Goal: Task Accomplishment & Management: Use online tool/utility

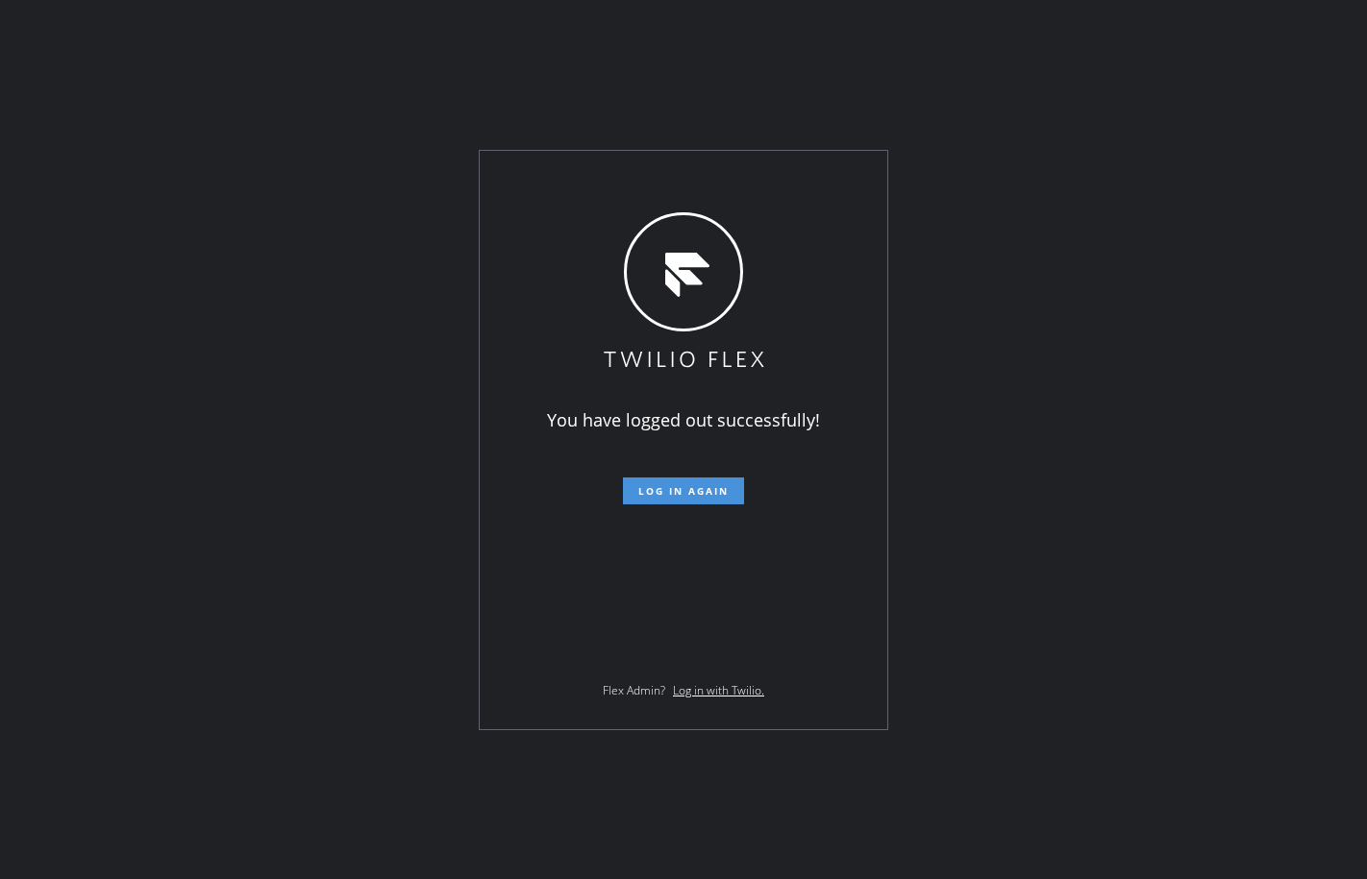
click at [654, 482] on button "Log in again" at bounding box center [683, 491] width 121 height 27
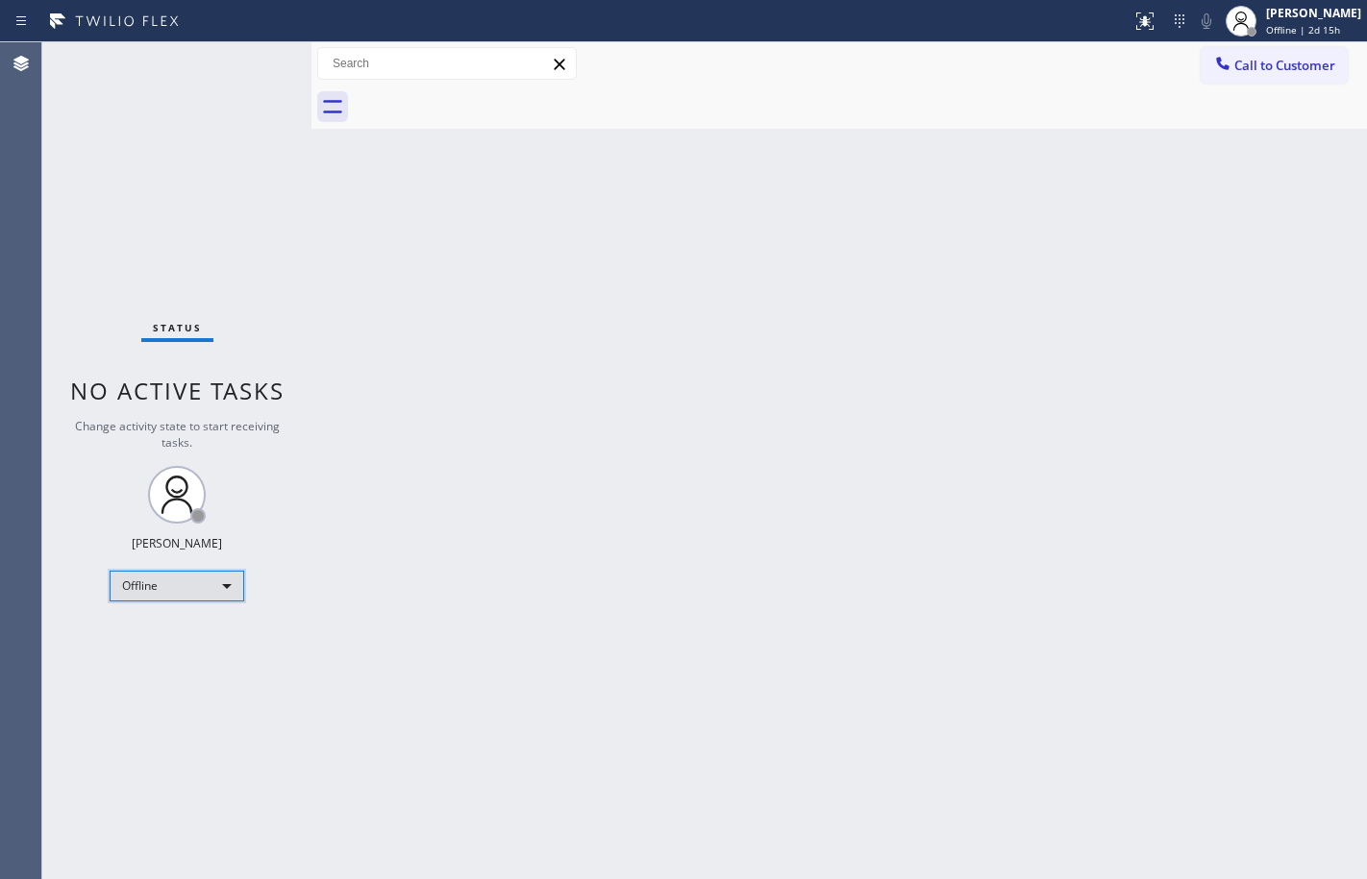
click at [207, 594] on div "Offline" at bounding box center [177, 586] width 135 height 31
click at [202, 635] on li "Available" at bounding box center [176, 637] width 131 height 23
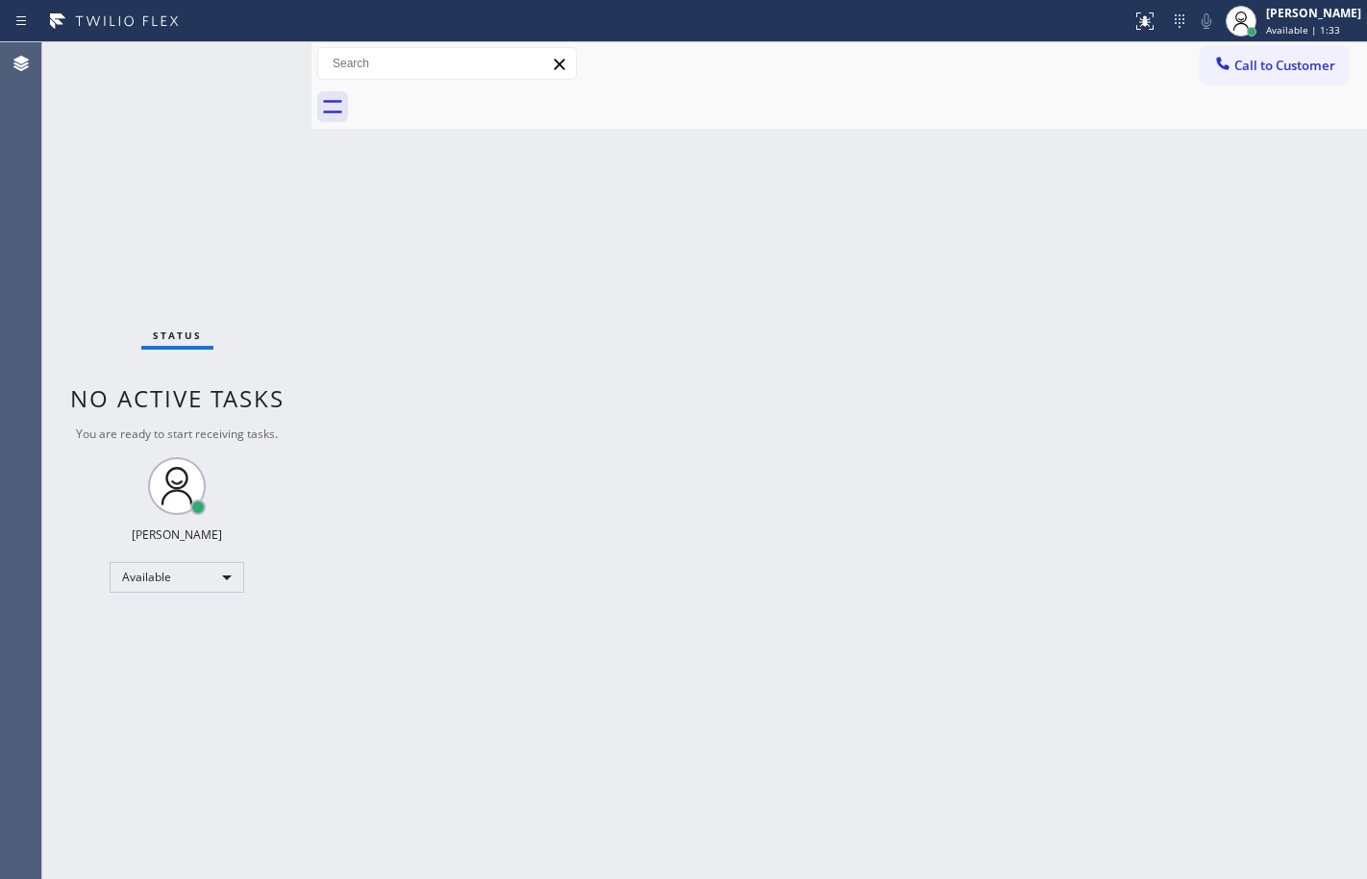
click at [255, 243] on div "Status No active tasks You are ready to start receiving tasks. [PERSON_NAME] Av…" at bounding box center [176, 460] width 269 height 837
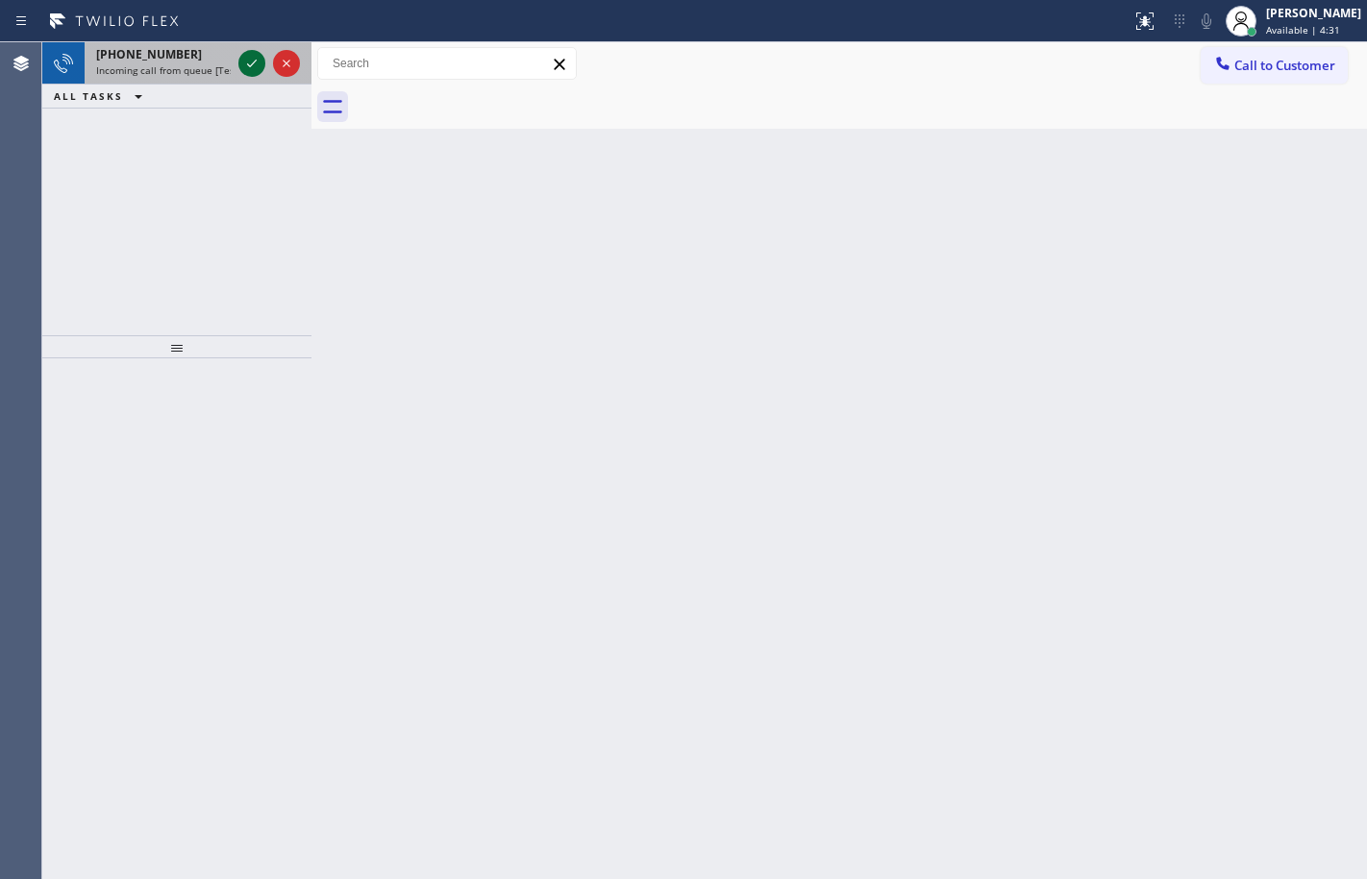
click at [249, 53] on icon at bounding box center [251, 63] width 23 height 23
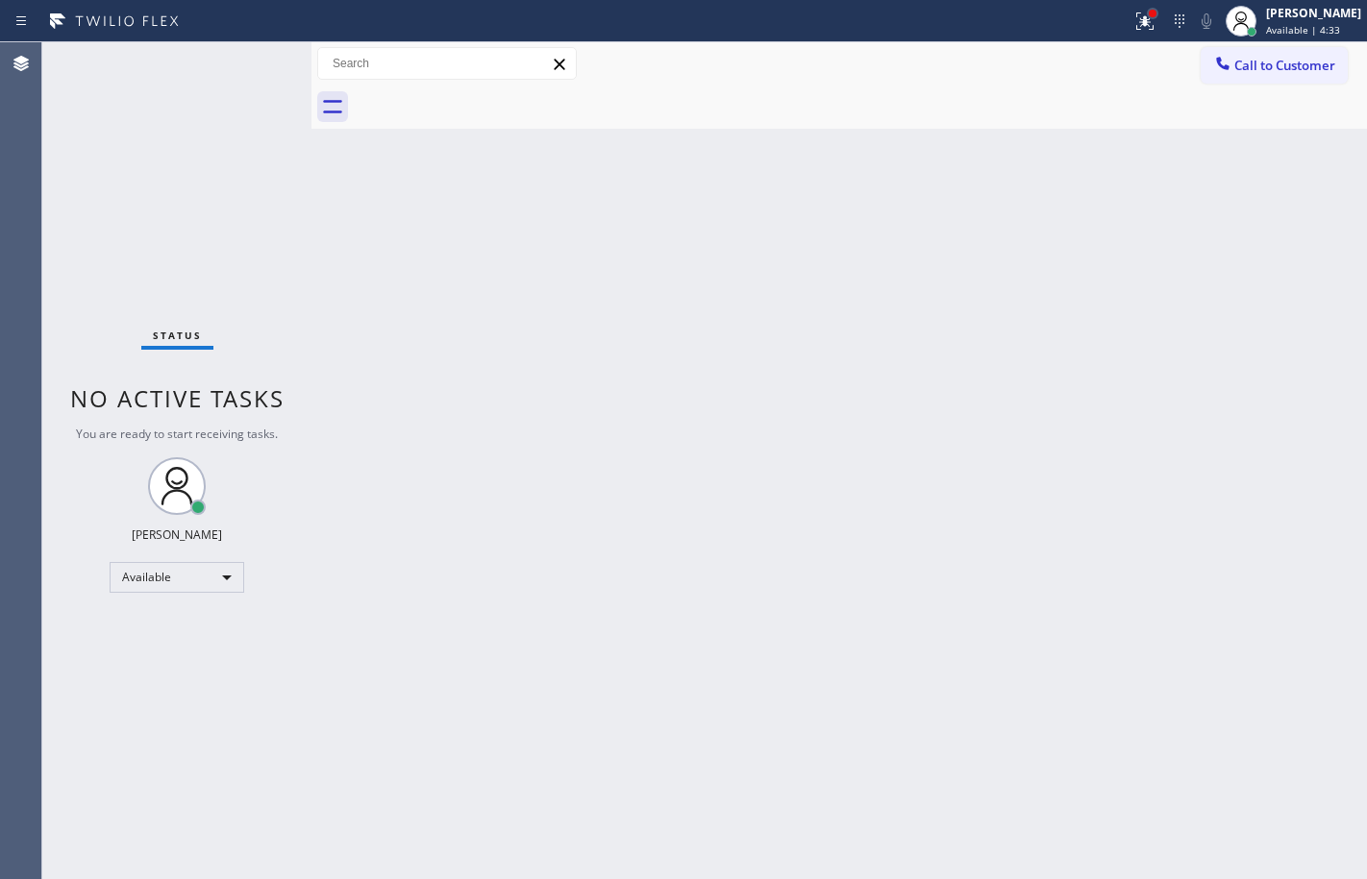
click at [1148, 15] on div at bounding box center [1152, 14] width 8 height 8
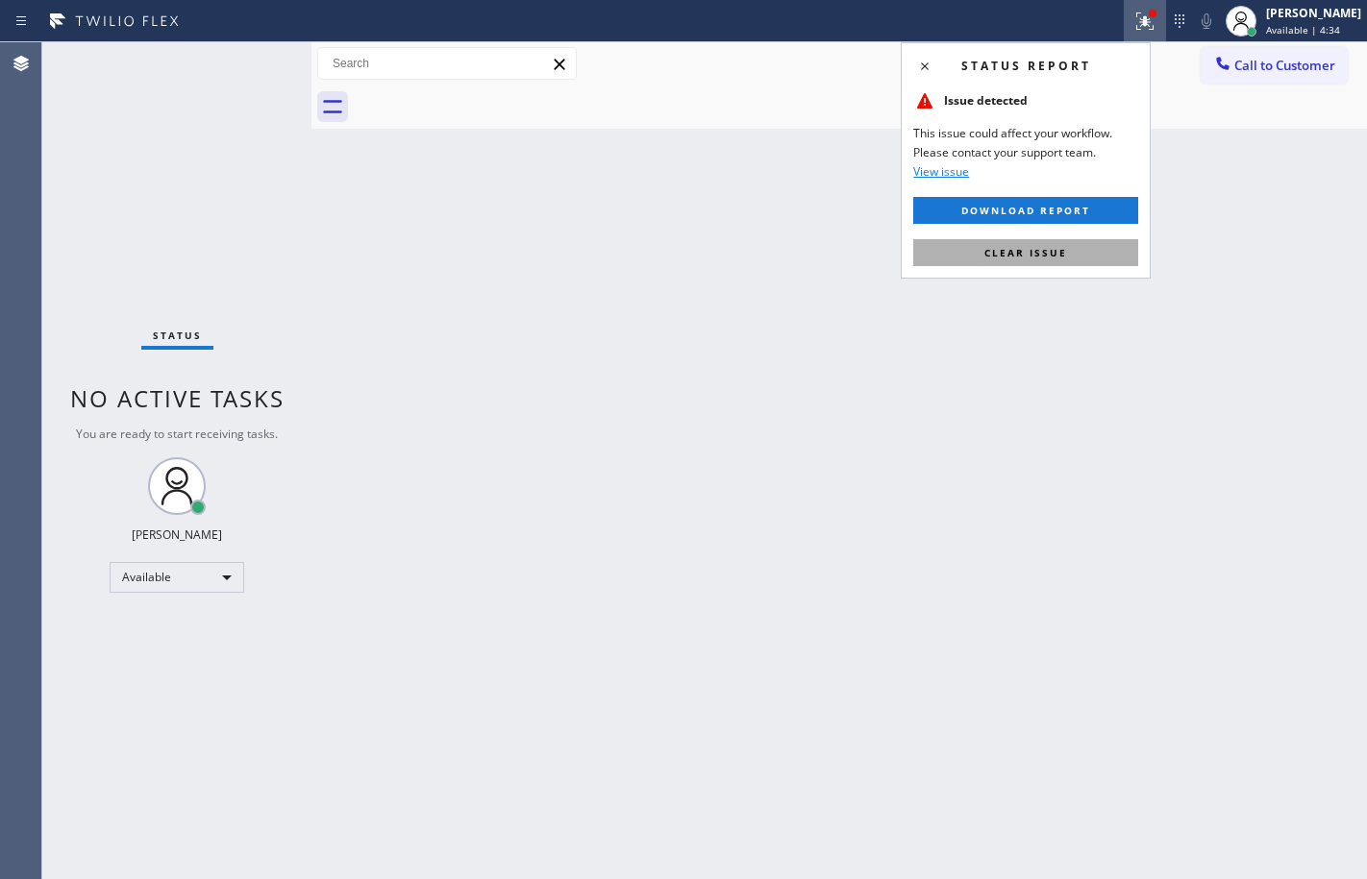
click at [1086, 248] on button "Clear issue" at bounding box center [1025, 252] width 225 height 27
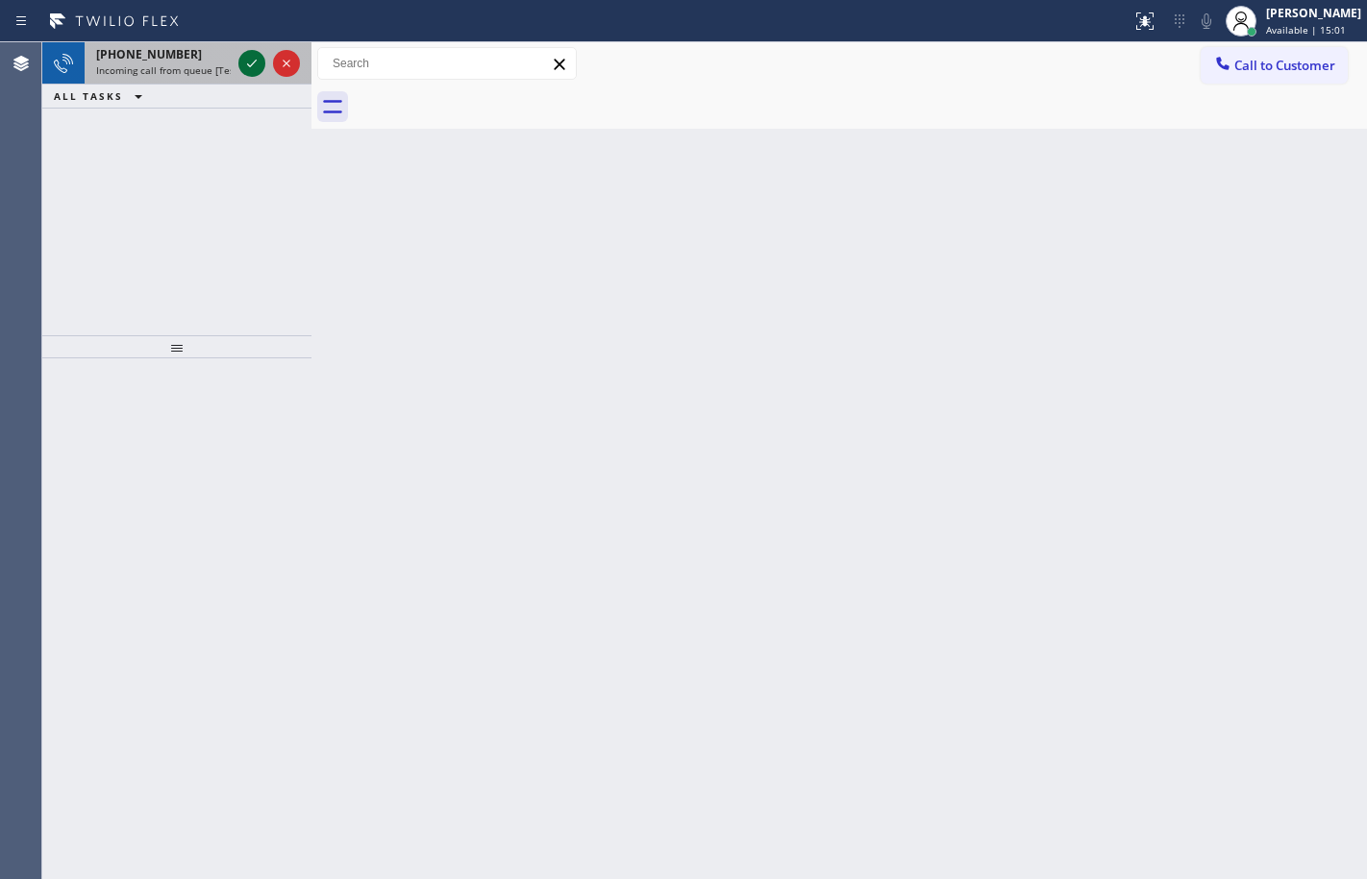
click at [256, 72] on icon at bounding box center [251, 63] width 23 height 23
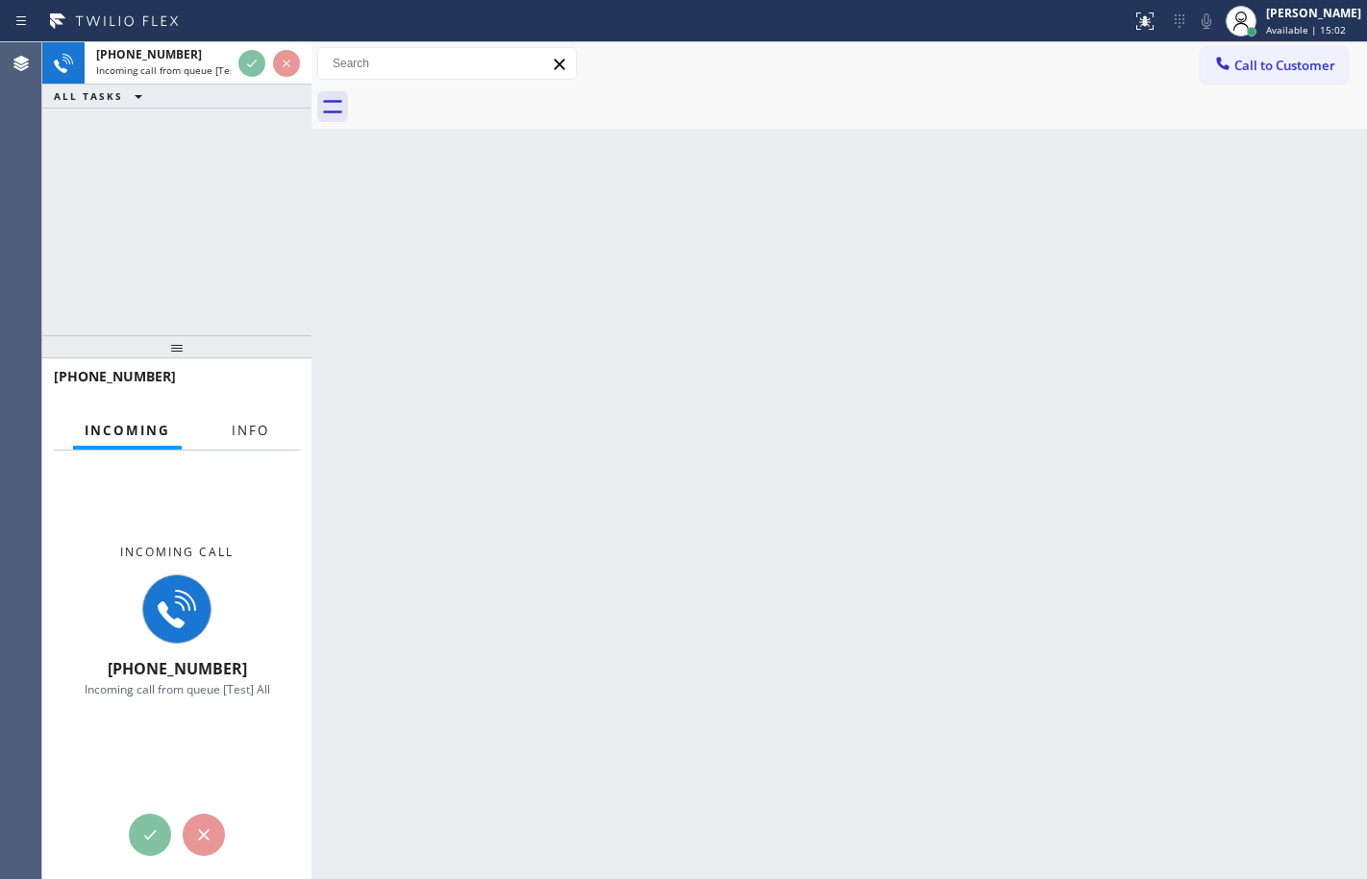
click at [273, 431] on button "Info" at bounding box center [250, 430] width 61 height 37
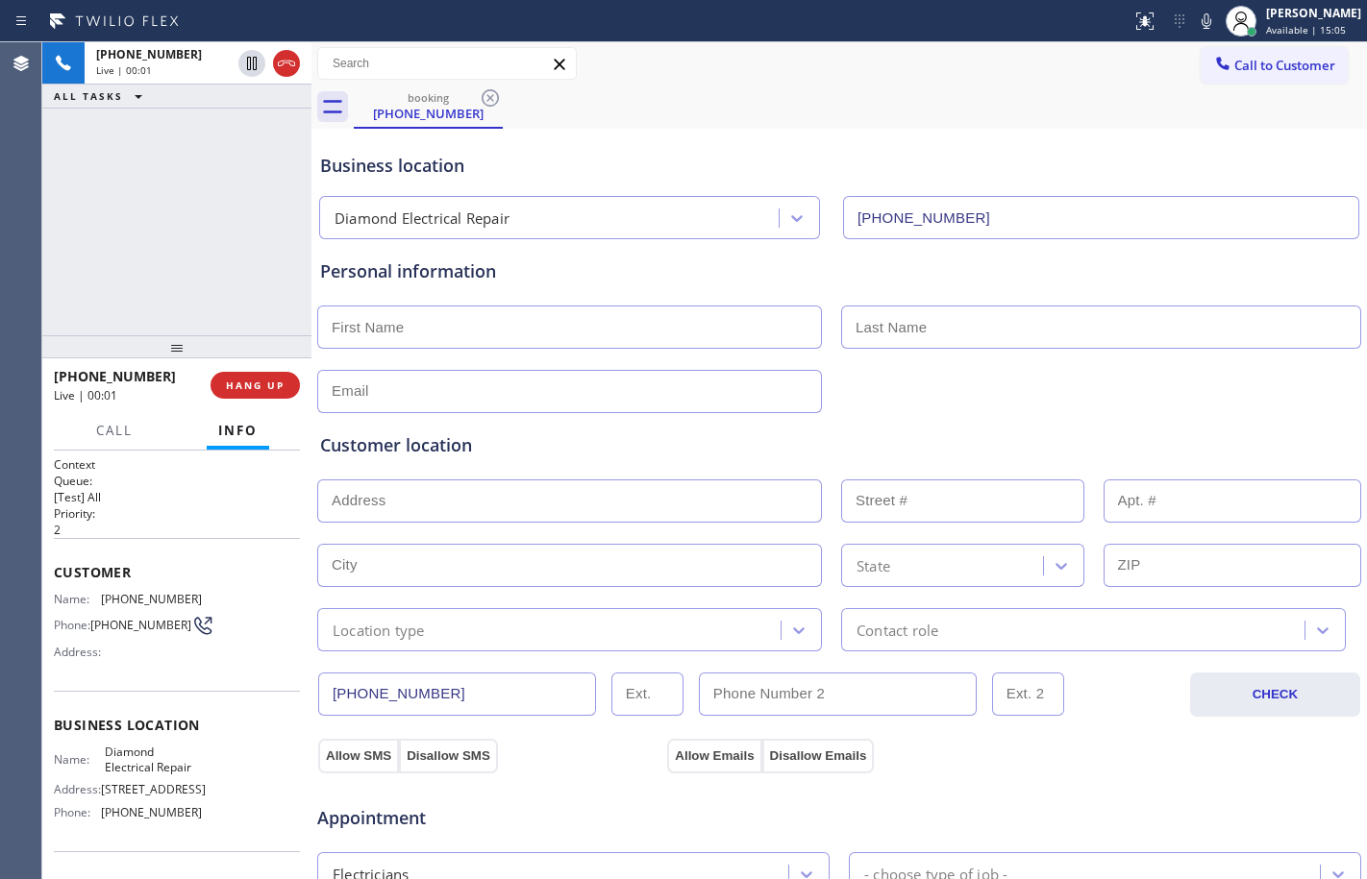
type input "[PHONE_NUMBER]"
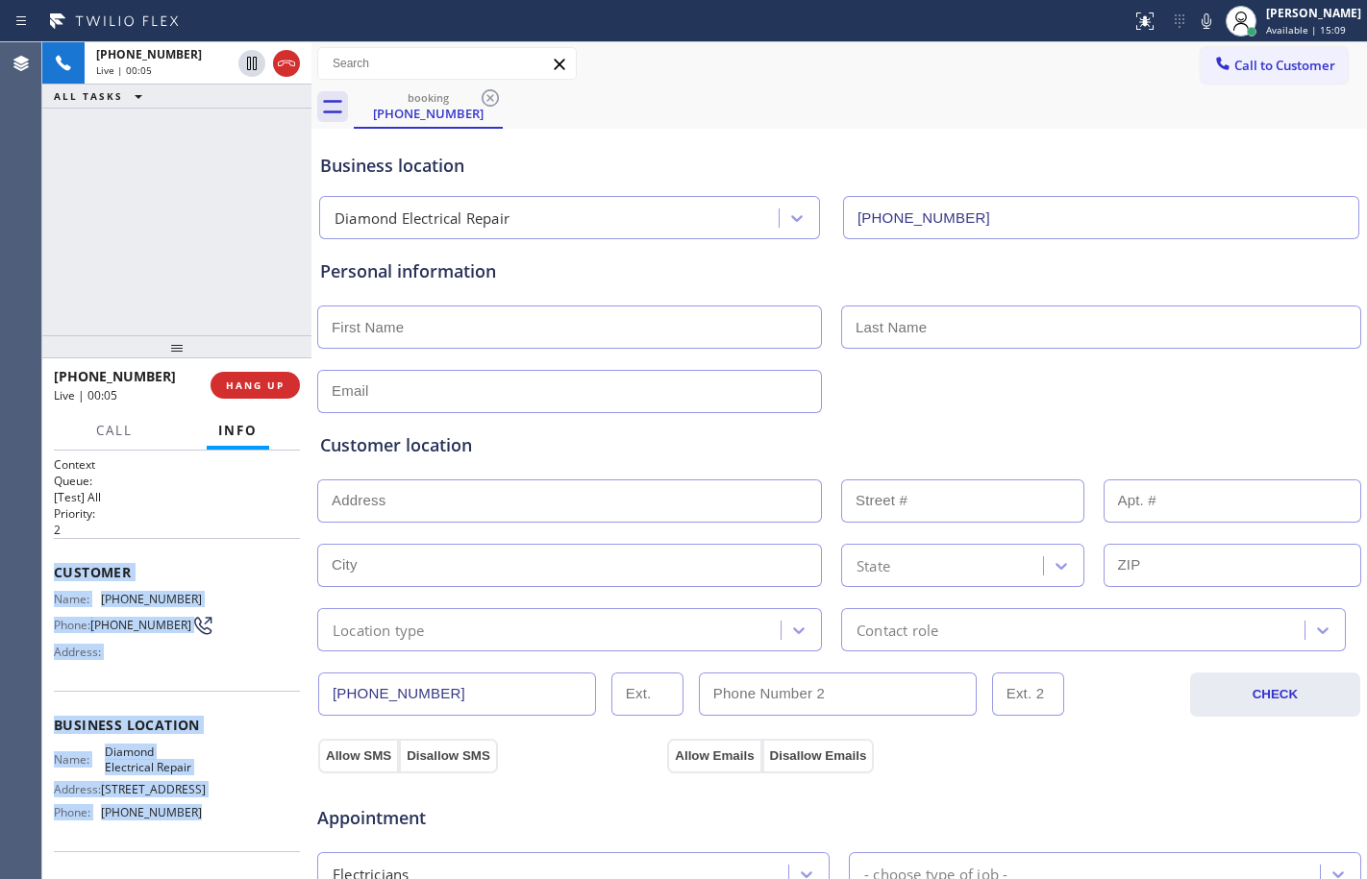
drag, startPoint x: 52, startPoint y: 572, endPoint x: 199, endPoint y: 839, distance: 305.0
click at [199, 839] on div "Context Queue: [Test] All Priority: 2 Customer Name: [PHONE_NUMBER] Phone: [PHO…" at bounding box center [176, 665] width 269 height 429
copy div "Customer Name: [PHONE_NUMBER] Phone: [PHONE_NUMBER] Address: Business location …"
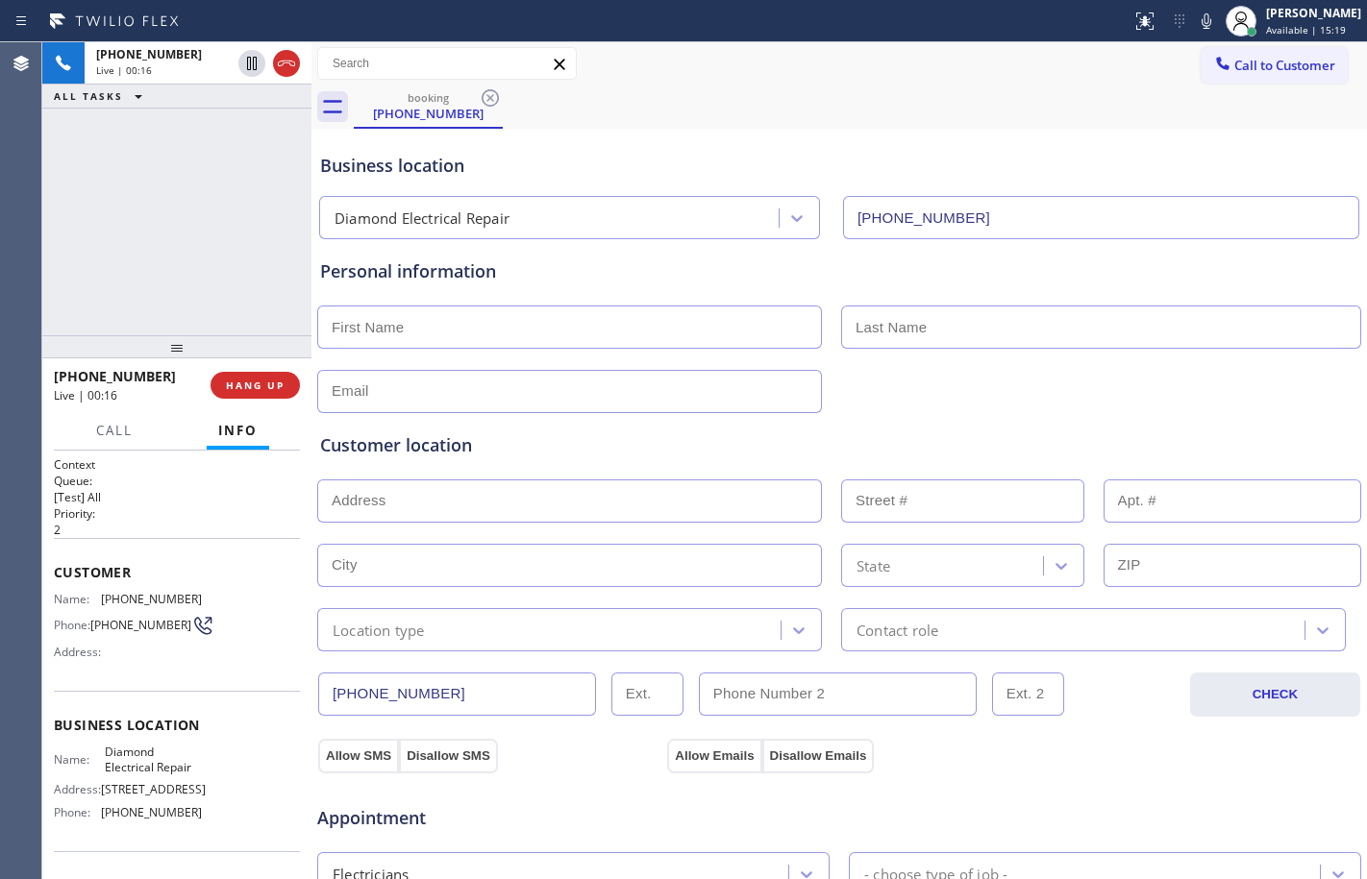
click at [134, 207] on div "[PHONE_NUMBER] Live | 00:16 ALL TASKS ALL TASKS ACTIVE TASKS TASKS IN WRAP UP" at bounding box center [176, 188] width 269 height 293
click at [286, 389] on button "HANG UP" at bounding box center [254, 385] width 89 height 27
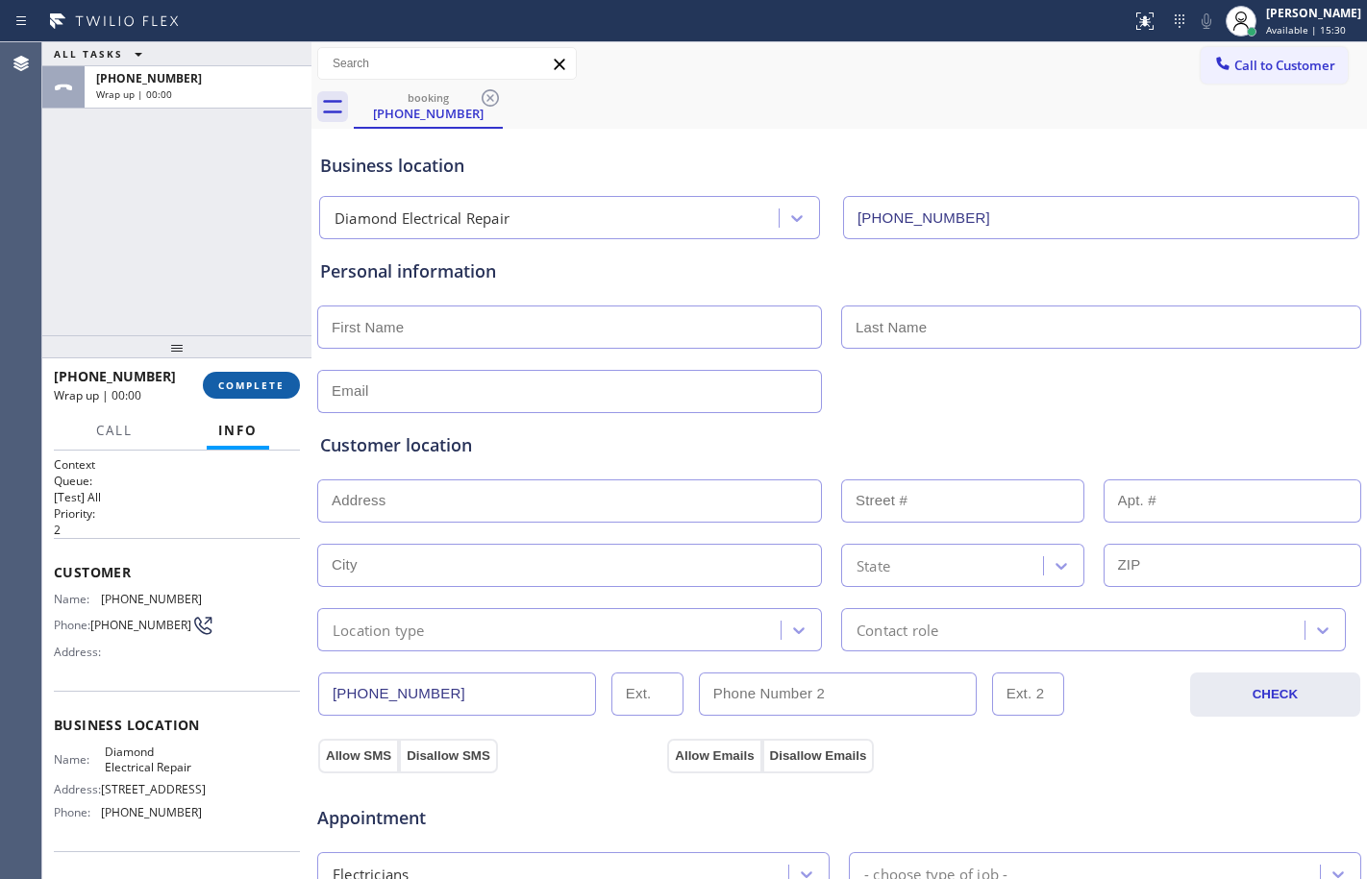
click at [268, 386] on span "COMPLETE" at bounding box center [251, 385] width 66 height 13
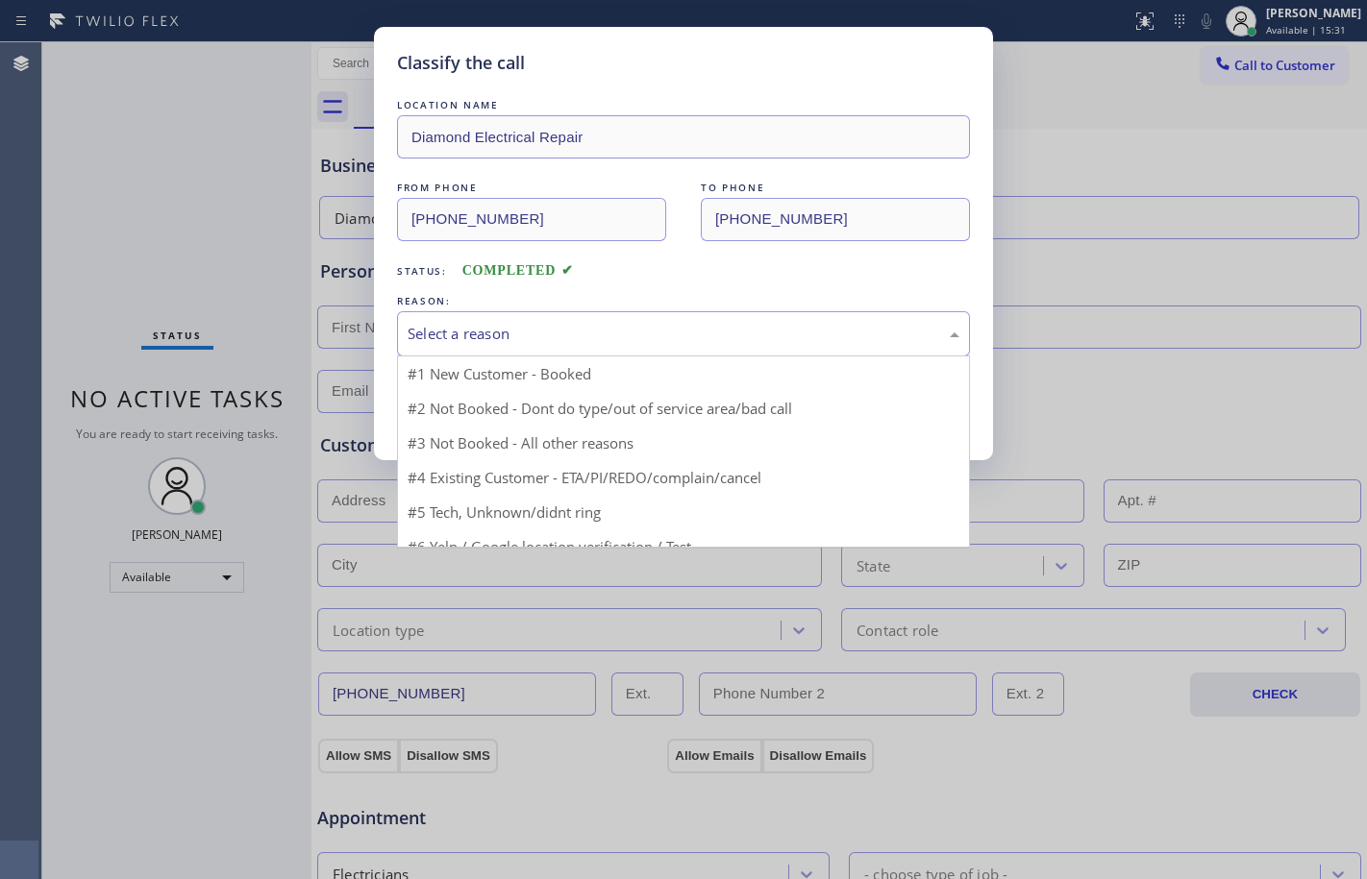
click at [542, 333] on div "Select a reason" at bounding box center [683, 334] width 552 height 22
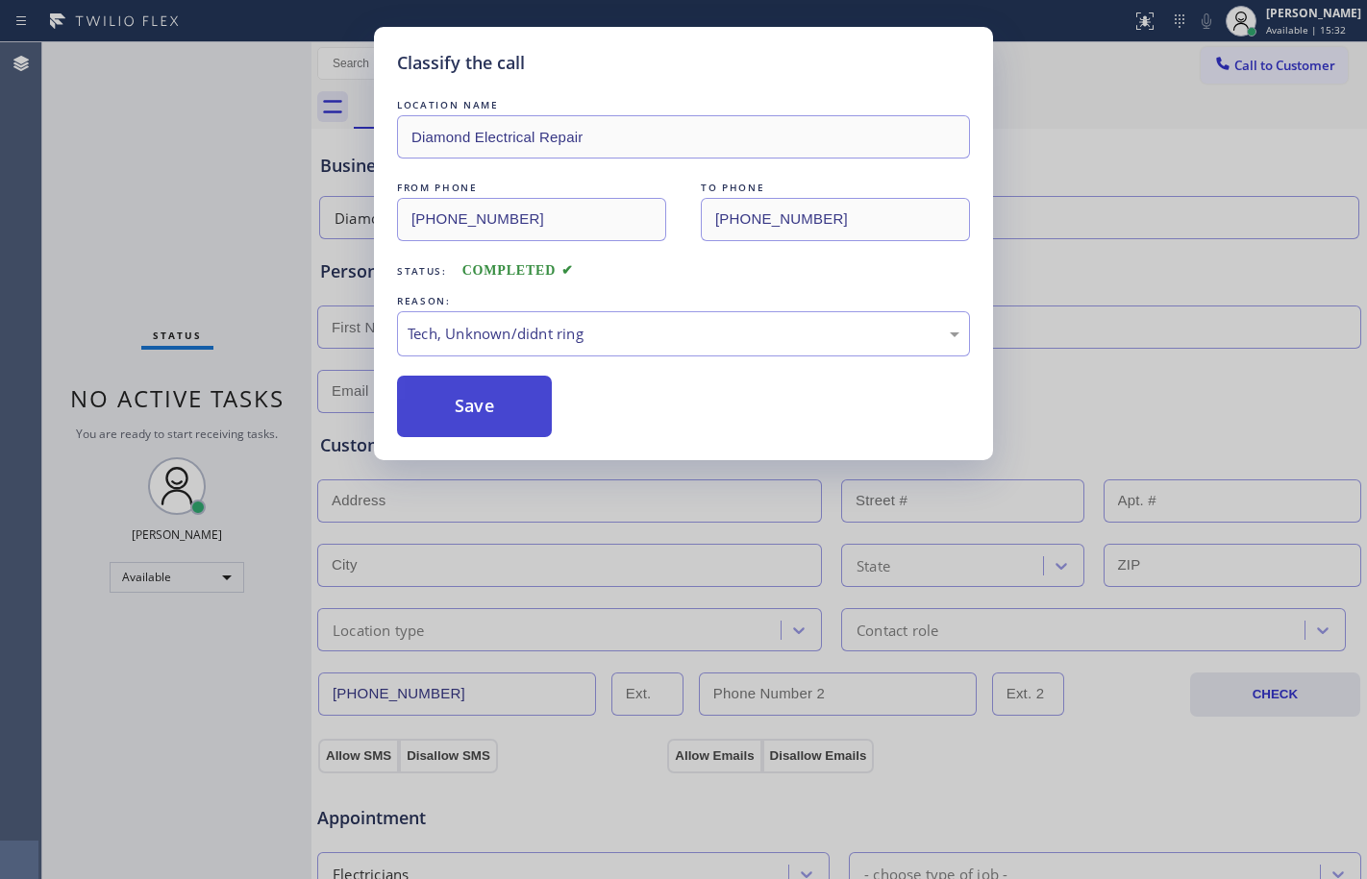
click at [475, 435] on button "Save" at bounding box center [474, 407] width 155 height 62
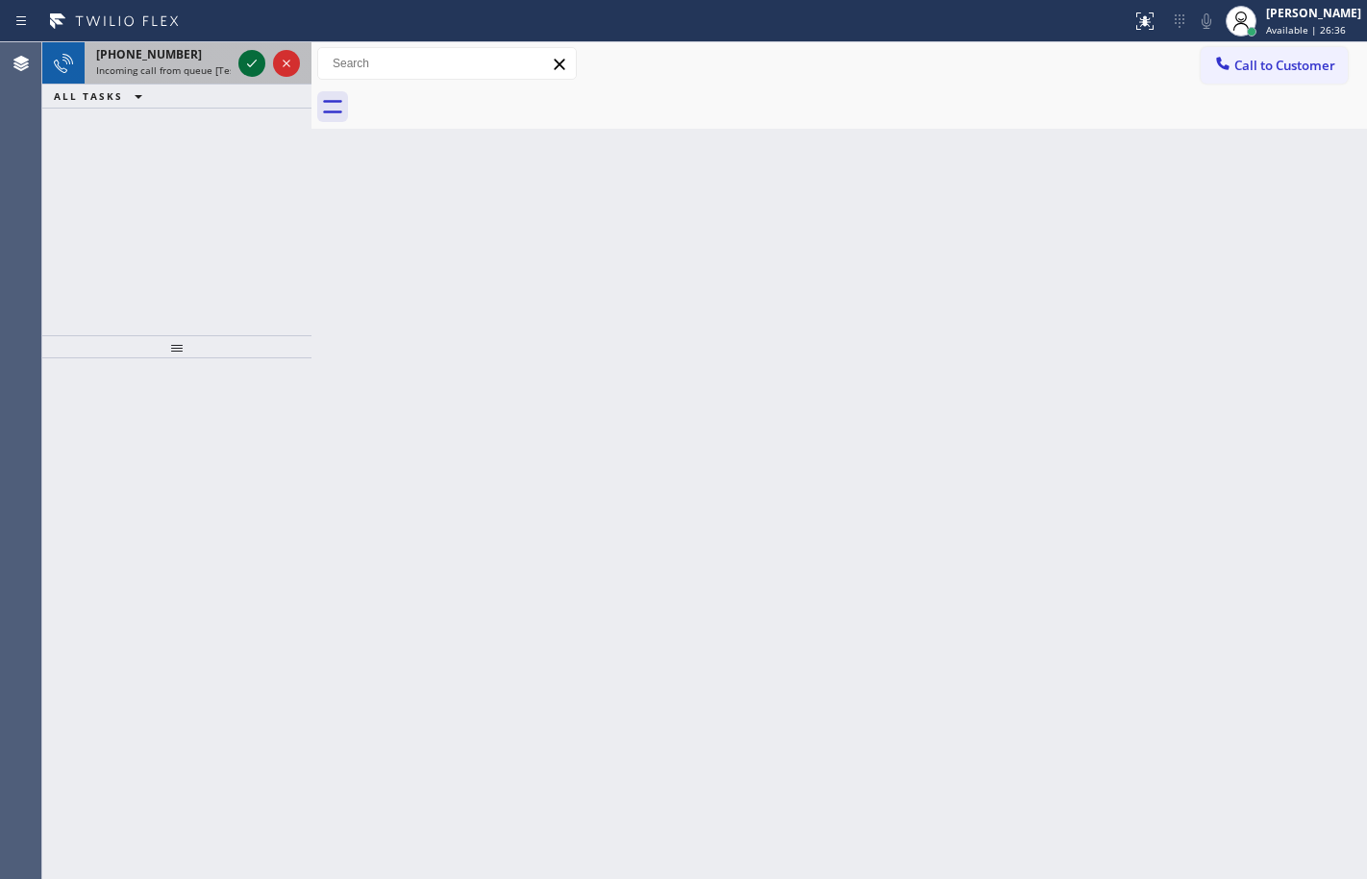
click at [254, 61] on icon at bounding box center [251, 63] width 23 height 23
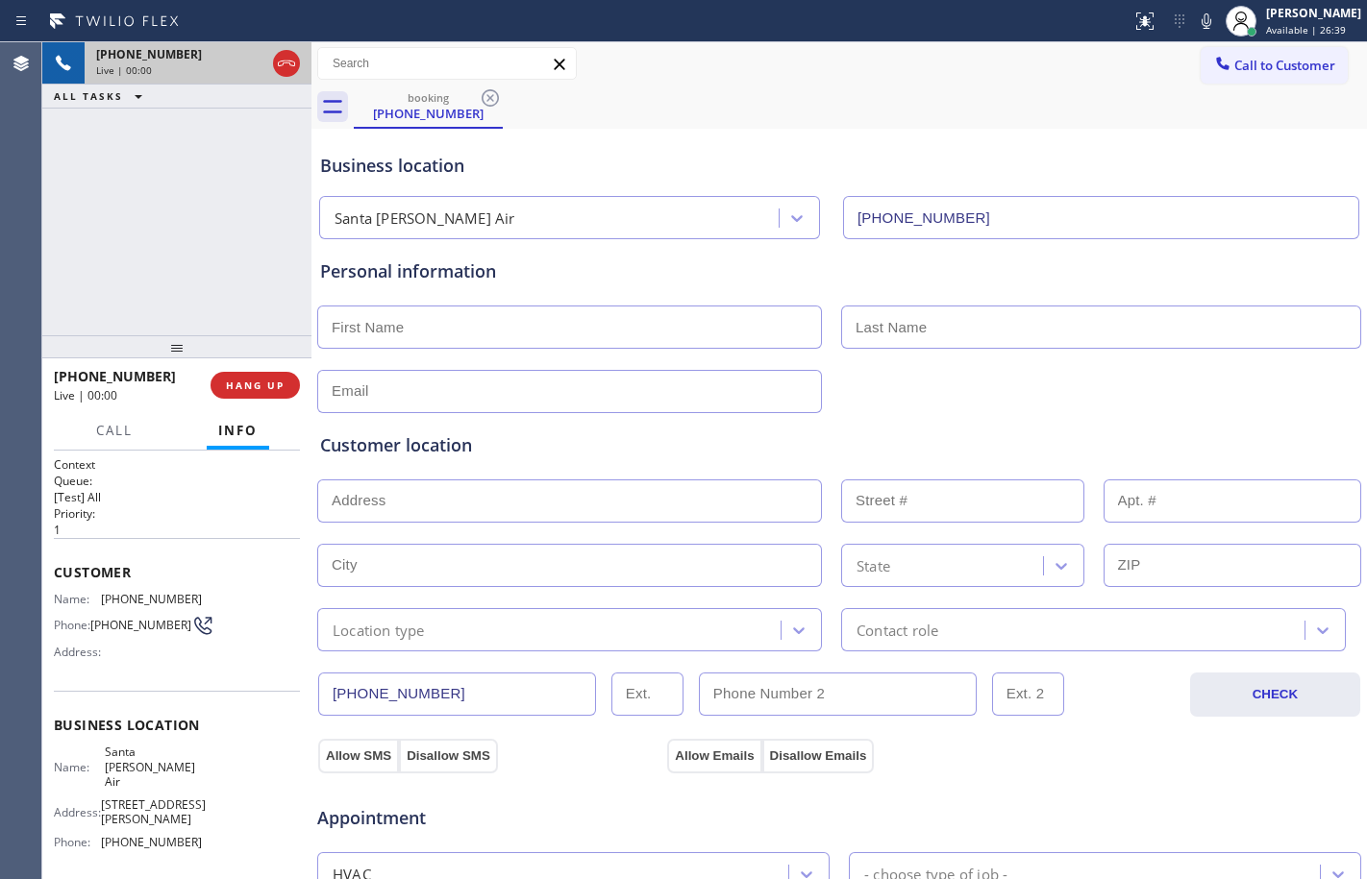
type input "[PHONE_NUMBER]"
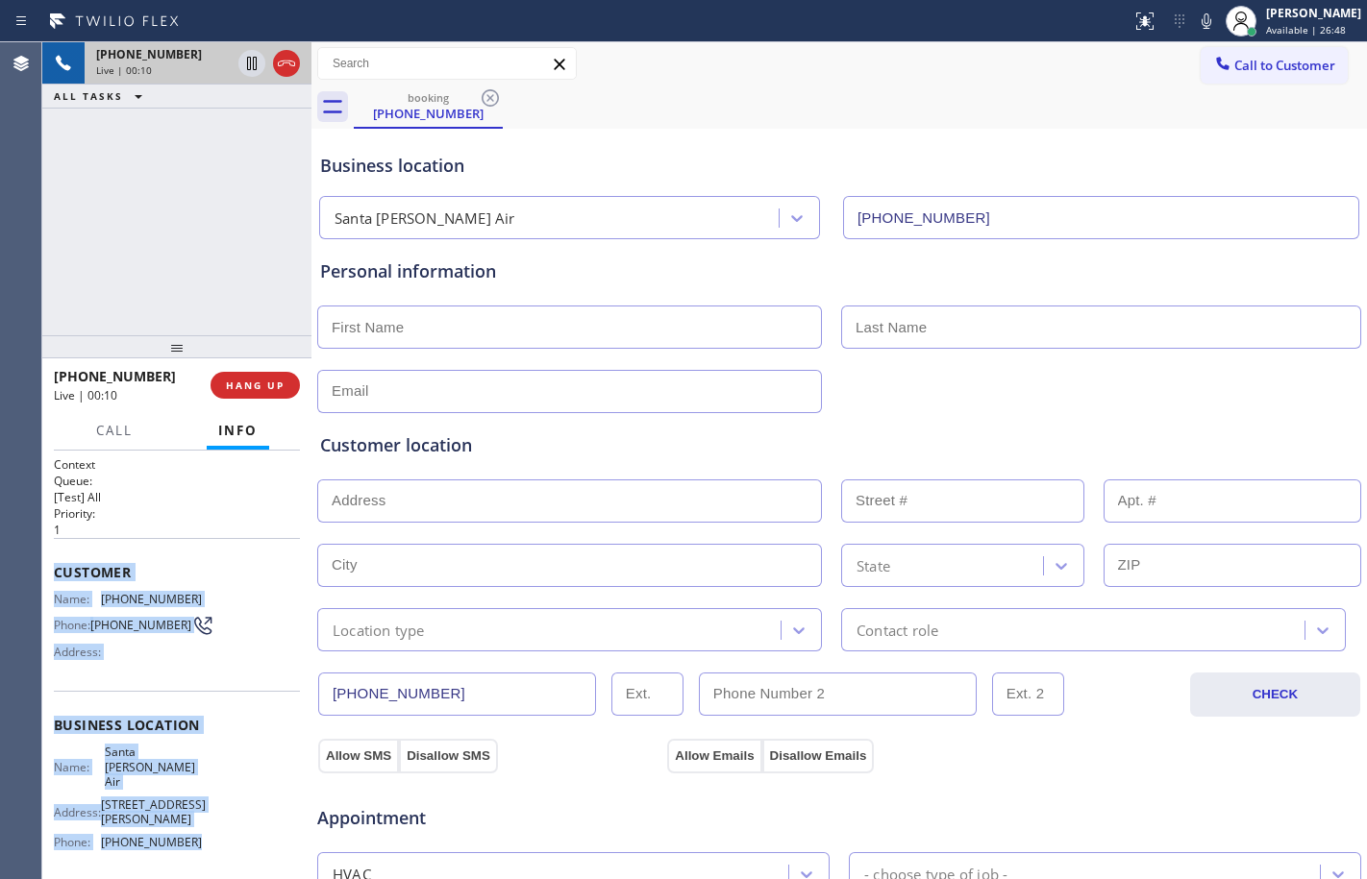
drag, startPoint x: 52, startPoint y: 574, endPoint x: 193, endPoint y: 827, distance: 290.4
click at [193, 827] on div "Context Queue: [Test] All Priority: 1 Customer Name: [PHONE_NUMBER] Phone: [PHO…" at bounding box center [176, 665] width 269 height 429
copy div "Customer Name: [PHONE_NUMBER] Phone: [PHONE_NUMBER] Address: Business location …"
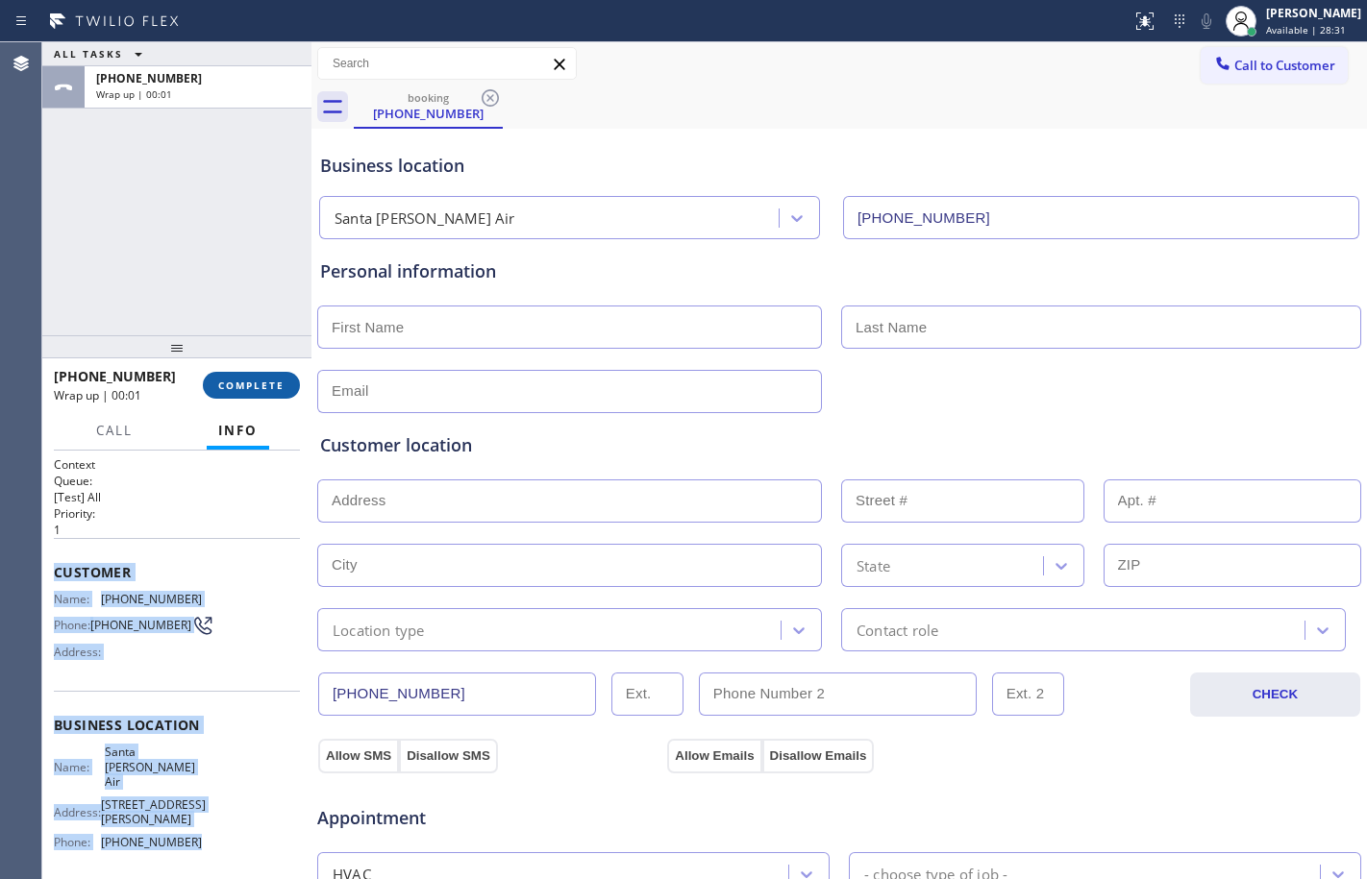
click at [253, 386] on span "COMPLETE" at bounding box center [251, 385] width 66 height 13
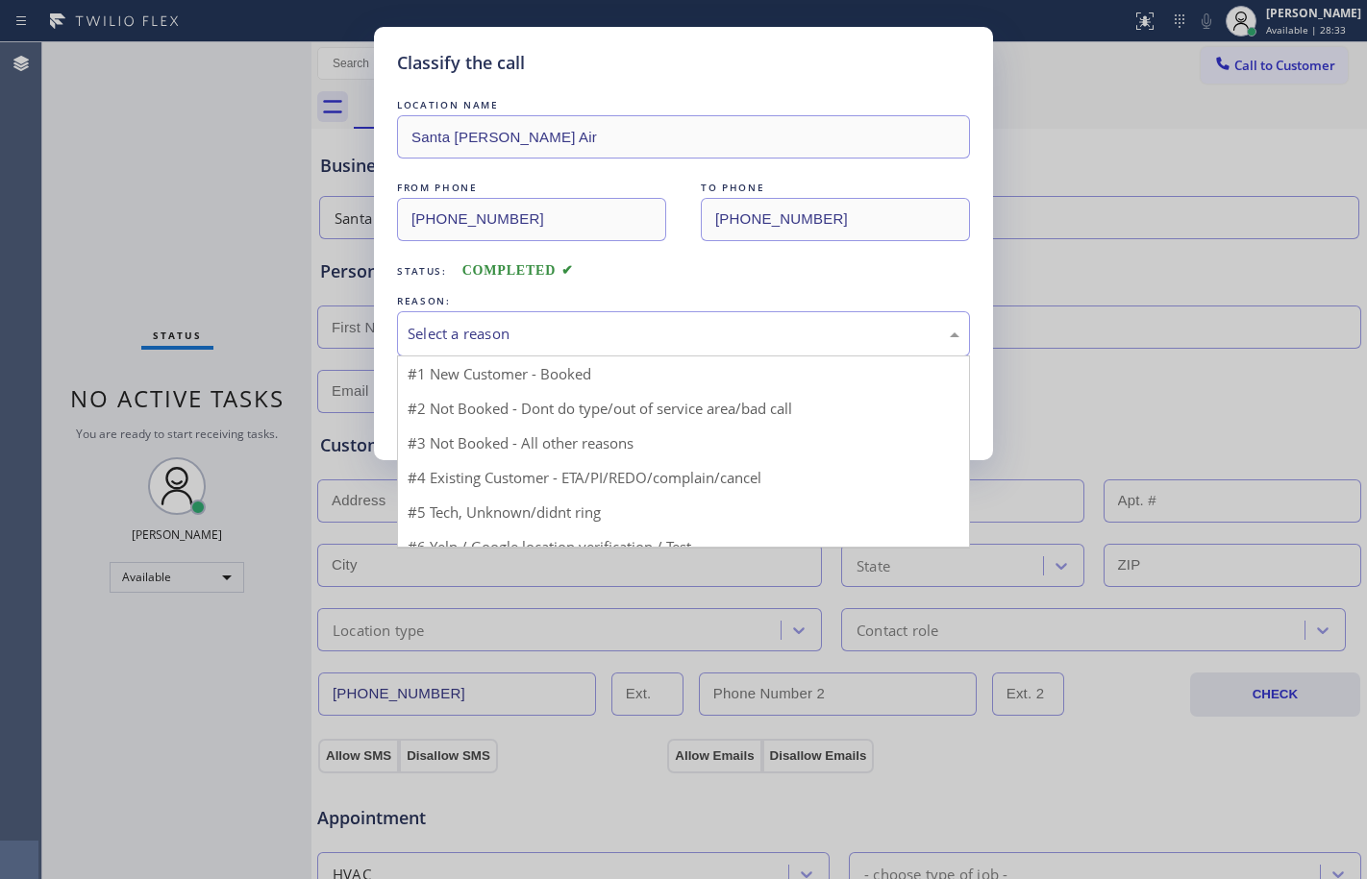
click at [613, 340] on div "Select a reason" at bounding box center [683, 334] width 552 height 22
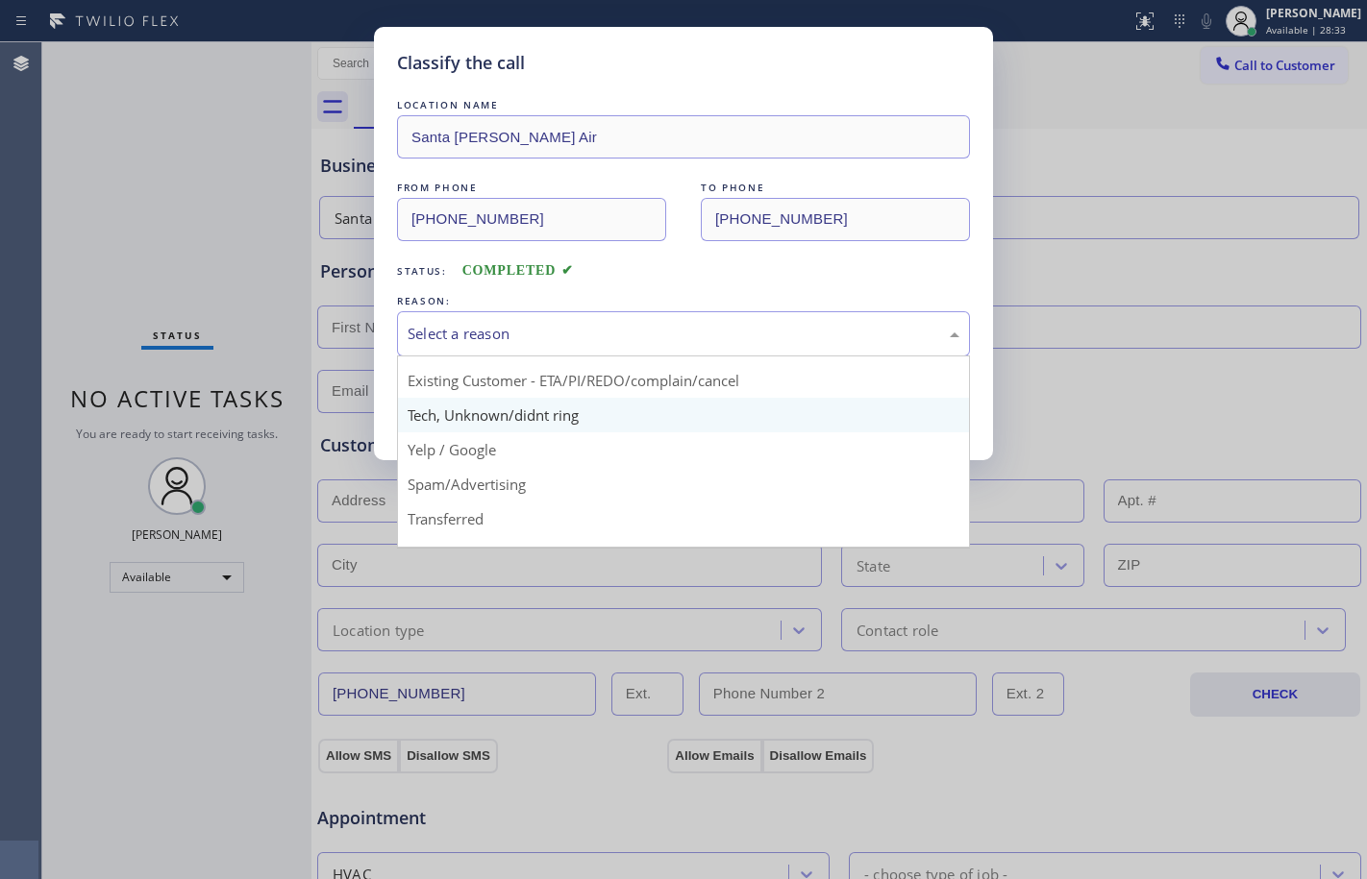
scroll to position [121, 0]
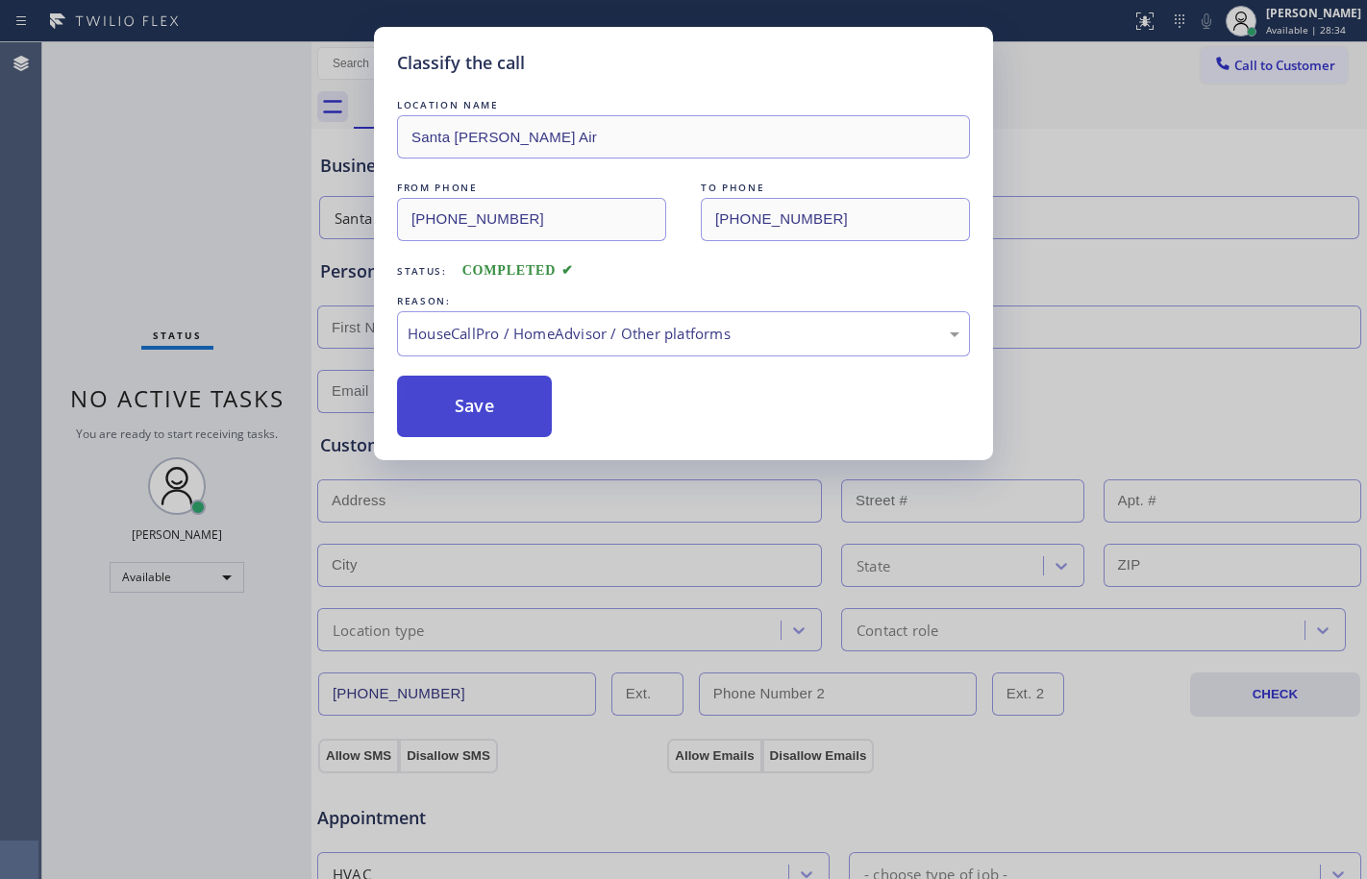
click at [474, 415] on button "Save" at bounding box center [474, 407] width 155 height 62
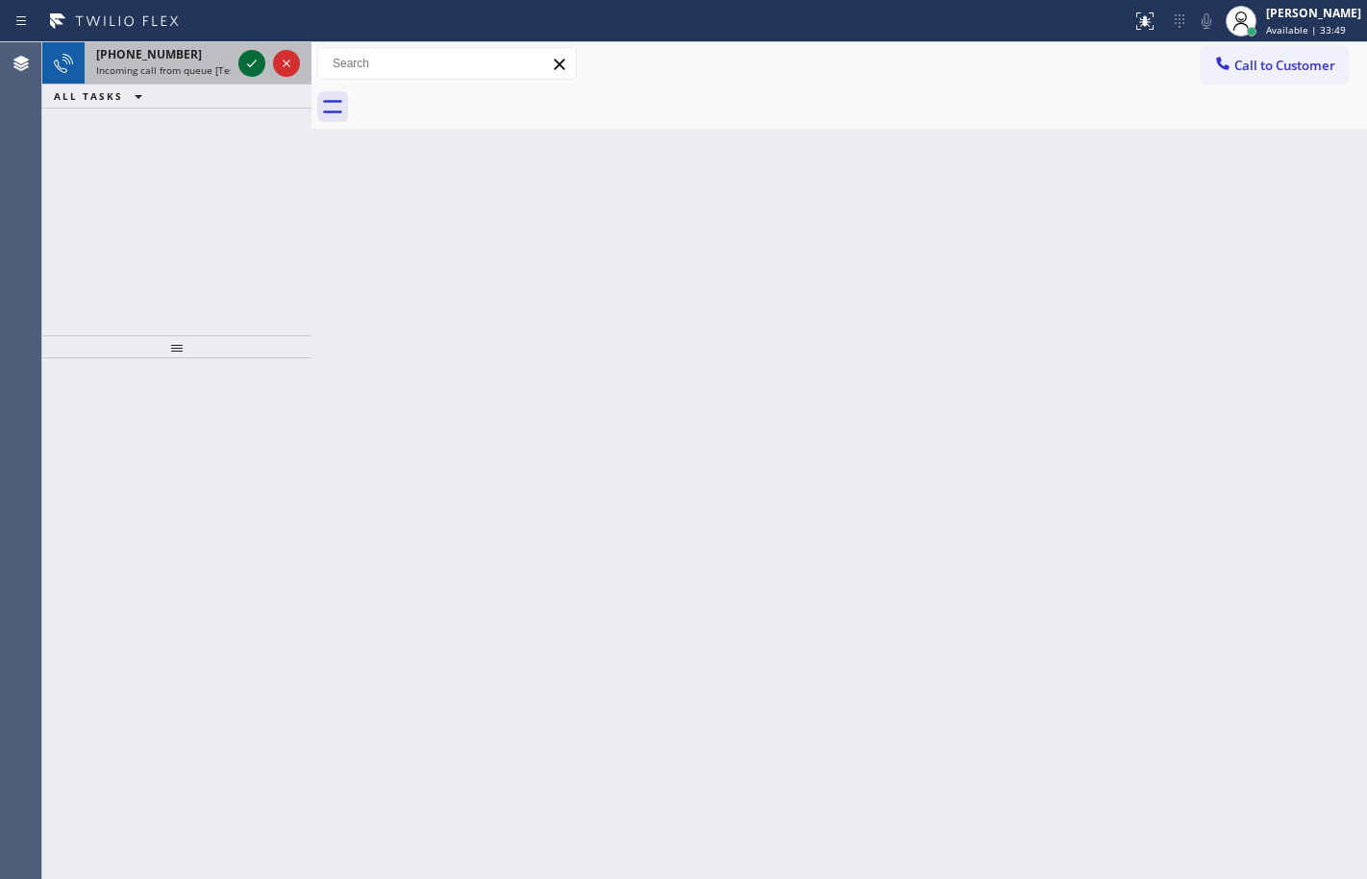
click at [250, 62] on icon at bounding box center [251, 63] width 23 height 23
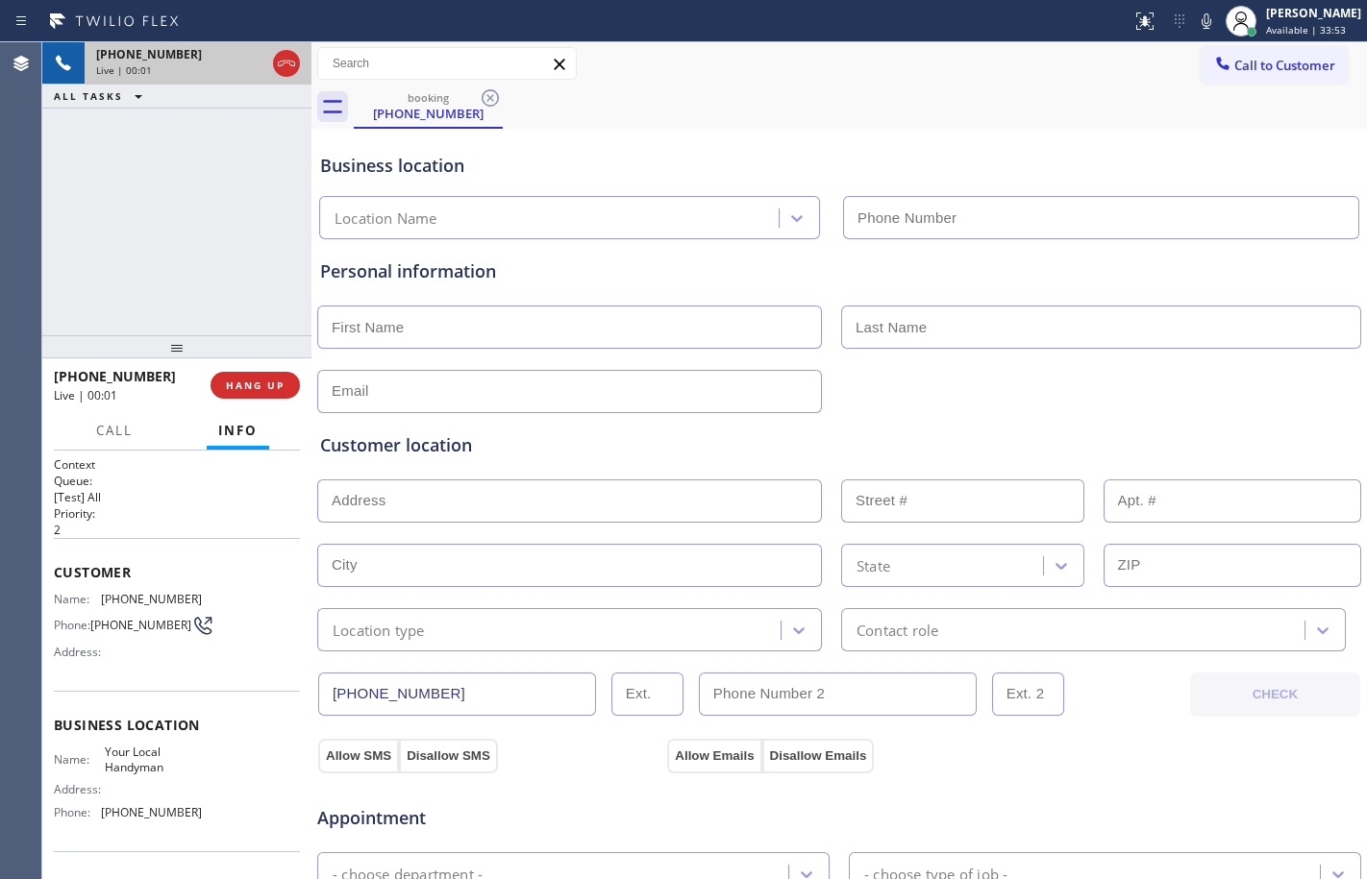
type input "[PHONE_NUMBER]"
click at [277, 383] on span "HANG UP" at bounding box center [255, 385] width 59 height 13
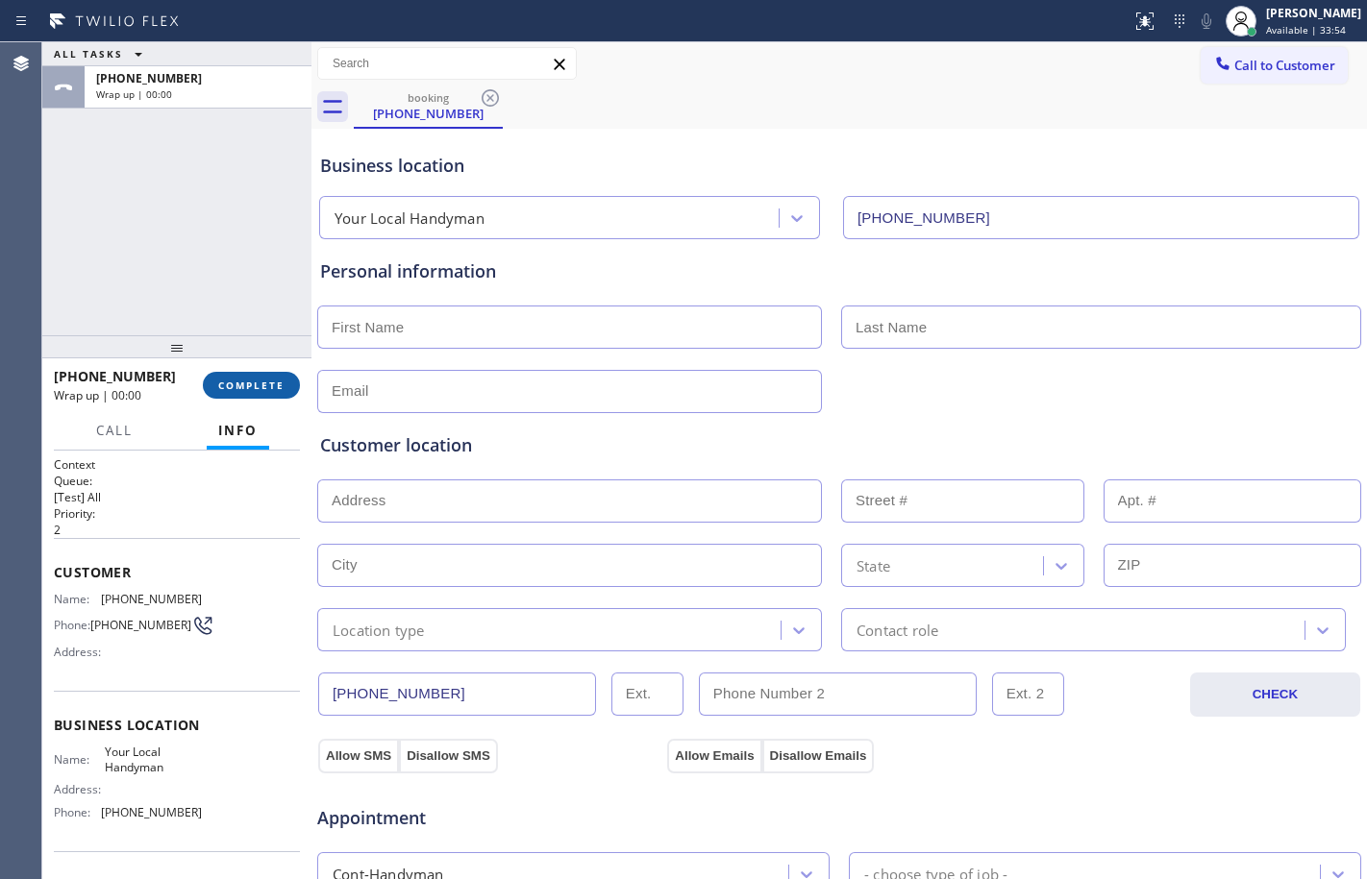
click at [277, 383] on span "COMPLETE" at bounding box center [251, 385] width 66 height 13
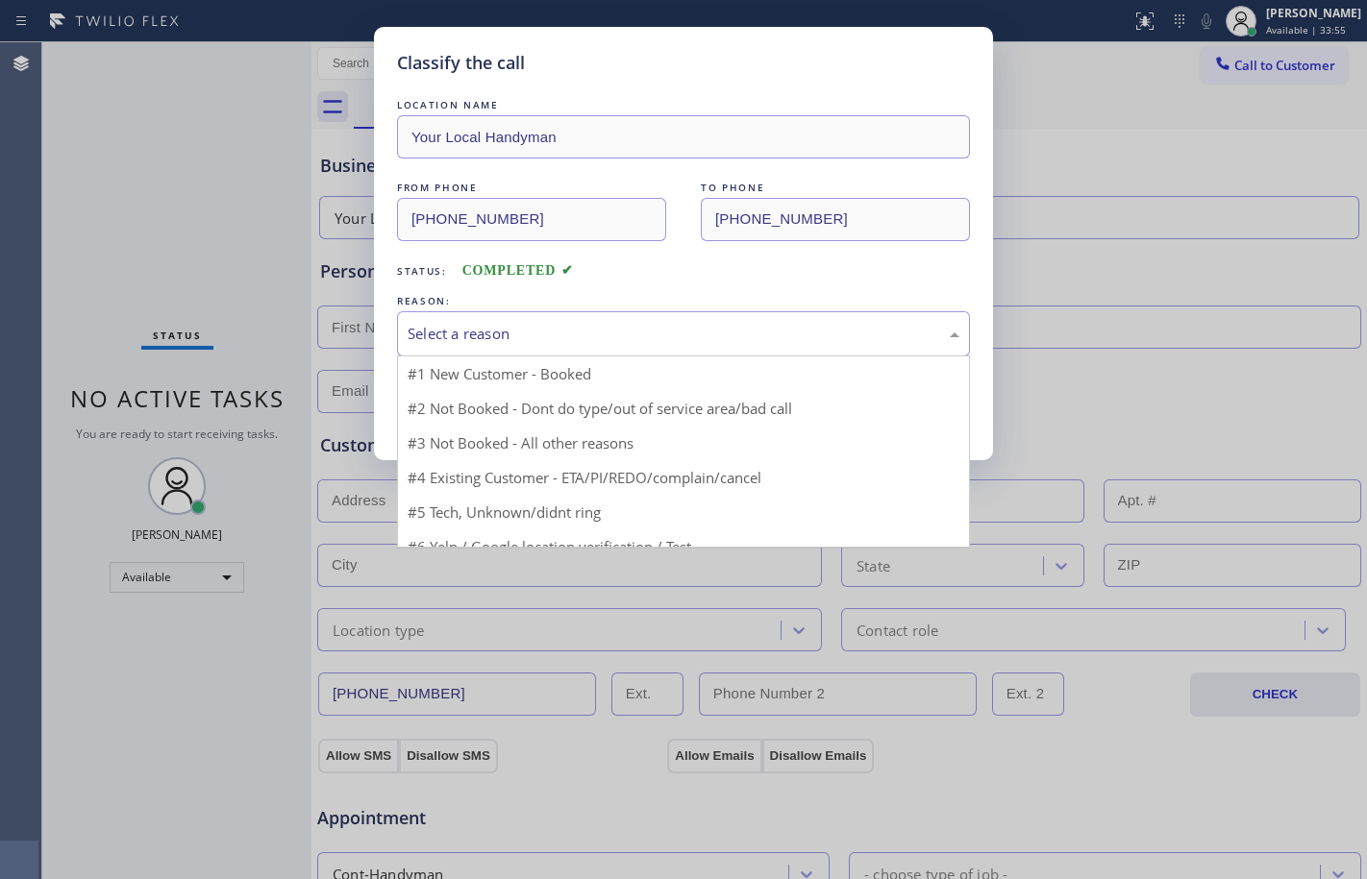
click at [630, 330] on div "Select a reason" at bounding box center [683, 334] width 552 height 22
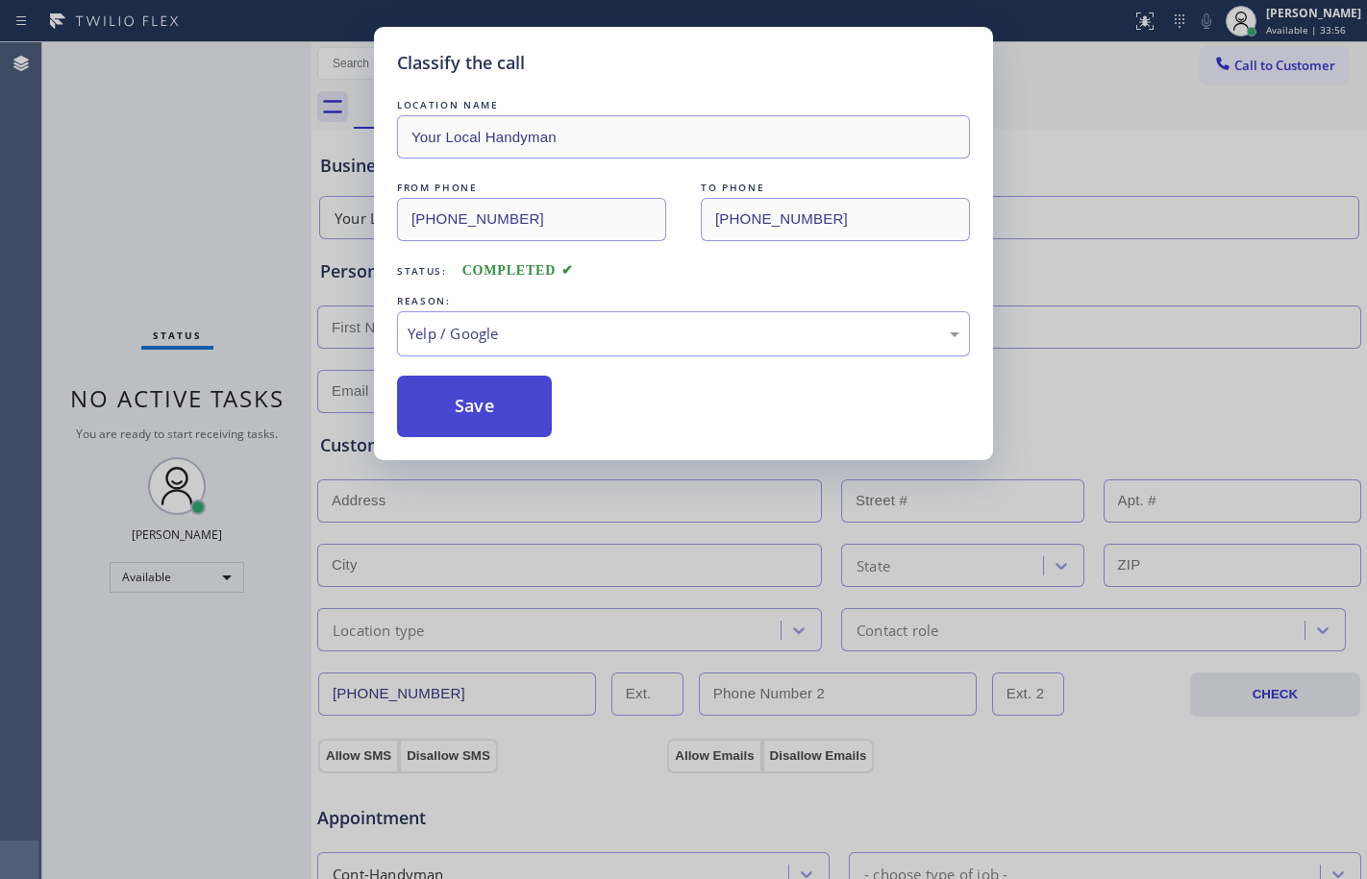
click at [476, 405] on button "Save" at bounding box center [474, 407] width 155 height 62
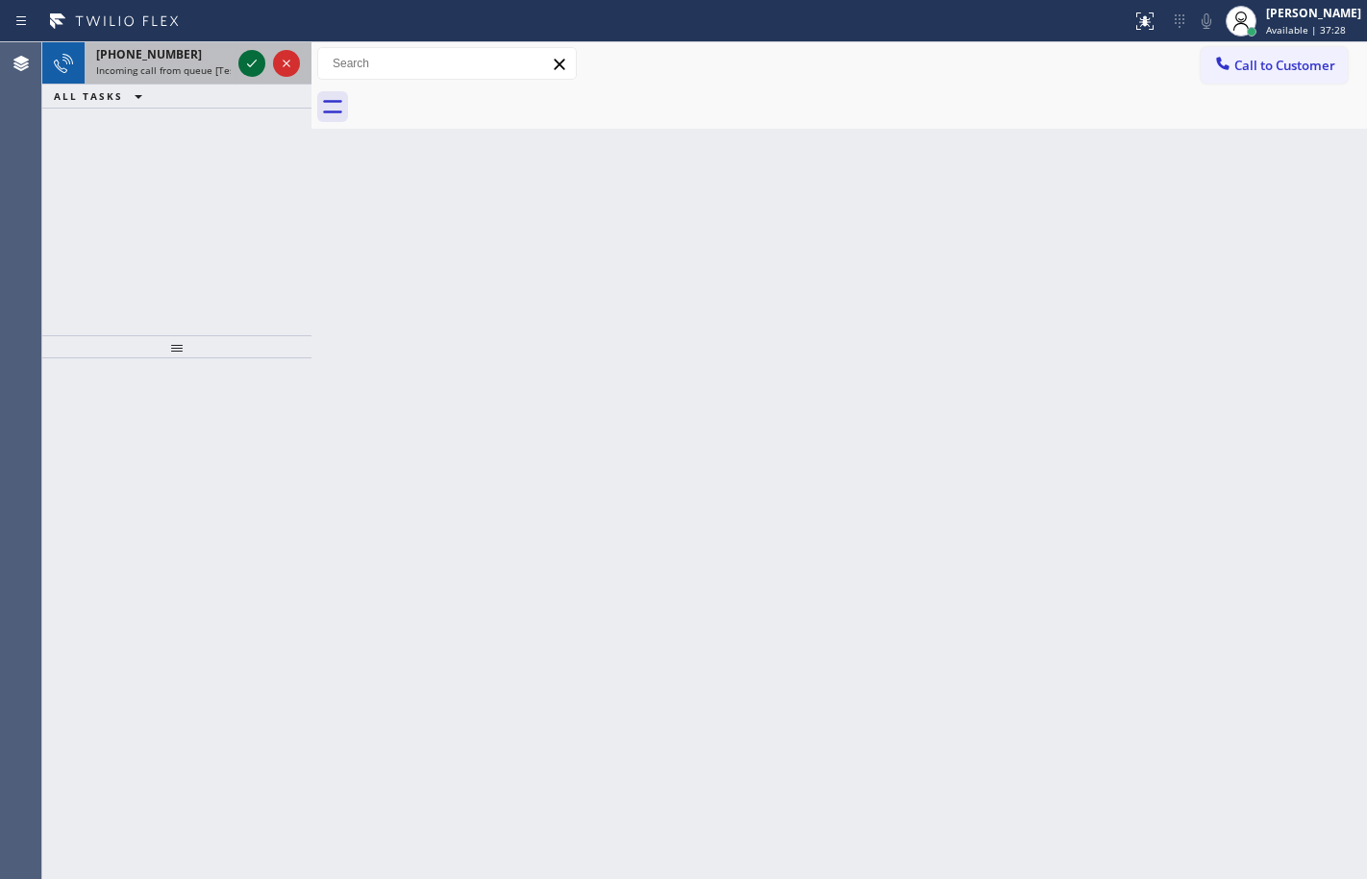
click at [251, 65] on icon at bounding box center [252, 64] width 10 height 8
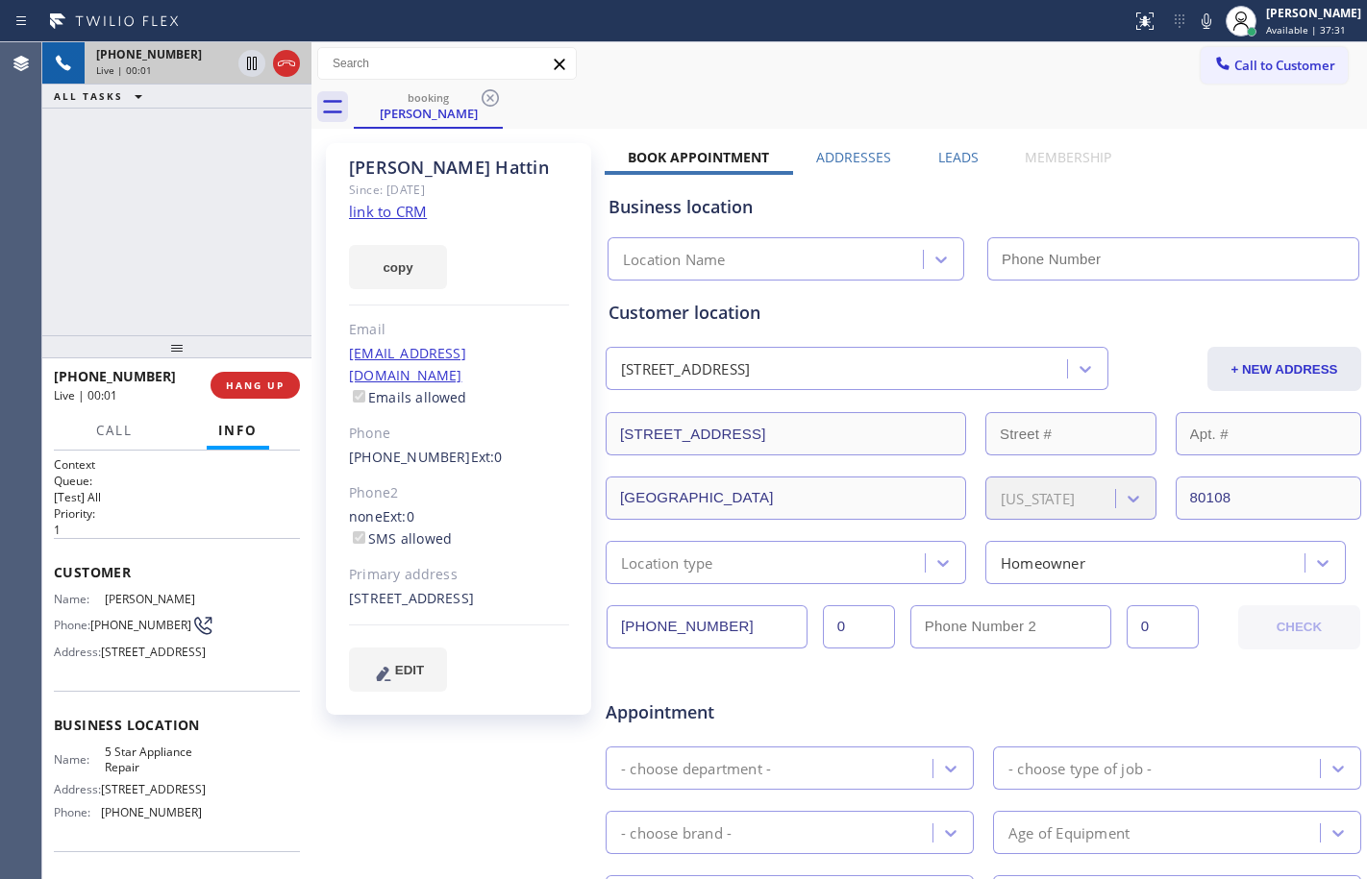
type input "[PHONE_NUMBER]"
click at [377, 204] on link "link to CRM" at bounding box center [388, 211] width 78 height 19
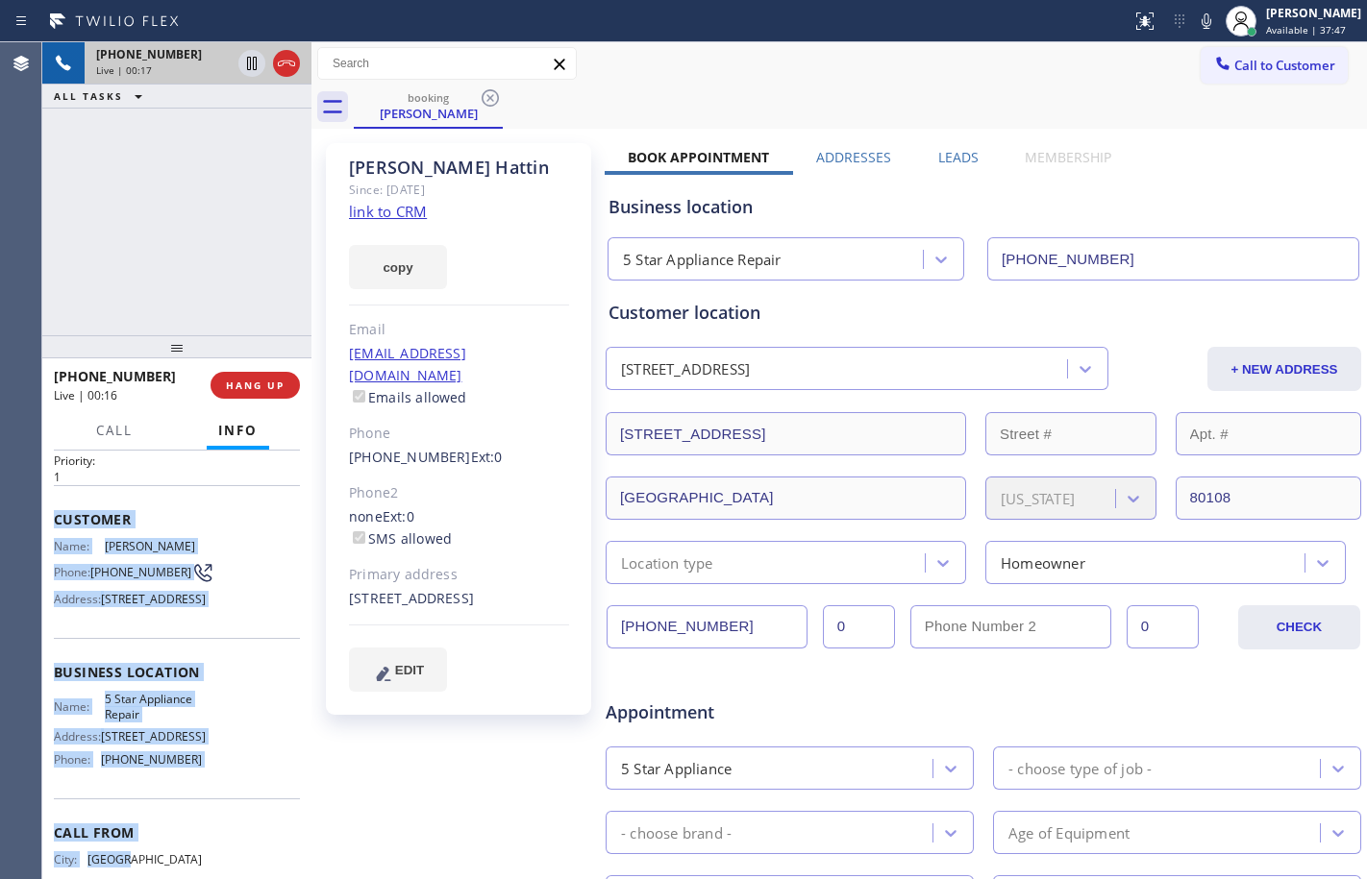
scroll to position [161, 0]
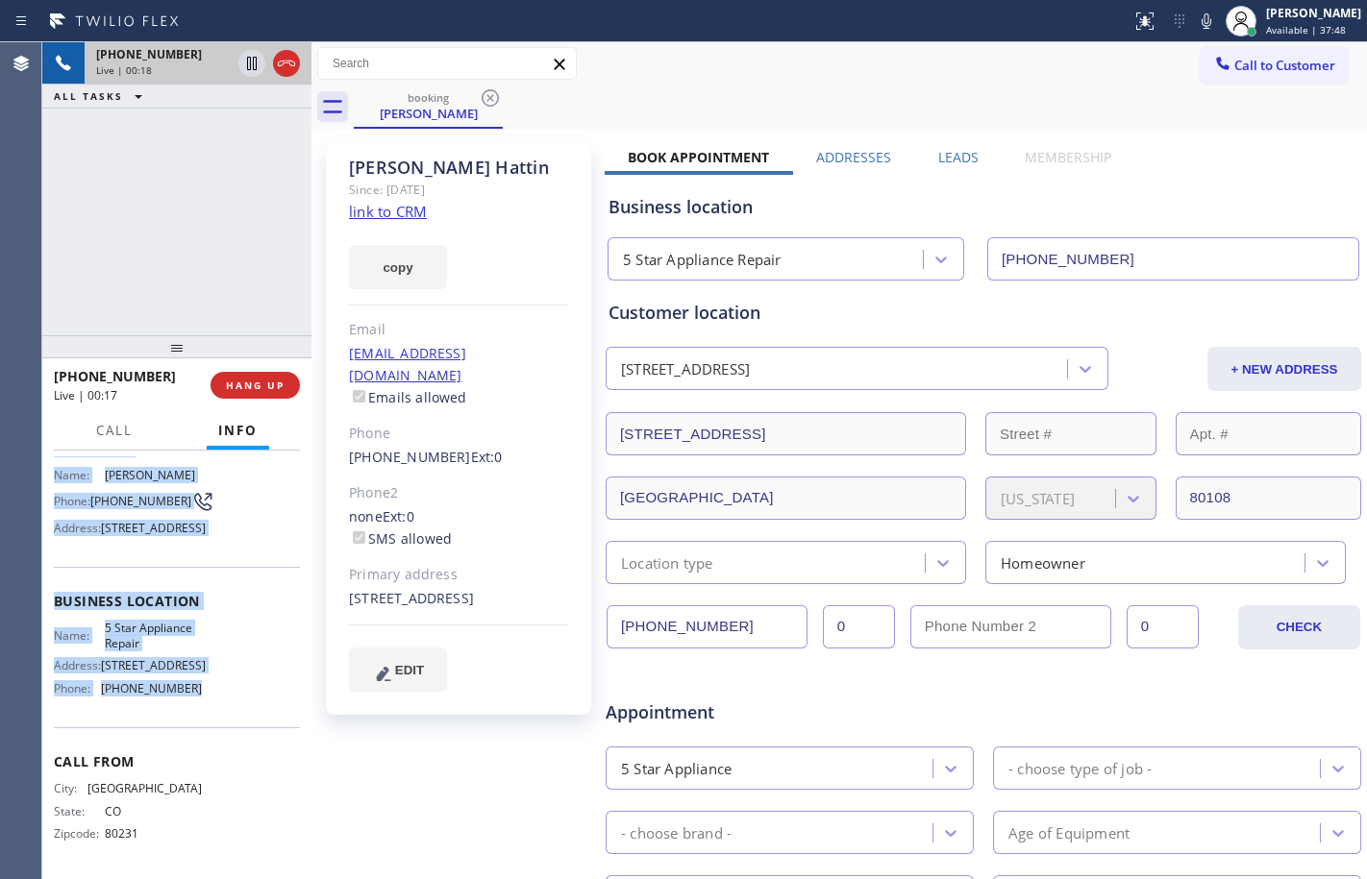
drag, startPoint x: 46, startPoint y: 560, endPoint x: 203, endPoint y: 694, distance: 205.9
click at [203, 694] on div "Context Queue: [Test] All Priority: 1 Customer Name: [PERSON_NAME] Phone: [PHON…" at bounding box center [176, 665] width 269 height 429
copy div "Customer Name: [PERSON_NAME] Phone: [PHONE_NUMBER] Address: [STREET_ADDRESS] Bu…"
click at [249, 71] on icon at bounding box center [251, 63] width 23 height 23
click at [1195, 19] on icon at bounding box center [1206, 21] width 23 height 23
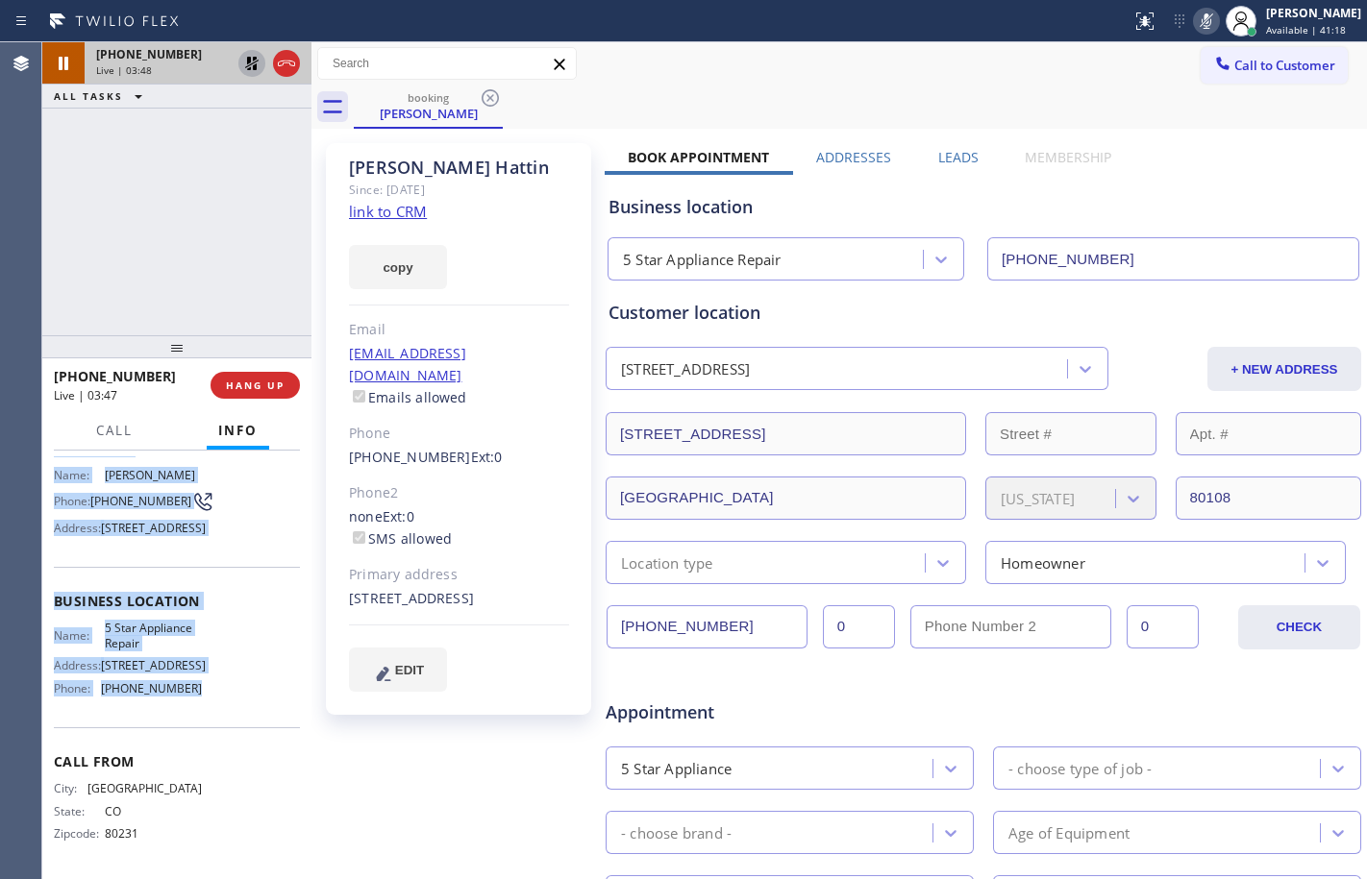
click at [248, 61] on icon at bounding box center [251, 63] width 13 height 13
click at [1195, 13] on icon at bounding box center [1206, 21] width 23 height 23
drag, startPoint x: 254, startPoint y: 67, endPoint x: 276, endPoint y: 62, distance: 22.8
click at [254, 67] on icon at bounding box center [252, 63] width 10 height 13
click at [1197, 15] on icon at bounding box center [1206, 21] width 23 height 23
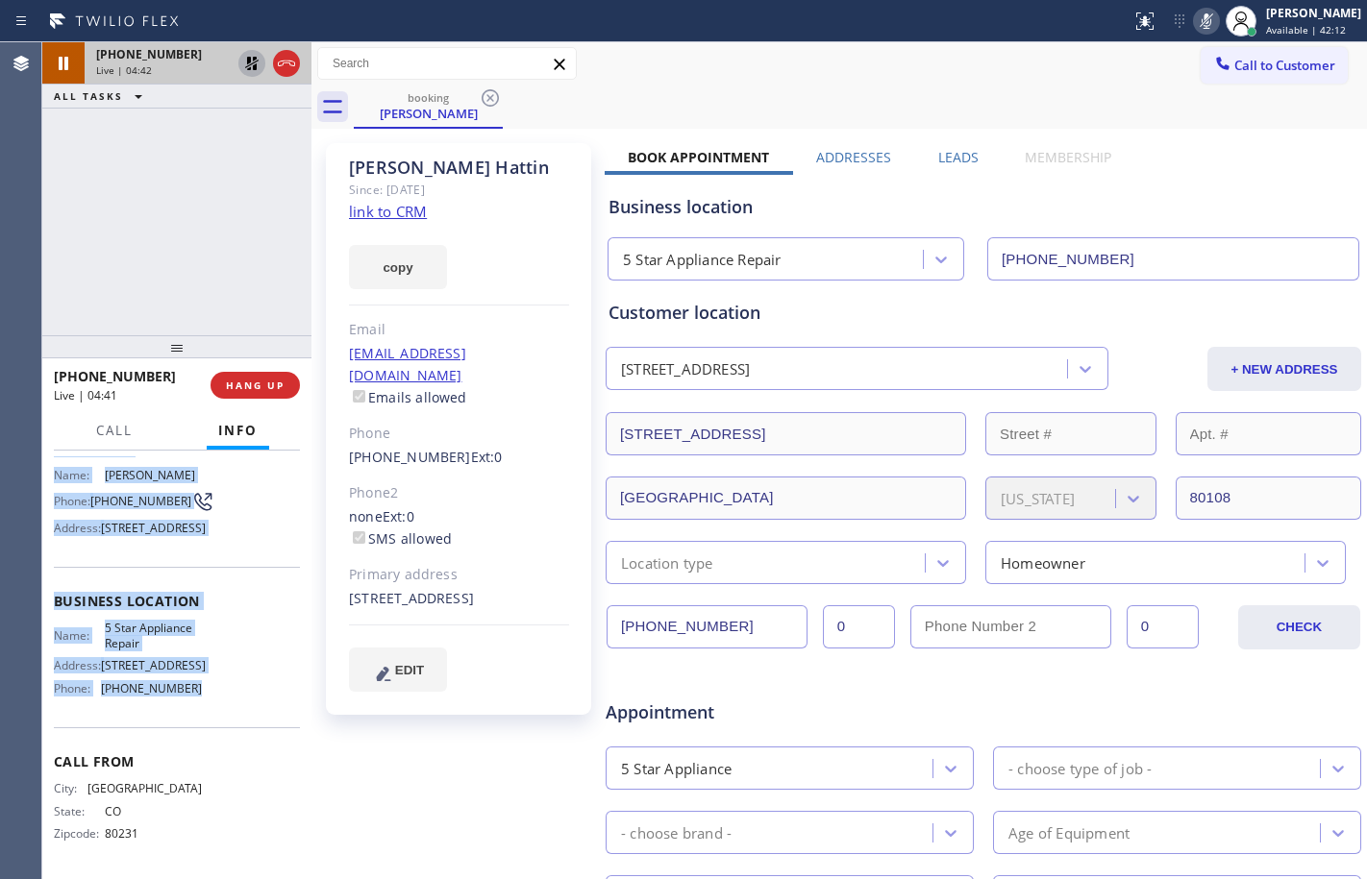
click at [255, 59] on icon at bounding box center [251, 63] width 13 height 13
click at [1195, 24] on icon at bounding box center [1206, 21] width 23 height 23
click at [255, 388] on span "HANG UP" at bounding box center [255, 385] width 59 height 13
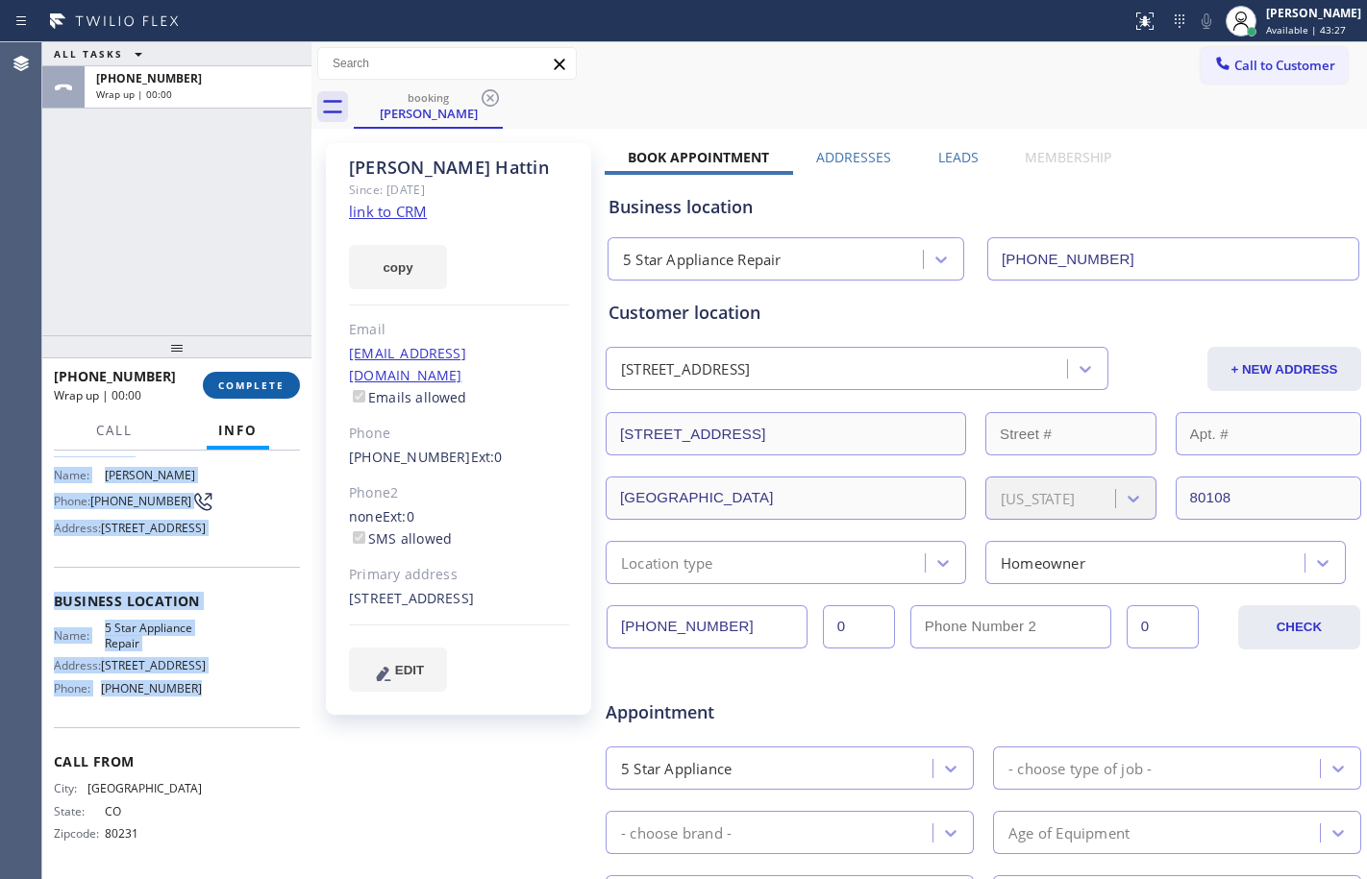
click at [255, 388] on span "COMPLETE" at bounding box center [251, 385] width 66 height 13
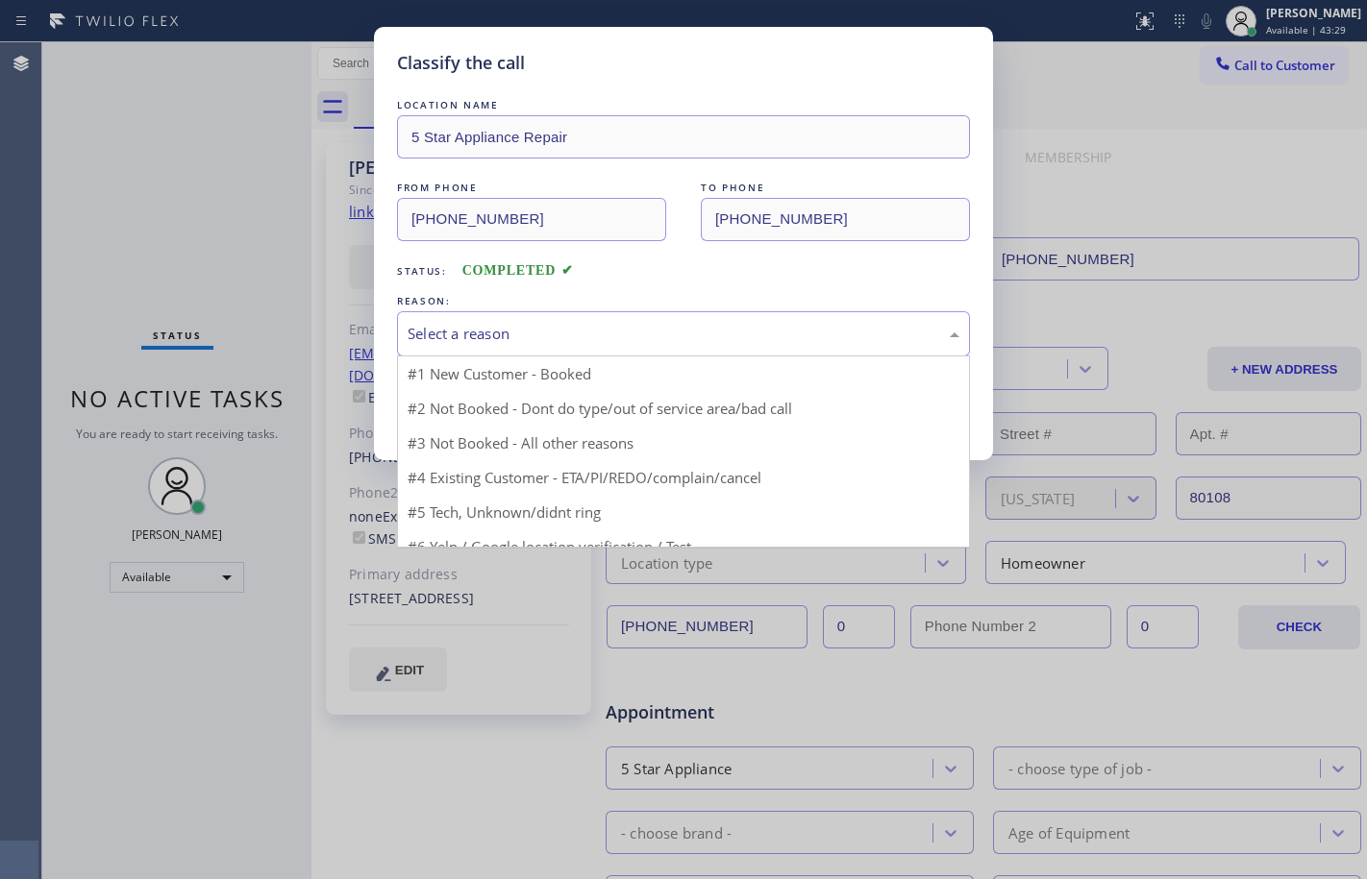
click at [717, 326] on div "Select a reason" at bounding box center [683, 334] width 552 height 22
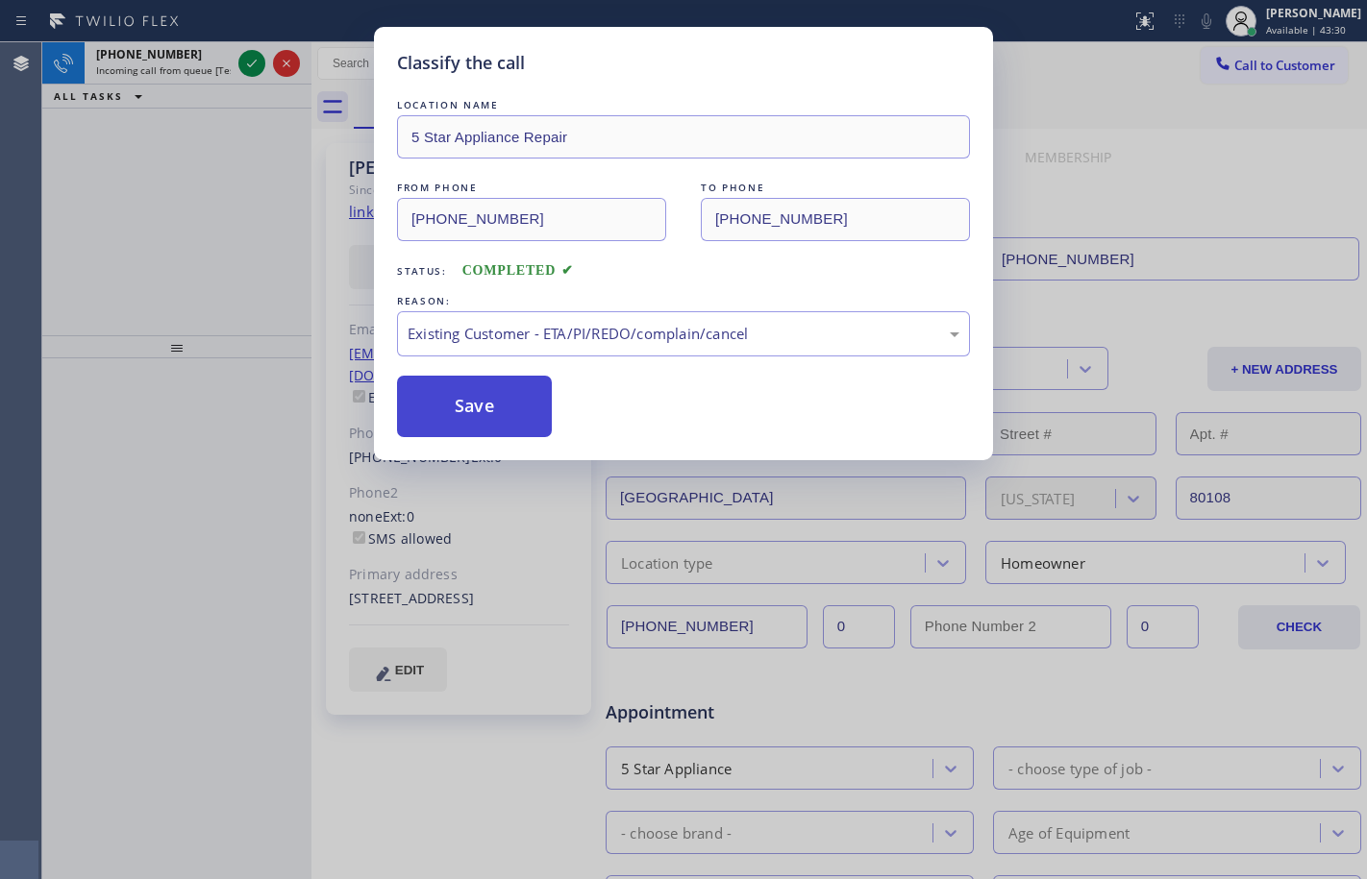
click at [495, 410] on button "Save" at bounding box center [474, 407] width 155 height 62
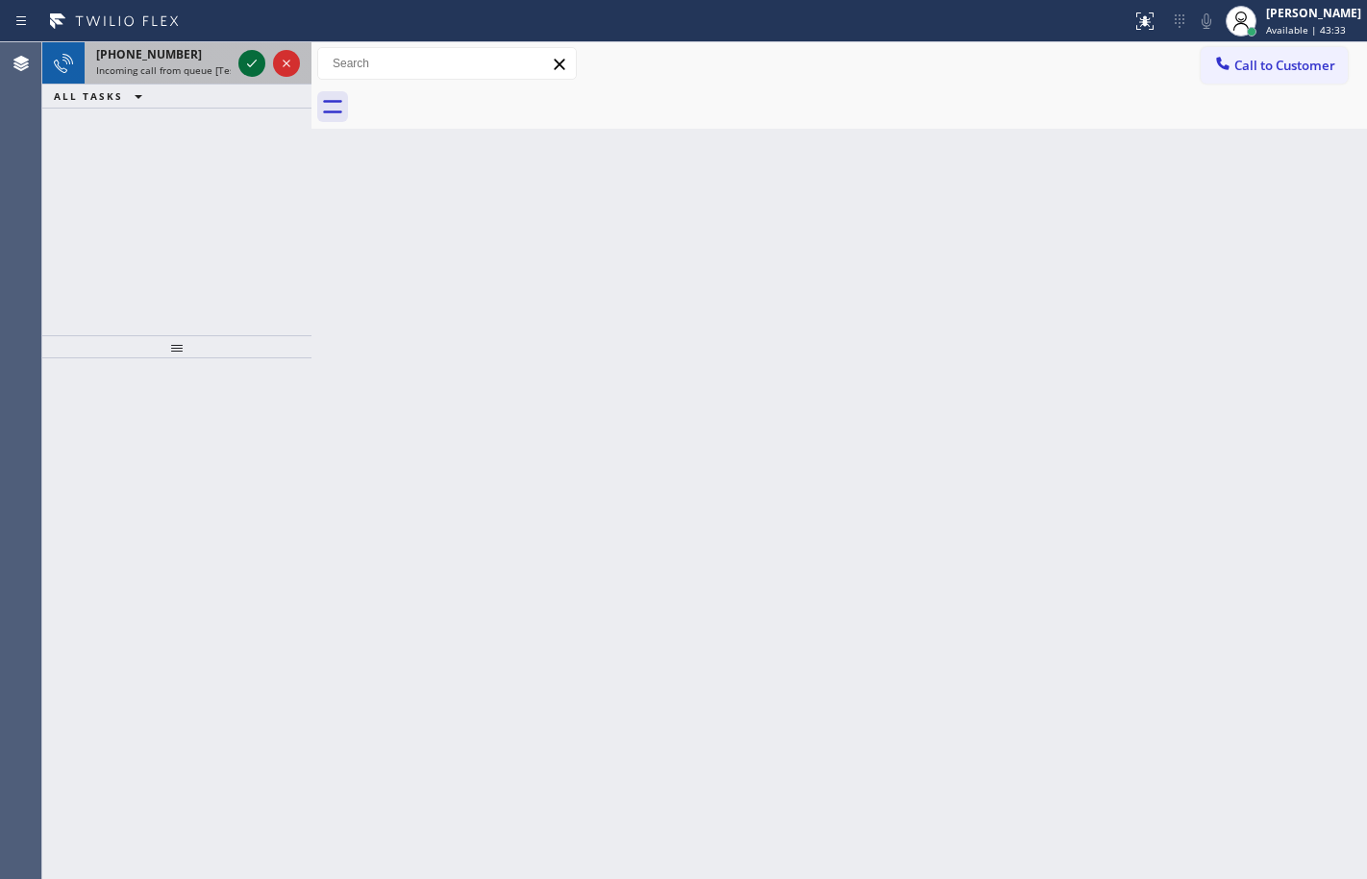
click at [256, 57] on icon at bounding box center [251, 63] width 23 height 23
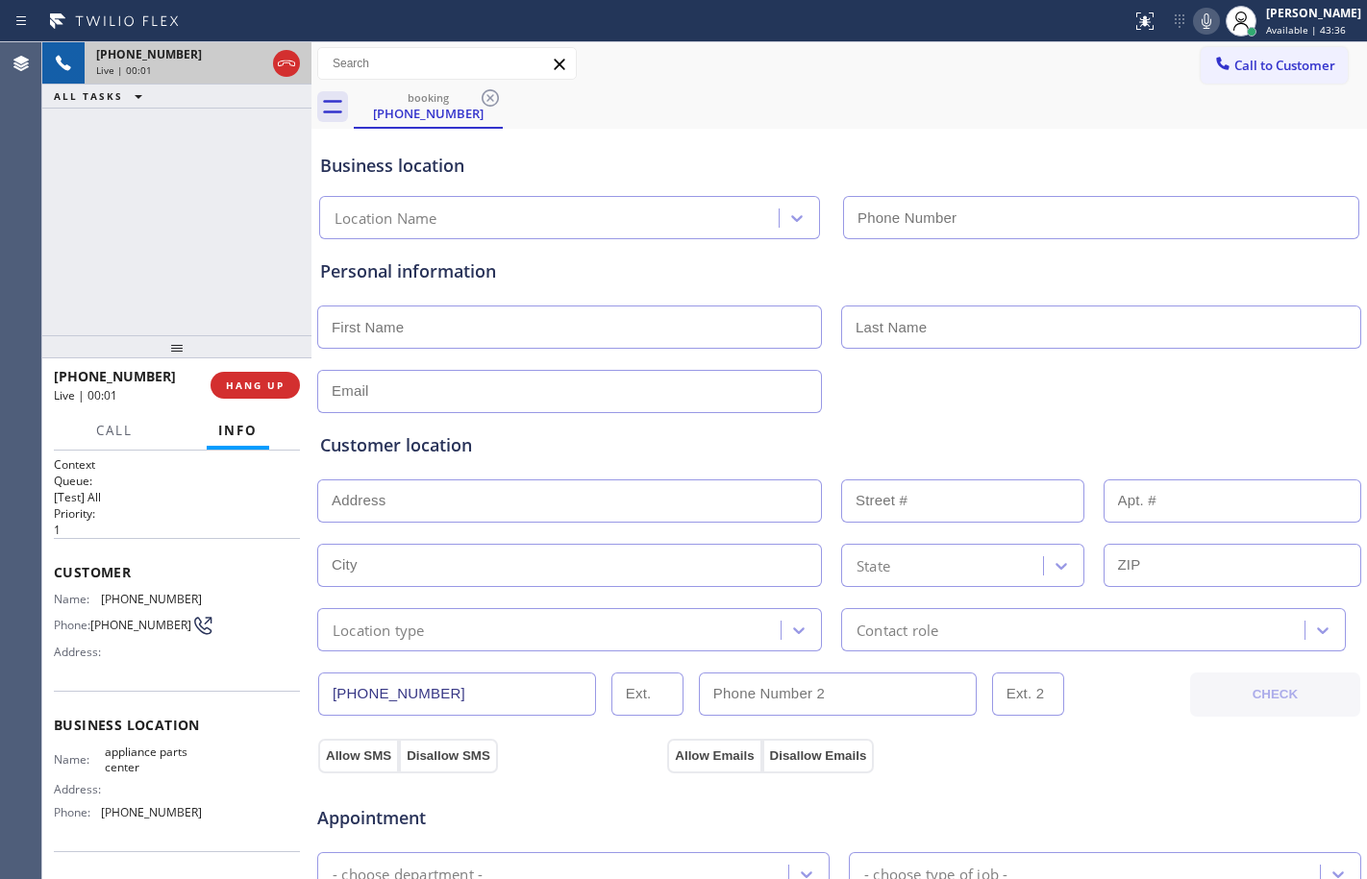
type input "[PHONE_NUMBER]"
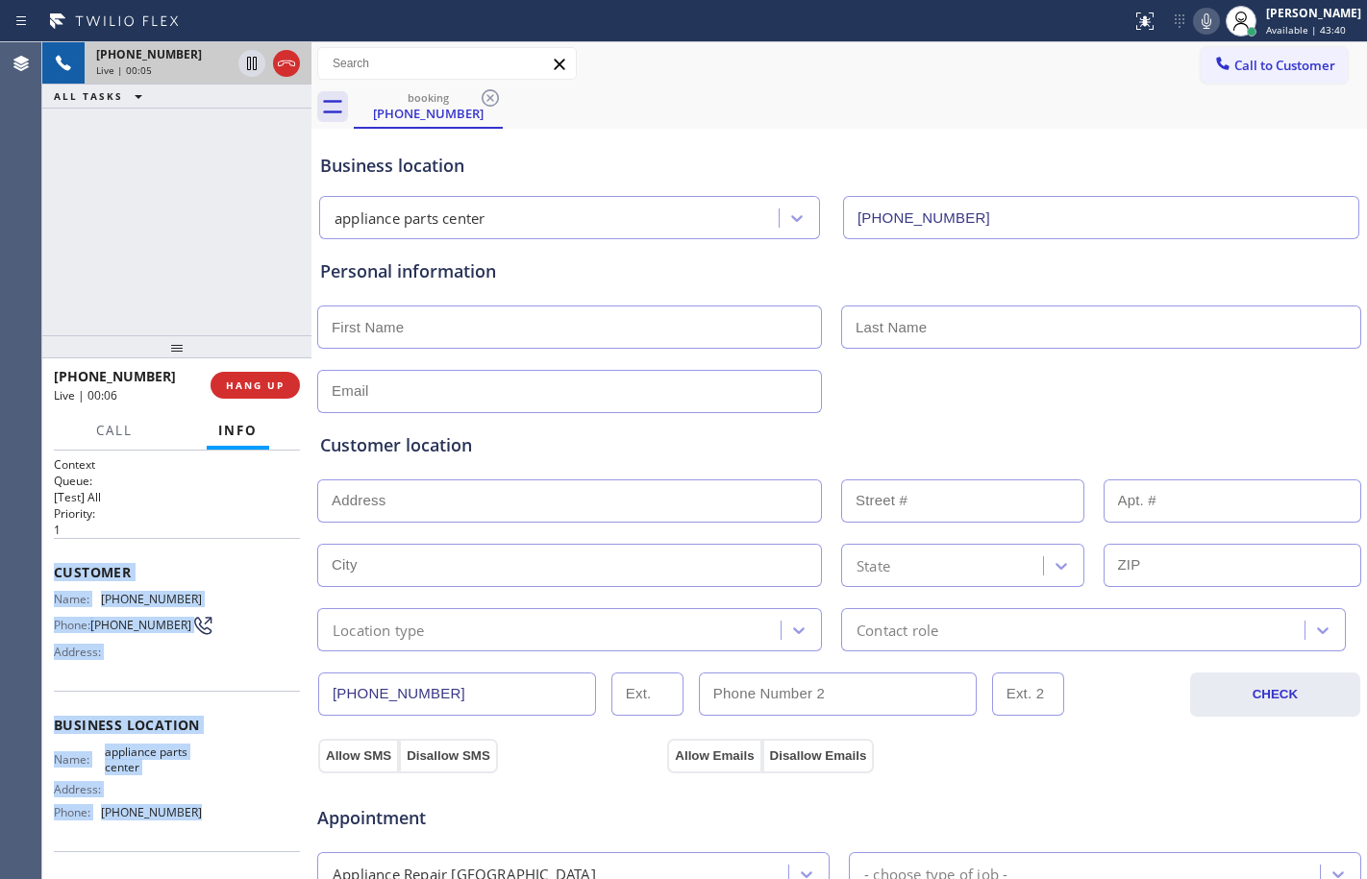
drag, startPoint x: 54, startPoint y: 569, endPoint x: 224, endPoint y: 810, distance: 295.2
click at [224, 810] on div "Context Queue: [Test] All Priority: 1 Customer Name: [PHONE_NUMBER] Phone: [PHO…" at bounding box center [177, 727] width 246 height 541
copy div "Customer Name: [PHONE_NUMBER] Phone: [PHONE_NUMBER] Address: Business location …"
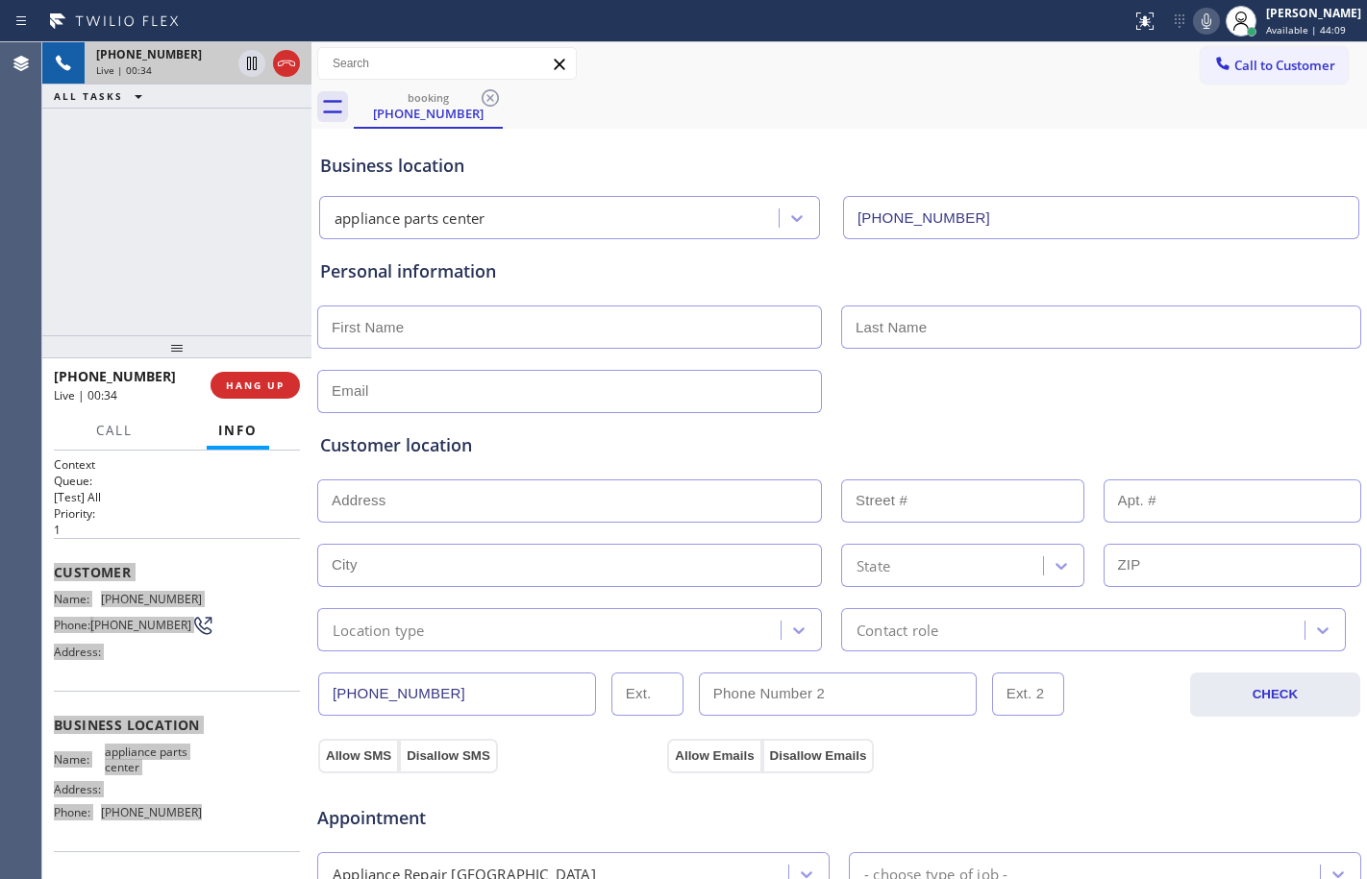
scroll to position [610, 0]
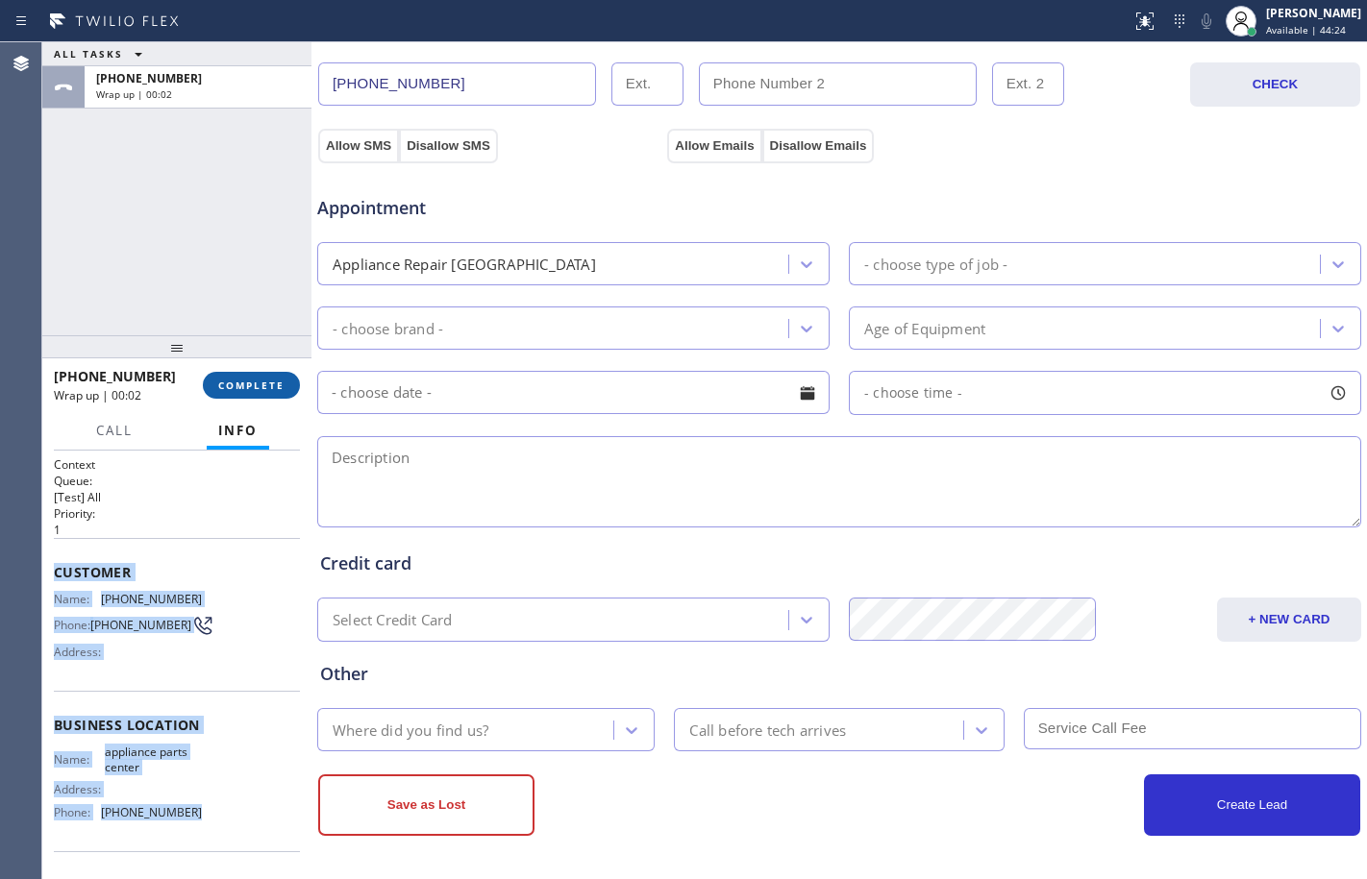
click at [242, 383] on span "COMPLETE" at bounding box center [251, 385] width 66 height 13
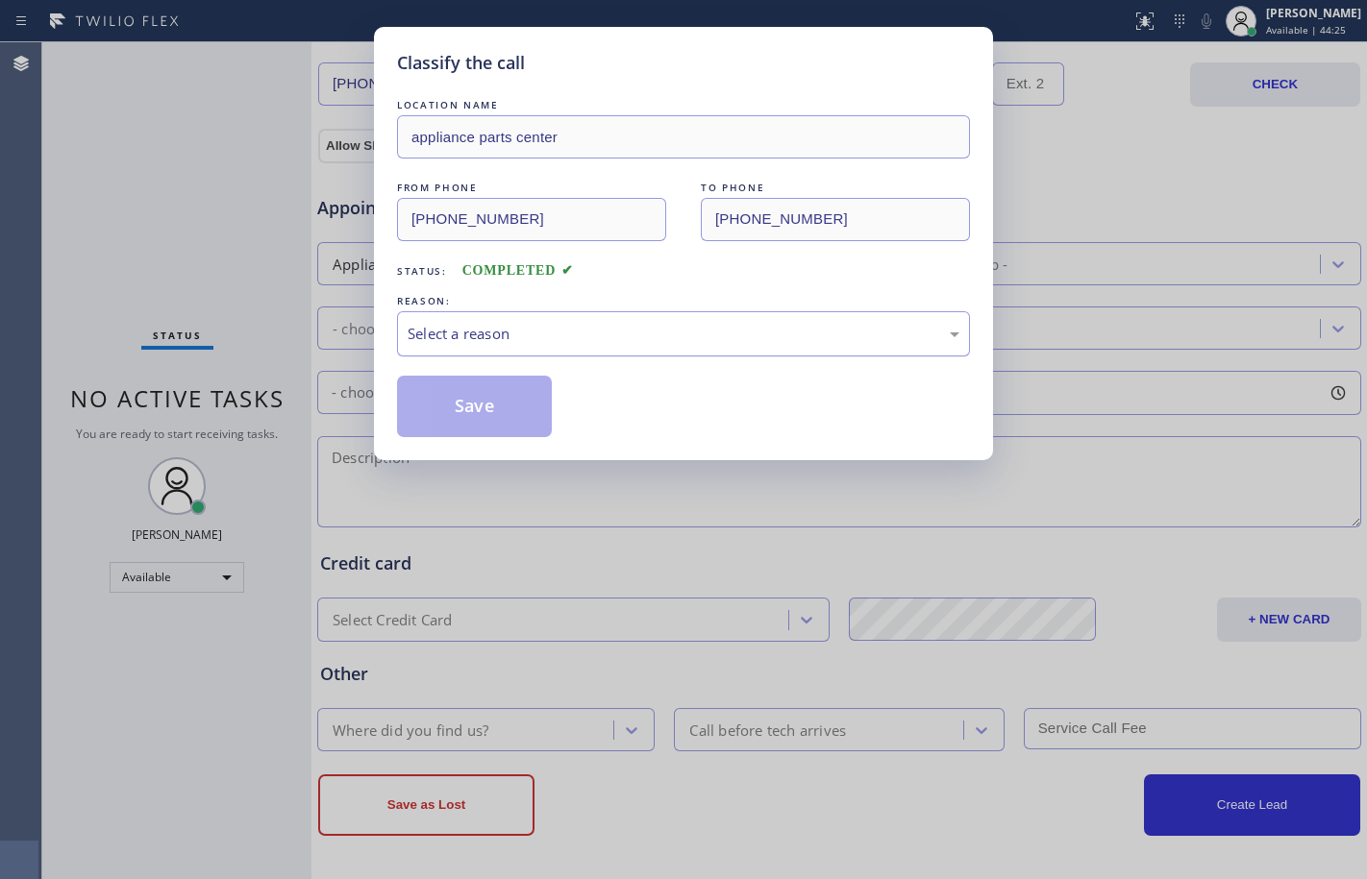
click at [485, 338] on div "Select a reason" at bounding box center [683, 334] width 552 height 22
click at [531, 397] on button "Save" at bounding box center [474, 407] width 155 height 62
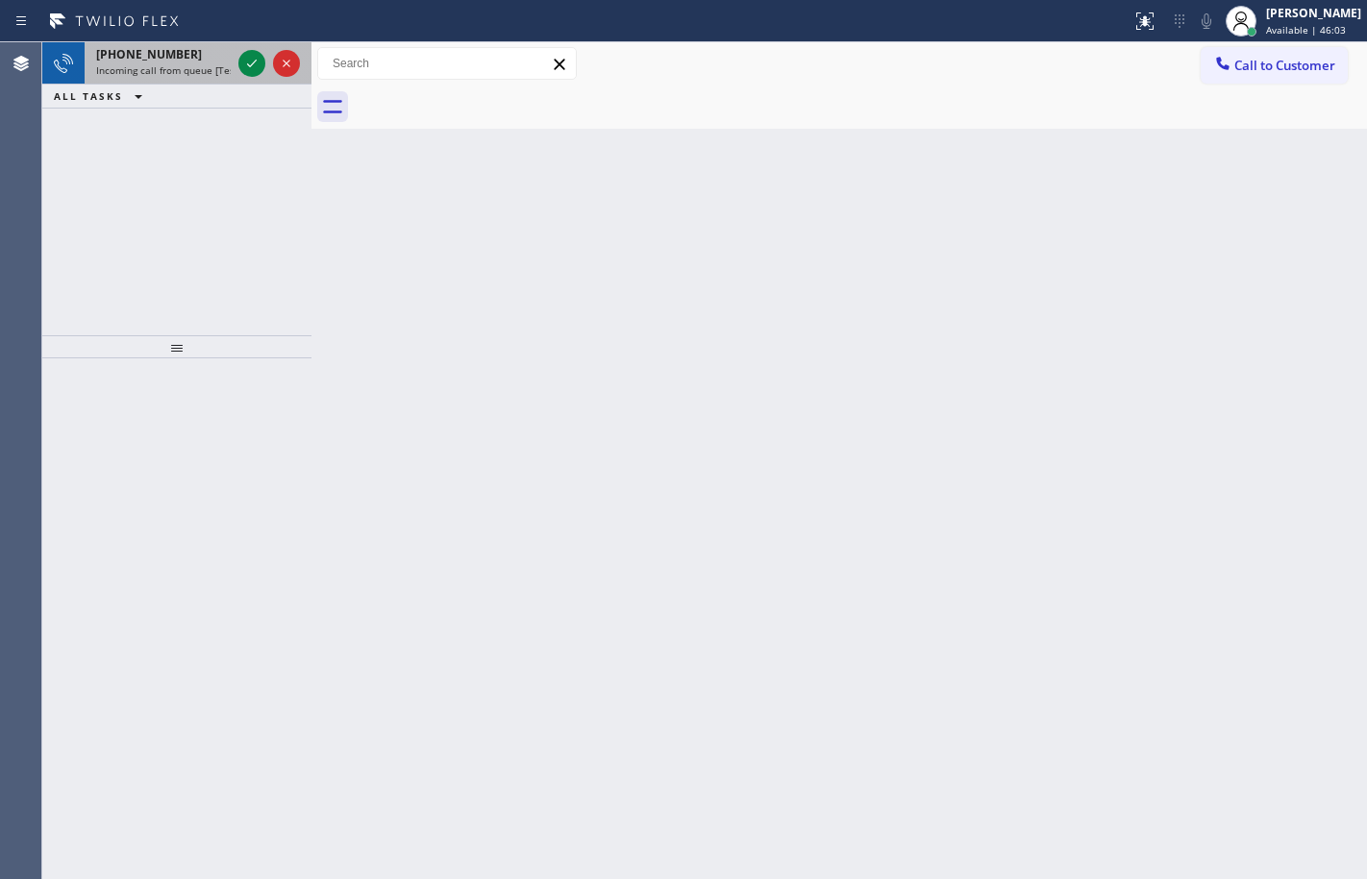
click at [189, 71] on span "Incoming call from queue [Test] All" at bounding box center [176, 69] width 160 height 13
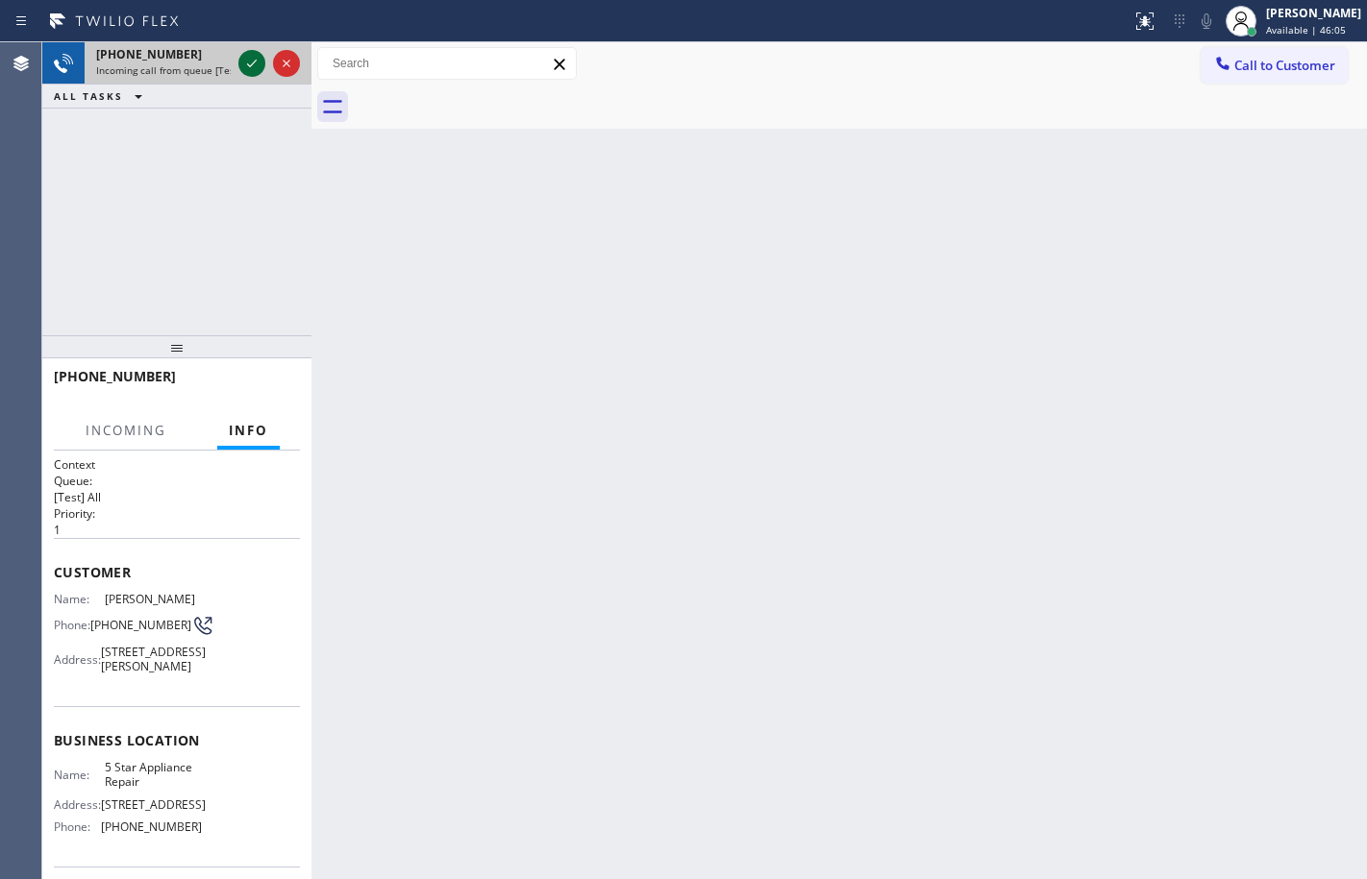
click at [246, 61] on icon at bounding box center [251, 63] width 23 height 23
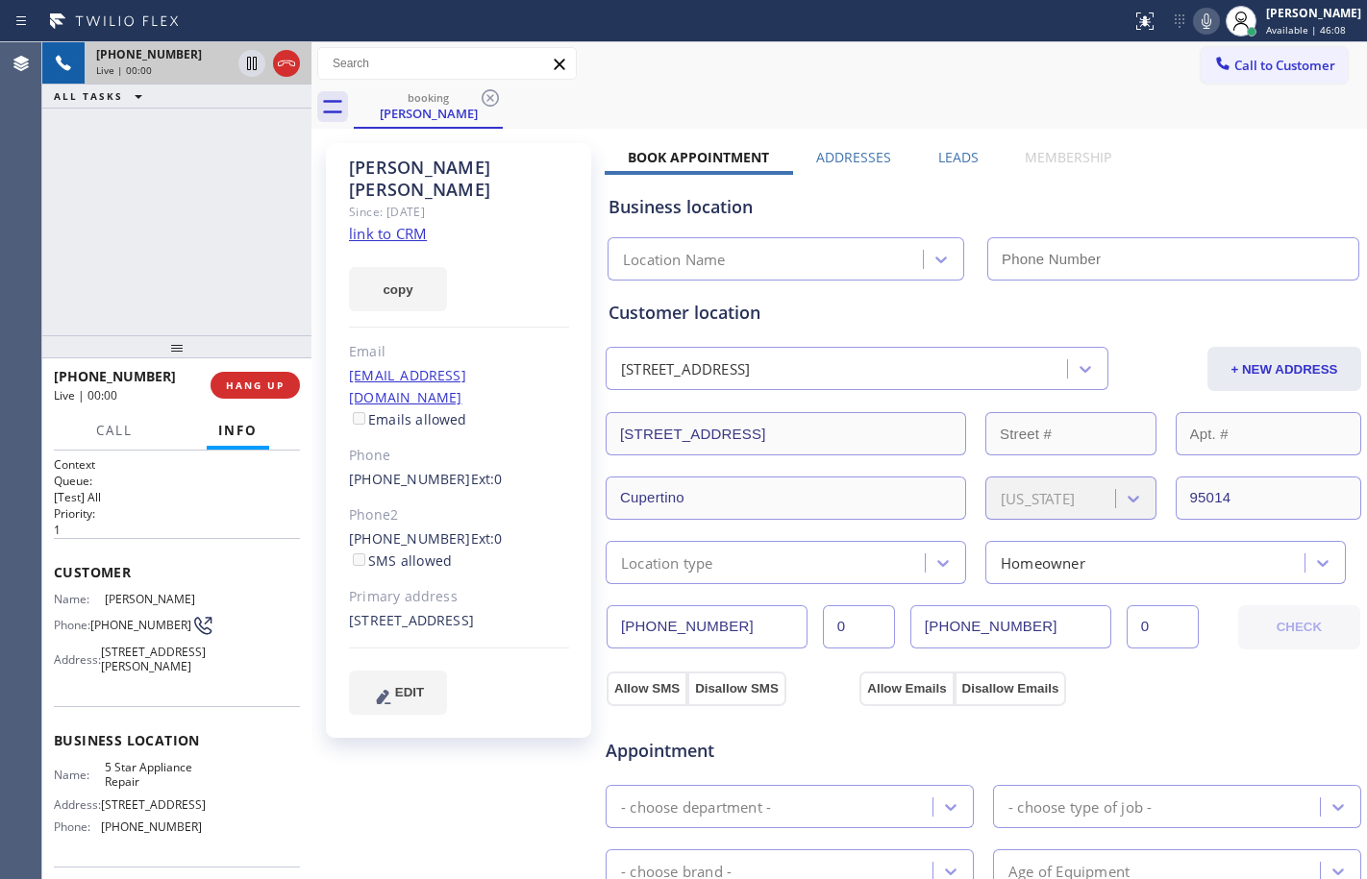
type input "[PHONE_NUMBER]"
click at [394, 224] on link "link to CRM" at bounding box center [388, 233] width 78 height 19
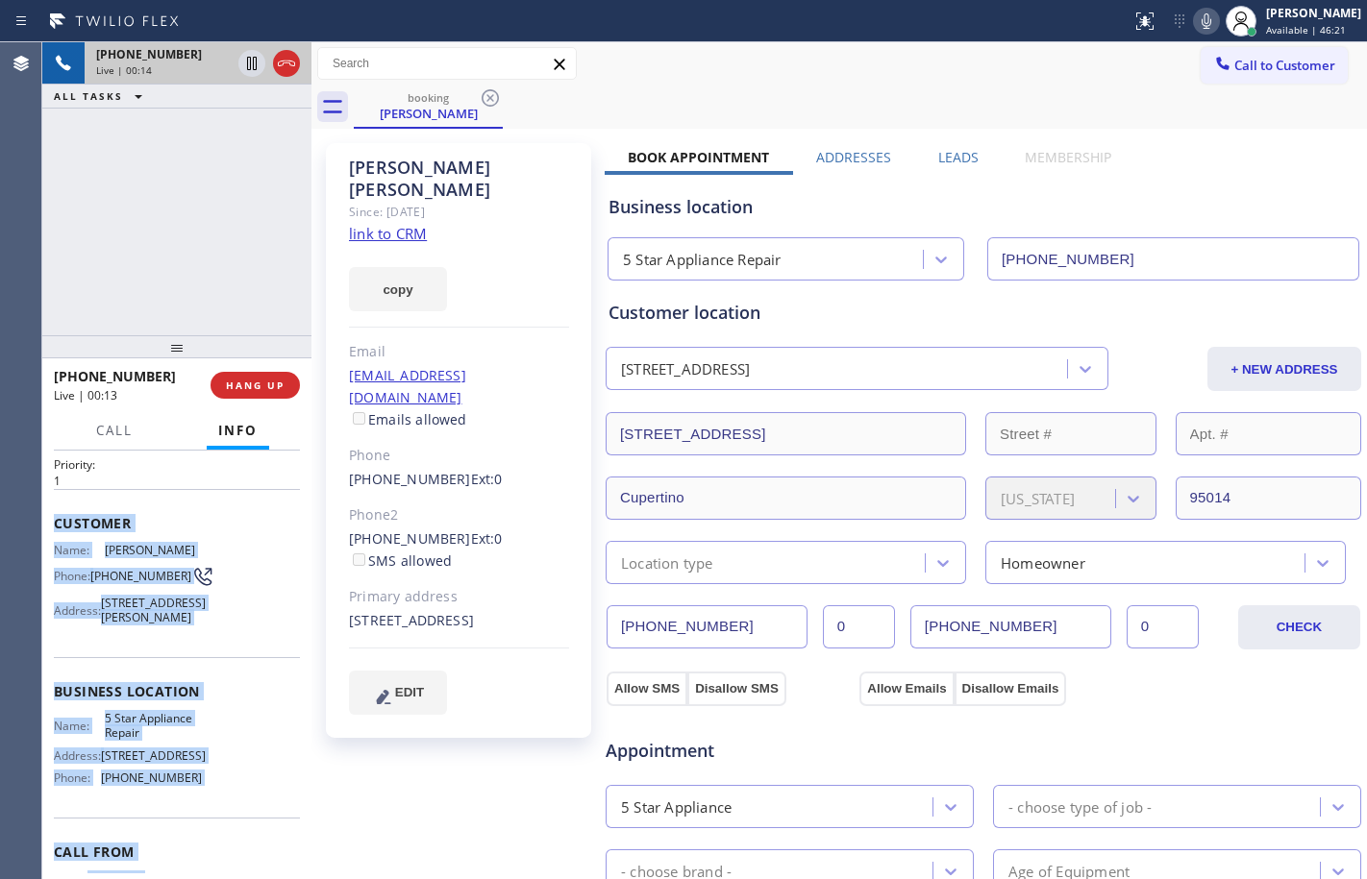
scroll to position [176, 0]
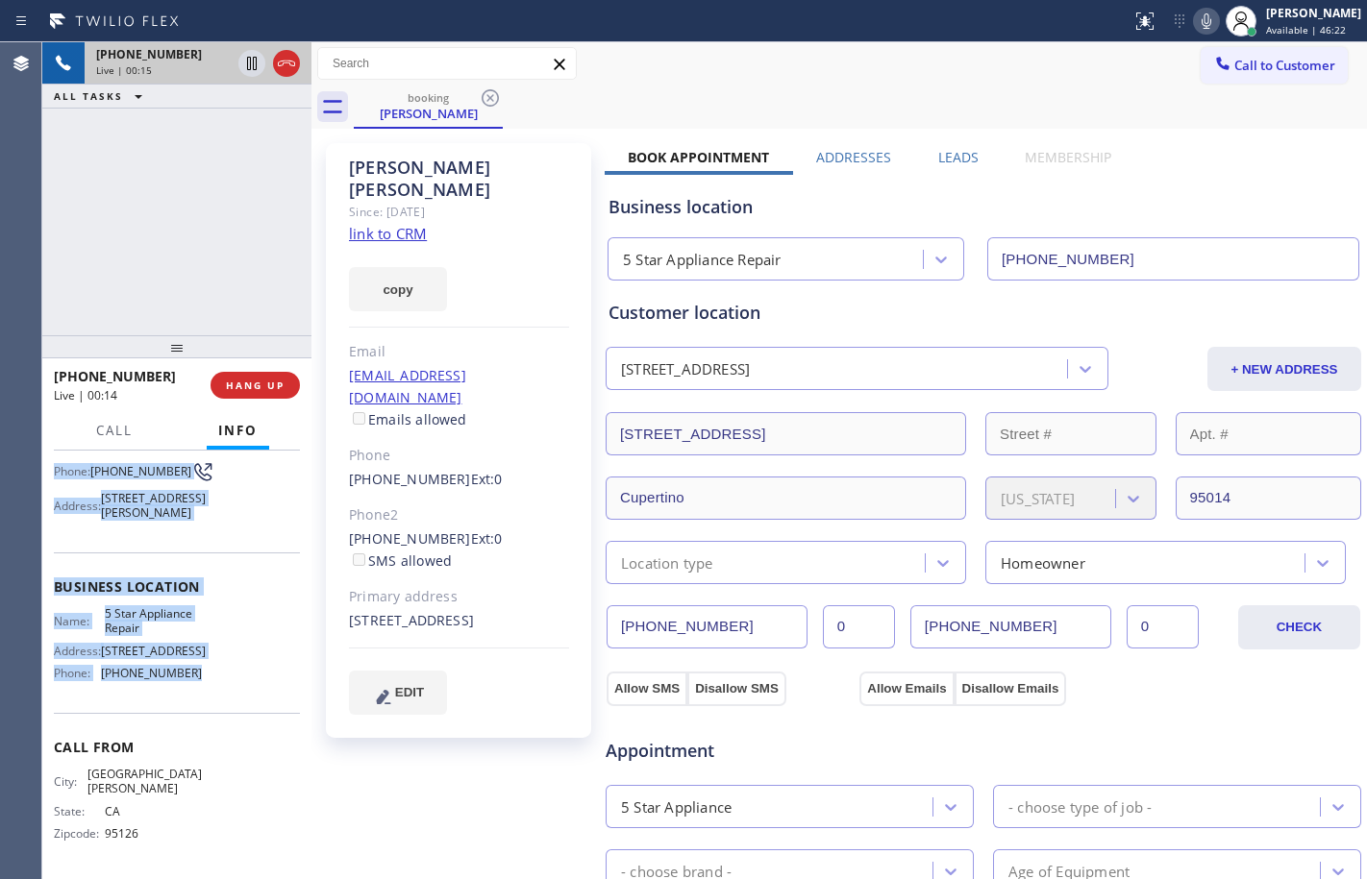
drag, startPoint x: 48, startPoint y: 566, endPoint x: 210, endPoint y: 691, distance: 204.2
click at [210, 691] on div "Context Queue: [Test] All Priority: 1 Customer Name: [PERSON_NAME] Phone: [PHON…" at bounding box center [176, 665] width 269 height 429
copy div "Customer Name: [PERSON_NAME] Phone: [PHONE_NUMBER] Address: [STREET_ADDRESS] Bu…"
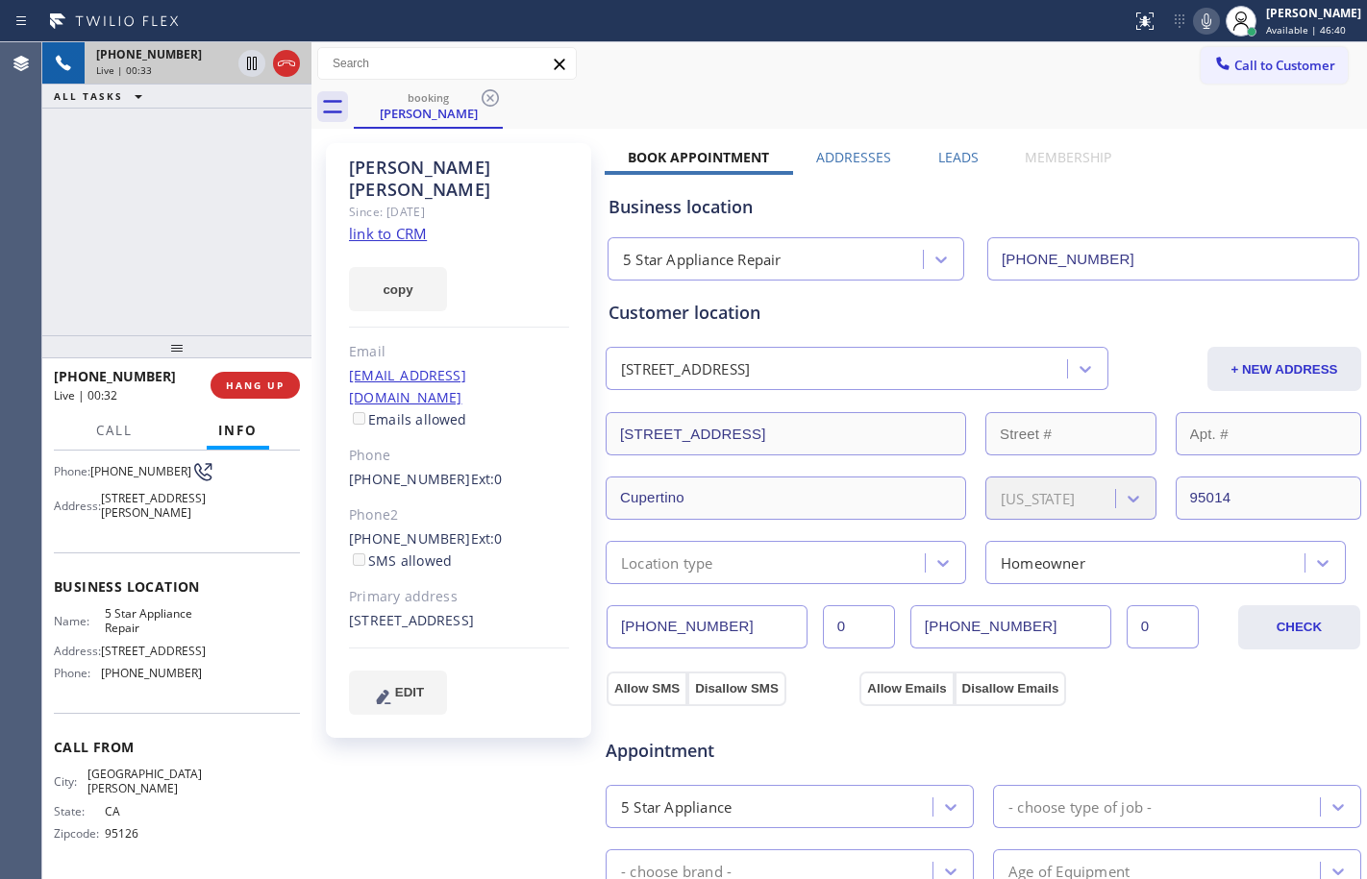
click at [203, 247] on div "[PHONE_NUMBER] Live | 00:33 ALL TASKS ALL TASKS ACTIVE TASKS TASKS IN WRAP UP" at bounding box center [176, 188] width 269 height 293
click at [258, 66] on icon at bounding box center [251, 63] width 23 height 23
click at [1195, 19] on icon at bounding box center [1206, 21] width 23 height 23
click at [244, 69] on icon at bounding box center [251, 63] width 23 height 23
click at [1195, 16] on icon at bounding box center [1206, 21] width 23 height 23
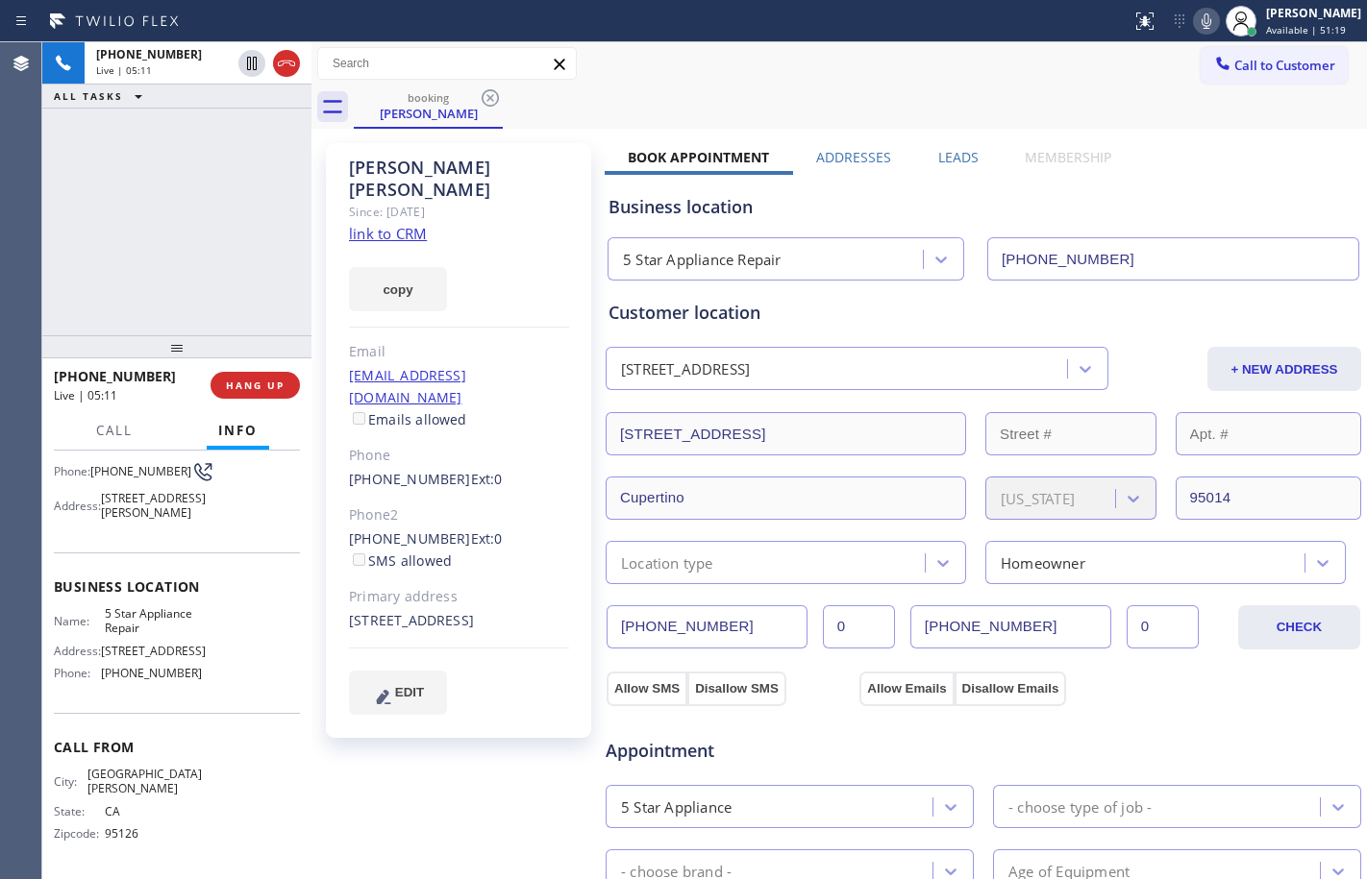
click at [189, 223] on div "[PHONE_NUMBER] Live | 05:11 ALL TASKS ALL TASKS ACTIVE TASKS TASKS IN WRAP UP" at bounding box center [176, 188] width 269 height 293
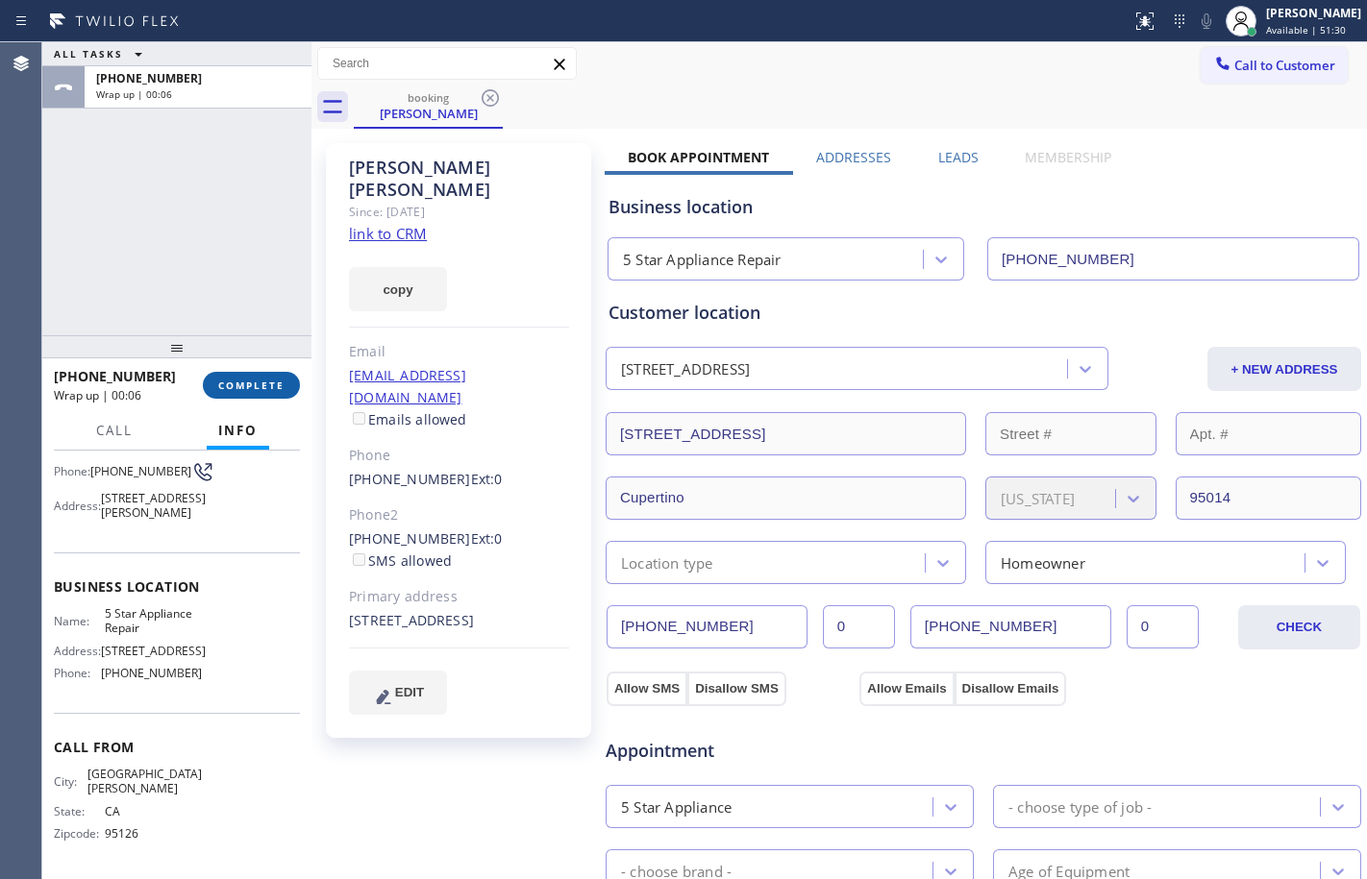
click at [261, 384] on span "COMPLETE" at bounding box center [251, 385] width 66 height 13
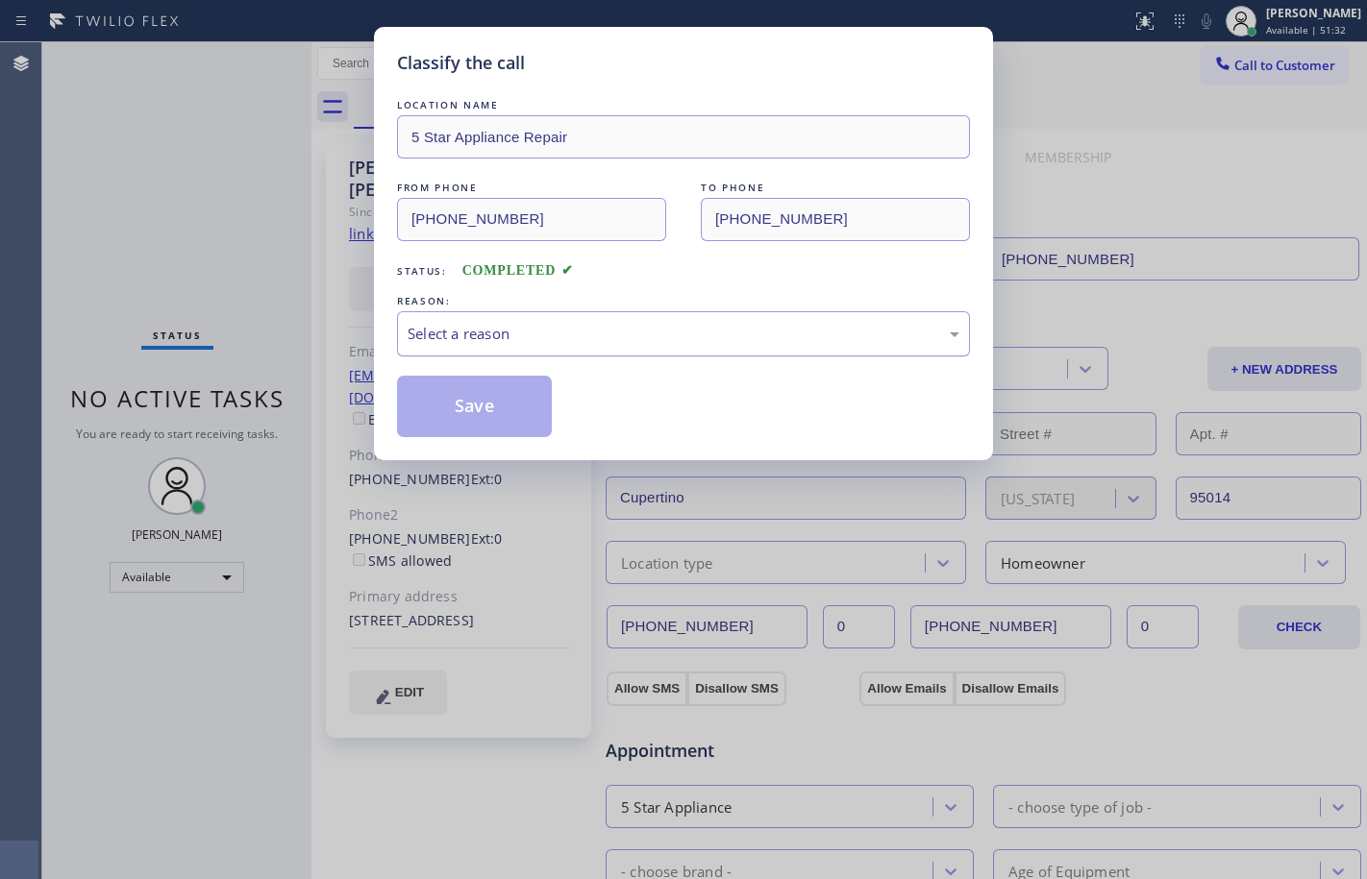
click at [646, 335] on div "Select a reason" at bounding box center [683, 334] width 552 height 22
click at [523, 399] on button "Save" at bounding box center [474, 407] width 155 height 62
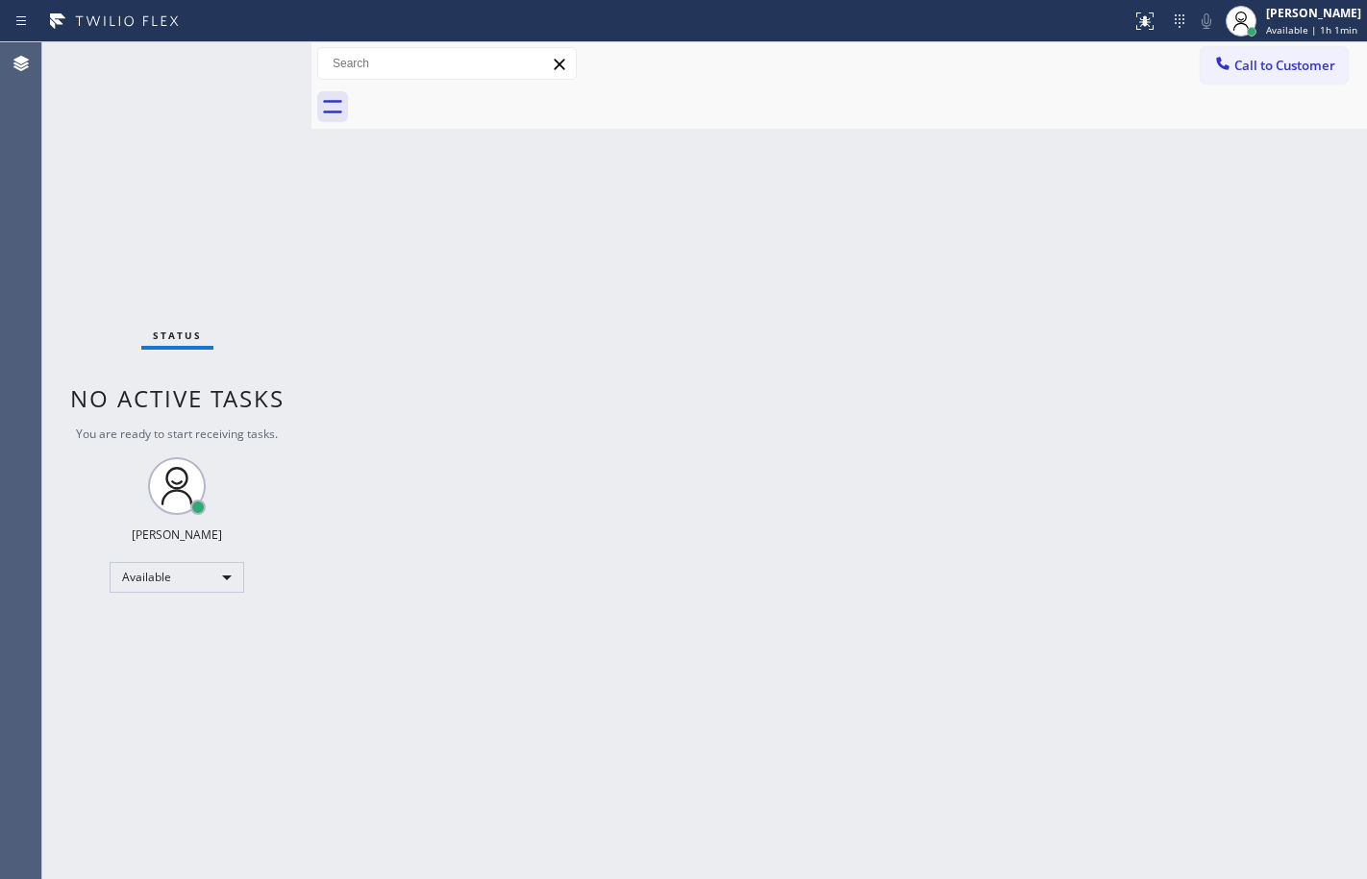
click at [284, 238] on div "Status No active tasks You are ready to start receiving tasks. [PERSON_NAME] Av…" at bounding box center [176, 460] width 269 height 837
click at [292, 298] on div "Status No active tasks You are ready to start receiving tasks. [PERSON_NAME] Av…" at bounding box center [176, 460] width 269 height 837
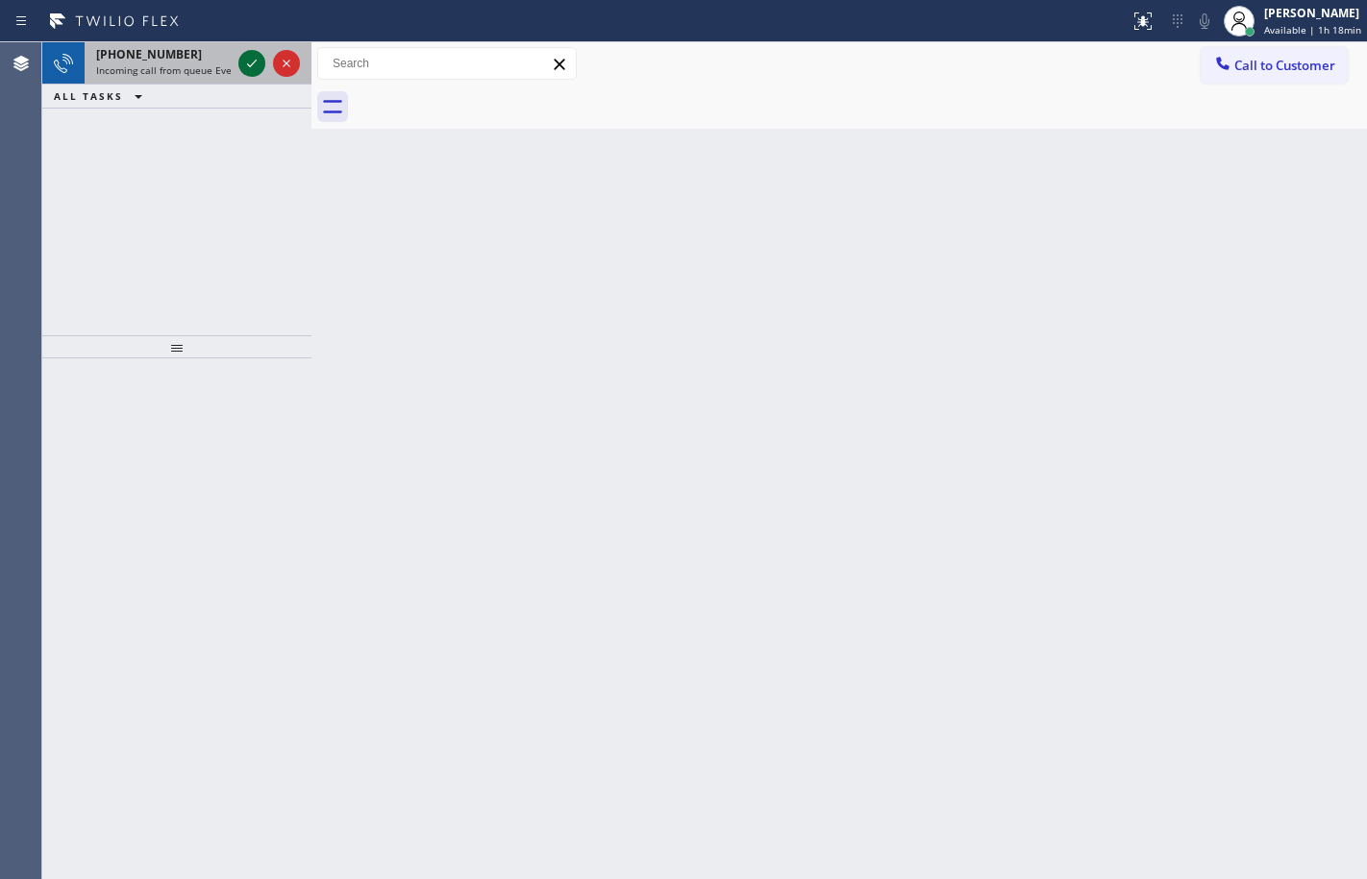
click at [239, 66] on div at bounding box center [251, 63] width 27 height 23
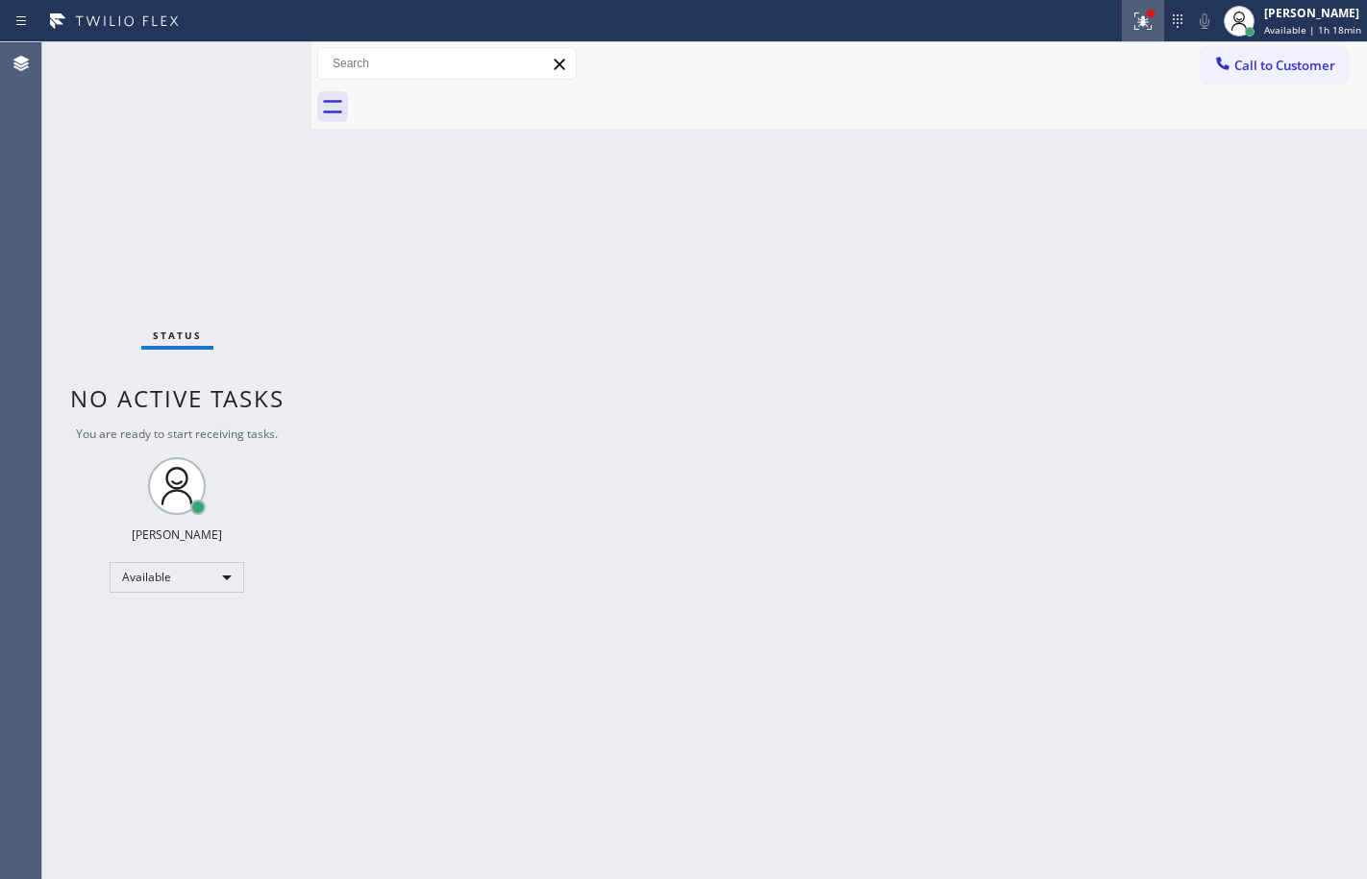
click at [1140, 20] on icon at bounding box center [1142, 21] width 23 height 23
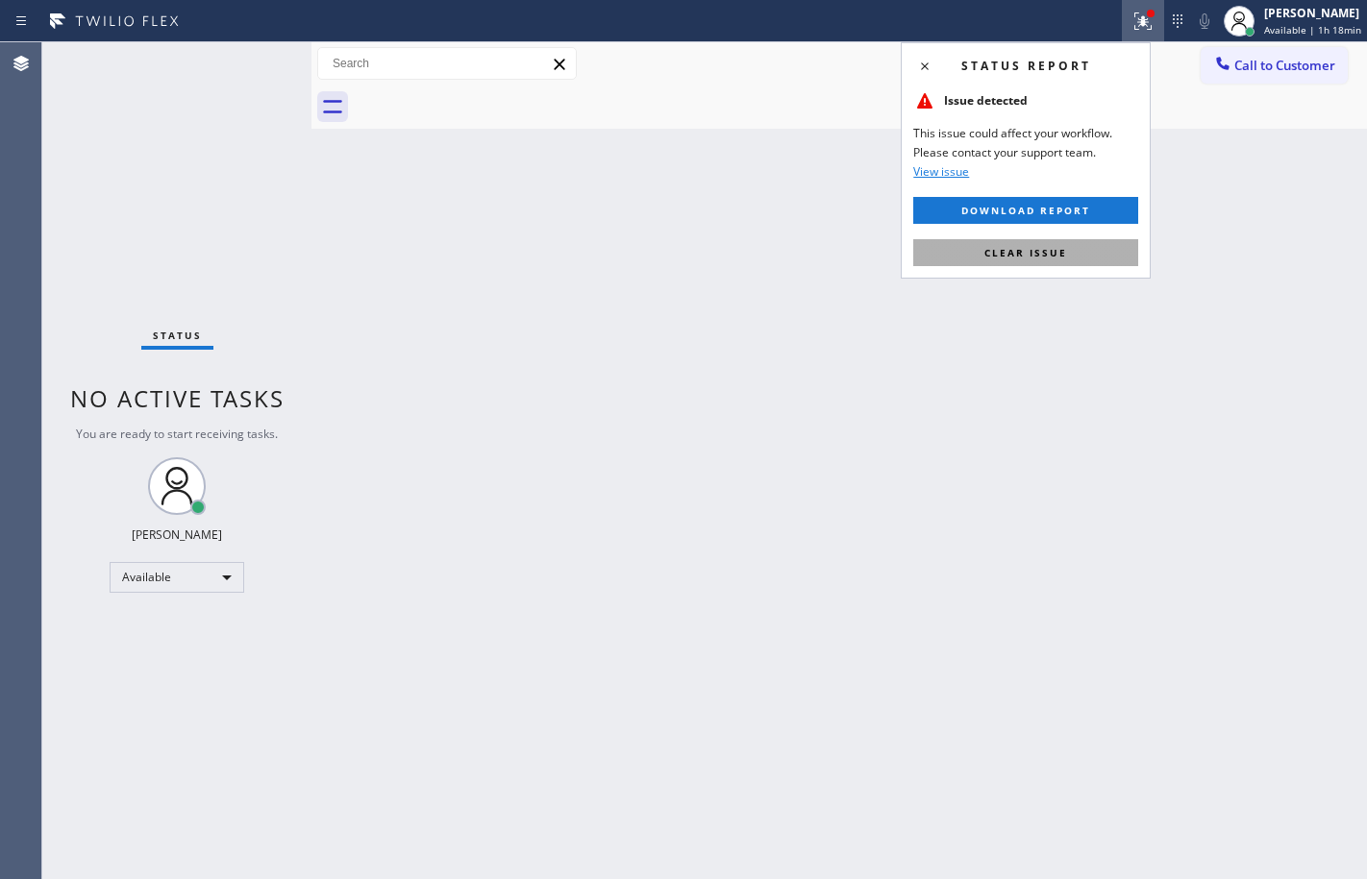
click at [1028, 257] on span "Clear issue" at bounding box center [1025, 252] width 83 height 13
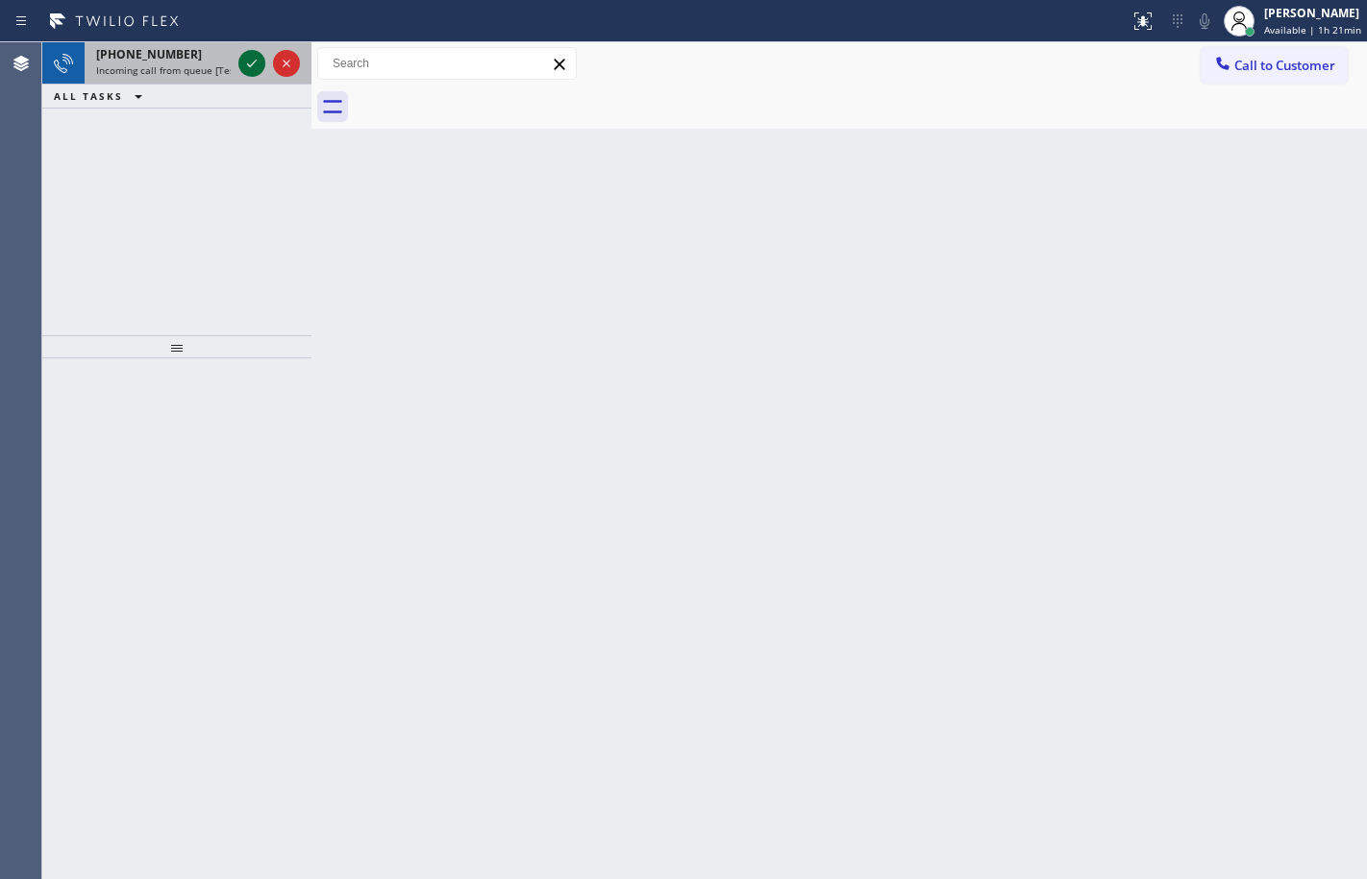
click at [251, 71] on icon at bounding box center [251, 63] width 23 height 23
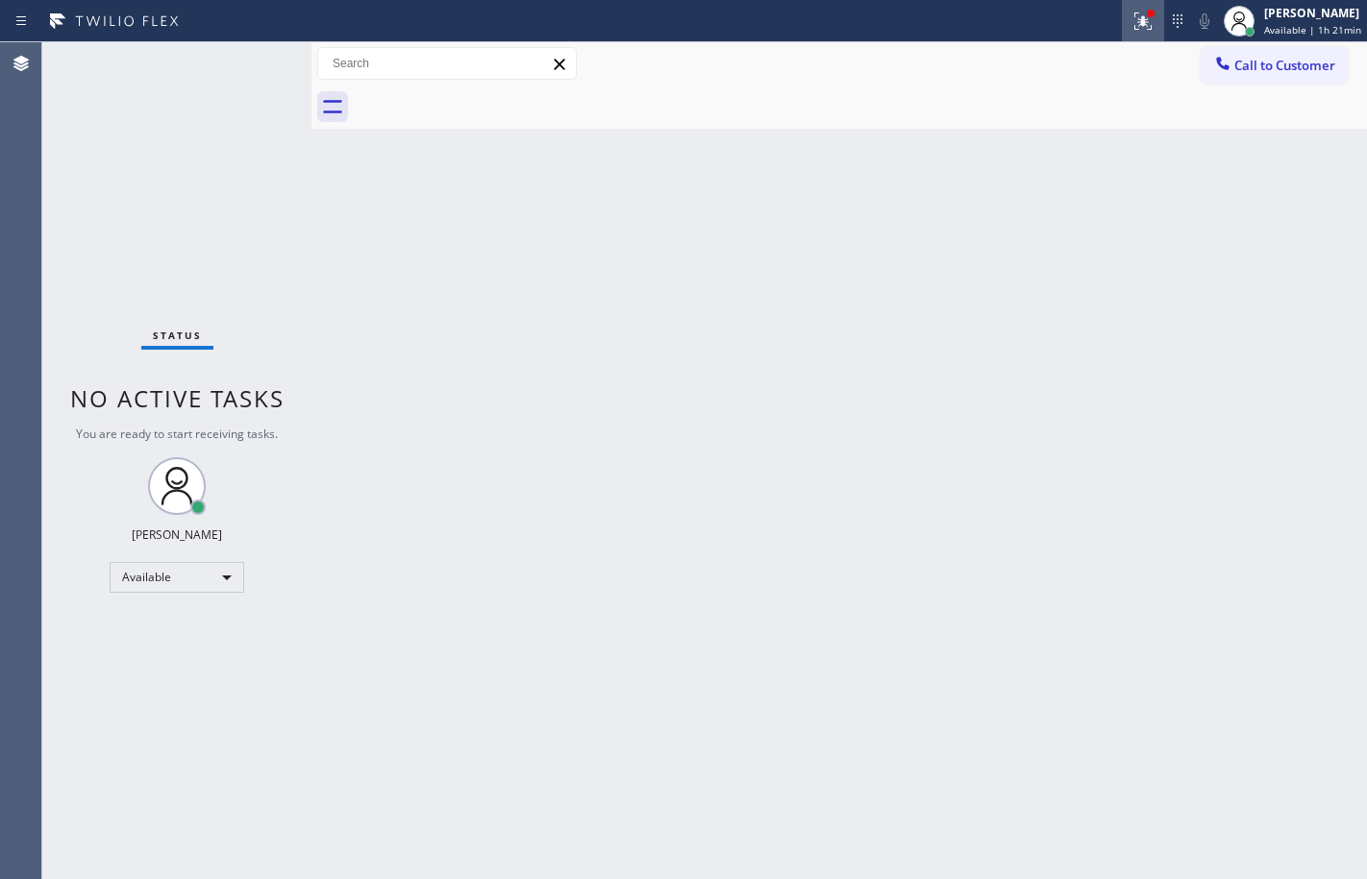
click at [1132, 20] on icon at bounding box center [1142, 21] width 23 height 23
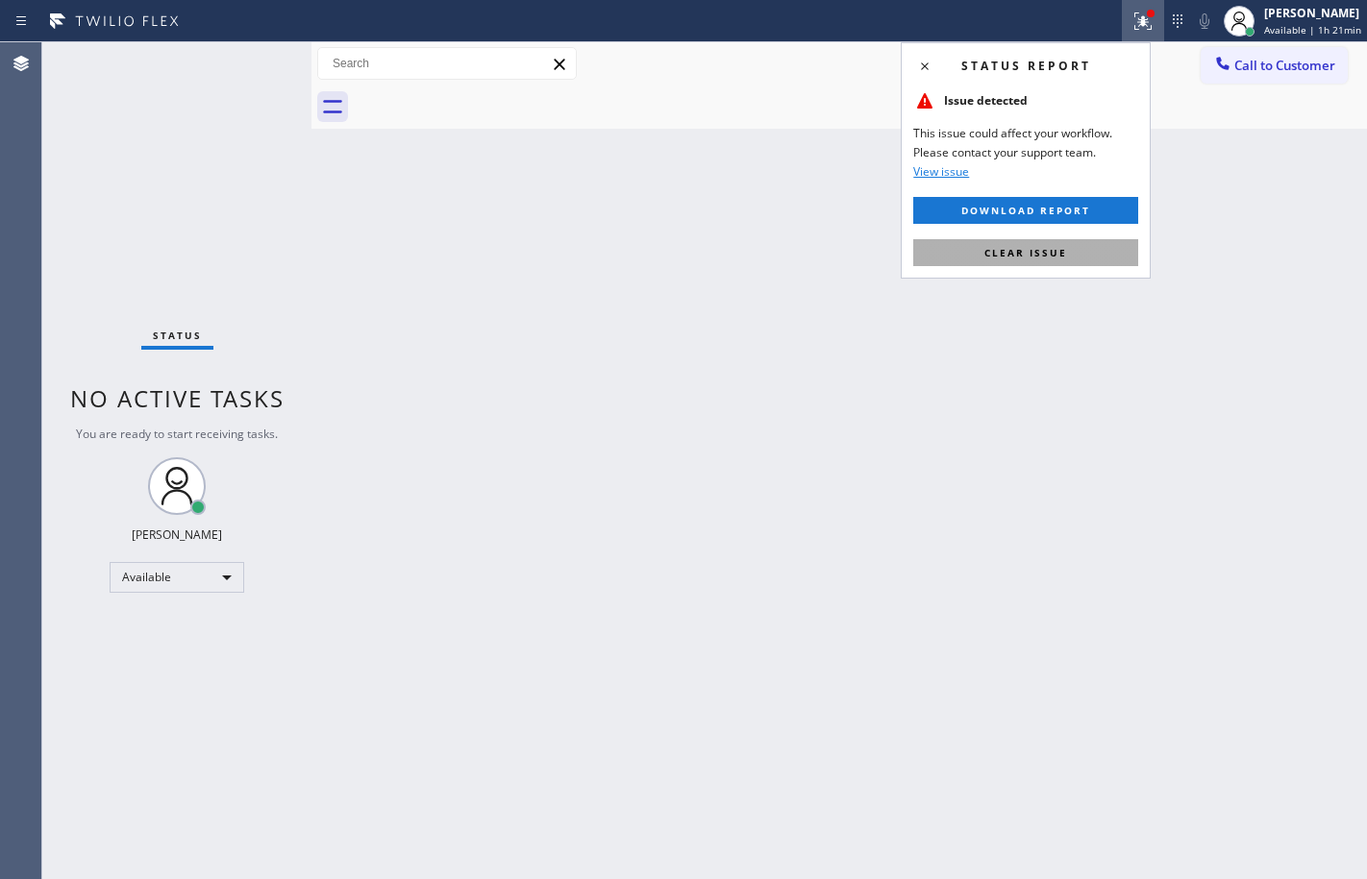
click at [1065, 264] on button "Clear issue" at bounding box center [1025, 252] width 225 height 27
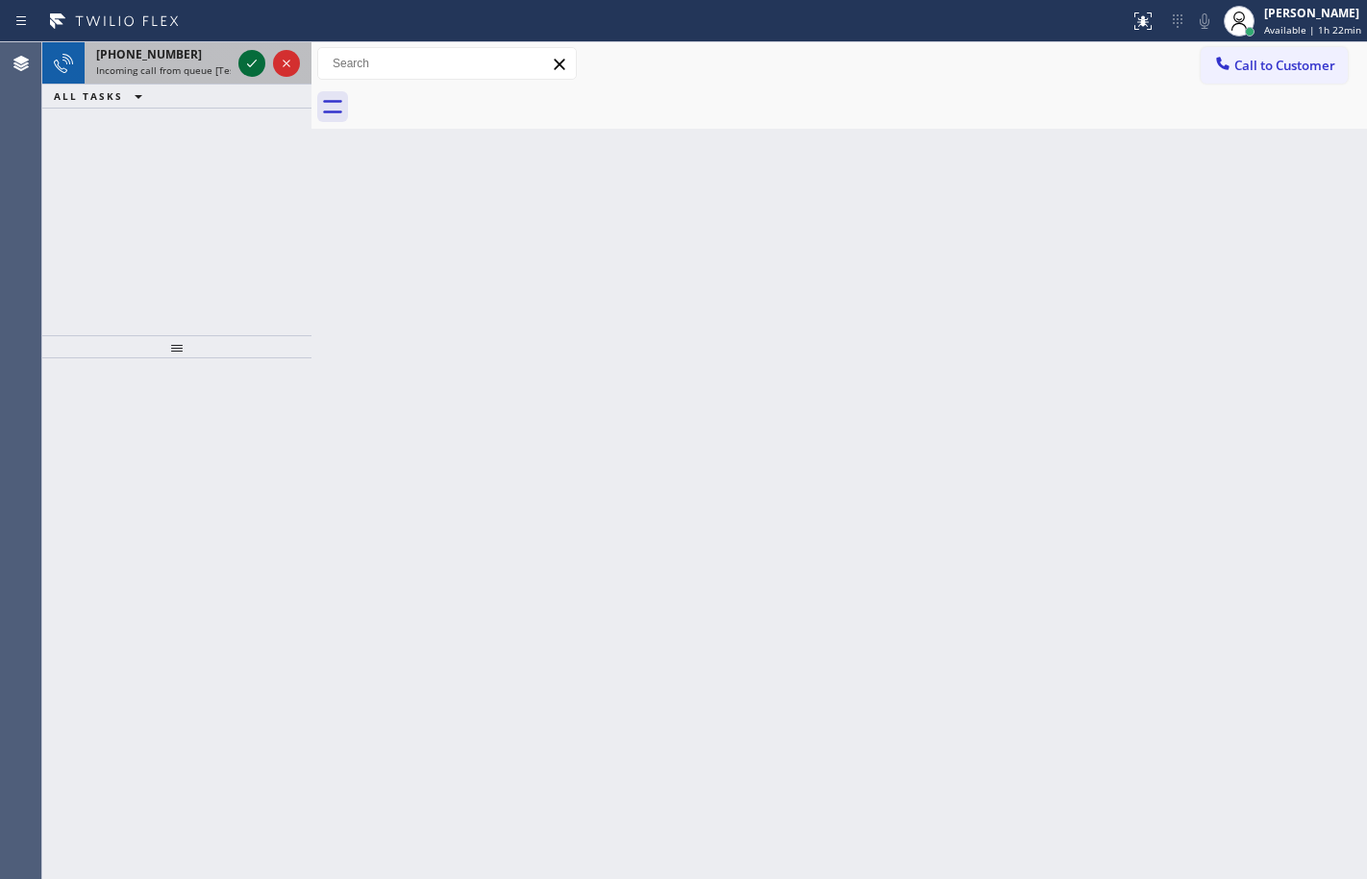
click at [262, 65] on icon at bounding box center [251, 63] width 23 height 23
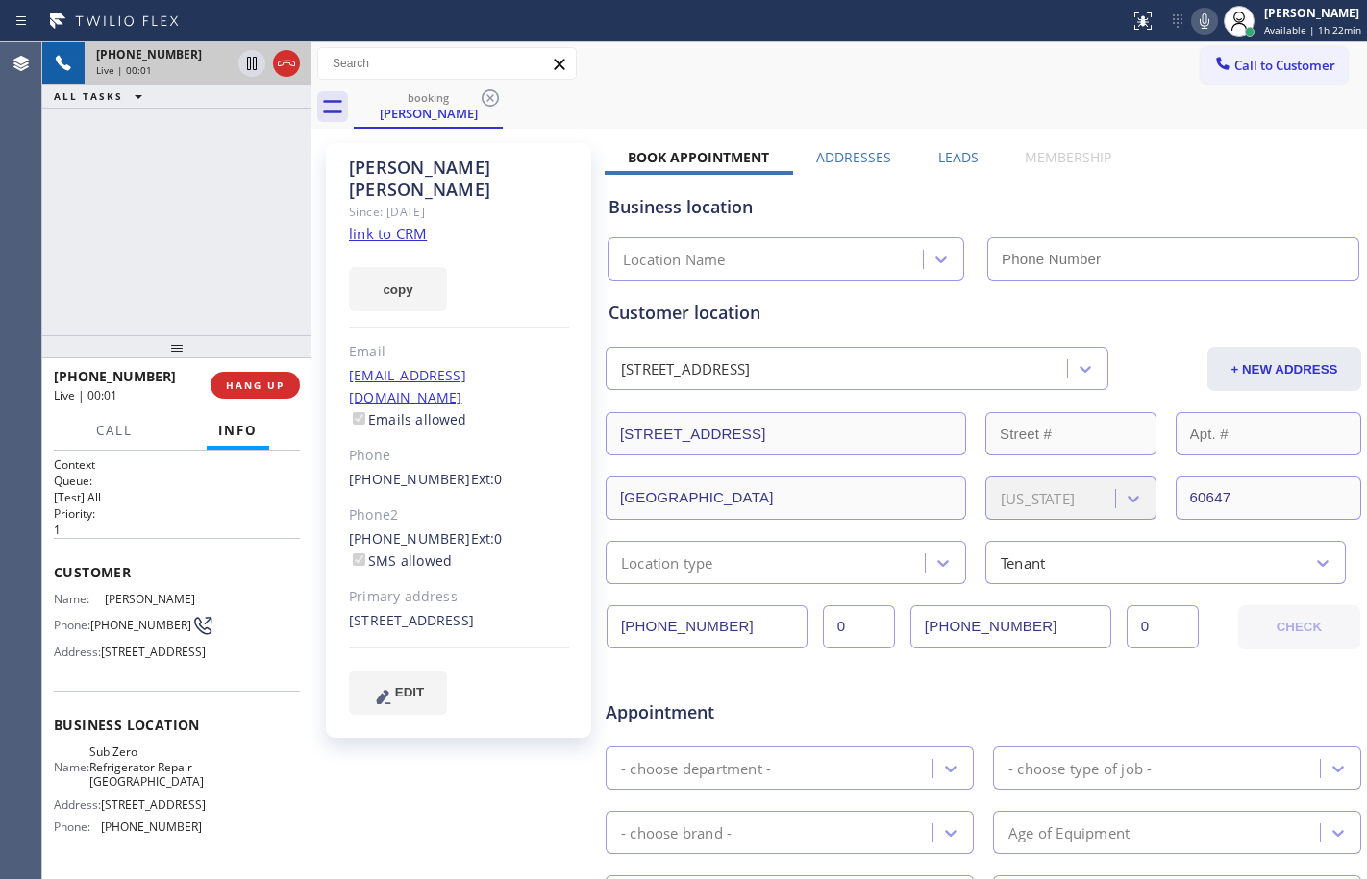
type input "[PHONE_NUMBER]"
click at [401, 224] on link "link to CRM" at bounding box center [388, 233] width 78 height 19
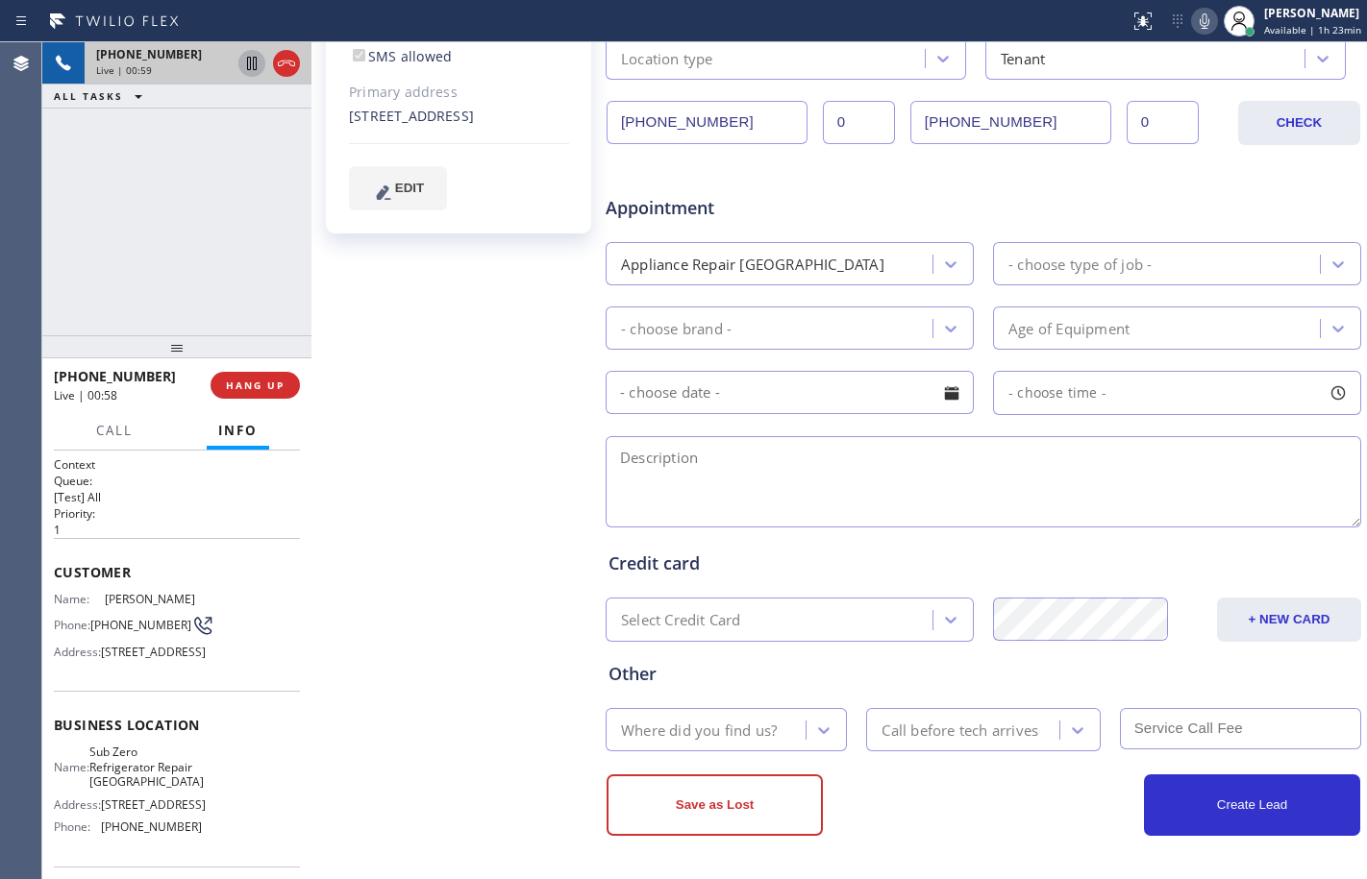
click at [249, 60] on icon at bounding box center [251, 63] width 23 height 23
click at [1198, 30] on icon at bounding box center [1204, 21] width 23 height 23
click at [252, 73] on icon at bounding box center [251, 63] width 23 height 23
click at [1195, 28] on icon at bounding box center [1204, 21] width 23 height 23
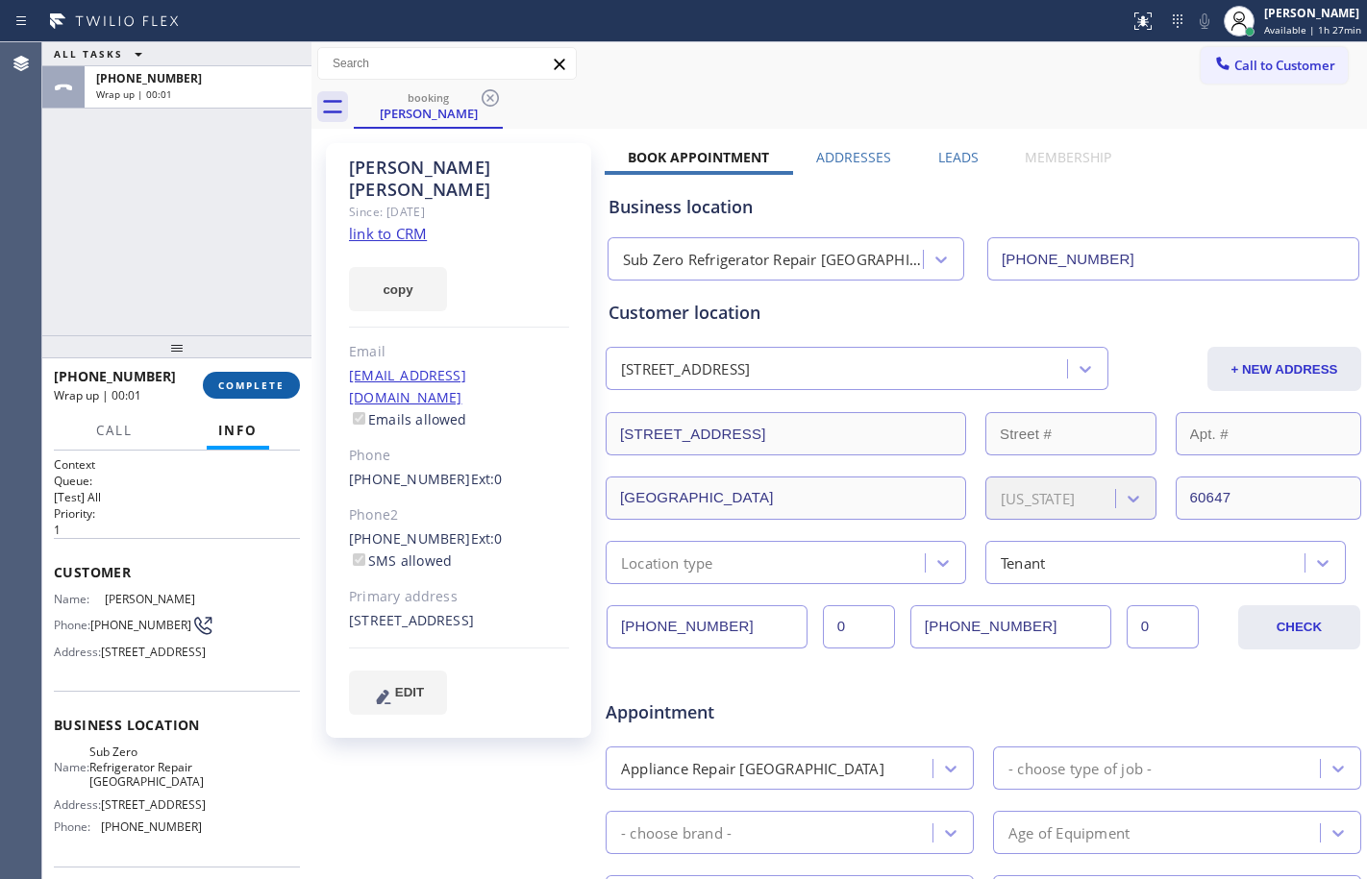
click at [263, 386] on span "COMPLETE" at bounding box center [251, 385] width 66 height 13
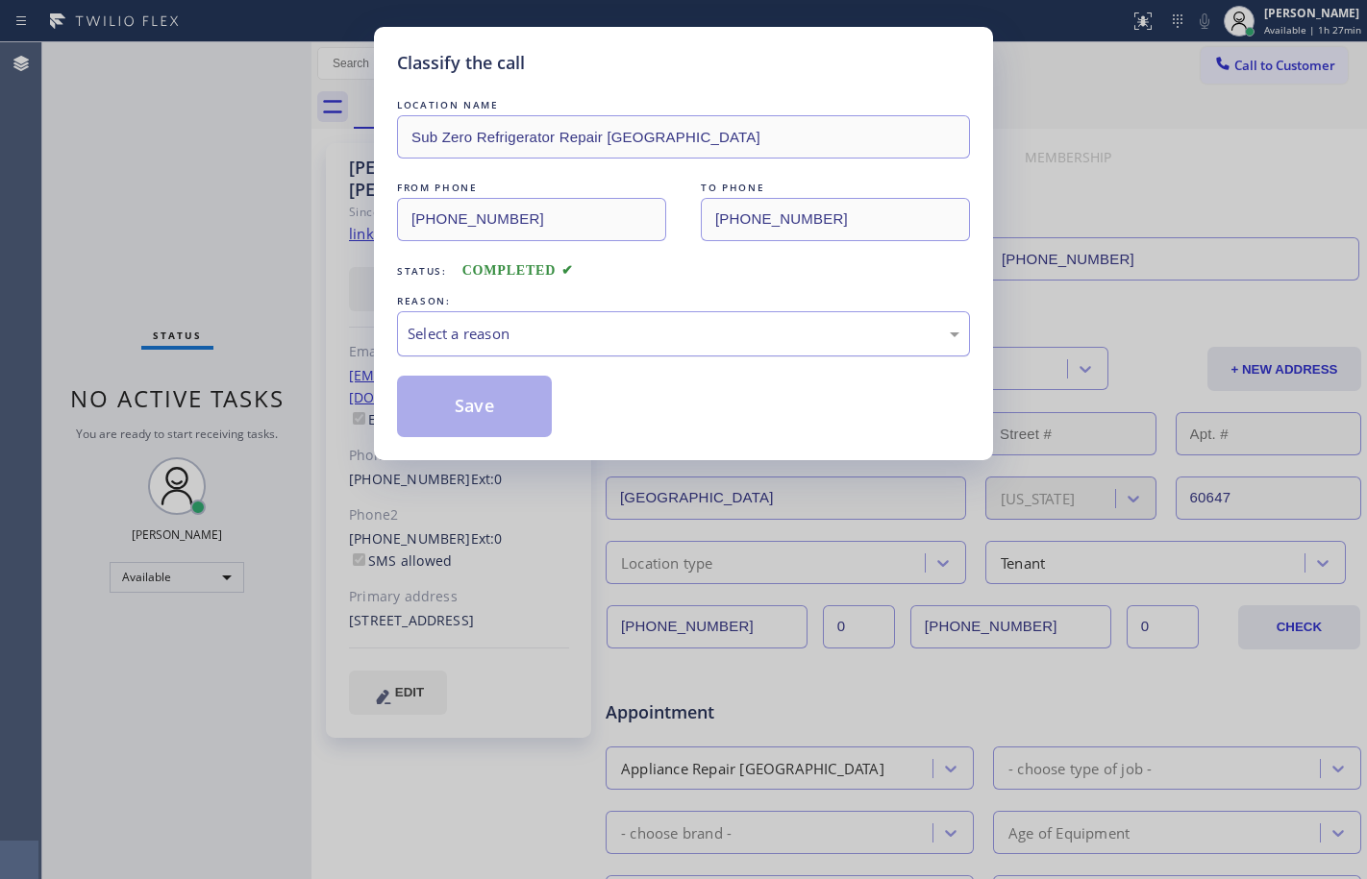
click at [773, 330] on div "Select a reason" at bounding box center [683, 334] width 552 height 22
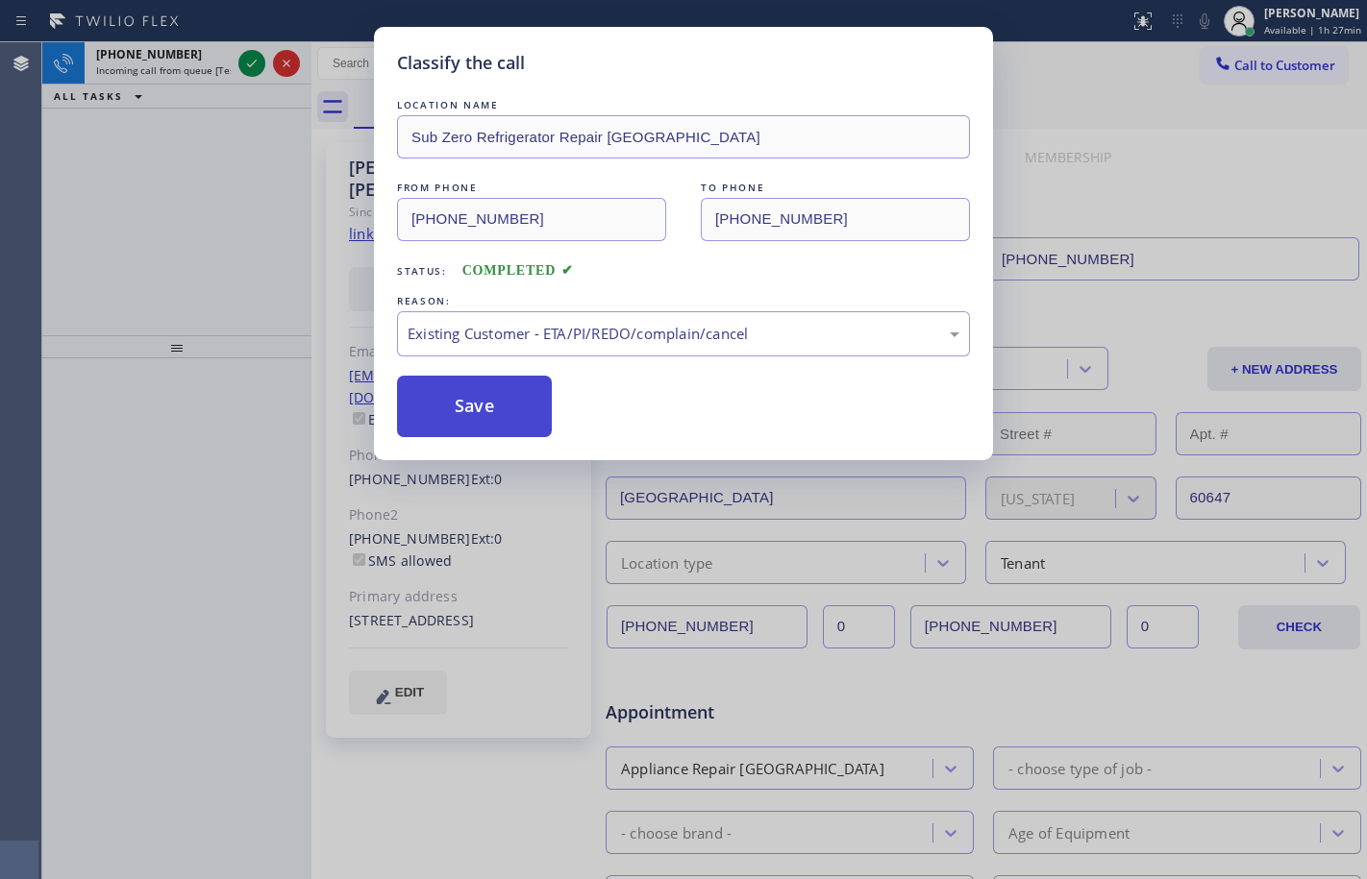
click at [477, 401] on button "Save" at bounding box center [474, 407] width 155 height 62
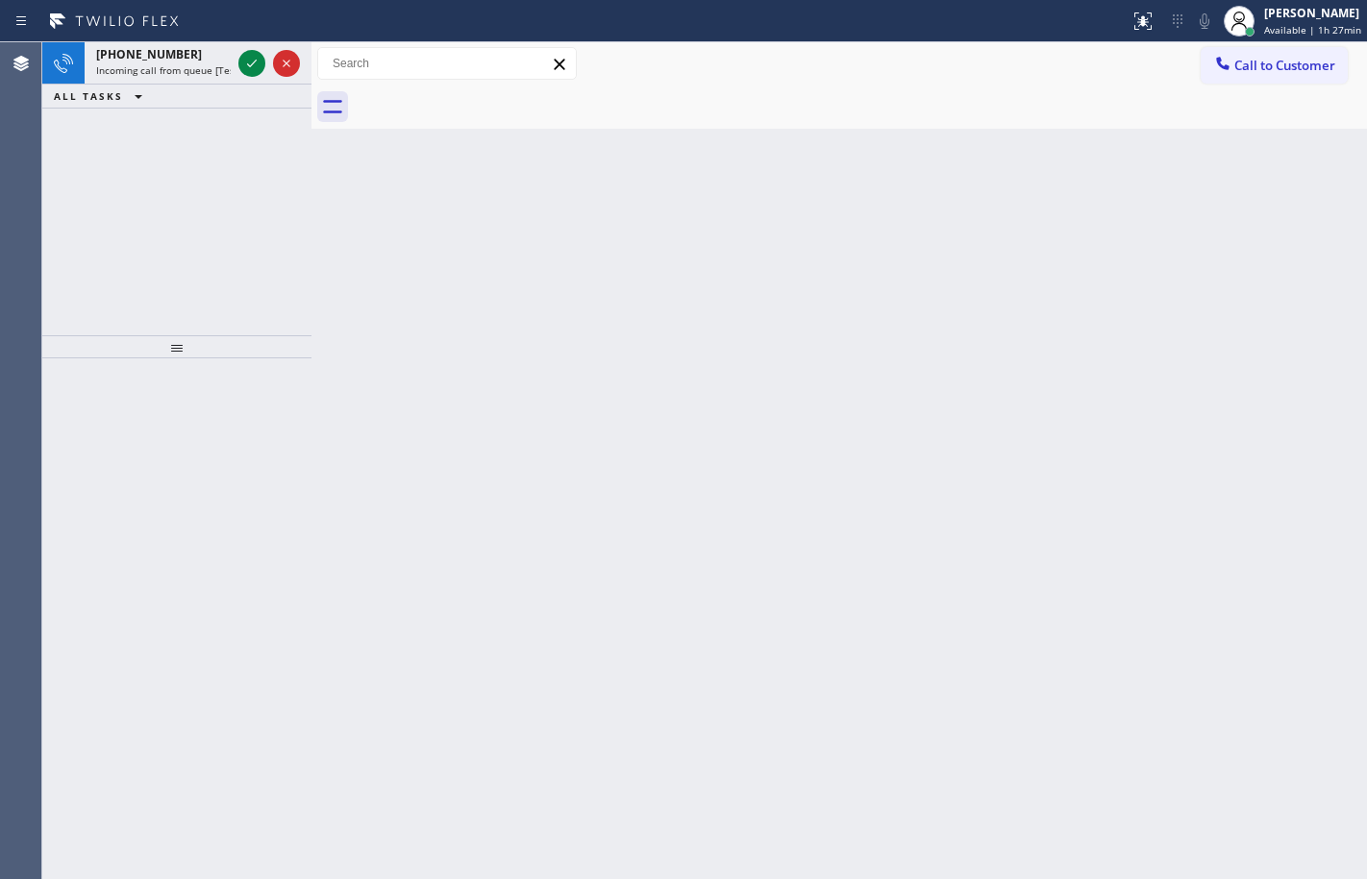
click at [129, 64] on span "Incoming call from queue [Test] All" at bounding box center [176, 69] width 160 height 13
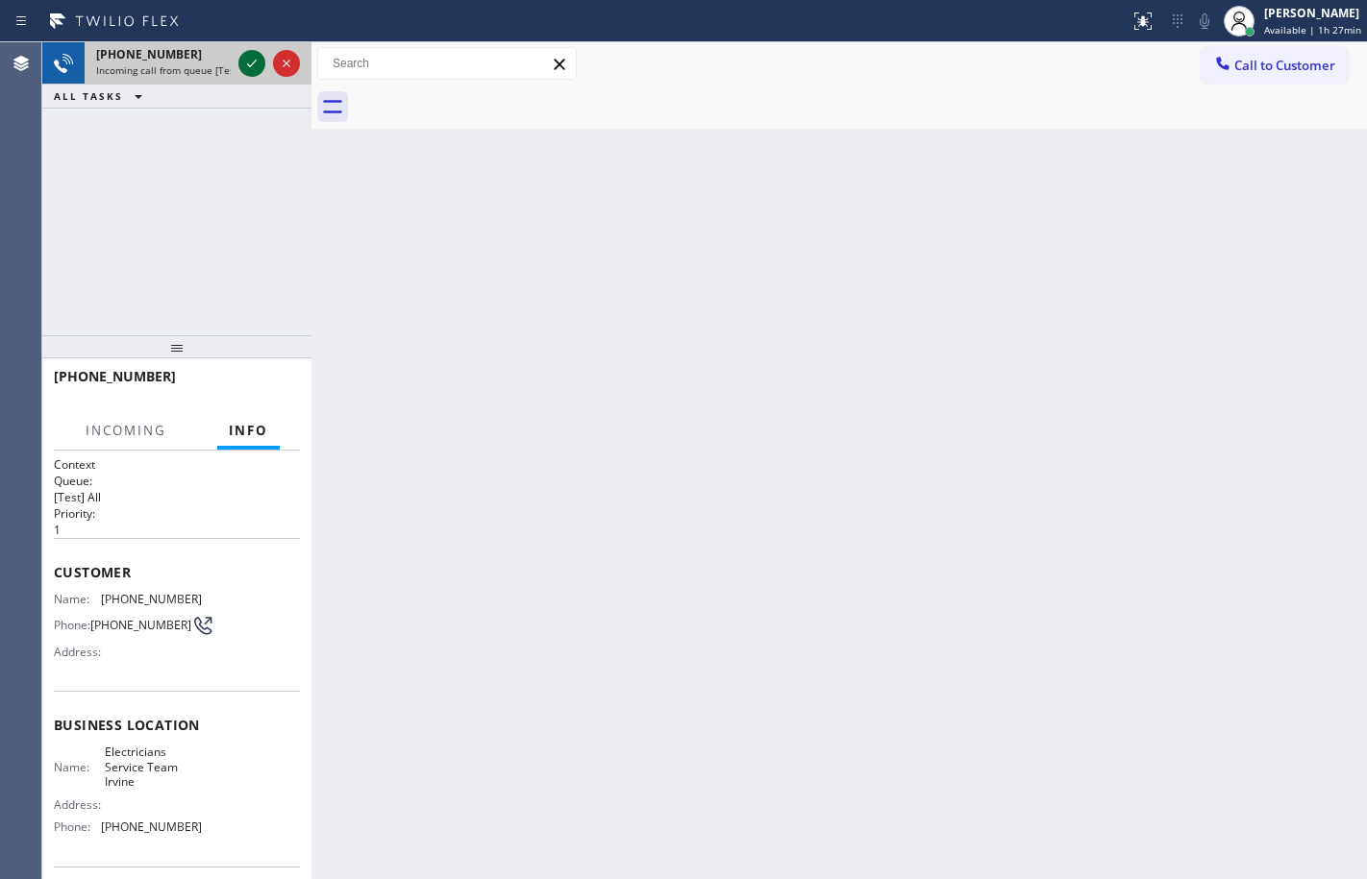
click at [257, 66] on icon at bounding box center [251, 63] width 23 height 23
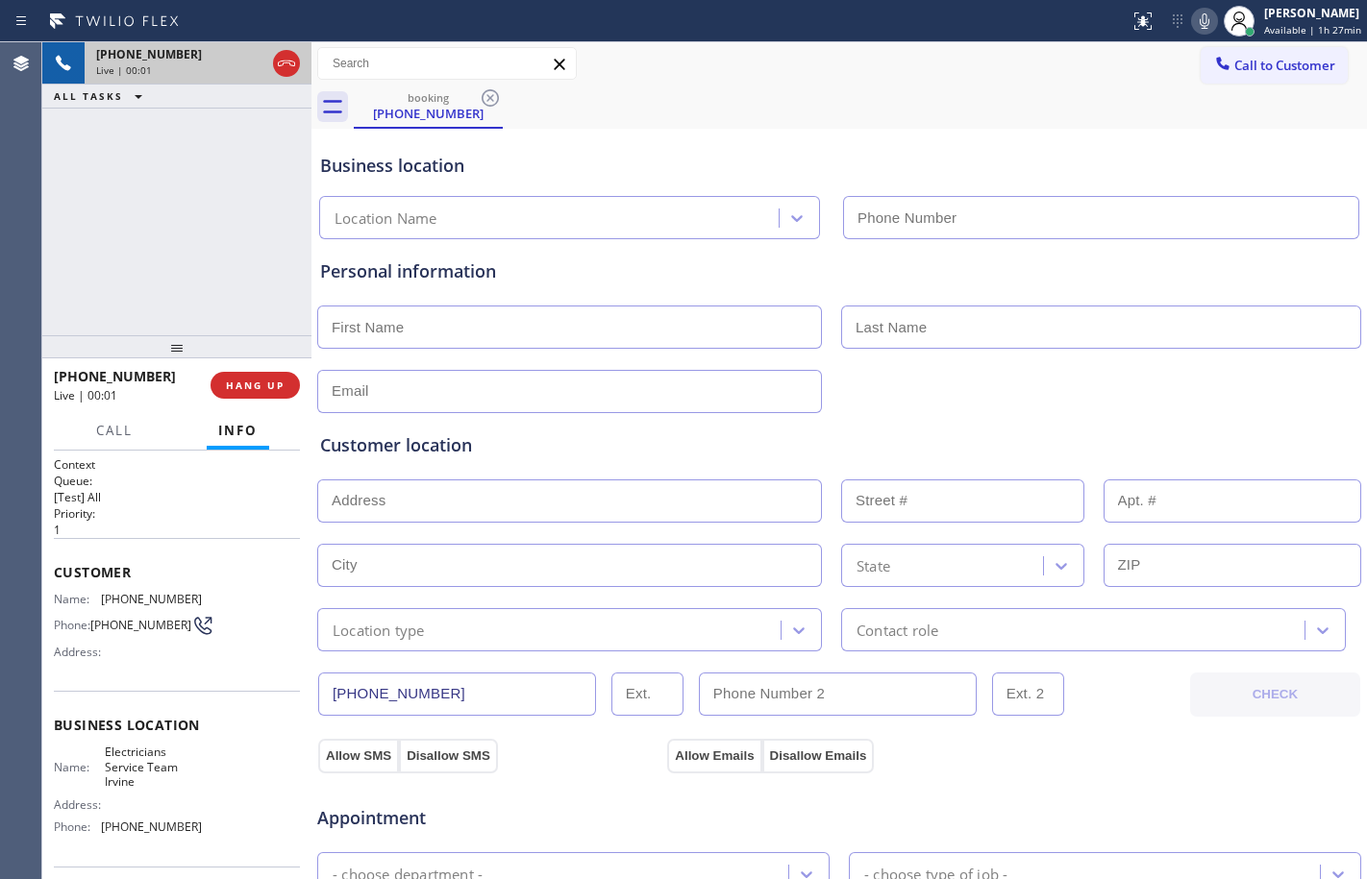
type input "[PHONE_NUMBER]"
click at [276, 392] on button "HANG UP" at bounding box center [254, 385] width 89 height 27
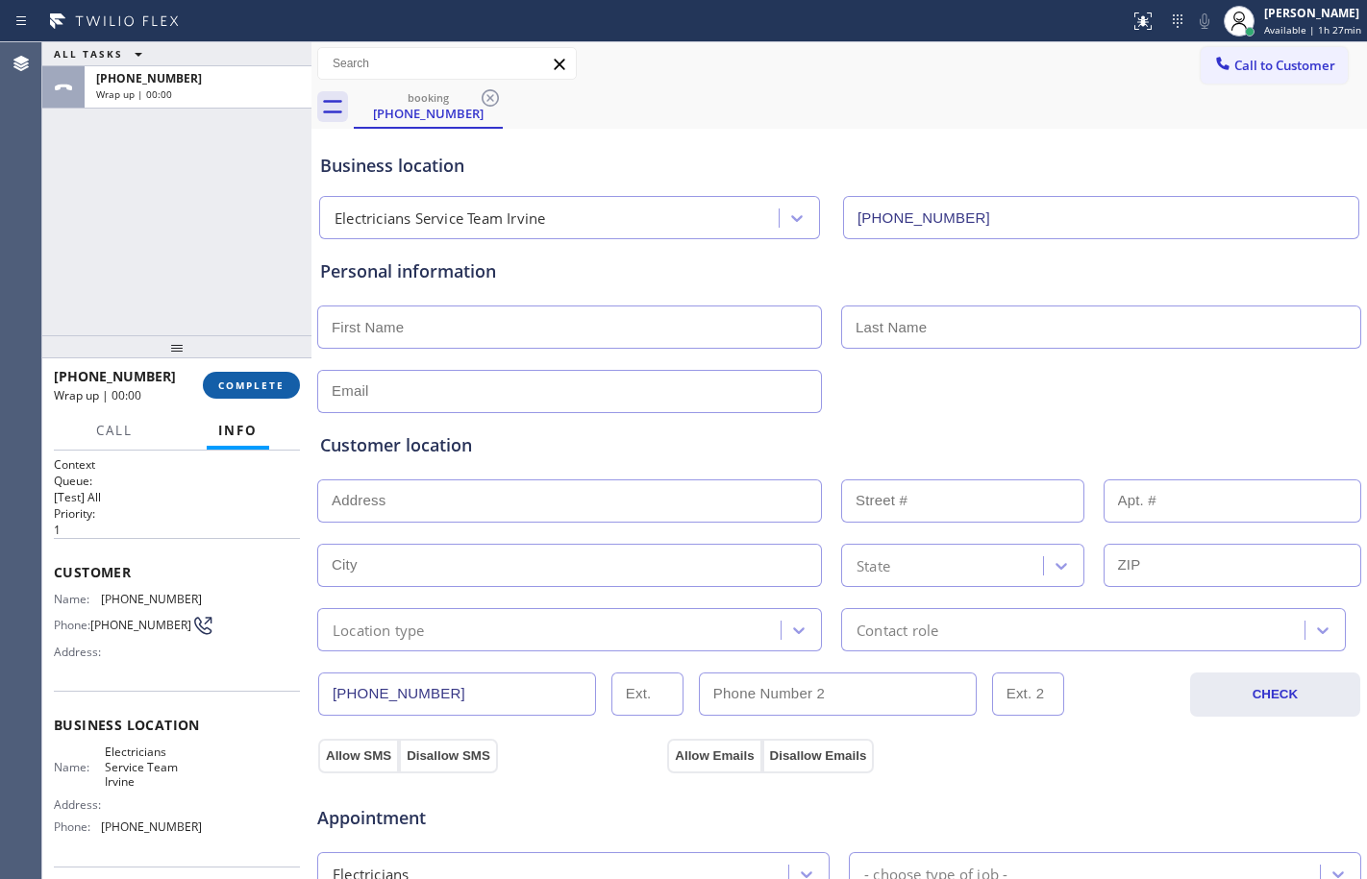
click at [276, 392] on button "COMPLETE" at bounding box center [251, 385] width 97 height 27
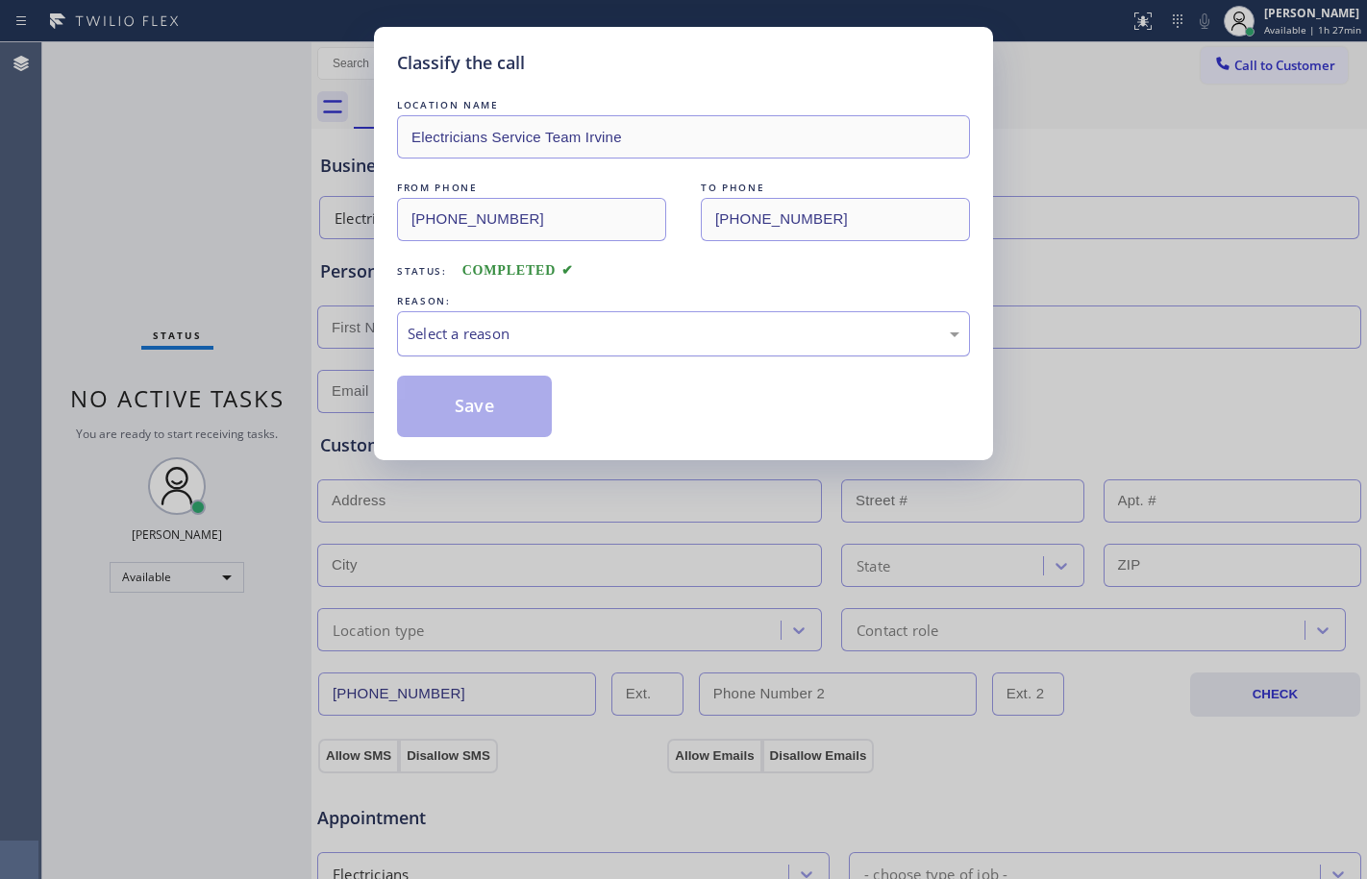
click at [677, 329] on div "Select a reason" at bounding box center [683, 334] width 552 height 22
click at [460, 410] on button "Save" at bounding box center [474, 407] width 155 height 62
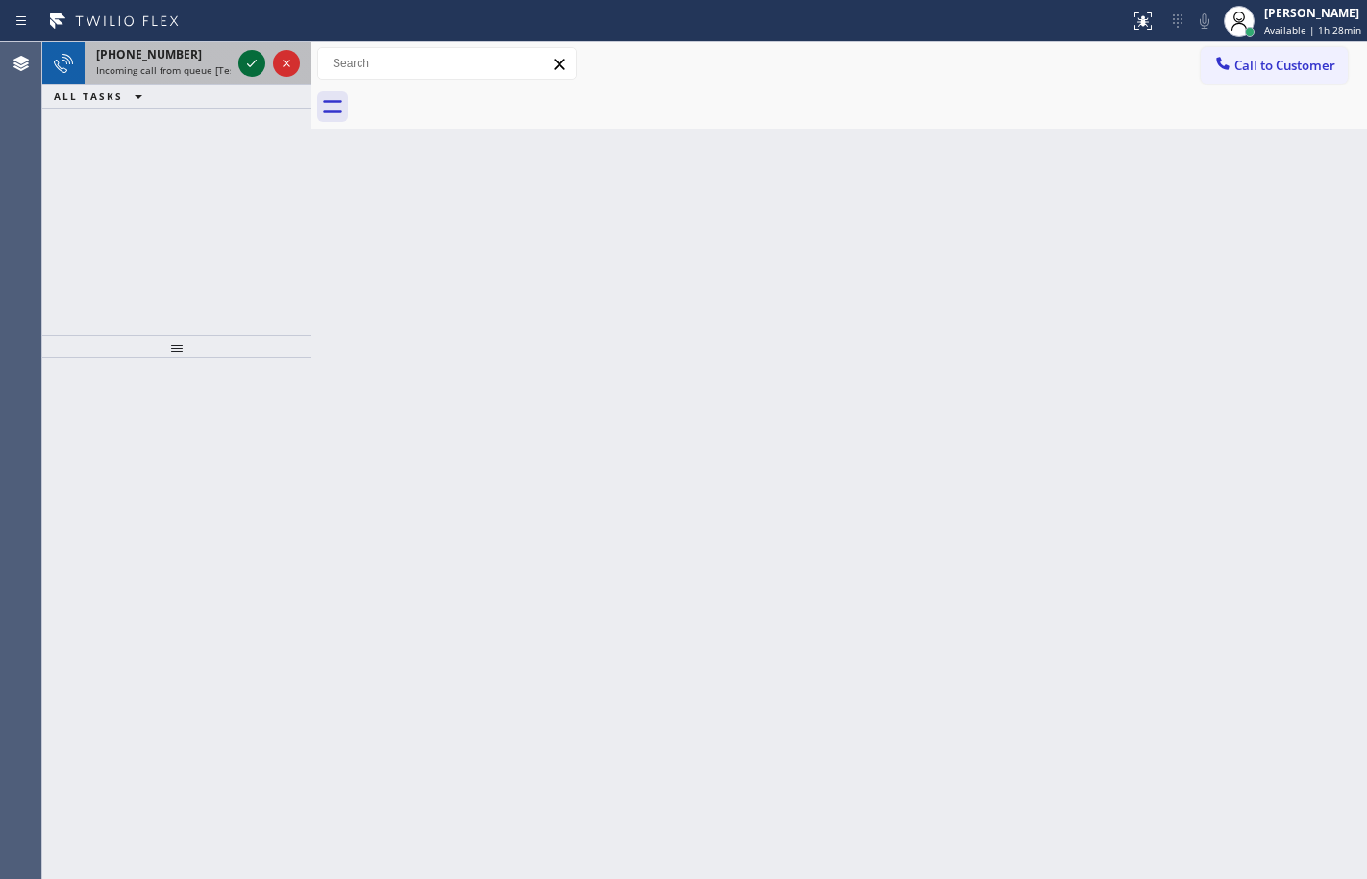
click at [256, 61] on icon at bounding box center [252, 64] width 10 height 8
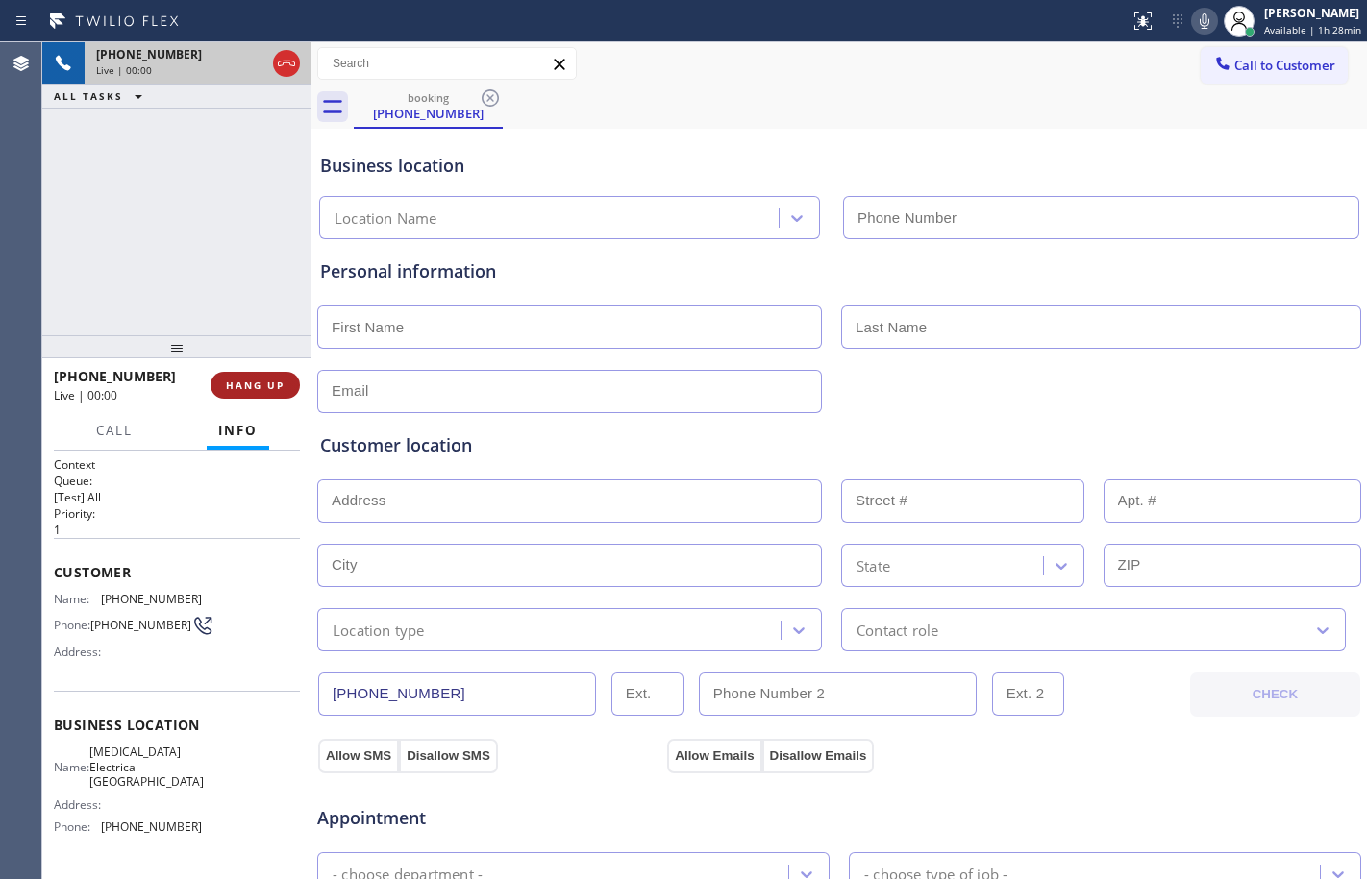
type input "[PHONE_NUMBER]"
click at [249, 390] on span "HANG UP" at bounding box center [255, 385] width 59 height 13
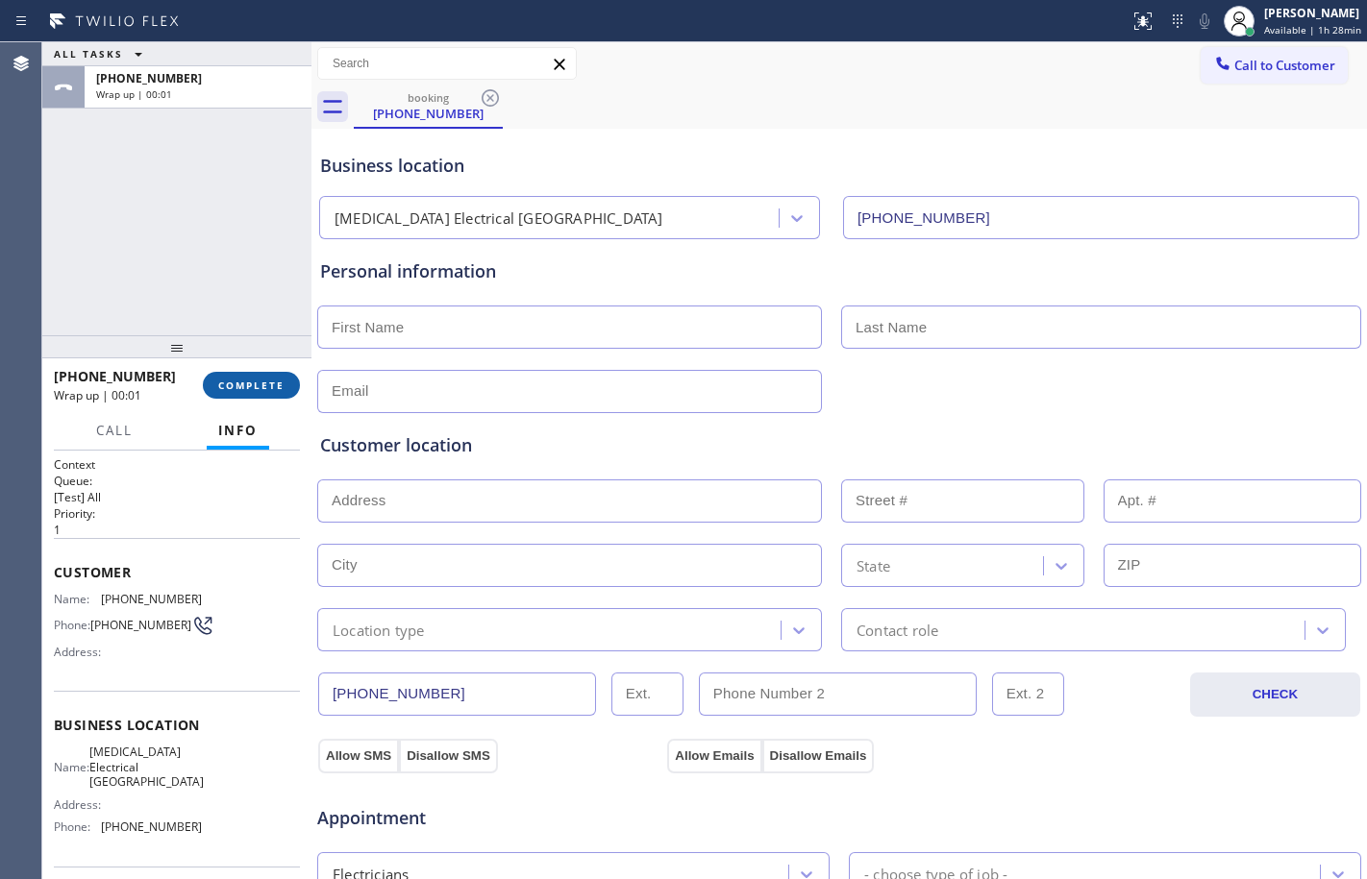
click at [247, 388] on span "COMPLETE" at bounding box center [251, 385] width 66 height 13
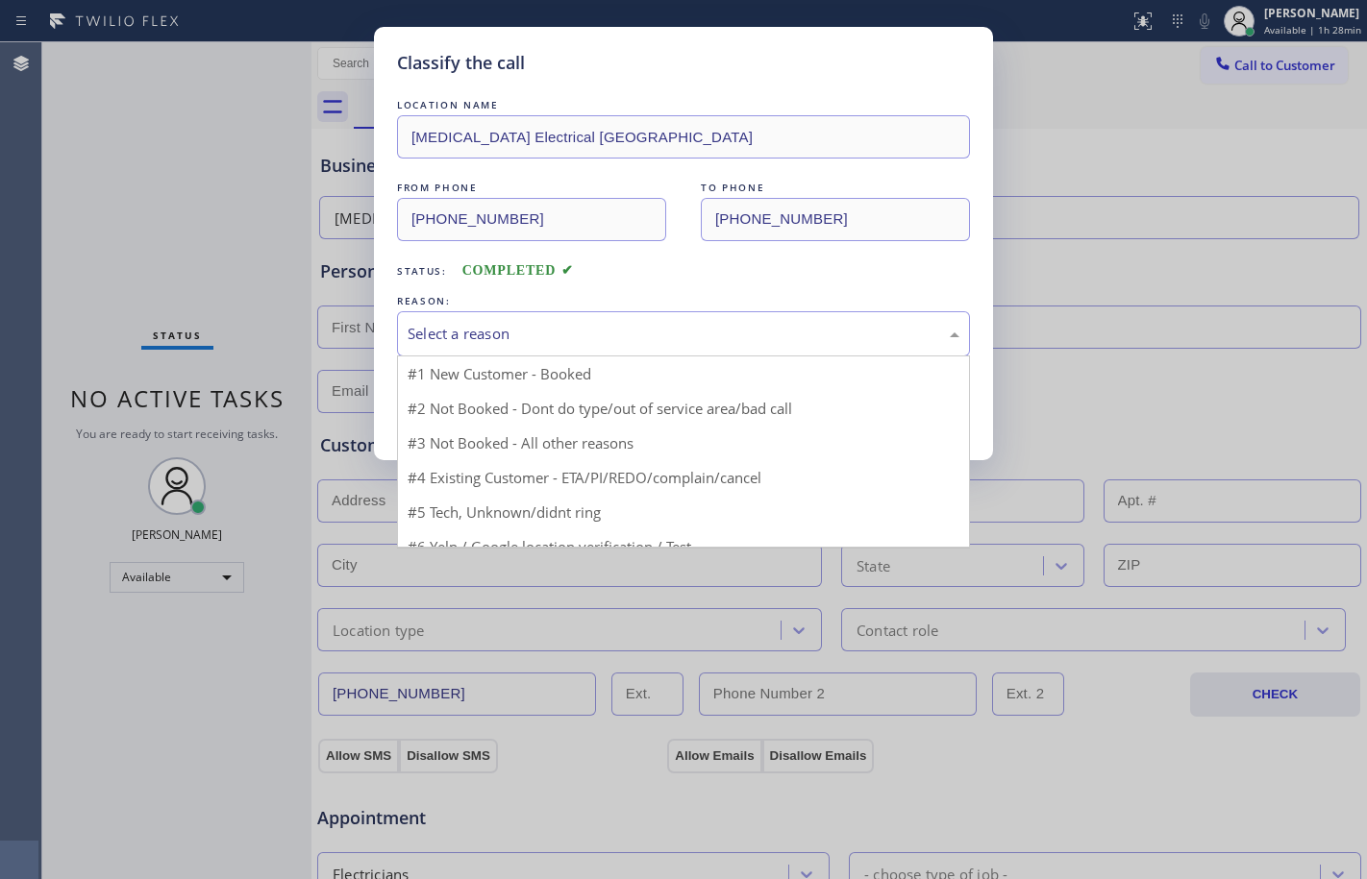
click at [516, 344] on div "Select a reason" at bounding box center [683, 334] width 552 height 22
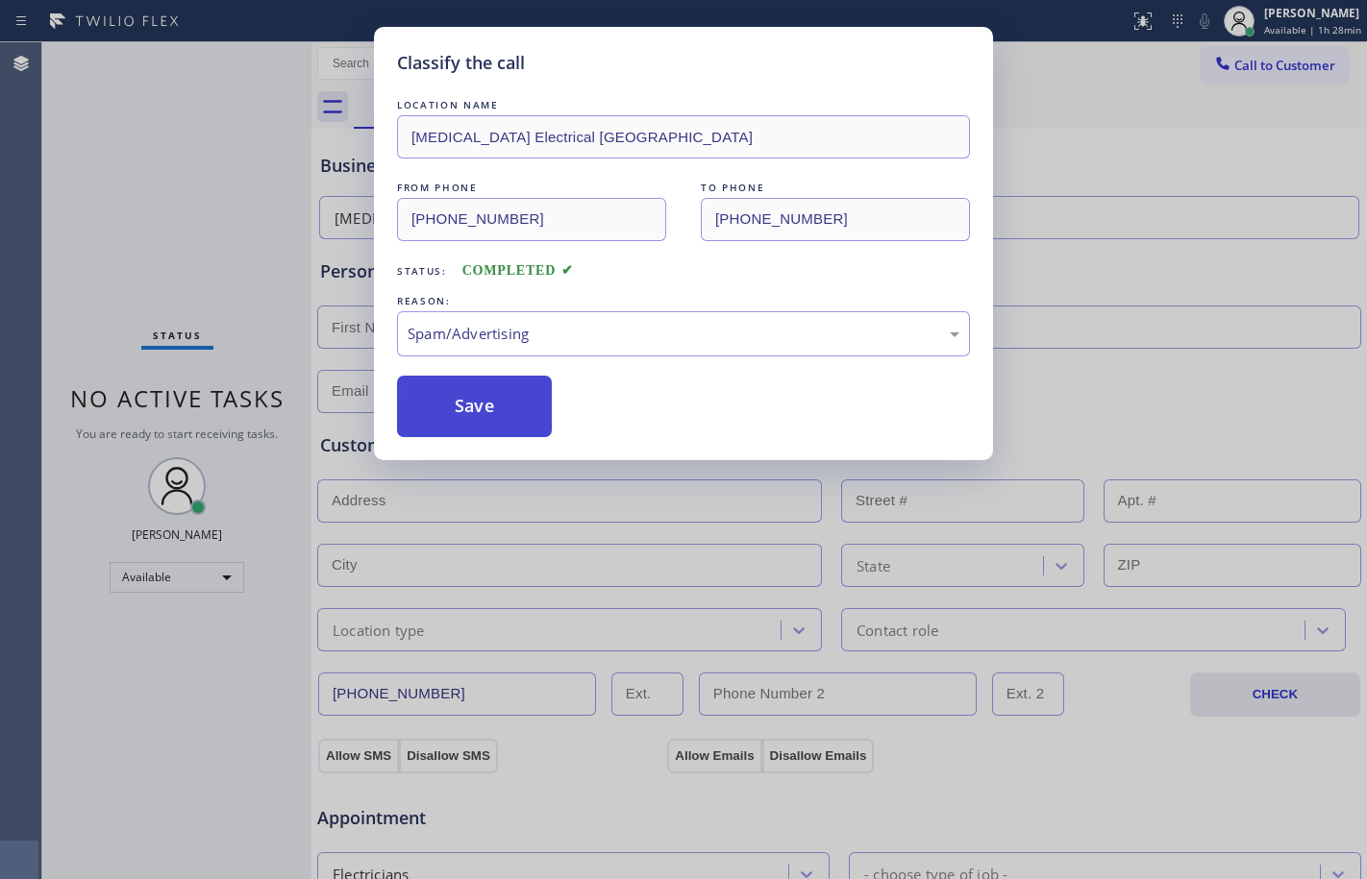
click at [479, 425] on button "Save" at bounding box center [474, 407] width 155 height 62
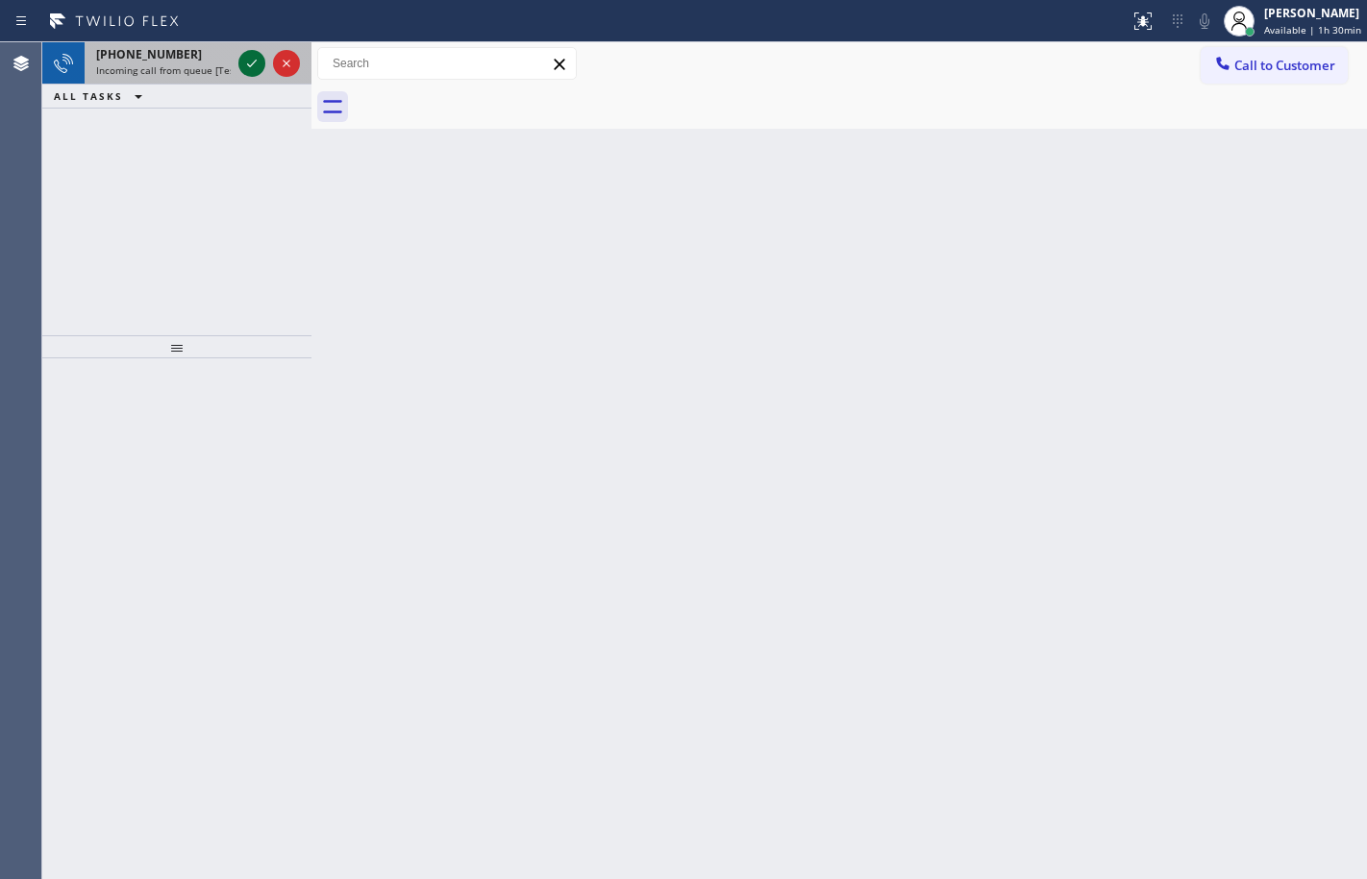
click at [259, 62] on icon at bounding box center [251, 63] width 23 height 23
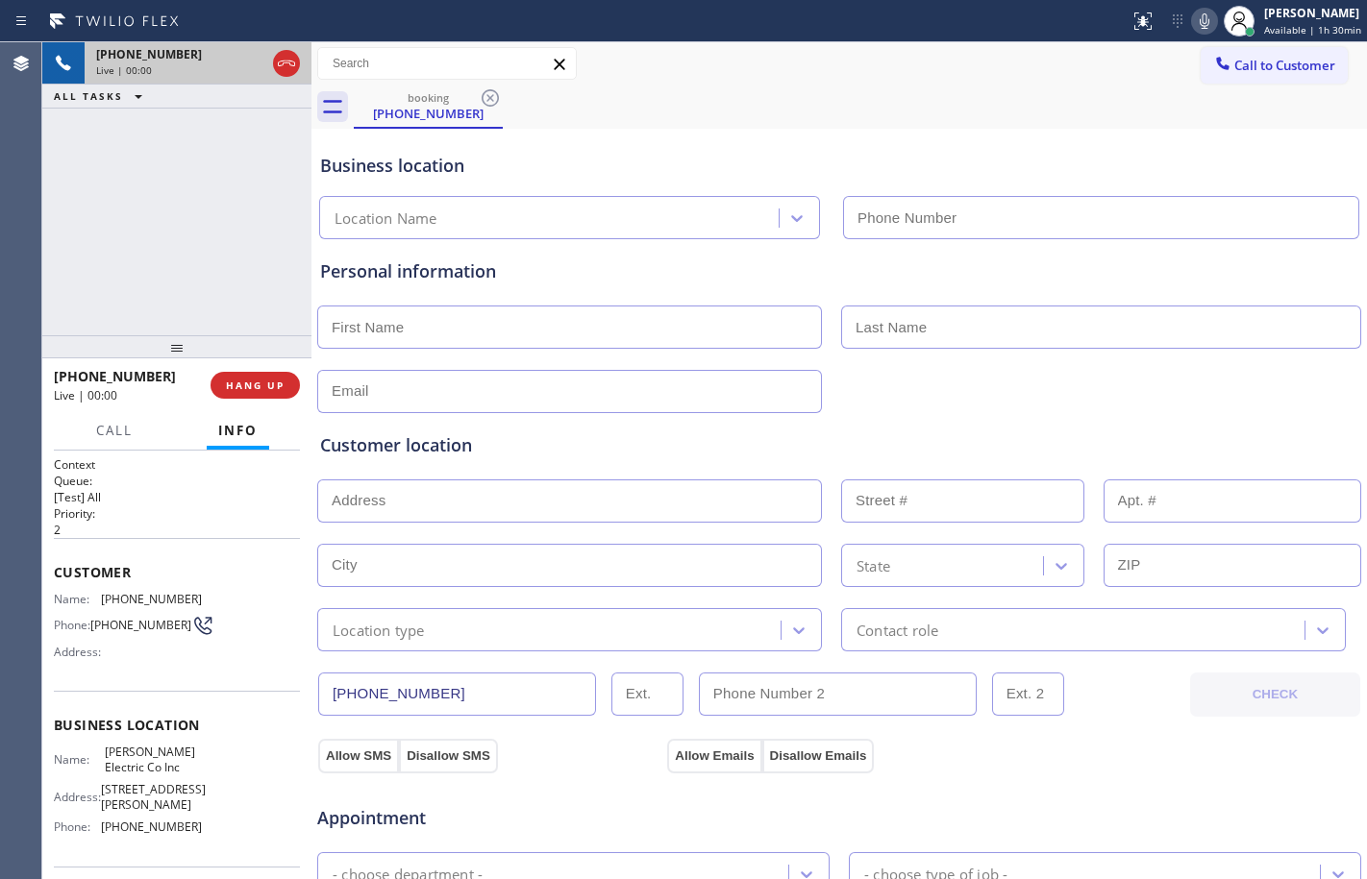
type input "[PHONE_NUMBER]"
click at [259, 396] on button "HANG UP" at bounding box center [254, 385] width 89 height 27
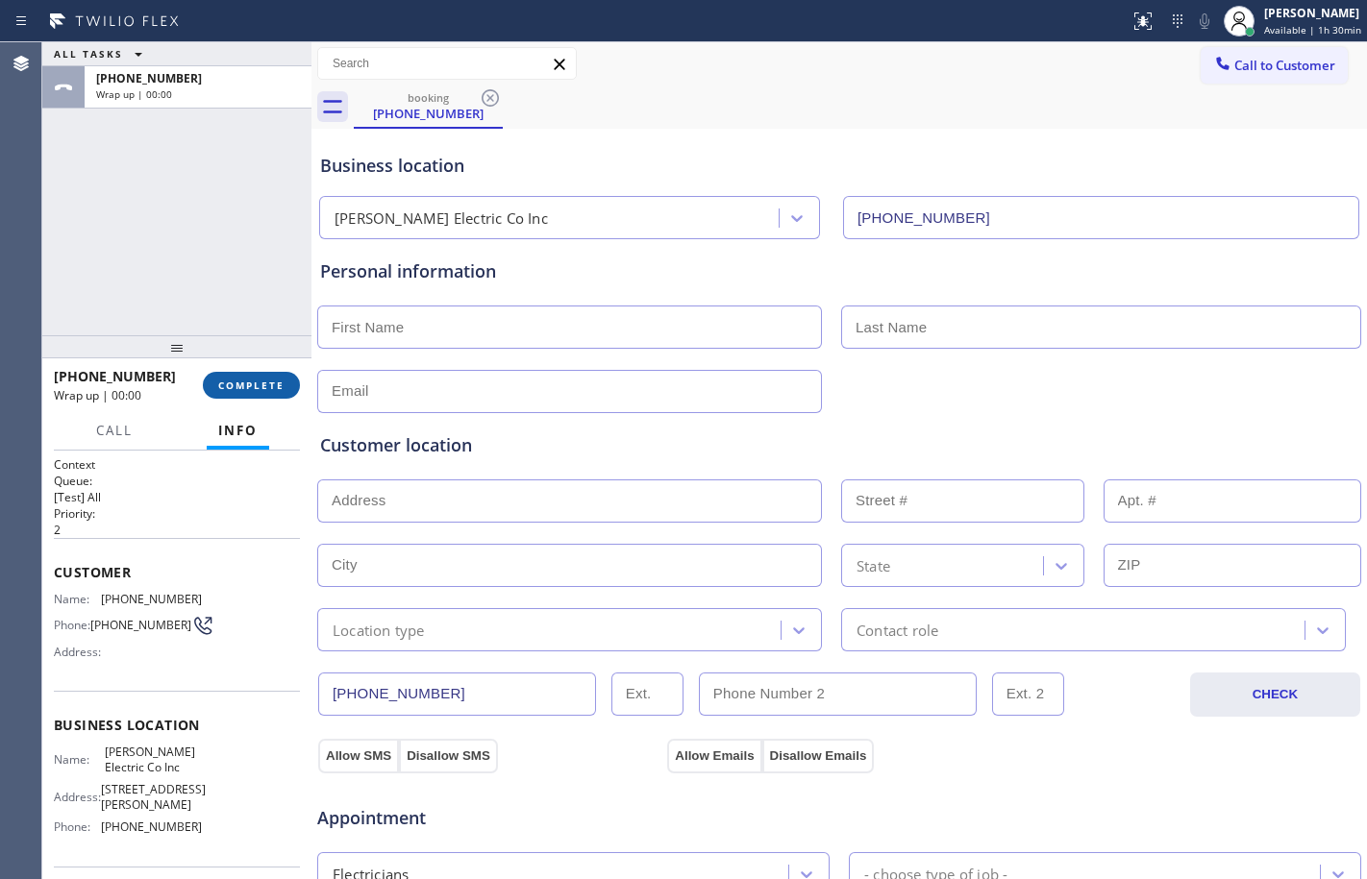
click at [263, 387] on span "COMPLETE" at bounding box center [251, 385] width 66 height 13
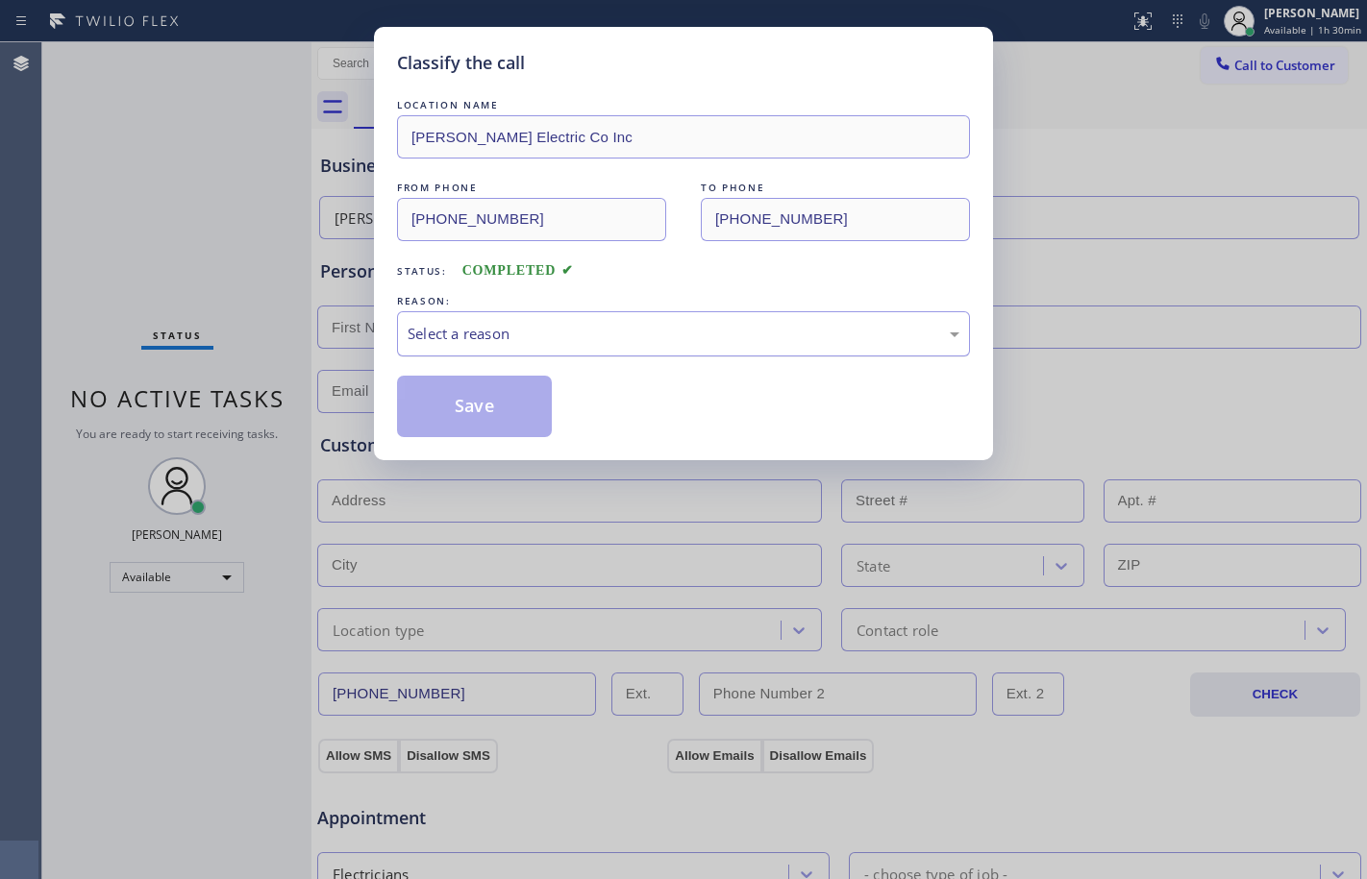
click at [539, 355] on div "Select a reason" at bounding box center [683, 333] width 573 height 45
click at [502, 432] on button "Save" at bounding box center [474, 407] width 155 height 62
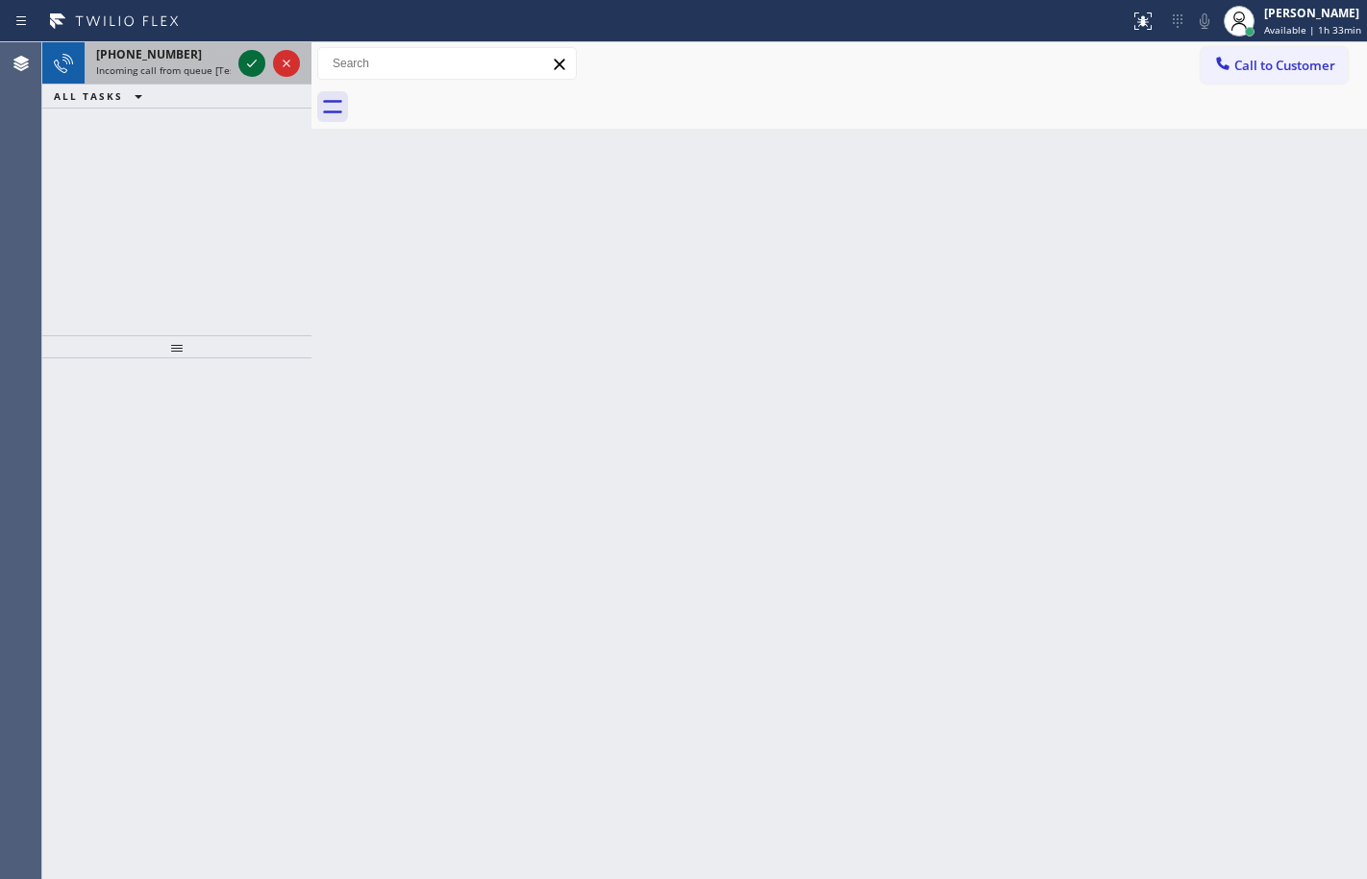
click at [254, 57] on icon at bounding box center [251, 63] width 23 height 23
click at [224, 54] on div "[PHONE_NUMBER]" at bounding box center [163, 54] width 135 height 16
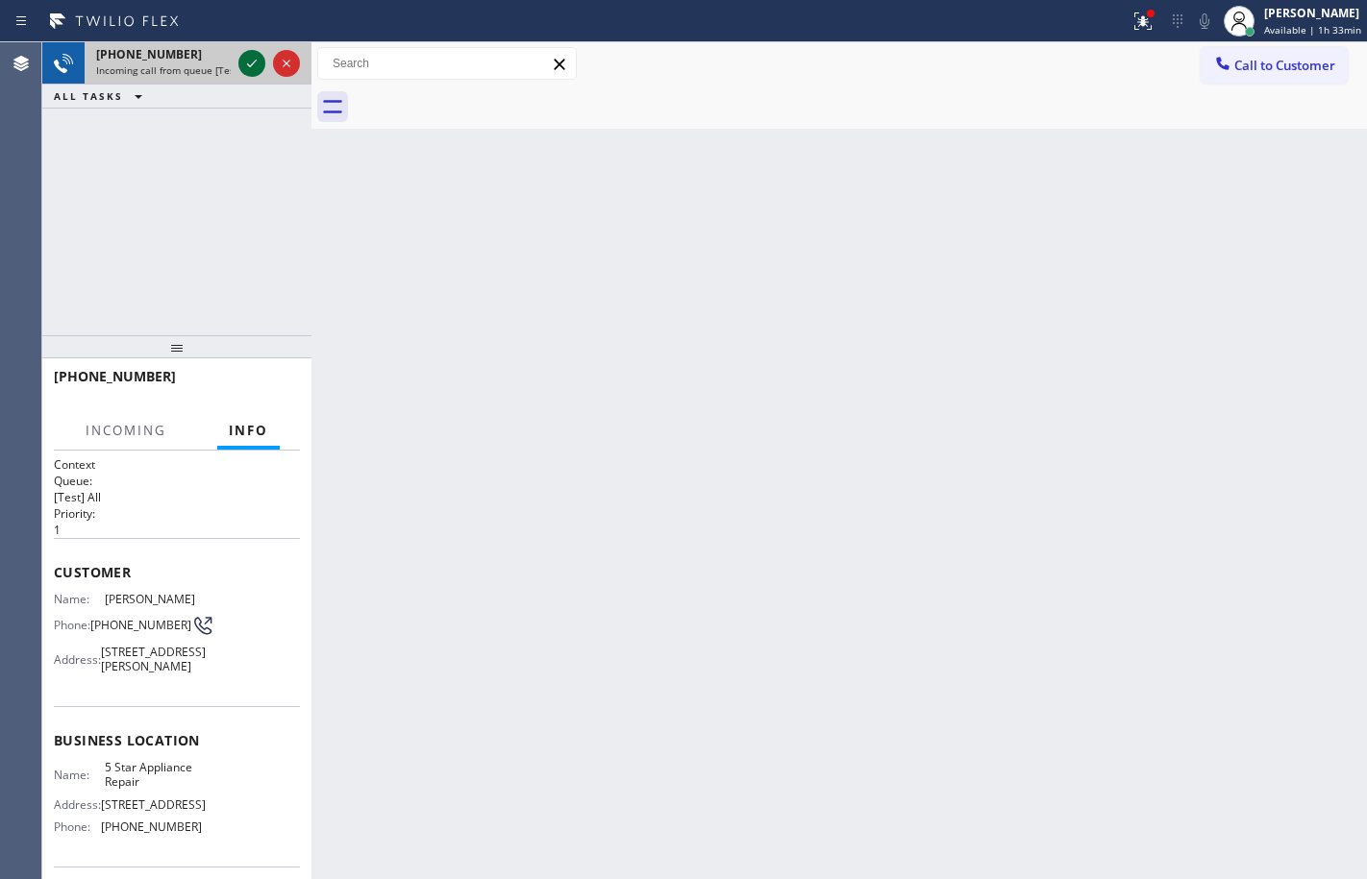
click at [240, 74] on icon at bounding box center [251, 63] width 23 height 23
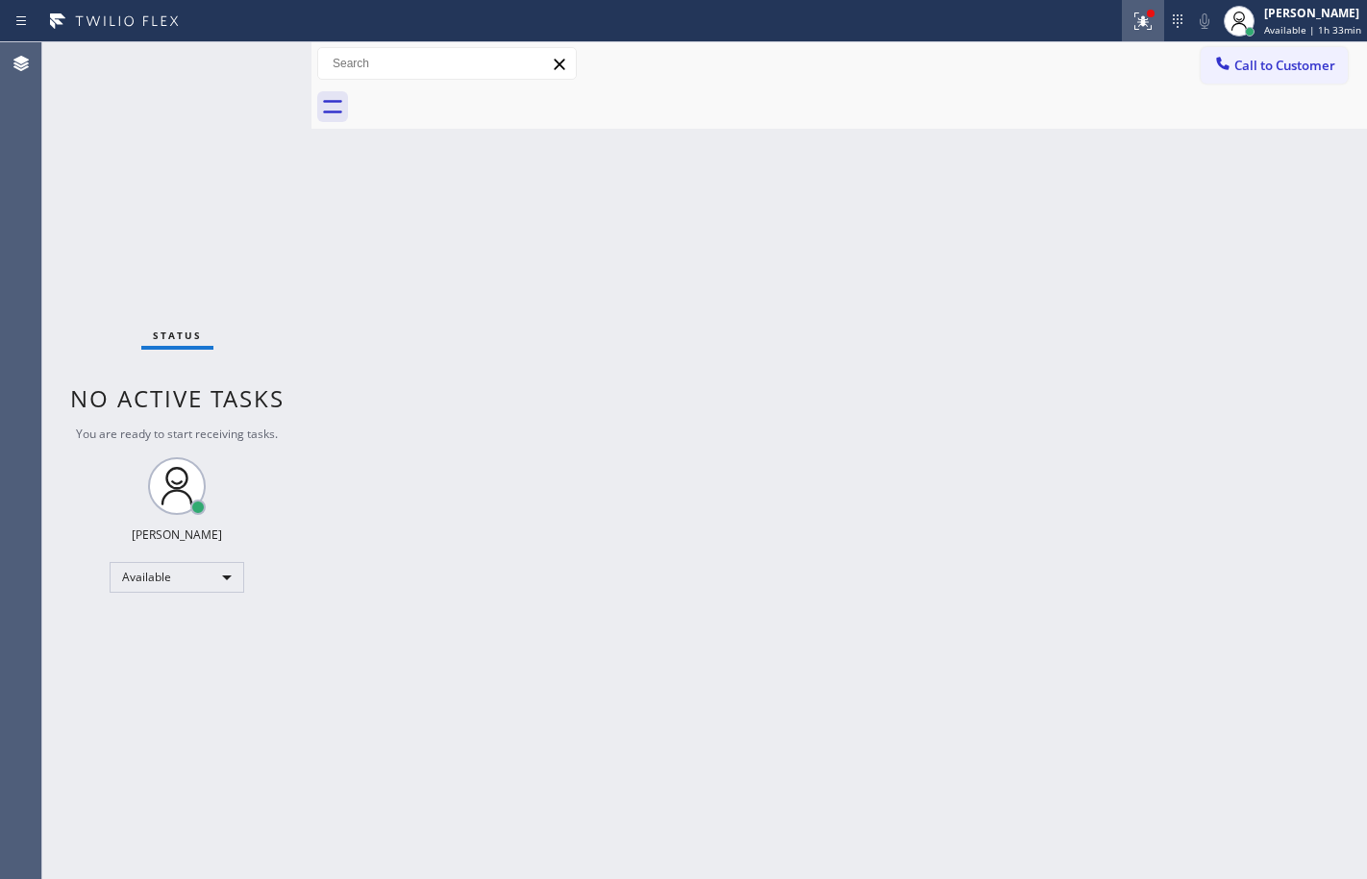
click at [1131, 22] on icon at bounding box center [1142, 21] width 23 height 23
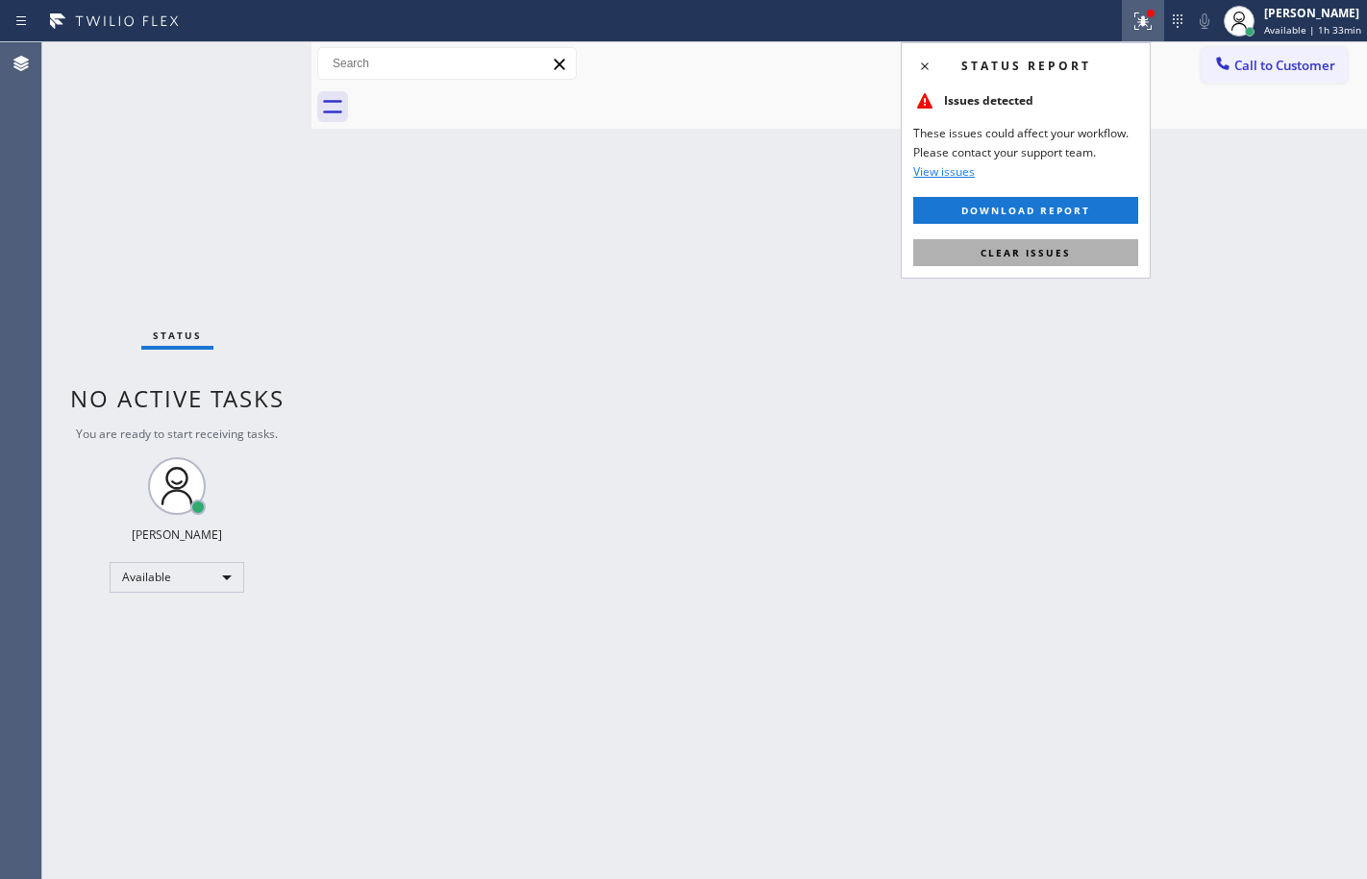
click at [1004, 248] on span "Clear issues" at bounding box center [1025, 252] width 90 height 13
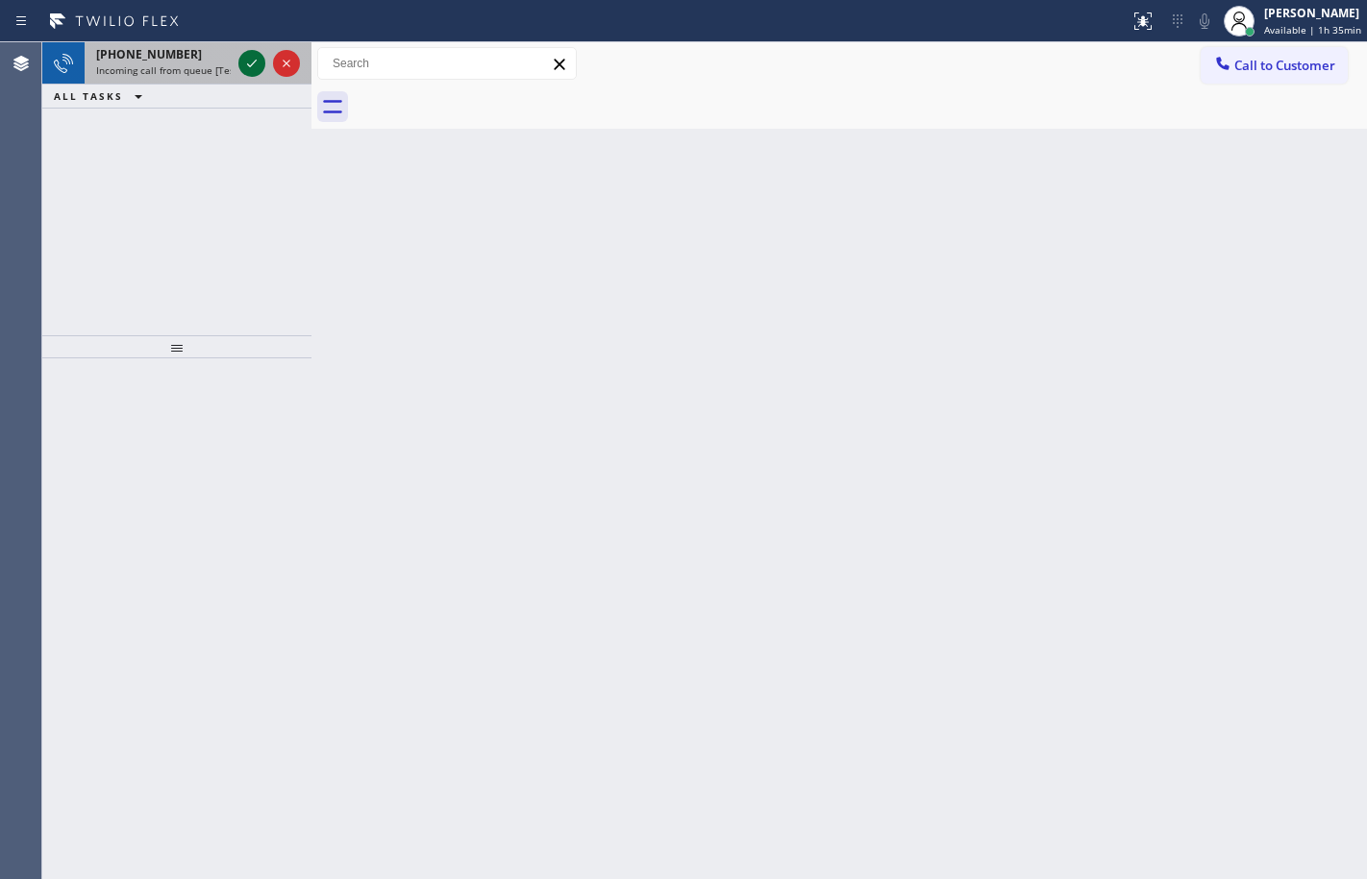
click at [260, 67] on icon at bounding box center [251, 63] width 23 height 23
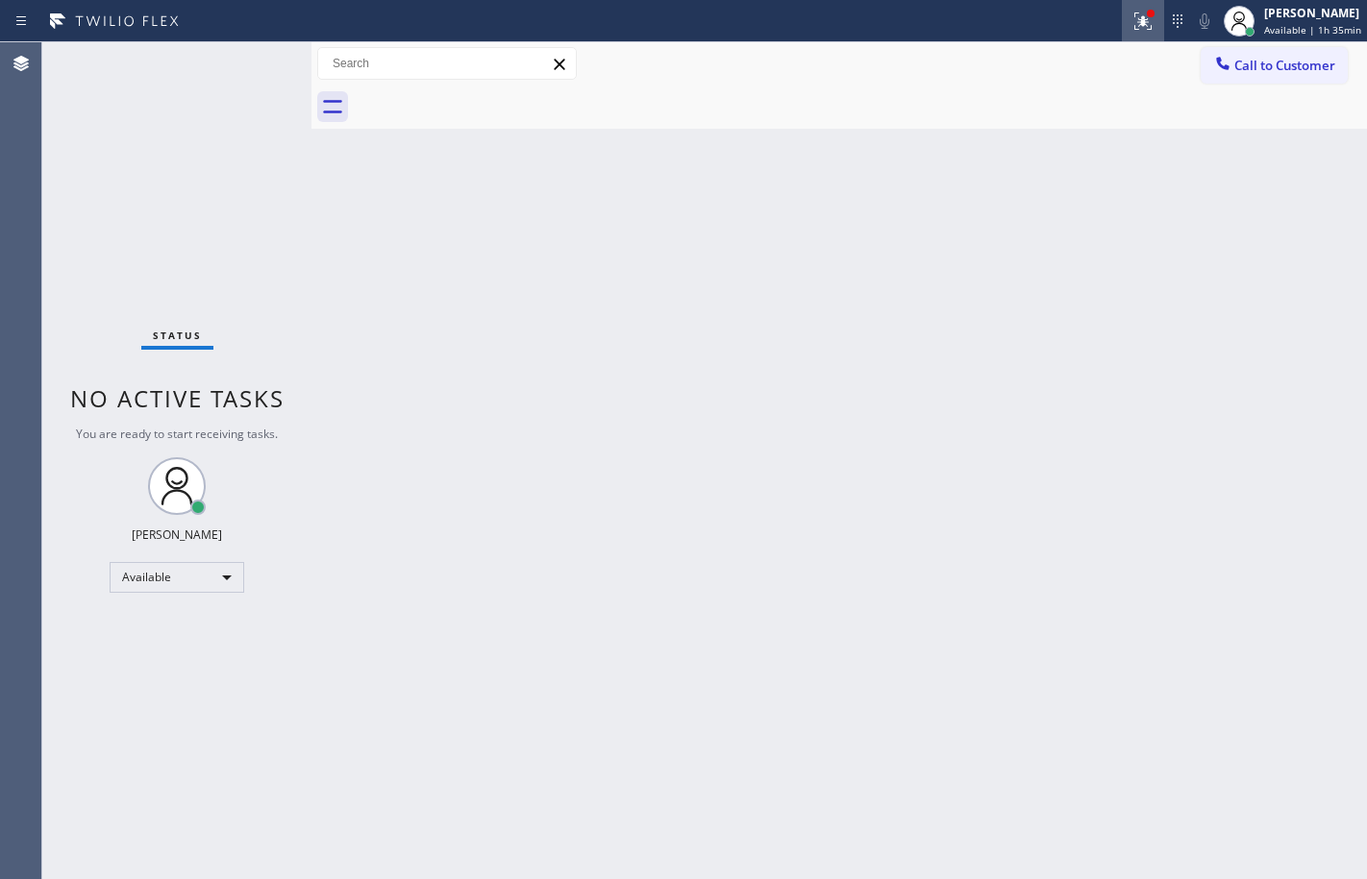
click at [1131, 10] on icon at bounding box center [1142, 21] width 23 height 23
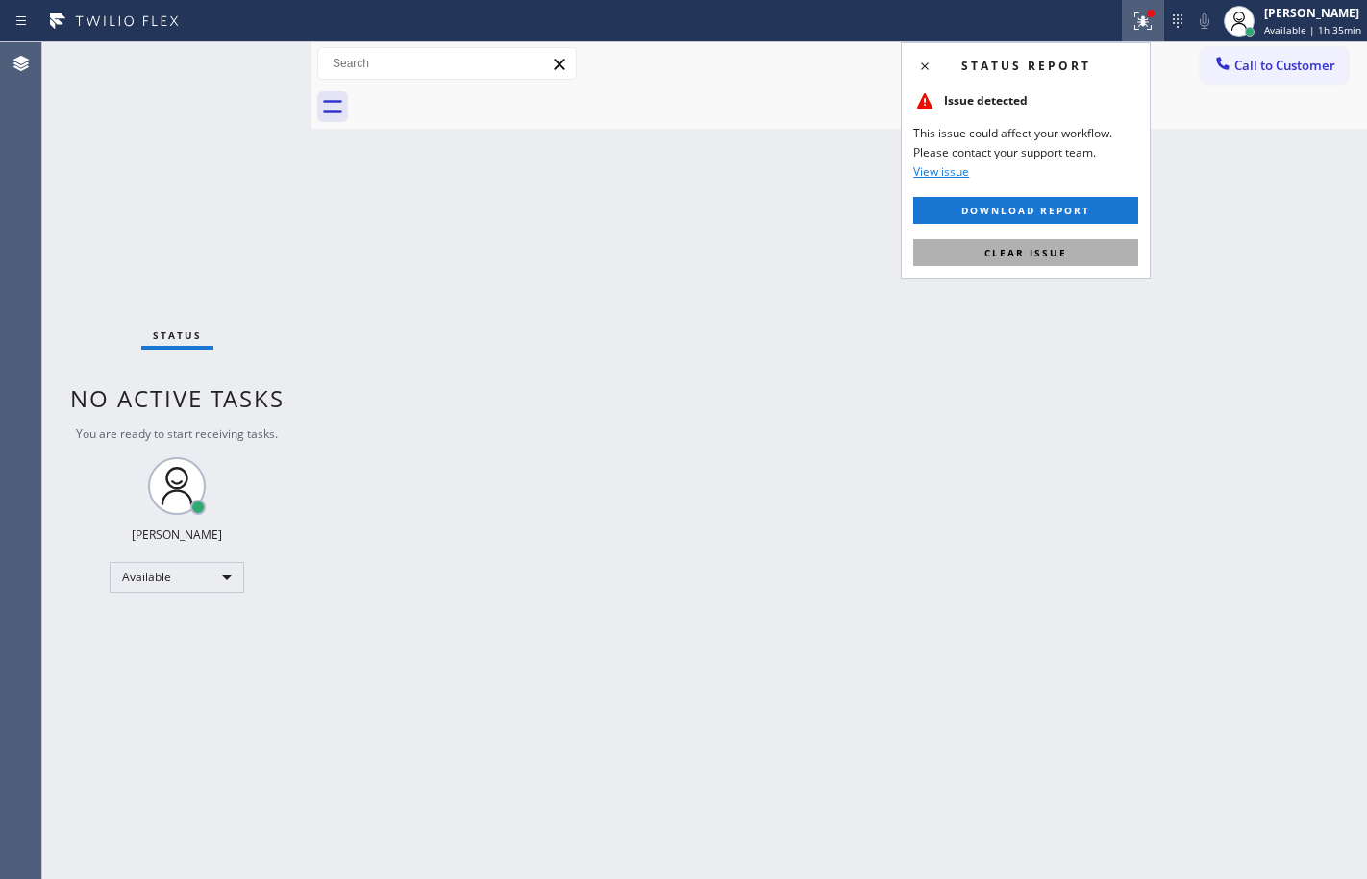
click at [994, 257] on span "Clear issue" at bounding box center [1025, 252] width 83 height 13
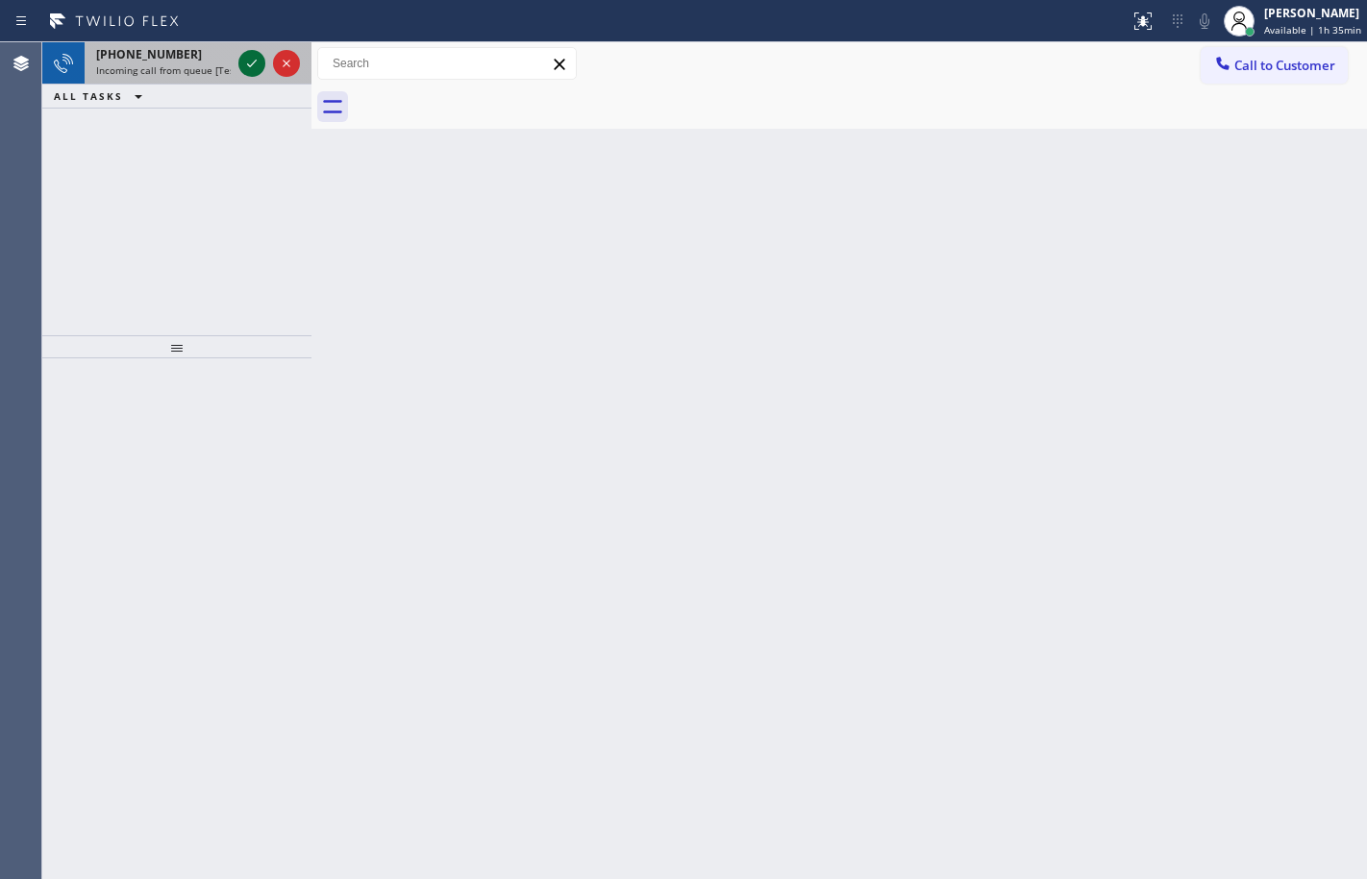
click at [247, 54] on icon at bounding box center [251, 63] width 23 height 23
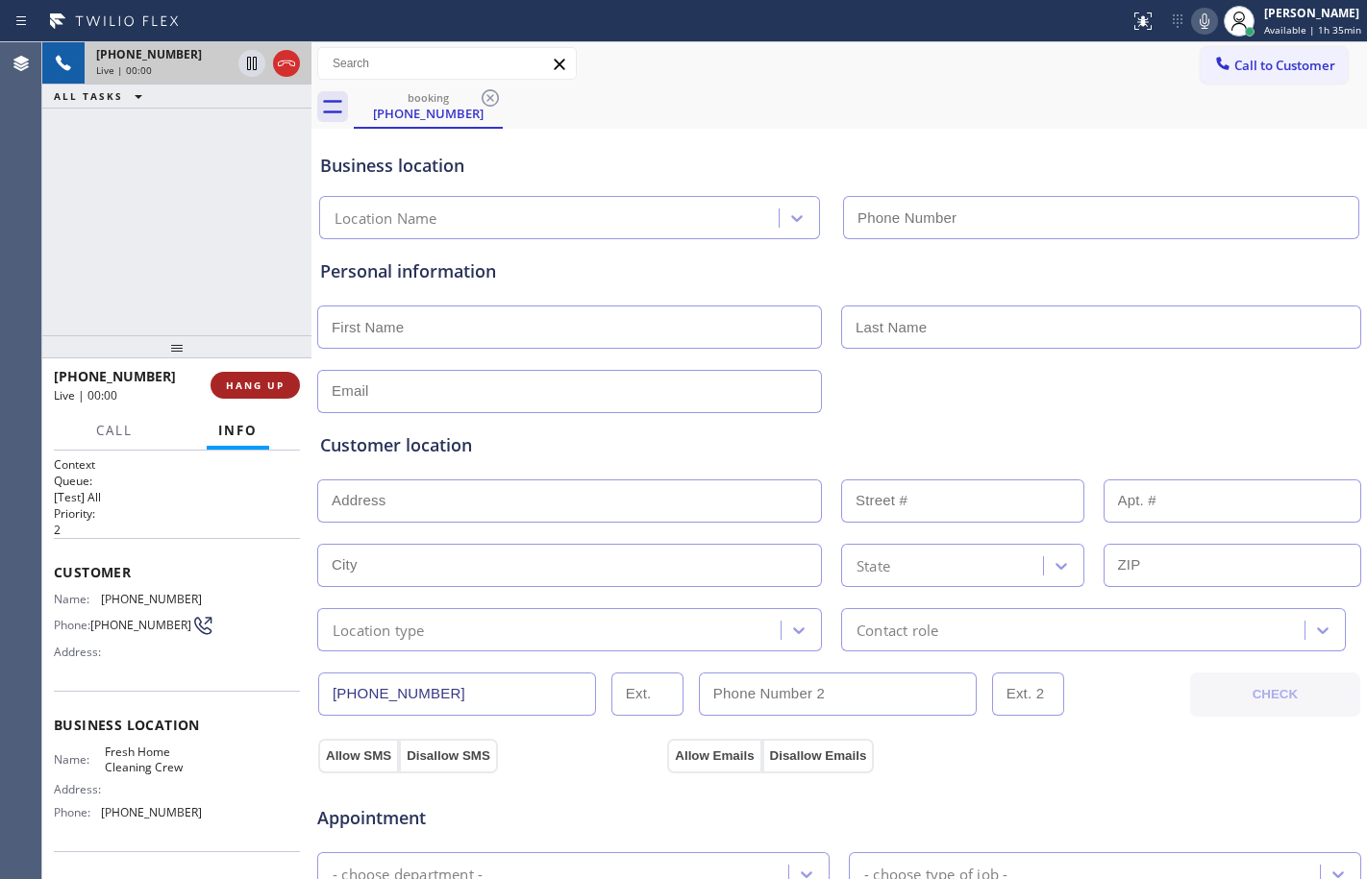
type input "[PHONE_NUMBER]"
click at [59, 576] on span "Customer" at bounding box center [177, 572] width 246 height 18
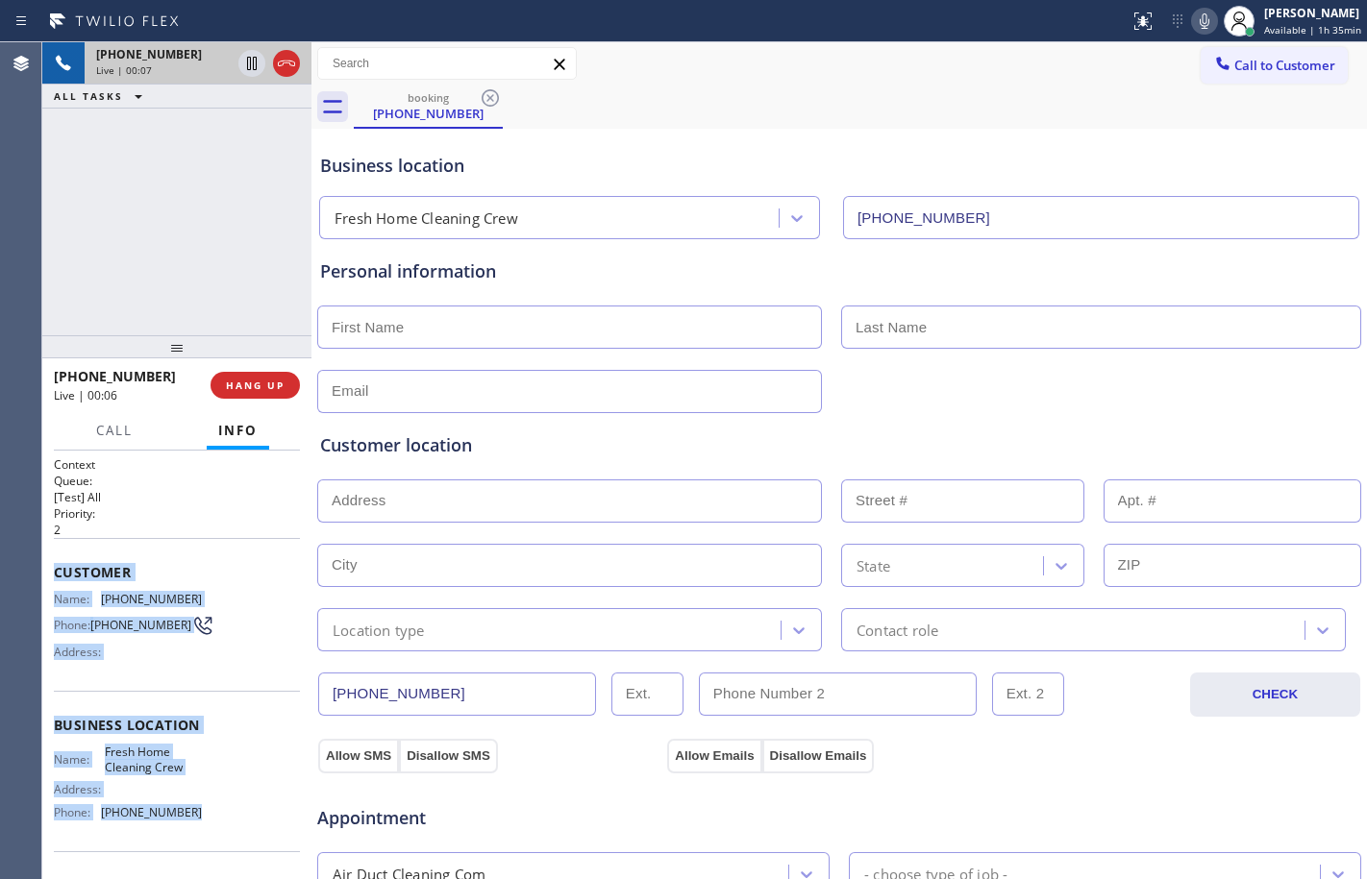
drag, startPoint x: 53, startPoint y: 570, endPoint x: 221, endPoint y: 843, distance: 320.6
click at [221, 843] on div "Context Queue: [Test] All Priority: 2 Customer Name: [PHONE_NUMBER] Phone: [PHO…" at bounding box center [176, 665] width 269 height 429
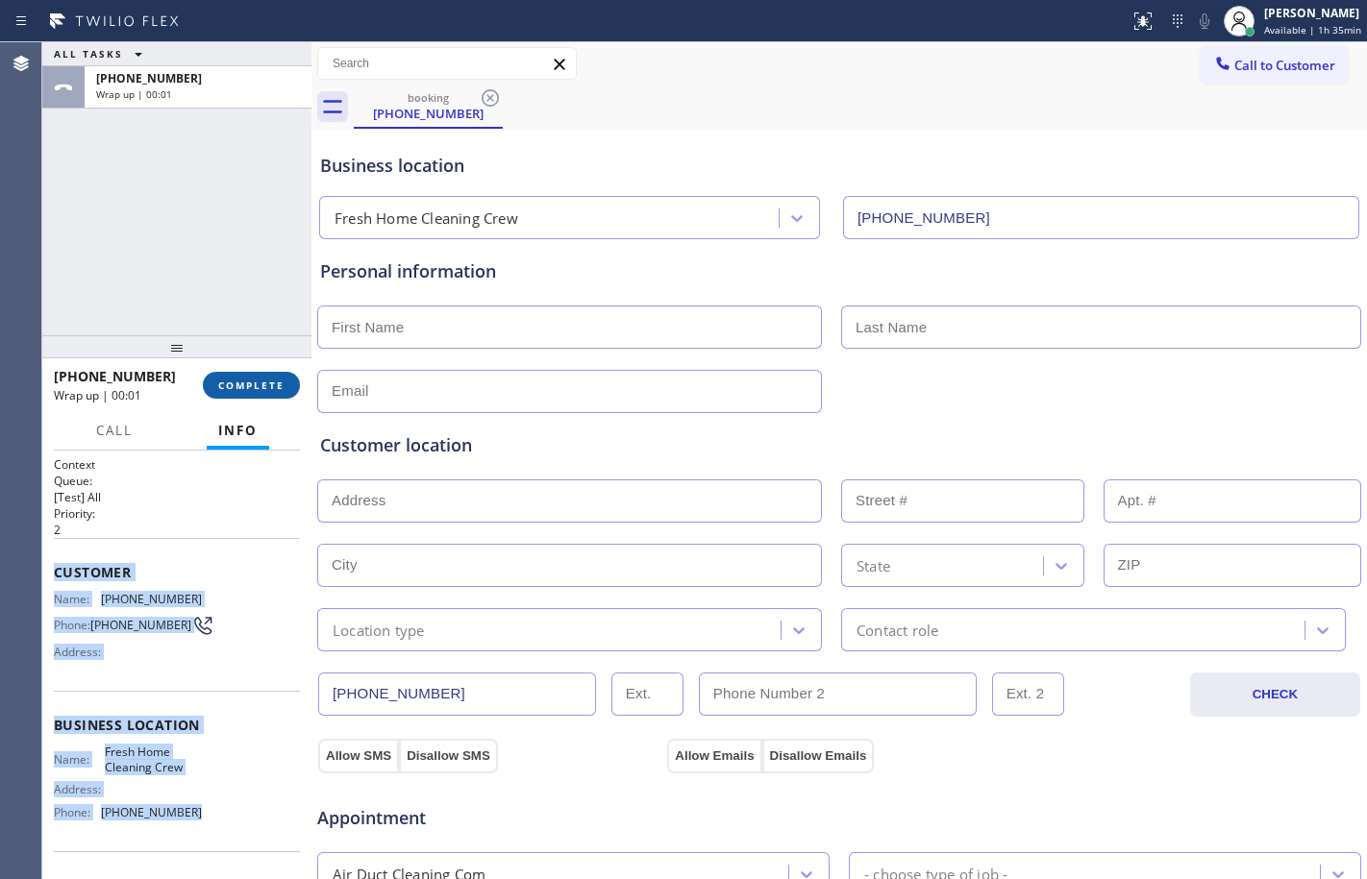
click at [279, 383] on span "COMPLETE" at bounding box center [251, 385] width 66 height 13
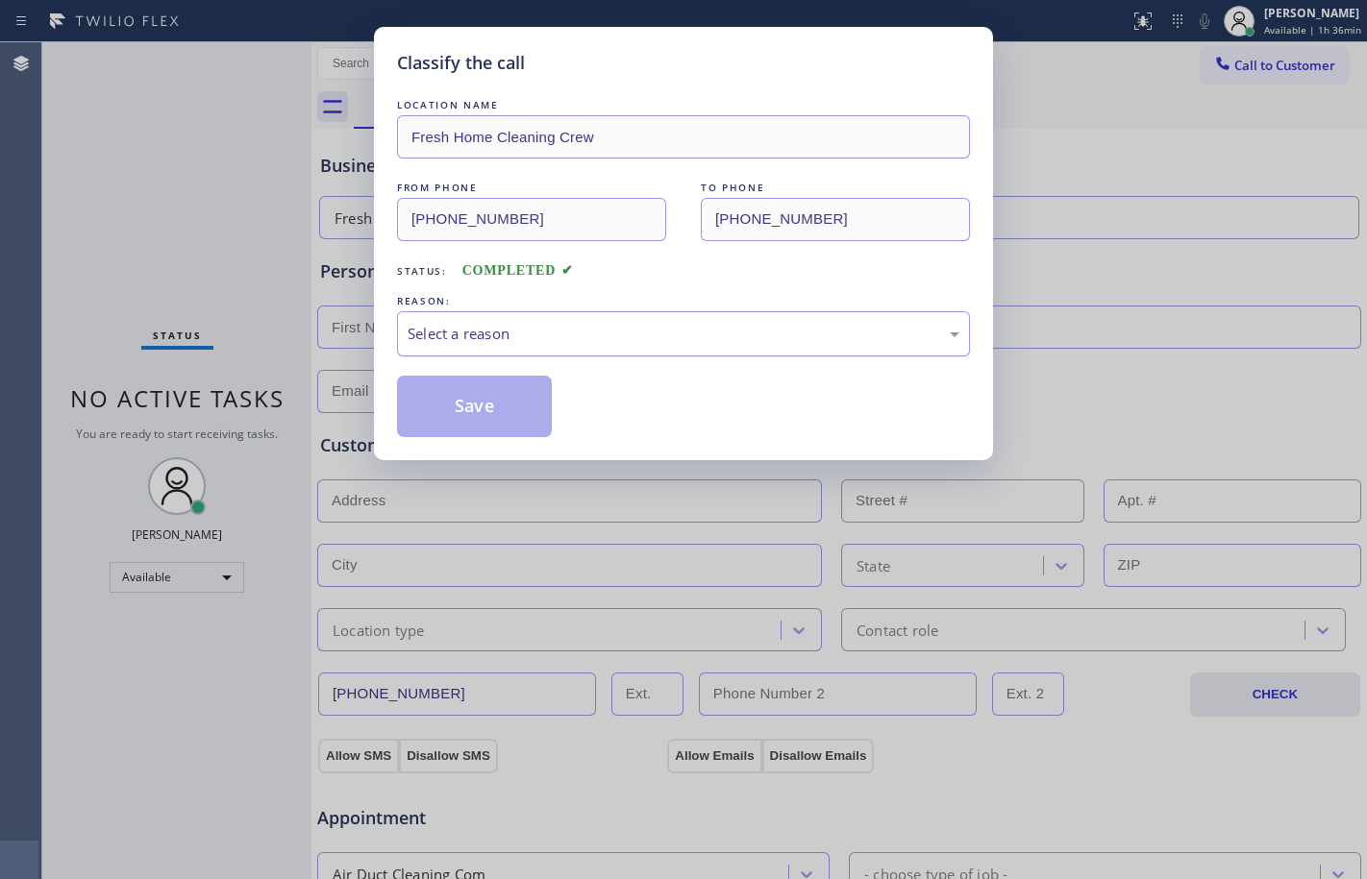
click at [602, 329] on div "Select a reason" at bounding box center [683, 334] width 552 height 22
click at [465, 392] on button "Save" at bounding box center [474, 407] width 155 height 62
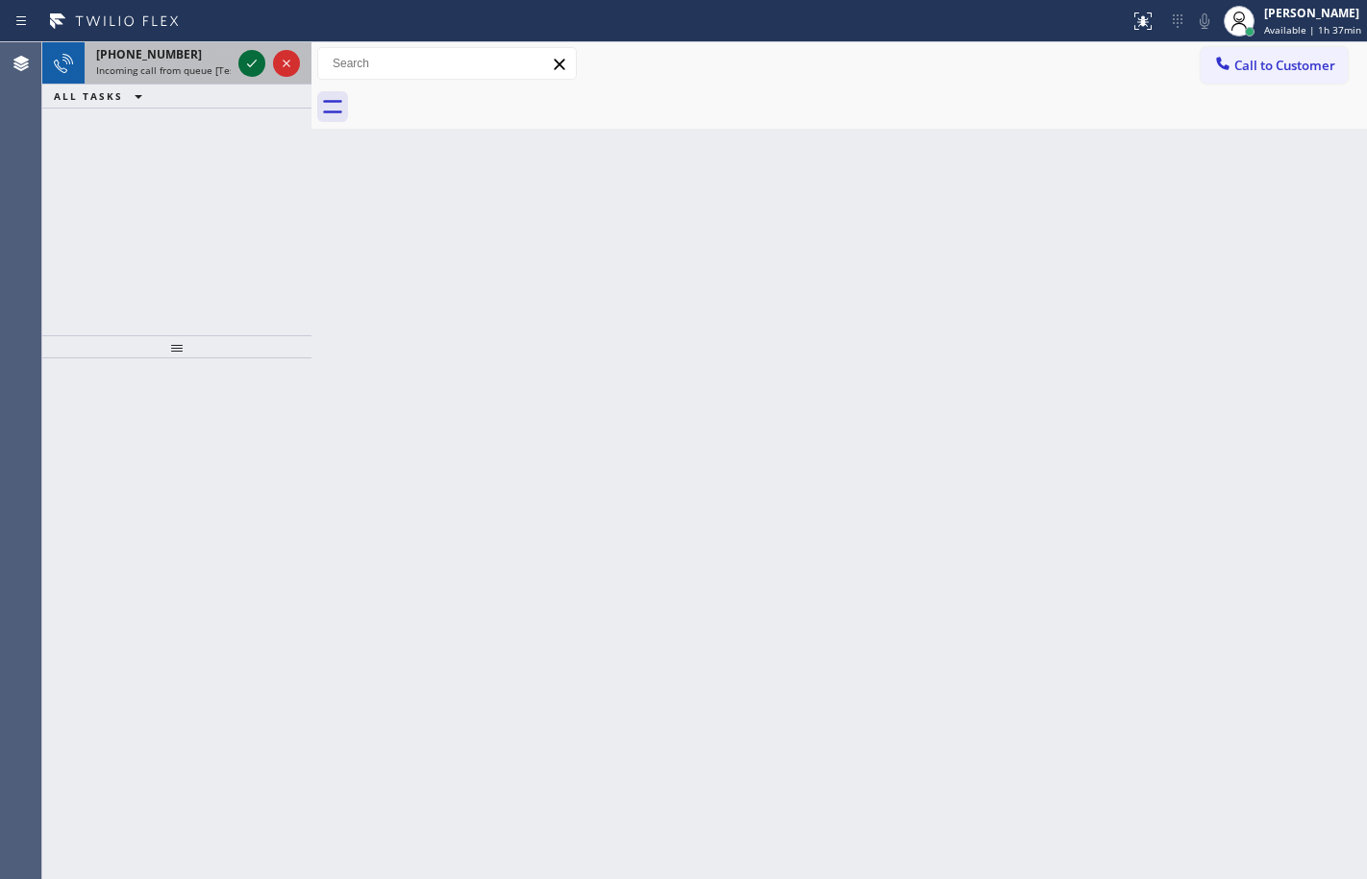
click at [258, 55] on icon at bounding box center [251, 63] width 23 height 23
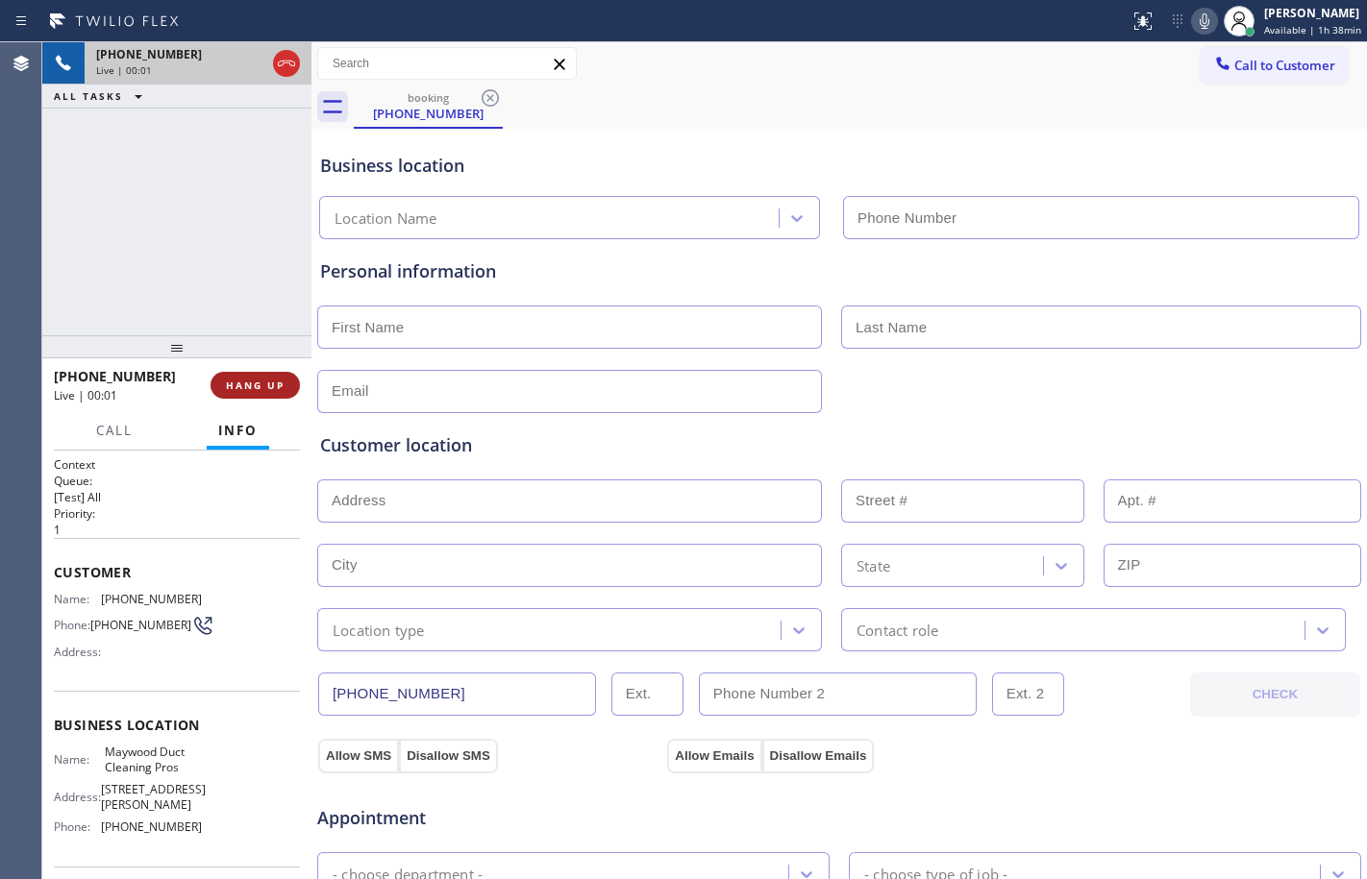
type input "[PHONE_NUMBER]"
click at [244, 391] on span "HANG UP" at bounding box center [255, 385] width 59 height 13
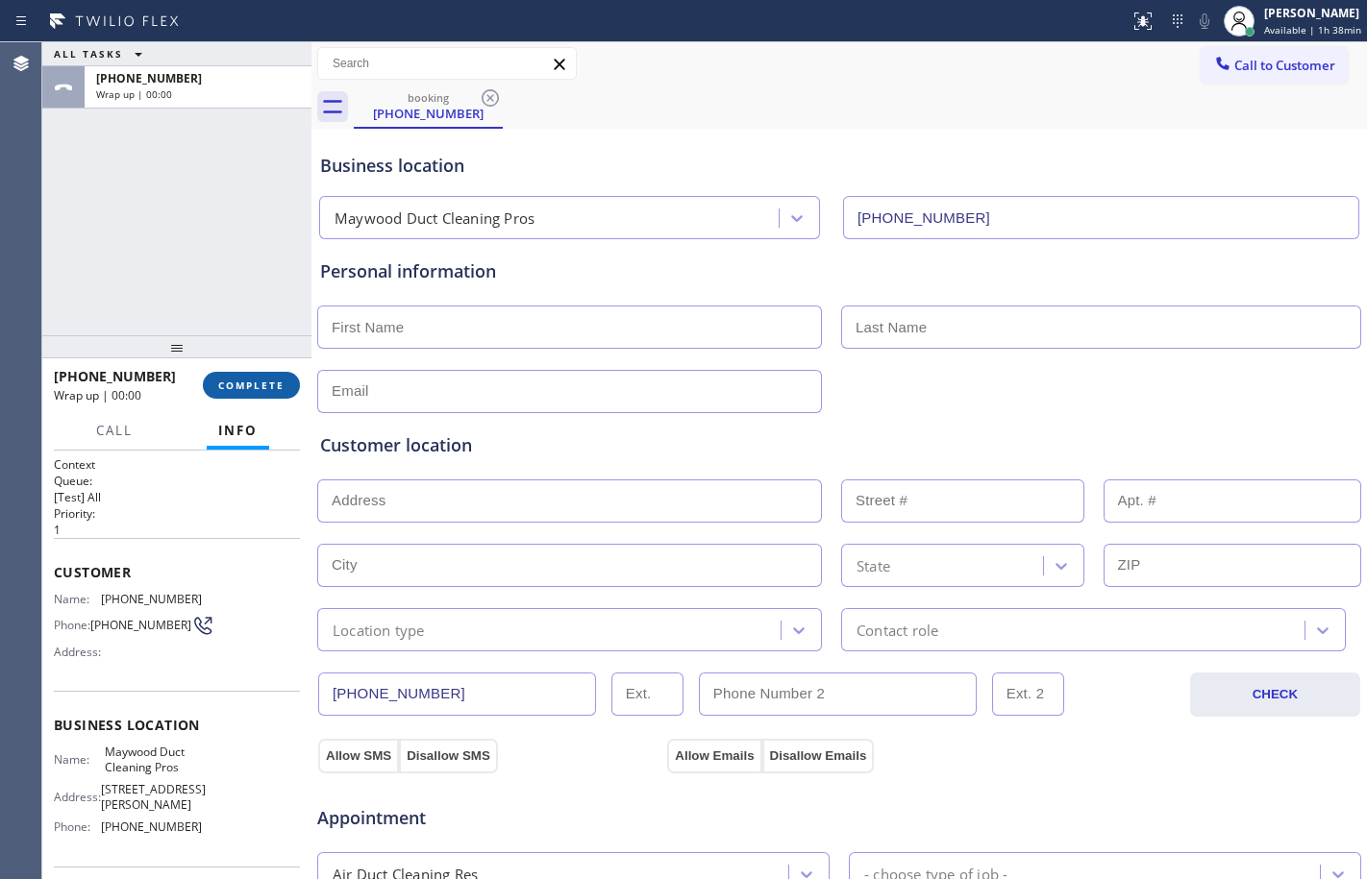
click at [244, 389] on span "COMPLETE" at bounding box center [251, 385] width 66 height 13
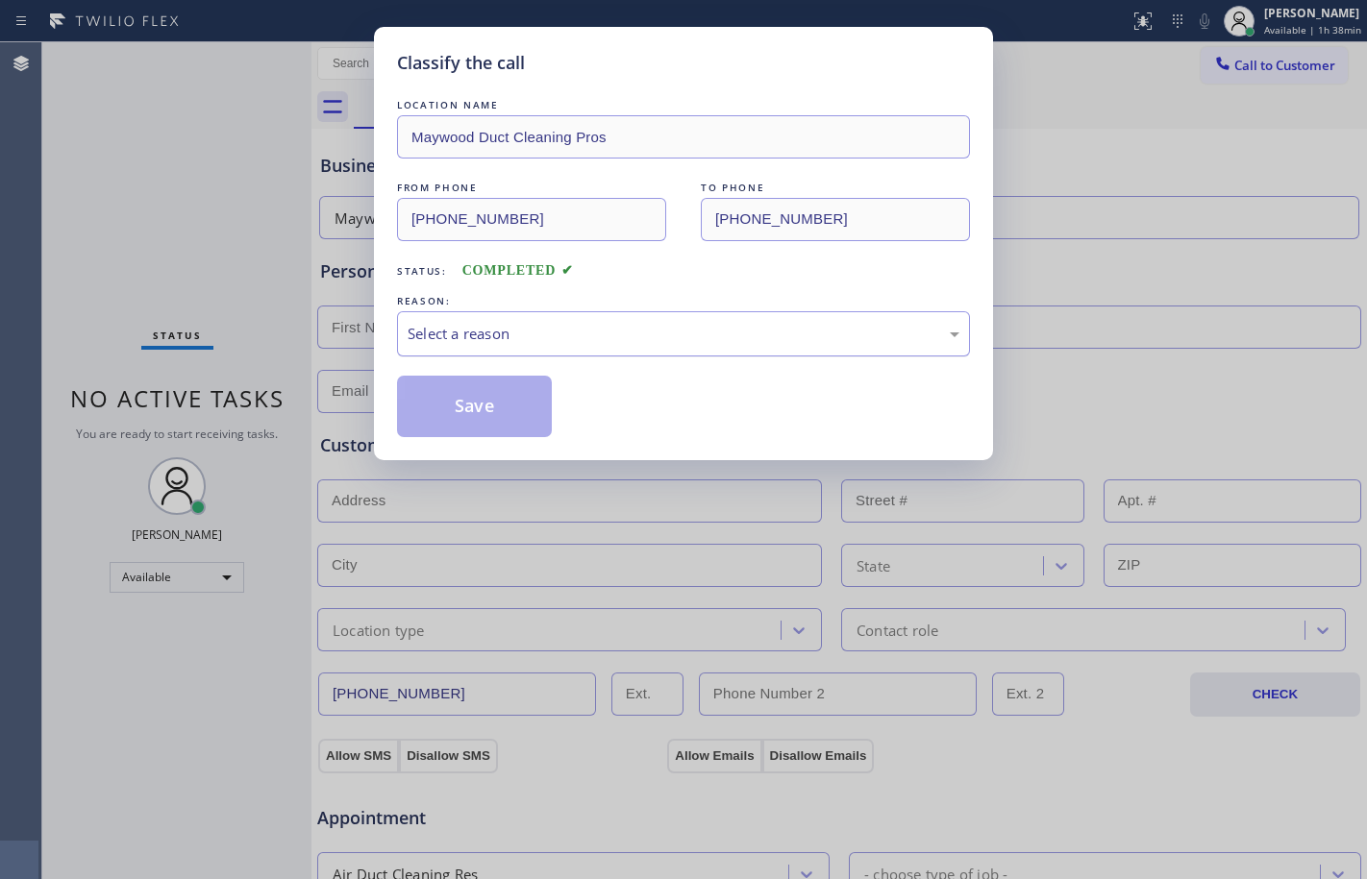
click at [786, 327] on div "Select a reason" at bounding box center [683, 334] width 552 height 22
click at [513, 379] on button "Save" at bounding box center [474, 407] width 155 height 62
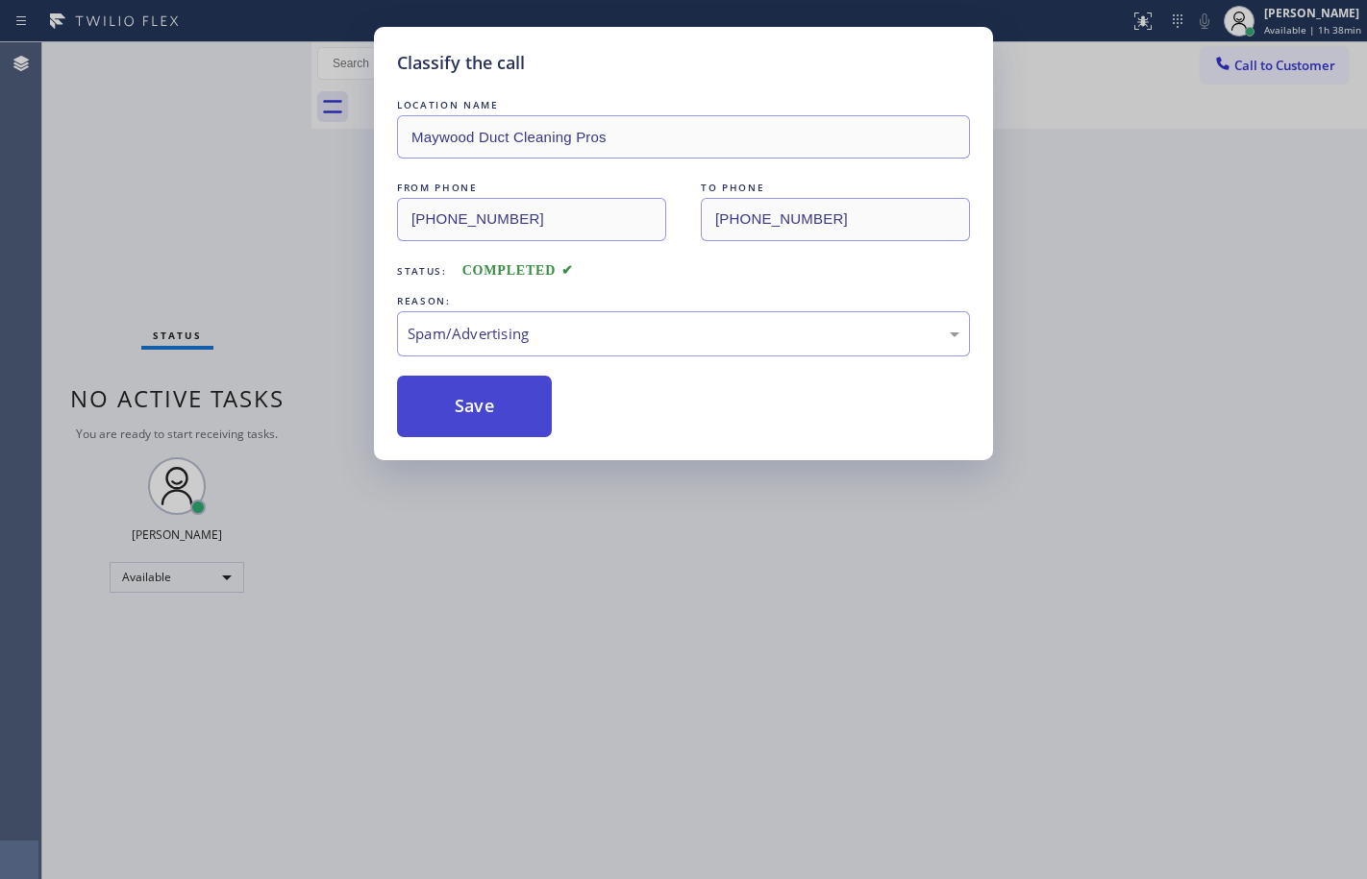
click at [519, 393] on button "Save" at bounding box center [474, 407] width 155 height 62
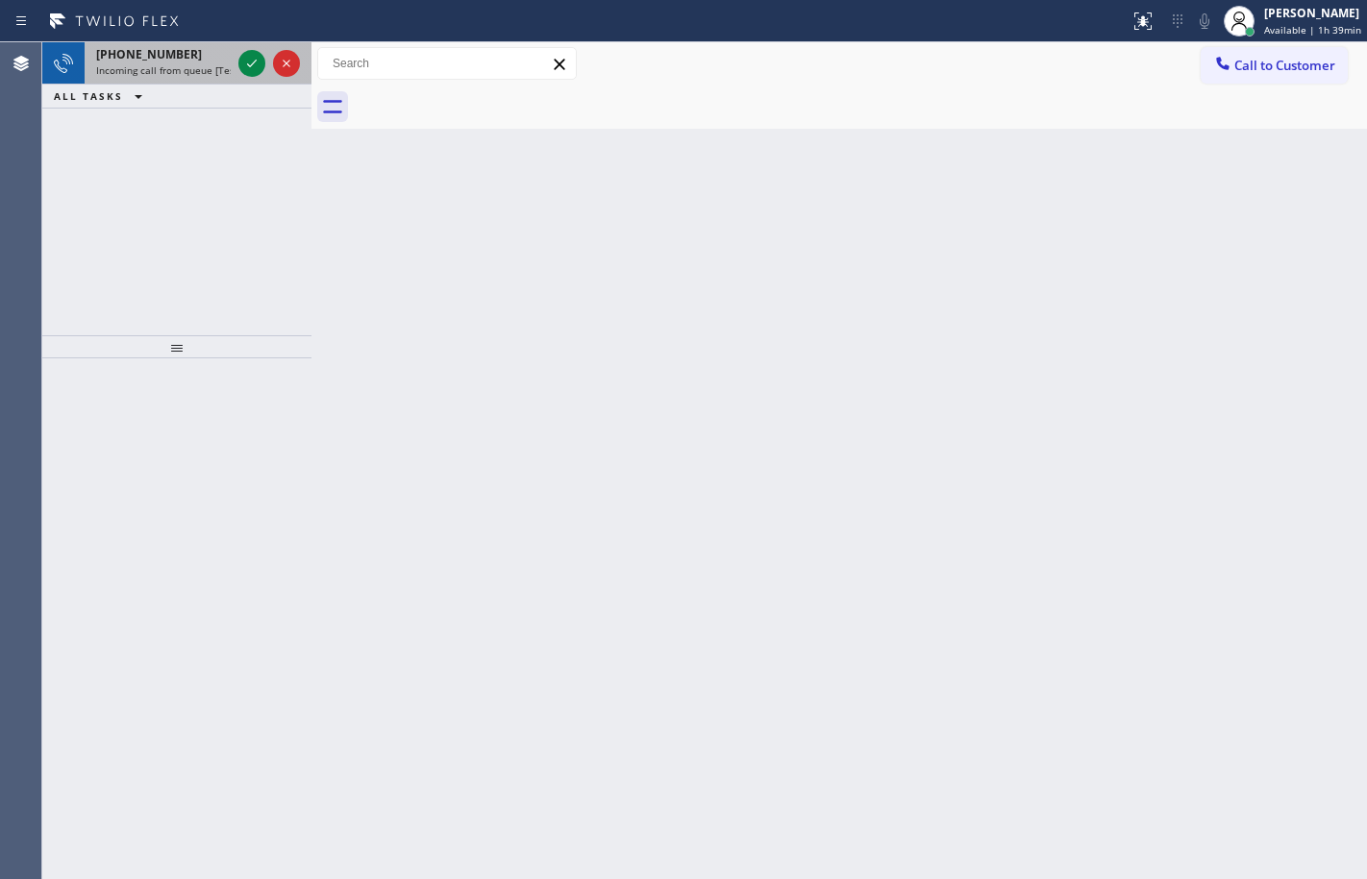
click at [266, 62] on div at bounding box center [269, 63] width 69 height 42
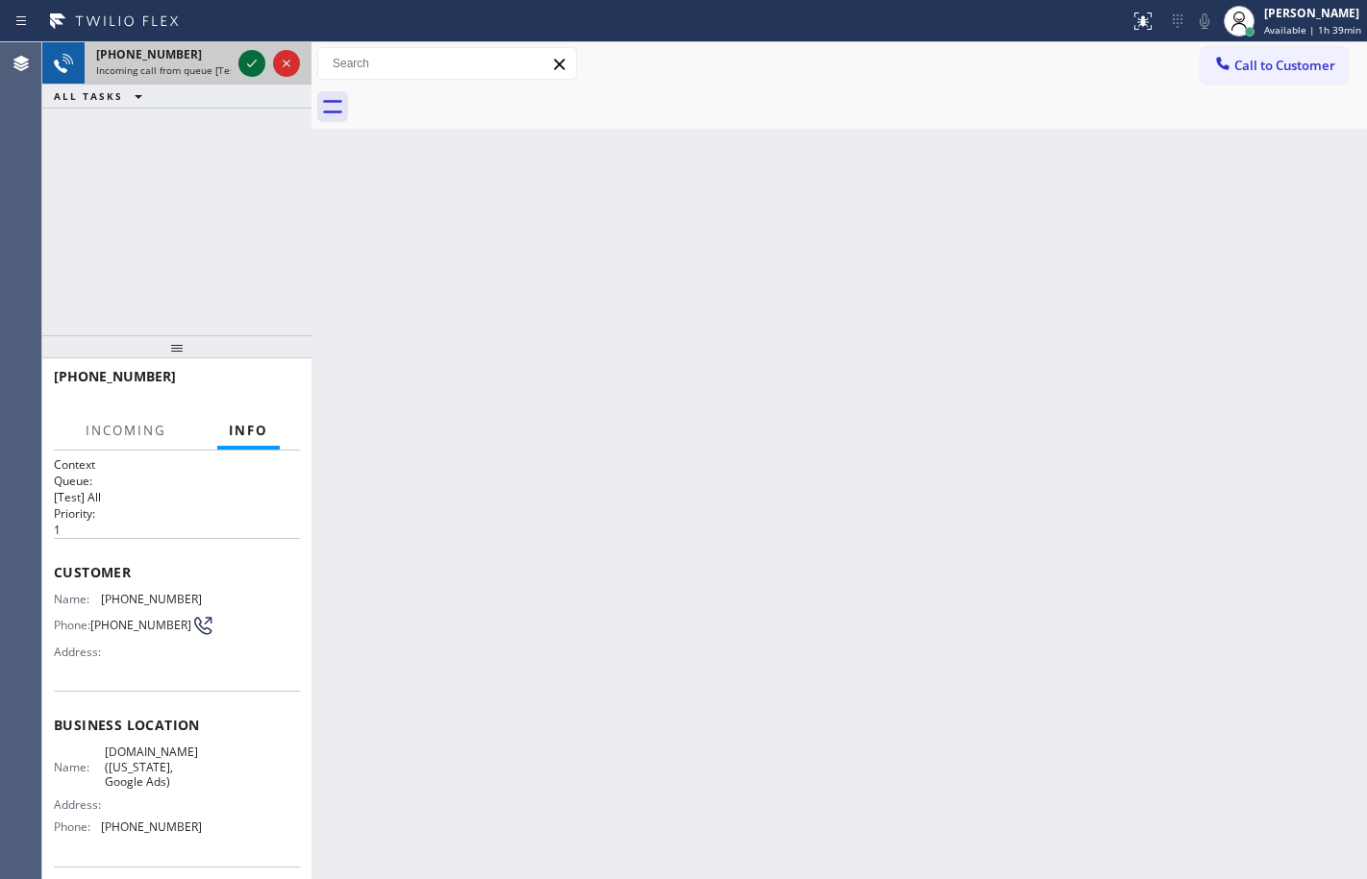
click at [246, 61] on icon at bounding box center [251, 63] width 23 height 23
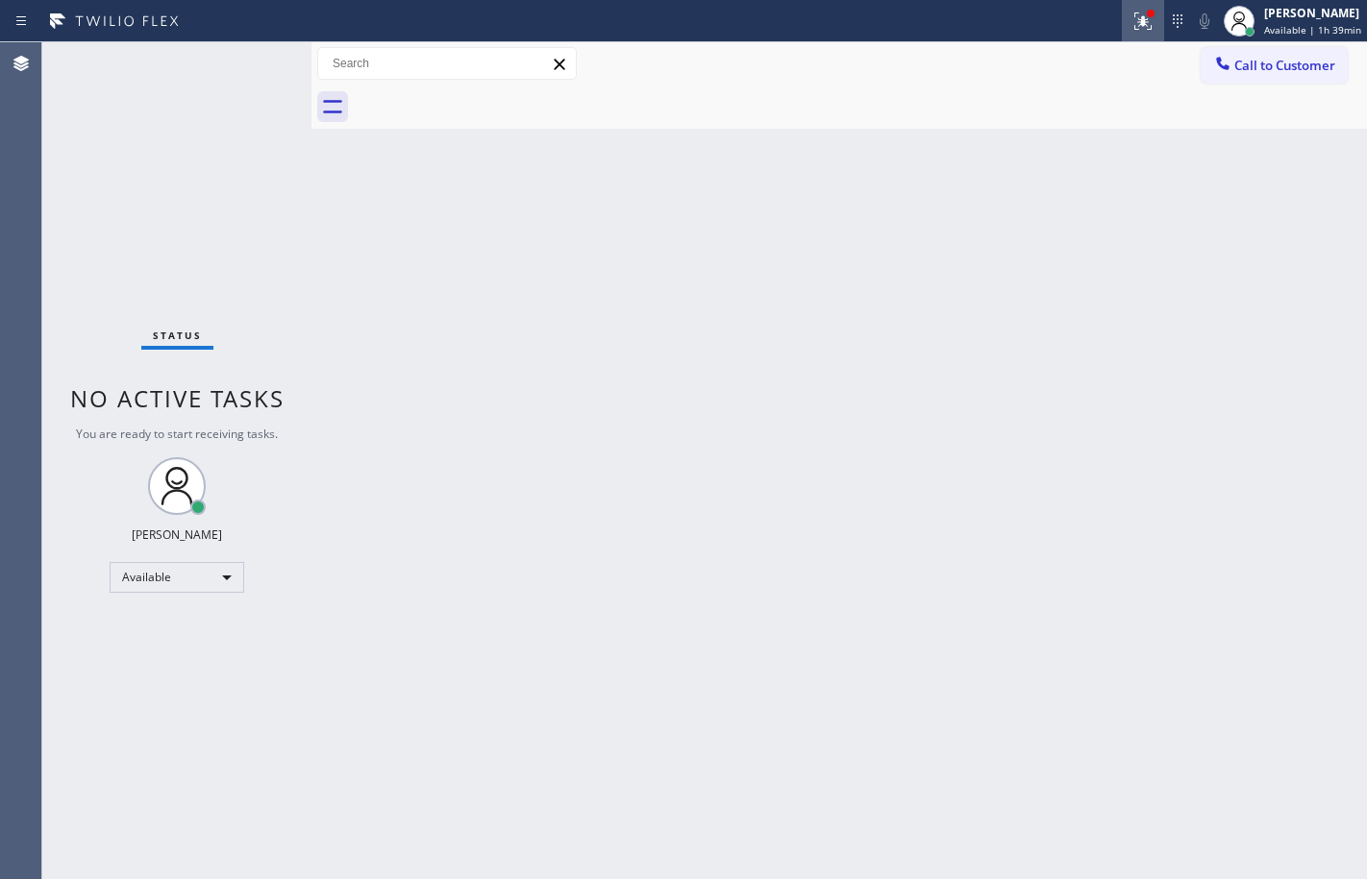
click at [1131, 12] on icon at bounding box center [1142, 21] width 23 height 23
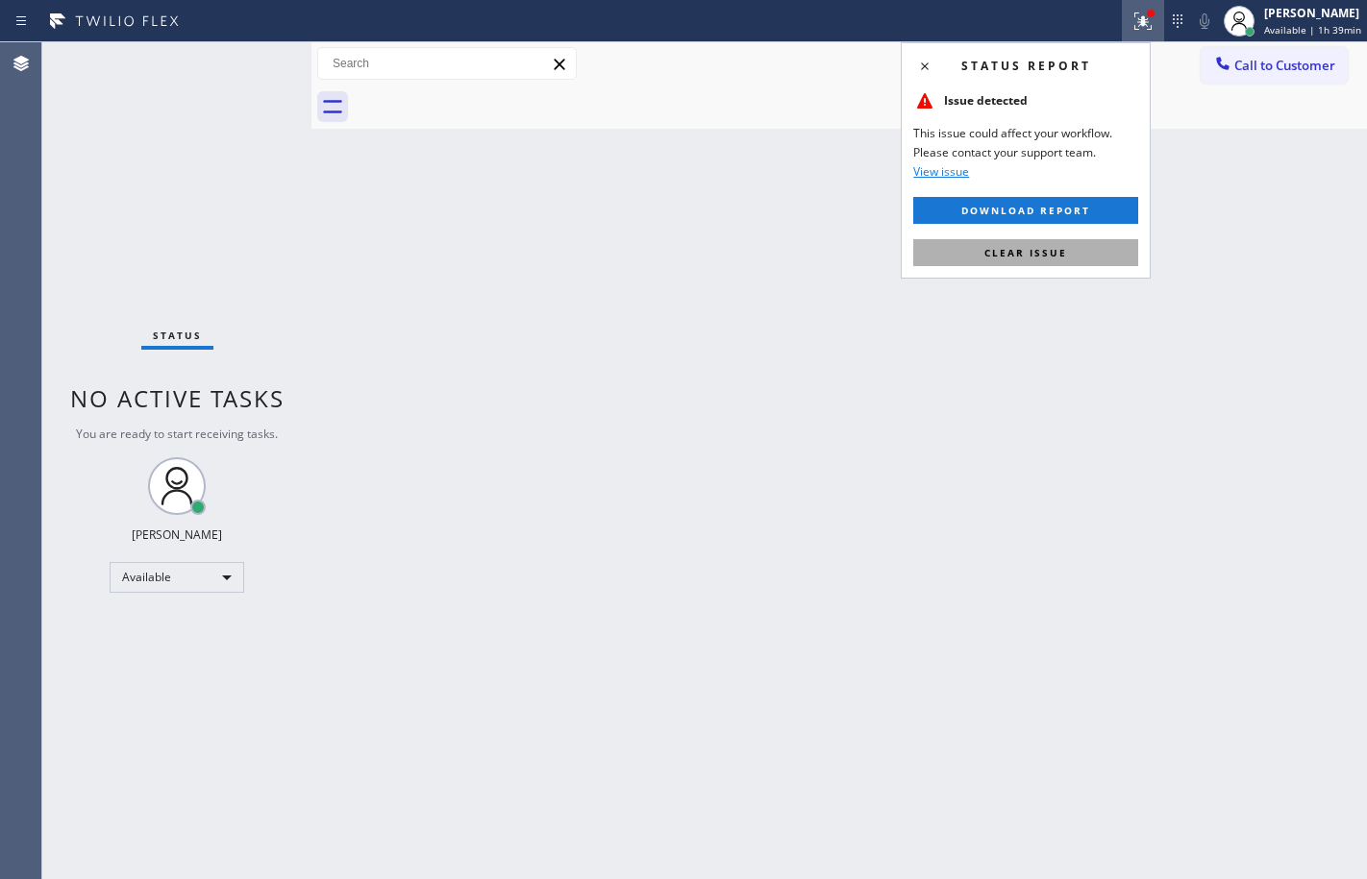
click at [1006, 246] on span "Clear issue" at bounding box center [1025, 252] width 83 height 13
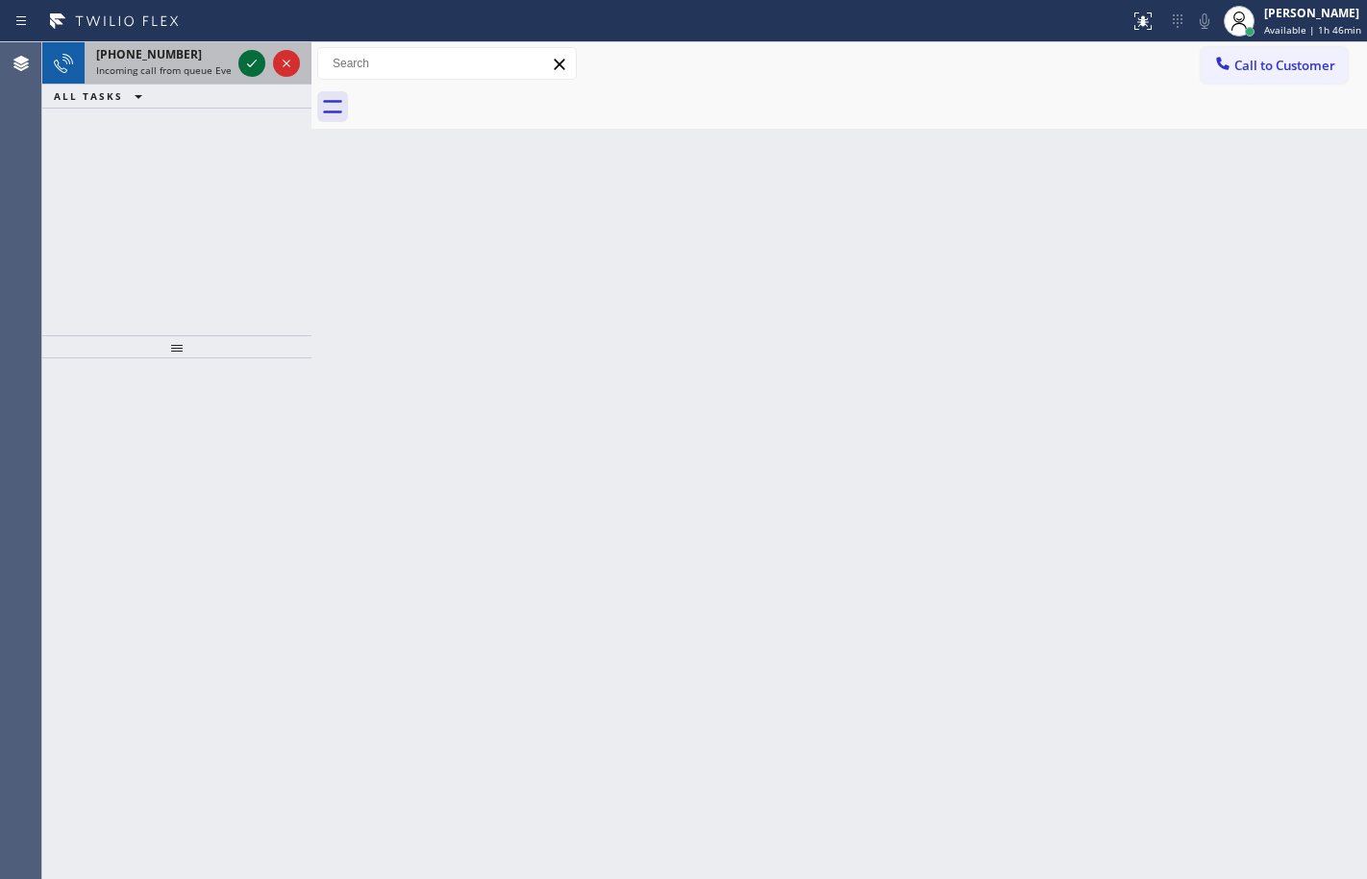
click at [251, 67] on icon at bounding box center [251, 63] width 23 height 23
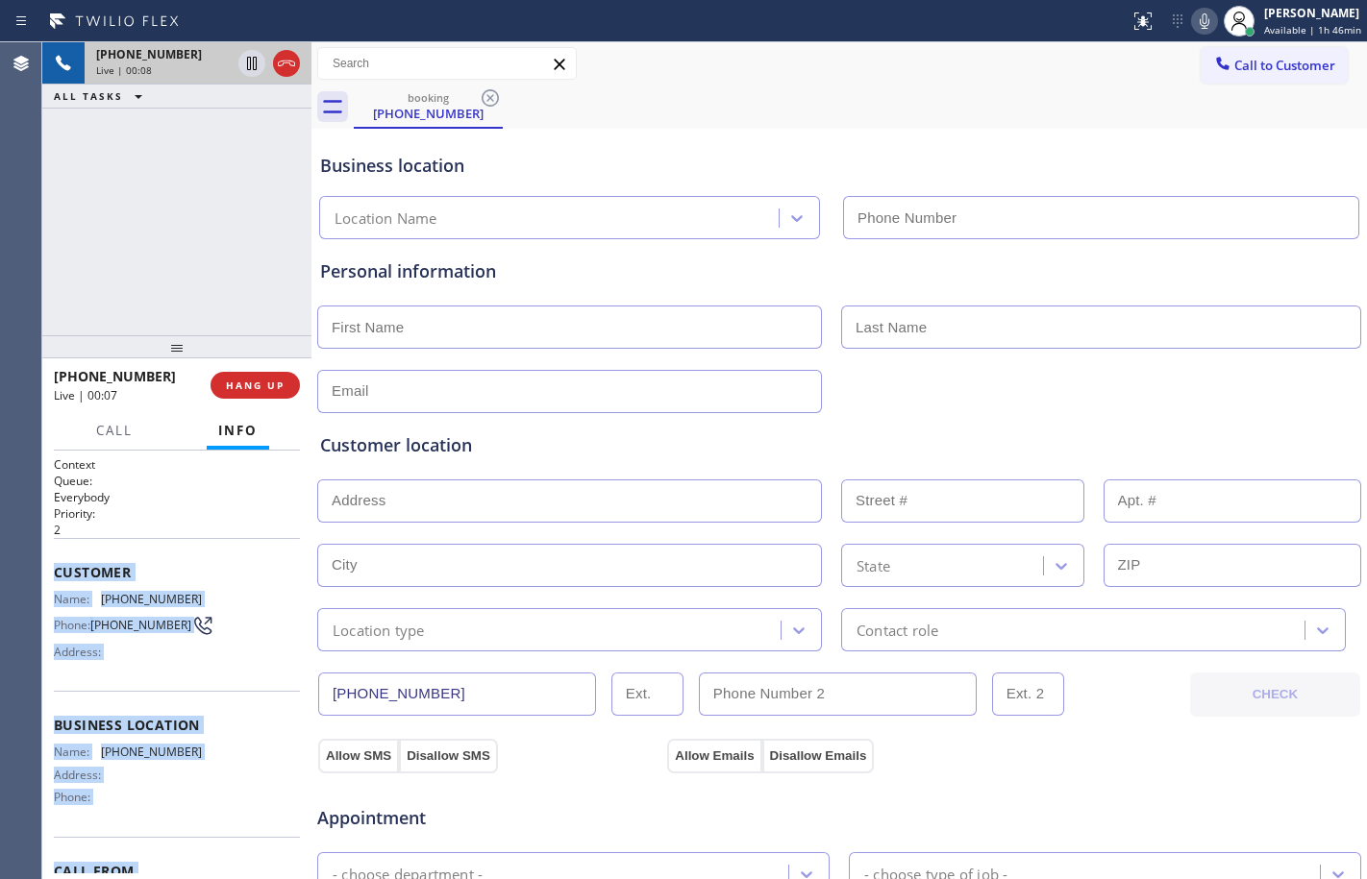
drag, startPoint x: 48, startPoint y: 576, endPoint x: 310, endPoint y: 821, distance: 359.0
click at [310, 821] on div "[PHONE_NUMBER] Live | 00:08 ALL TASKS ALL TASKS ACTIVE TASKS TASKS IN WRAP UP […" at bounding box center [704, 460] width 1324 height 837
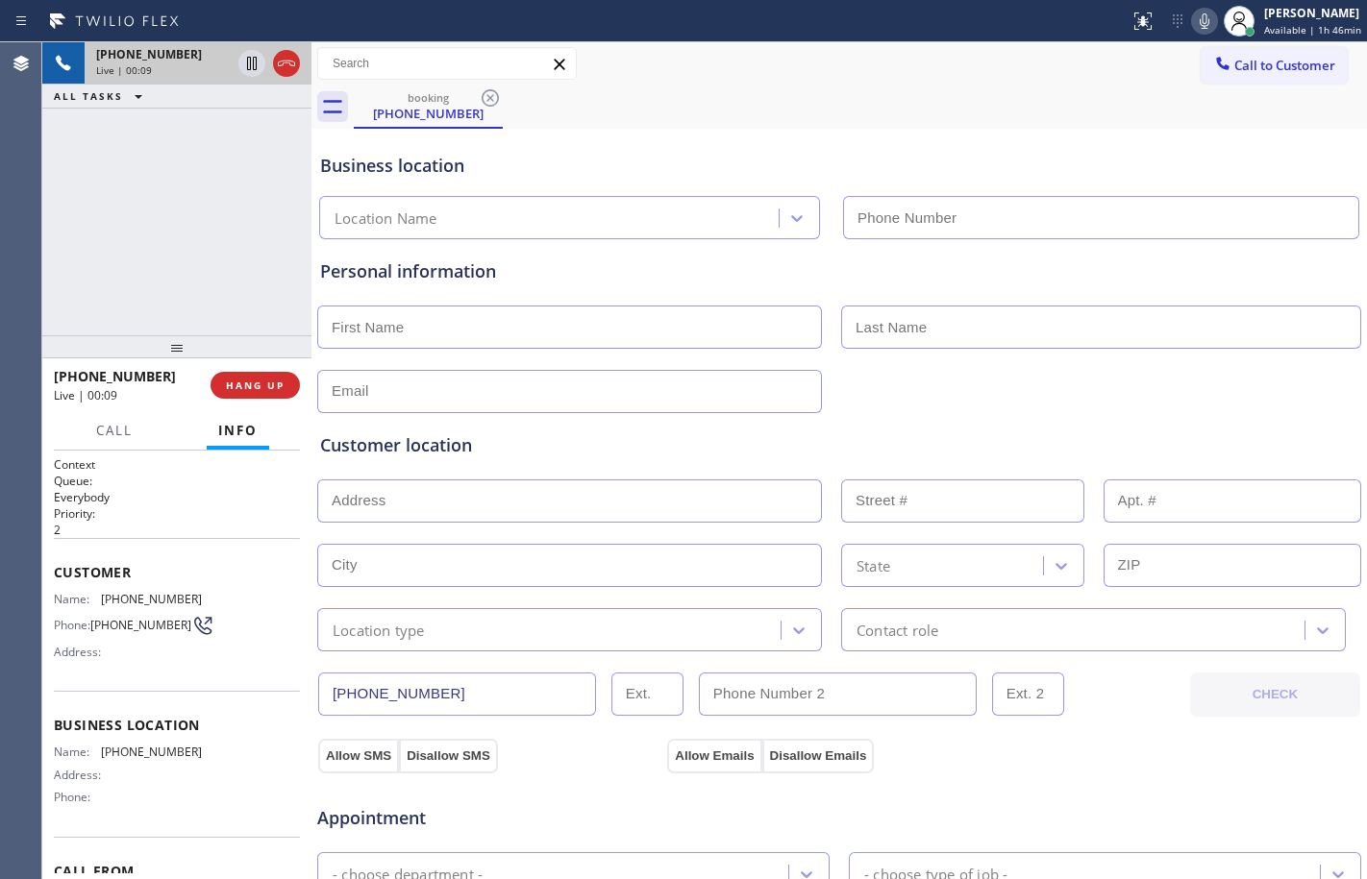
click at [208, 510] on h2 "Priority:" at bounding box center [177, 514] width 246 height 16
click at [50, 574] on div "Context Queue: Everybody Priority: 2 Customer Name: [PHONE_NUMBER] Phone: [PHON…" at bounding box center [176, 665] width 269 height 429
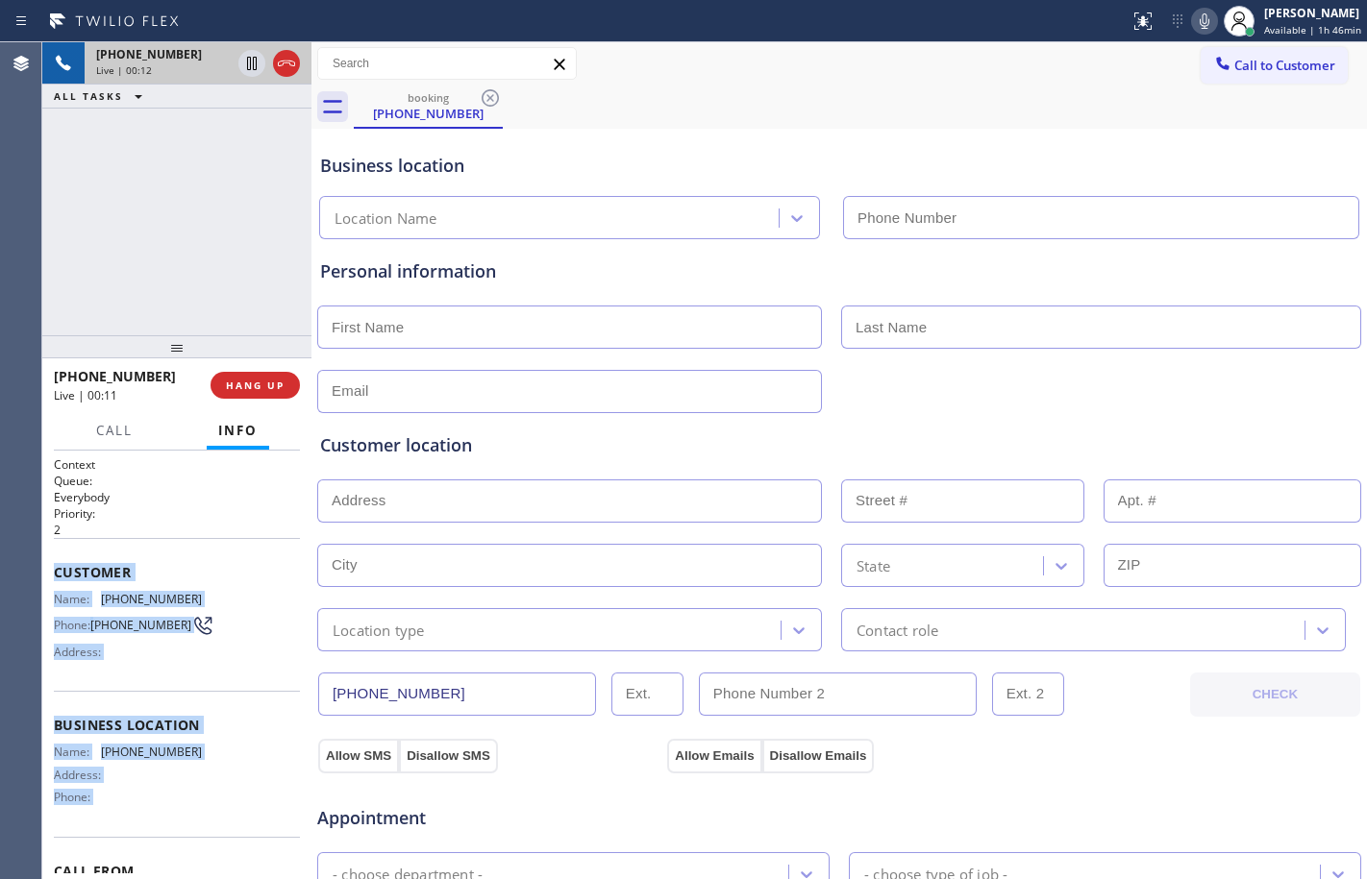
drag, startPoint x: 50, startPoint y: 575, endPoint x: 213, endPoint y: 811, distance: 287.4
click at [213, 811] on div "Context Queue: Everybody Priority: 2 Customer Name: [PHONE_NUMBER] Phone: [PHON…" at bounding box center [176, 665] width 269 height 429
copy div "Customer Name: [PHONE_NUMBER] Phone: [PHONE_NUMBER] Address: Business location …"
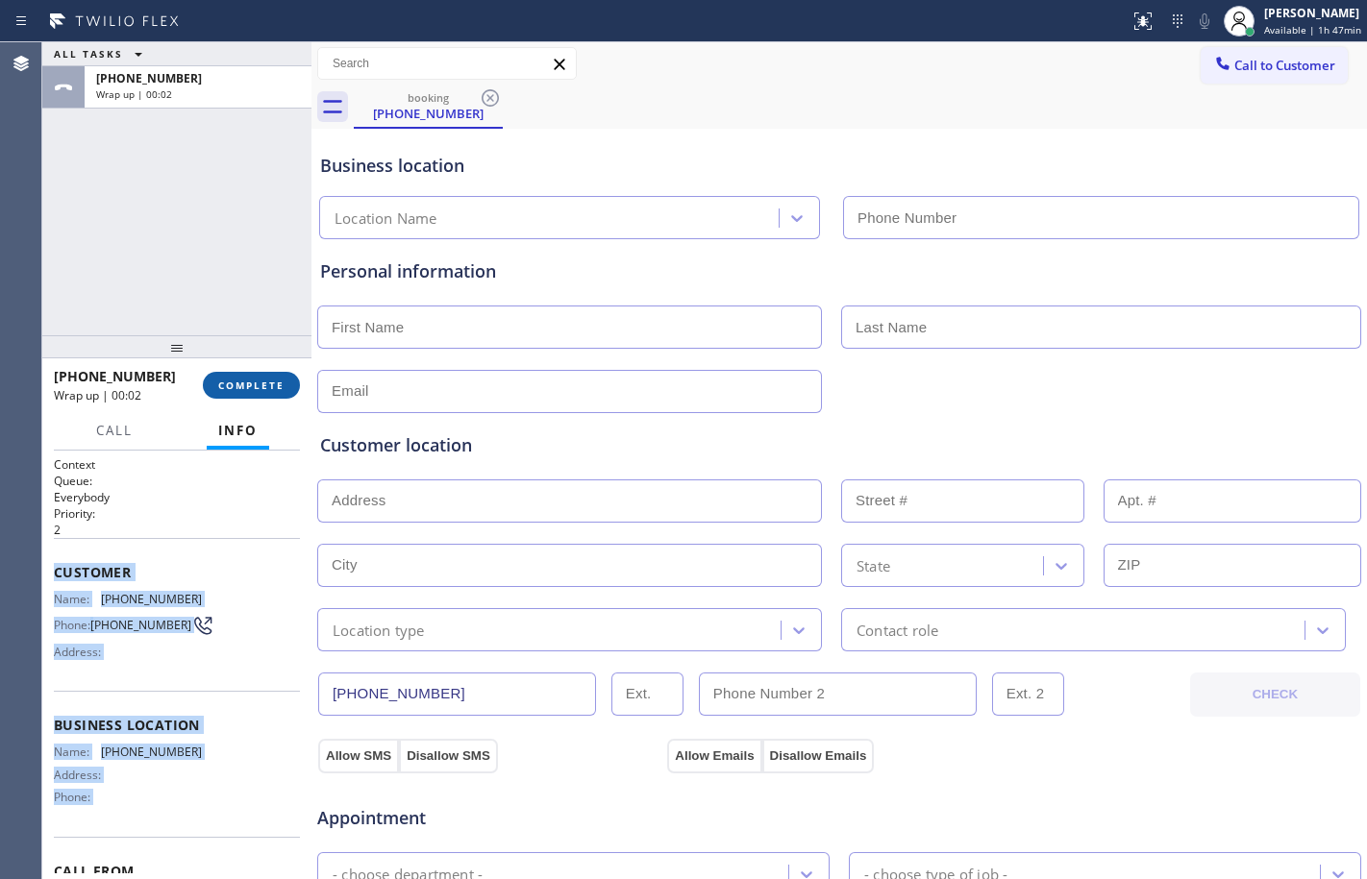
click at [247, 392] on button "COMPLETE" at bounding box center [251, 385] width 97 height 27
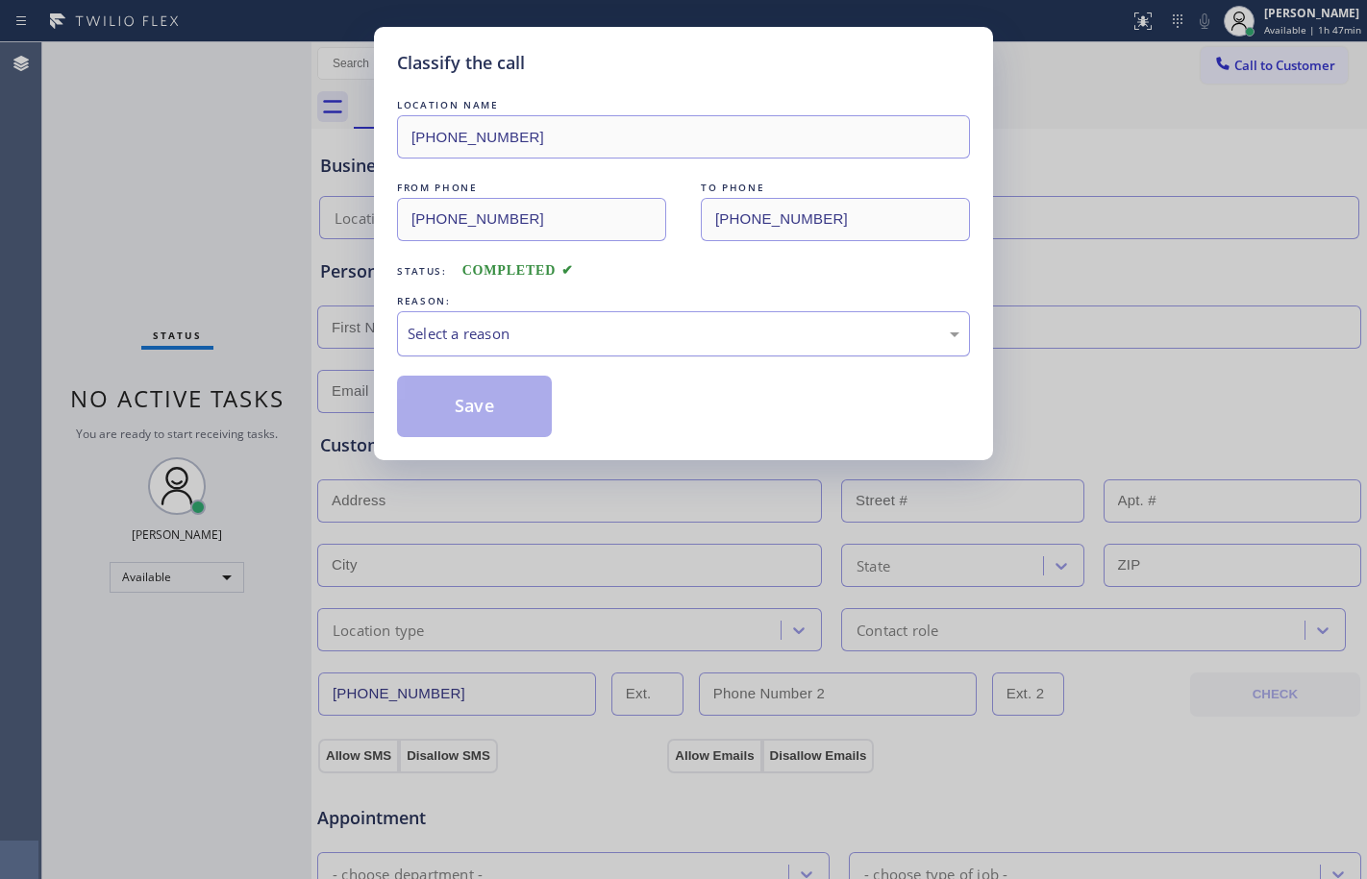
click at [577, 318] on div "Select a reason" at bounding box center [683, 333] width 573 height 45
click at [445, 411] on button "Save" at bounding box center [474, 407] width 155 height 62
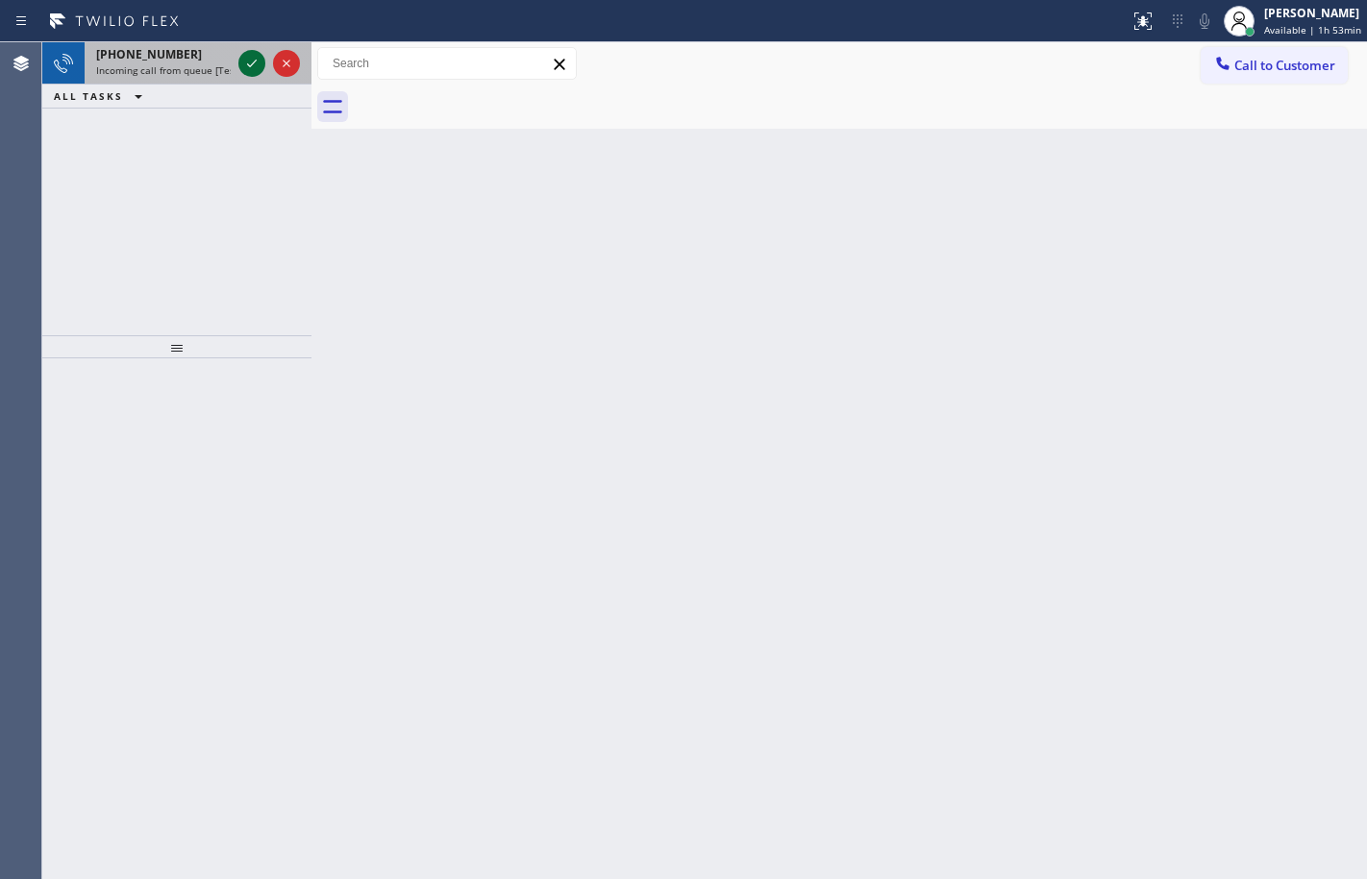
click at [262, 65] on icon at bounding box center [251, 63] width 23 height 23
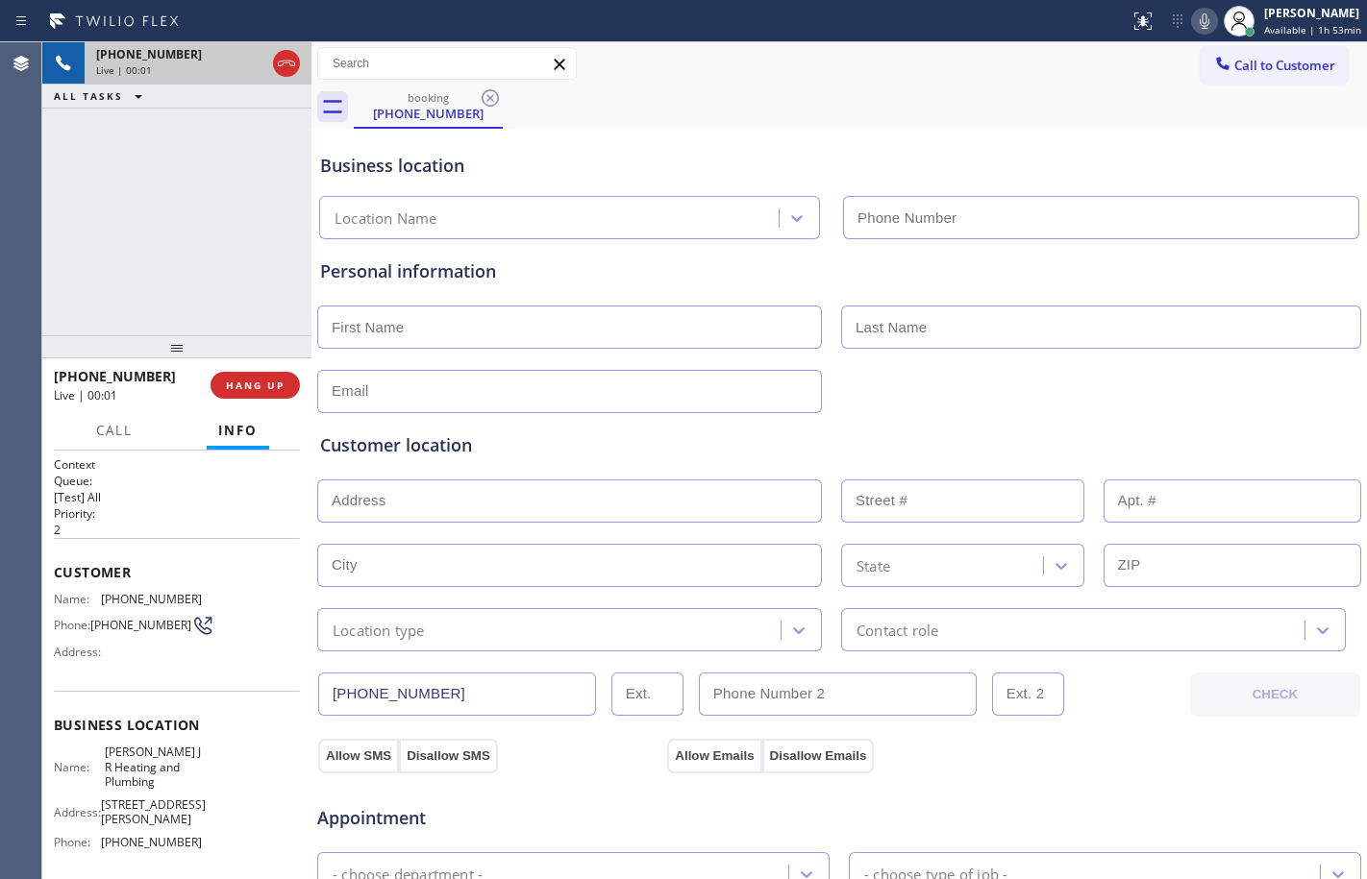
type input "[PHONE_NUMBER]"
click at [258, 390] on span "HANG UP" at bounding box center [255, 385] width 59 height 13
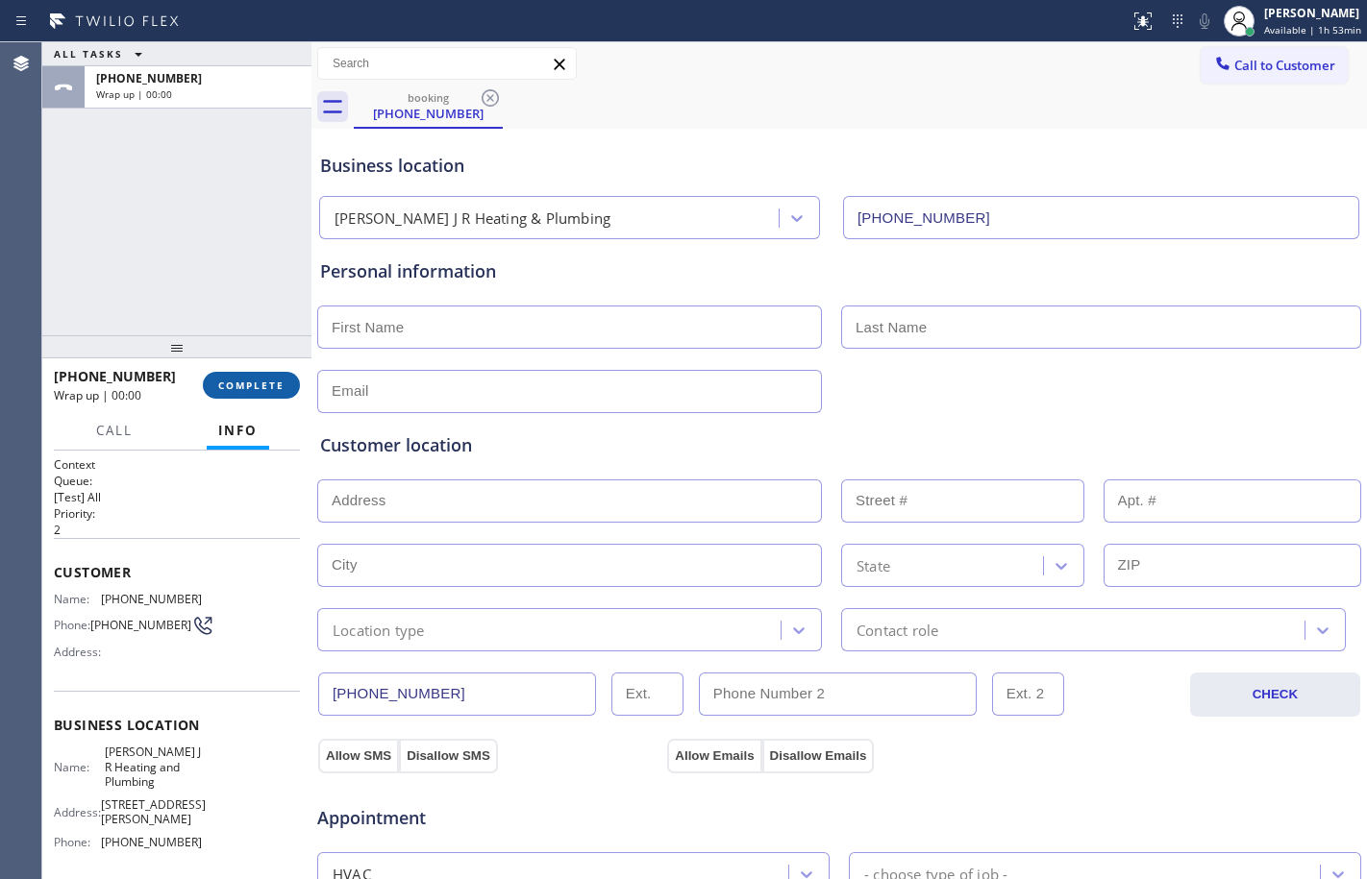
click at [258, 390] on span "COMPLETE" at bounding box center [251, 385] width 66 height 13
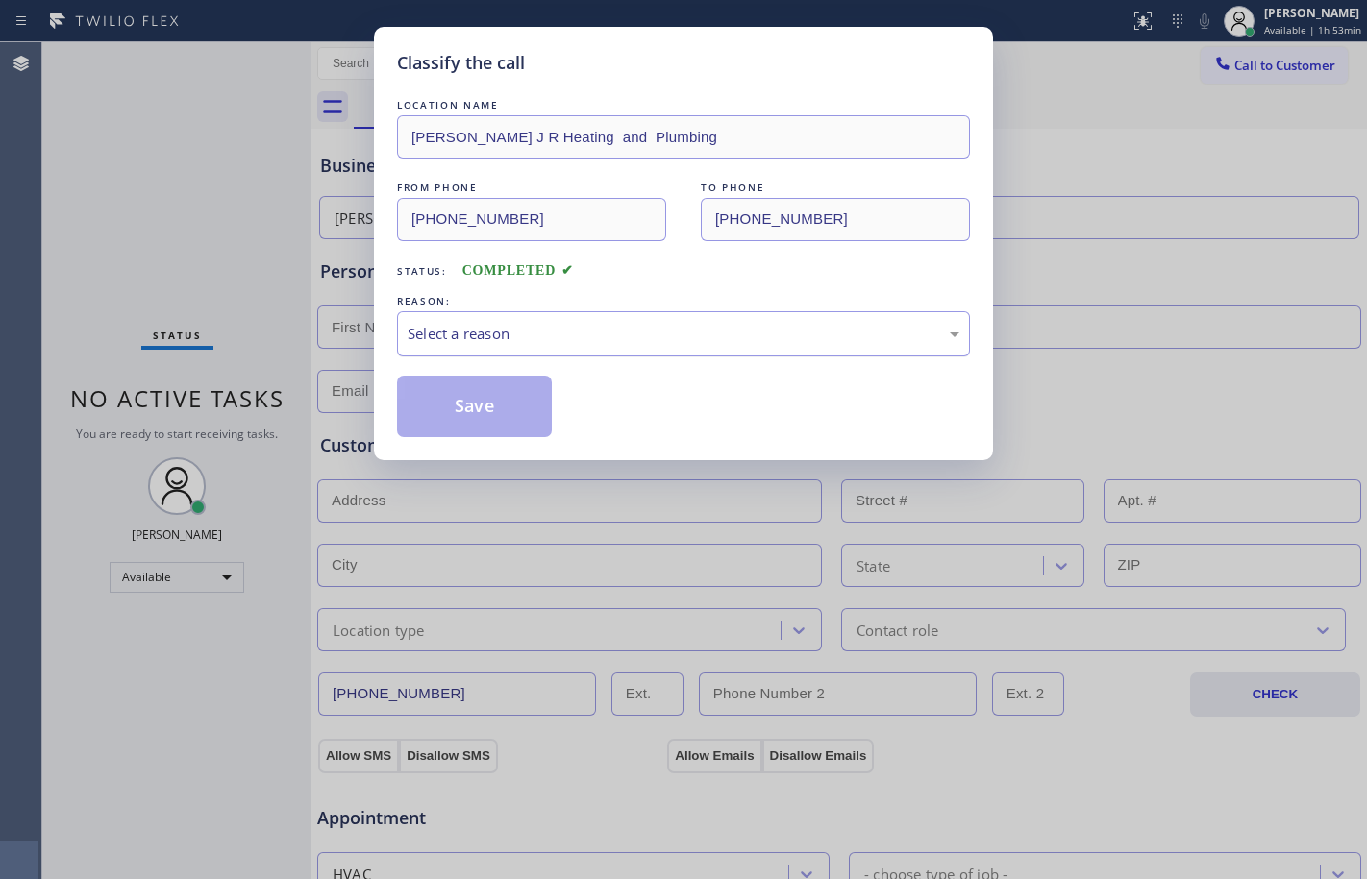
click at [656, 340] on div "Select a reason" at bounding box center [683, 334] width 552 height 22
click at [501, 407] on button "Save" at bounding box center [474, 407] width 155 height 62
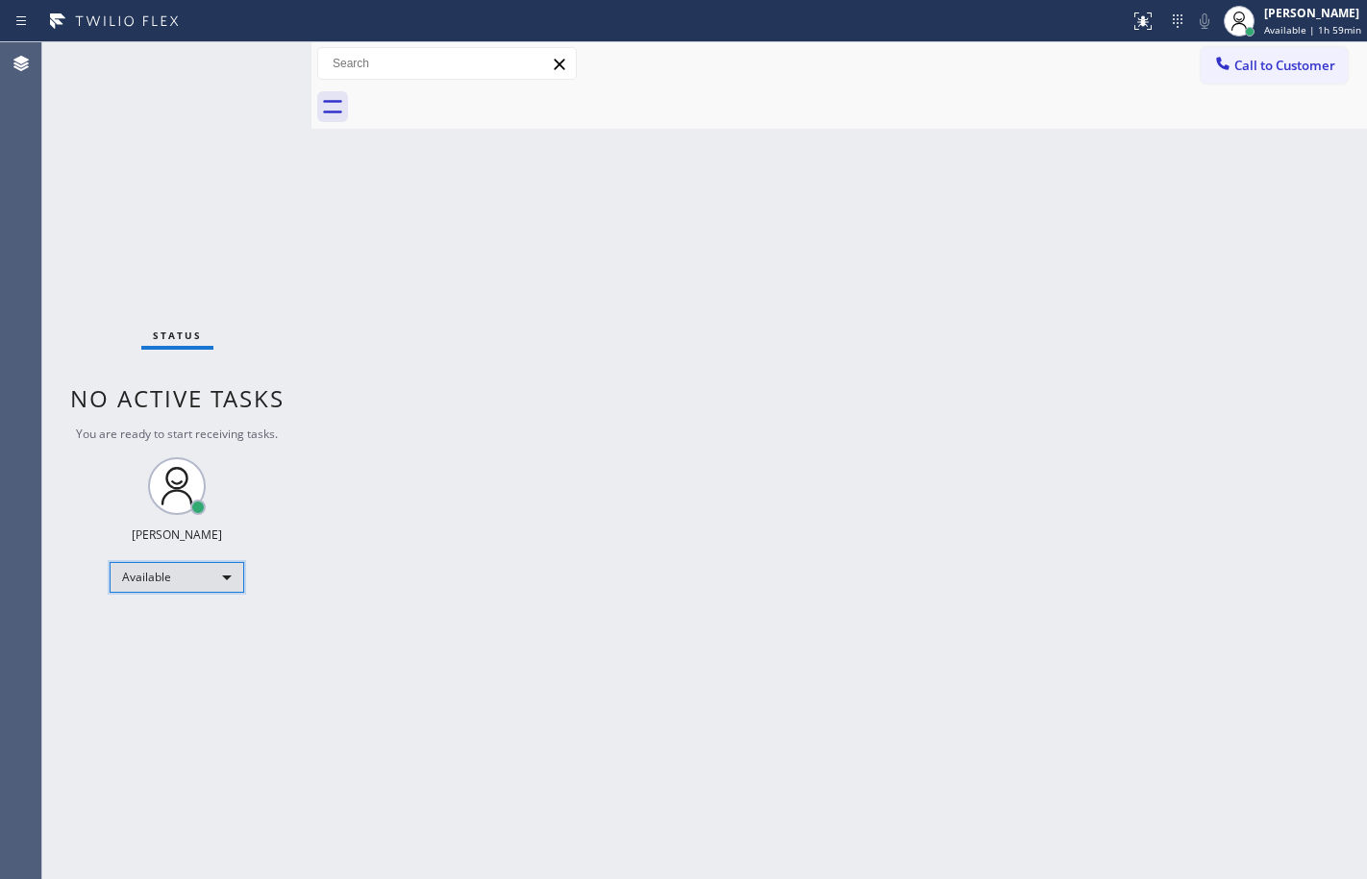
click at [208, 587] on div "Available" at bounding box center [177, 577] width 135 height 31
click at [165, 673] on li "Break" at bounding box center [176, 676] width 131 height 23
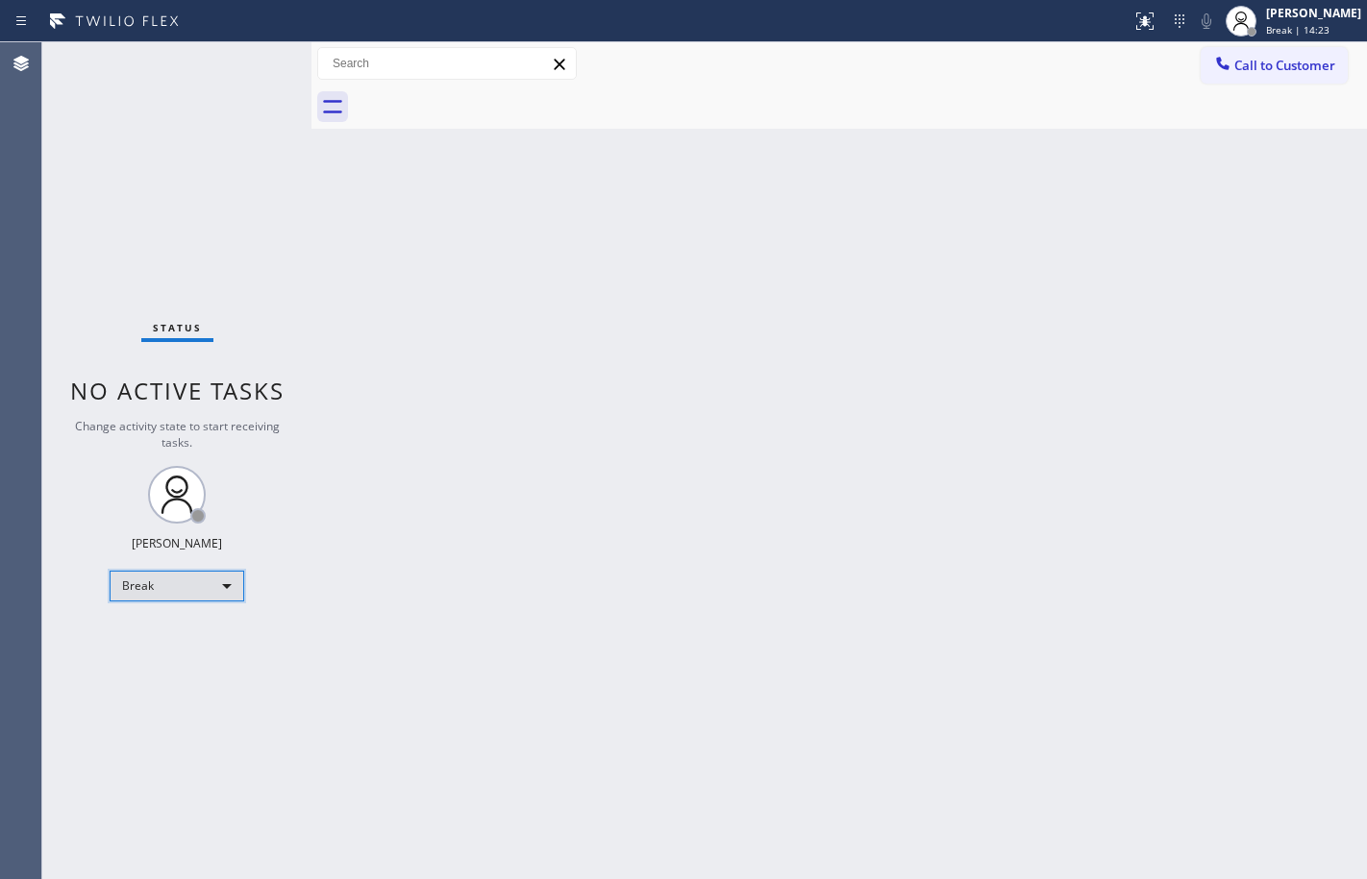
click at [177, 588] on div "Break" at bounding box center [177, 586] width 135 height 31
click at [183, 630] on li "Available" at bounding box center [176, 637] width 131 height 23
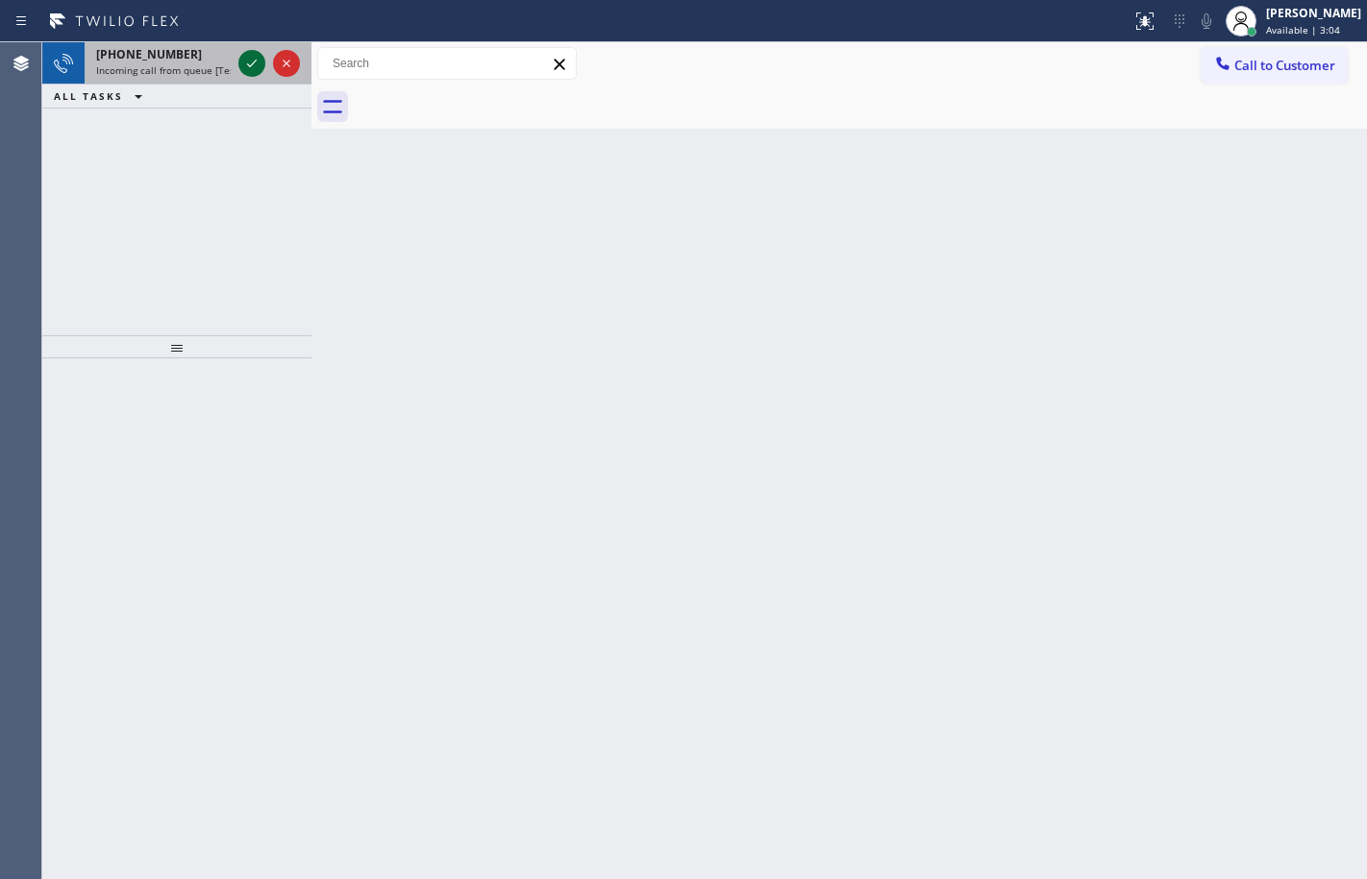
click at [262, 59] on icon at bounding box center [251, 63] width 23 height 23
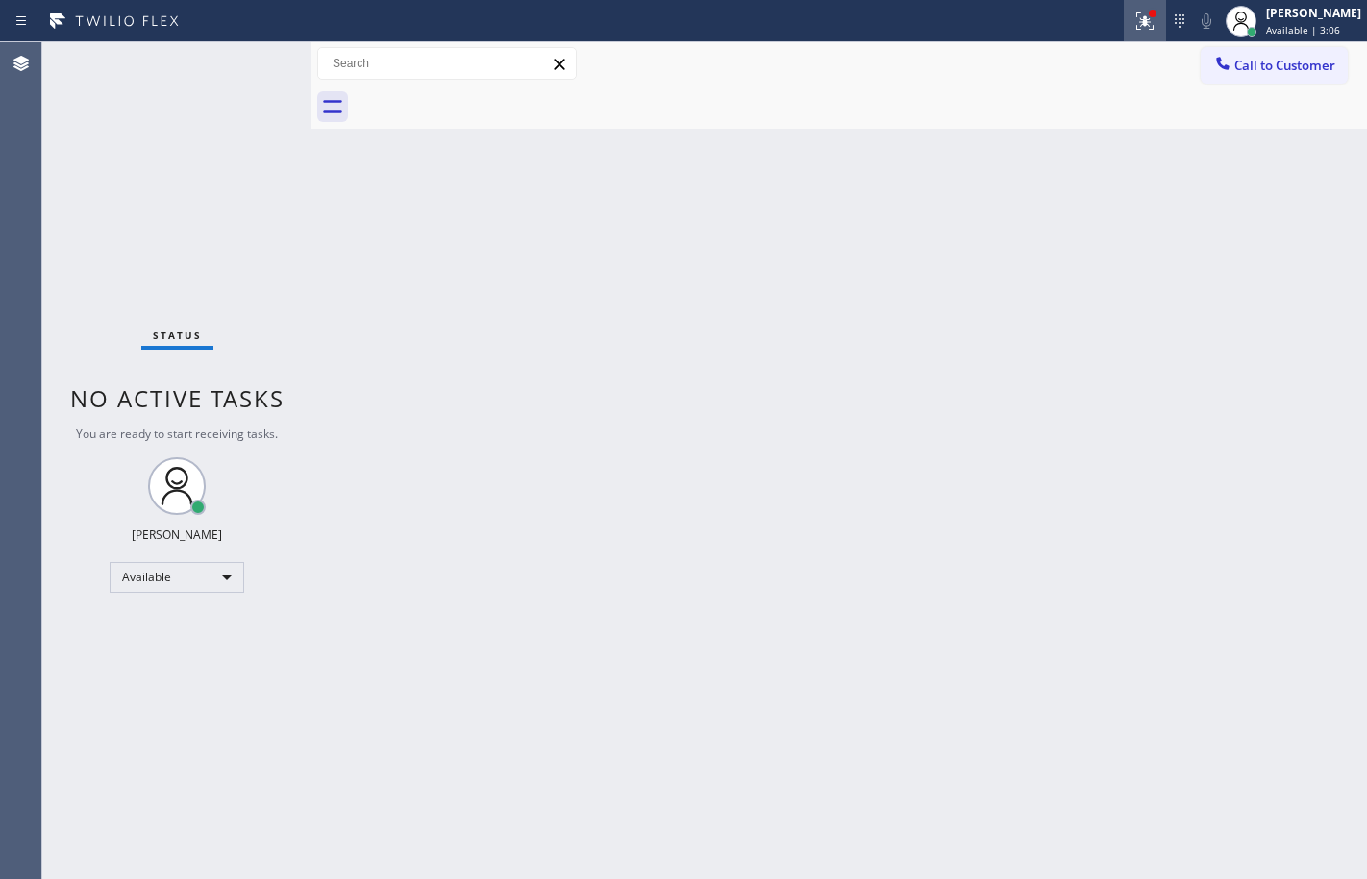
click at [1133, 31] on icon at bounding box center [1144, 21] width 23 height 23
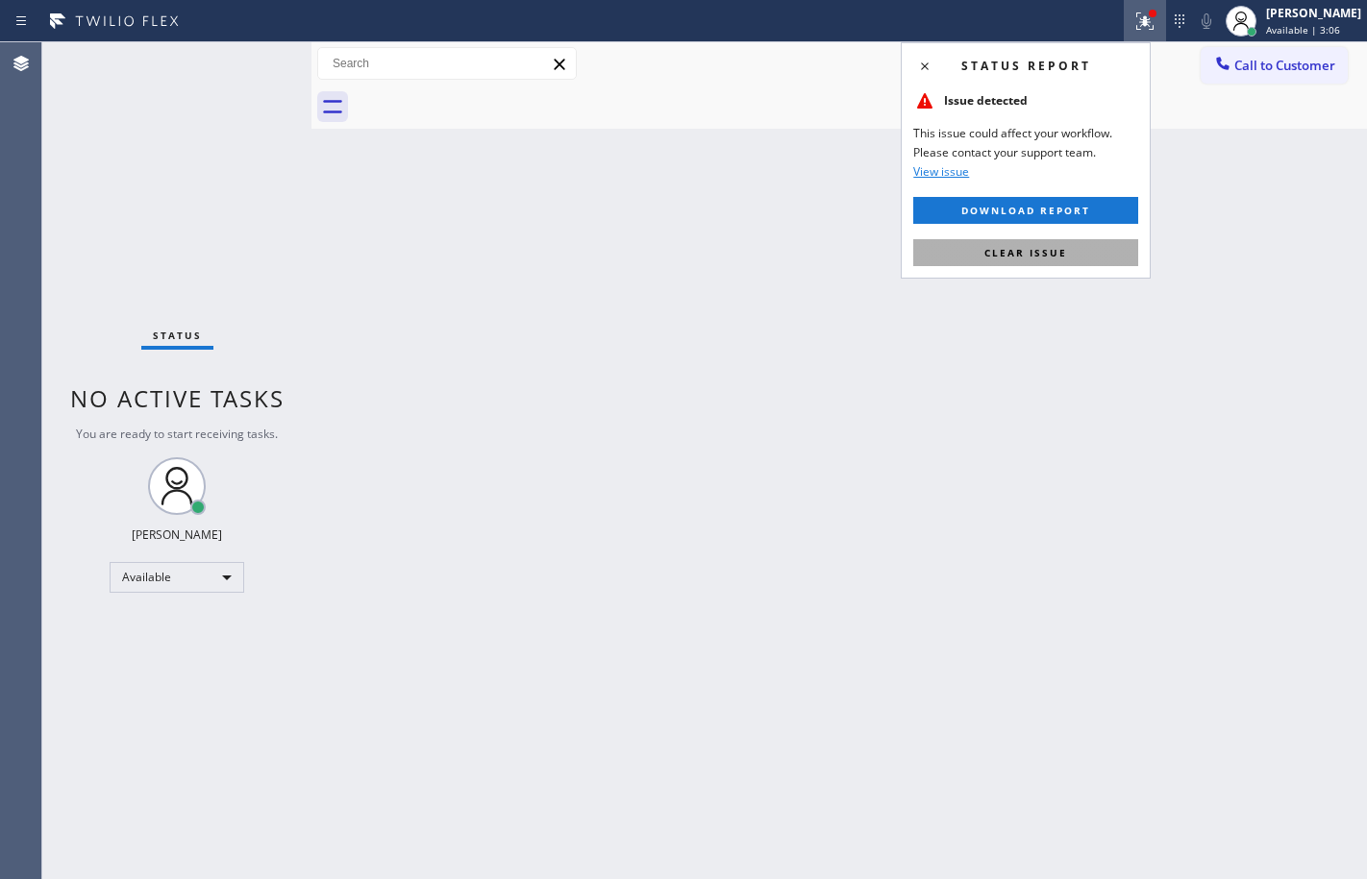
click at [1040, 239] on button "Clear issue" at bounding box center [1025, 252] width 225 height 27
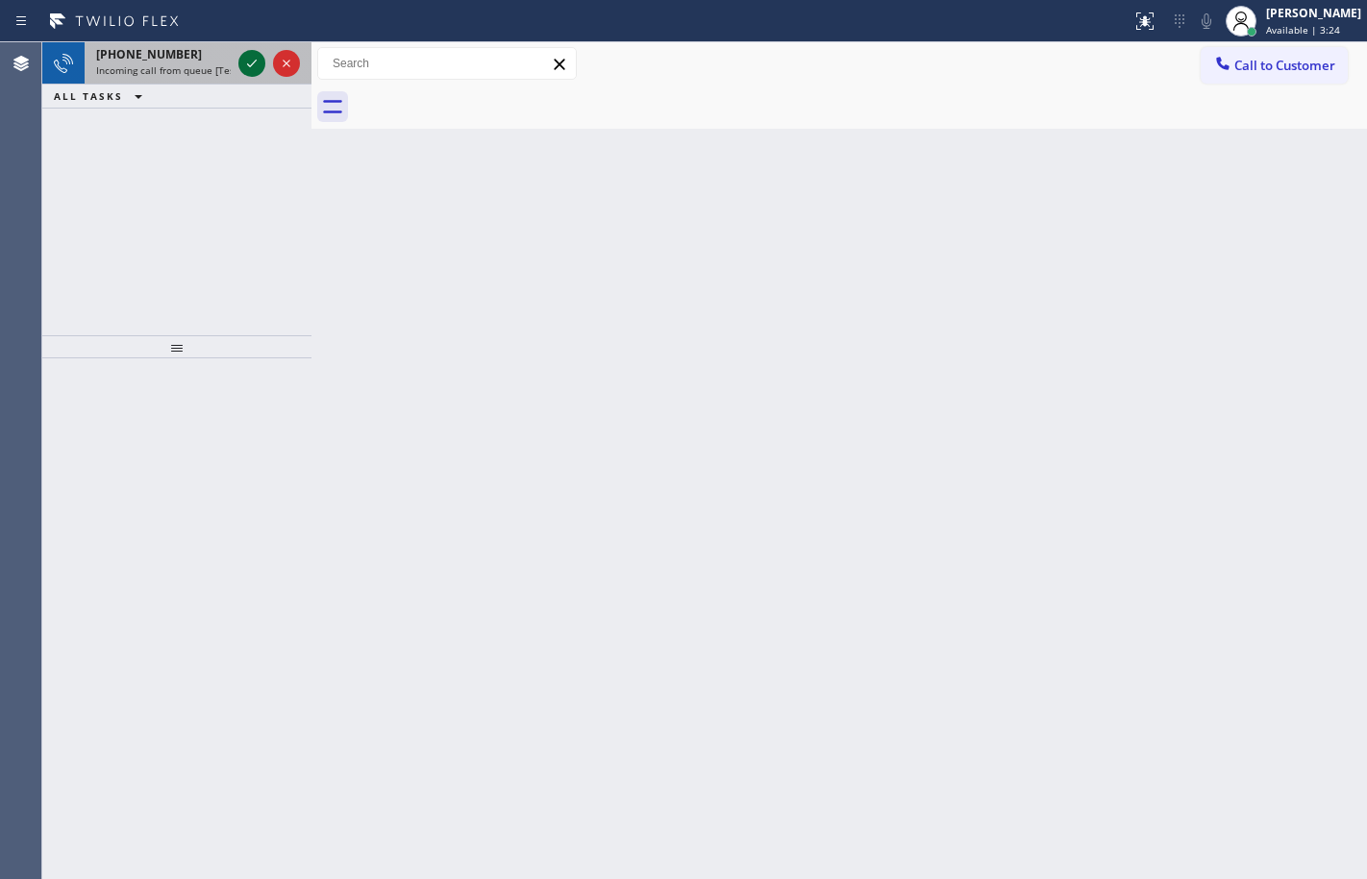
click at [242, 70] on icon at bounding box center [251, 63] width 23 height 23
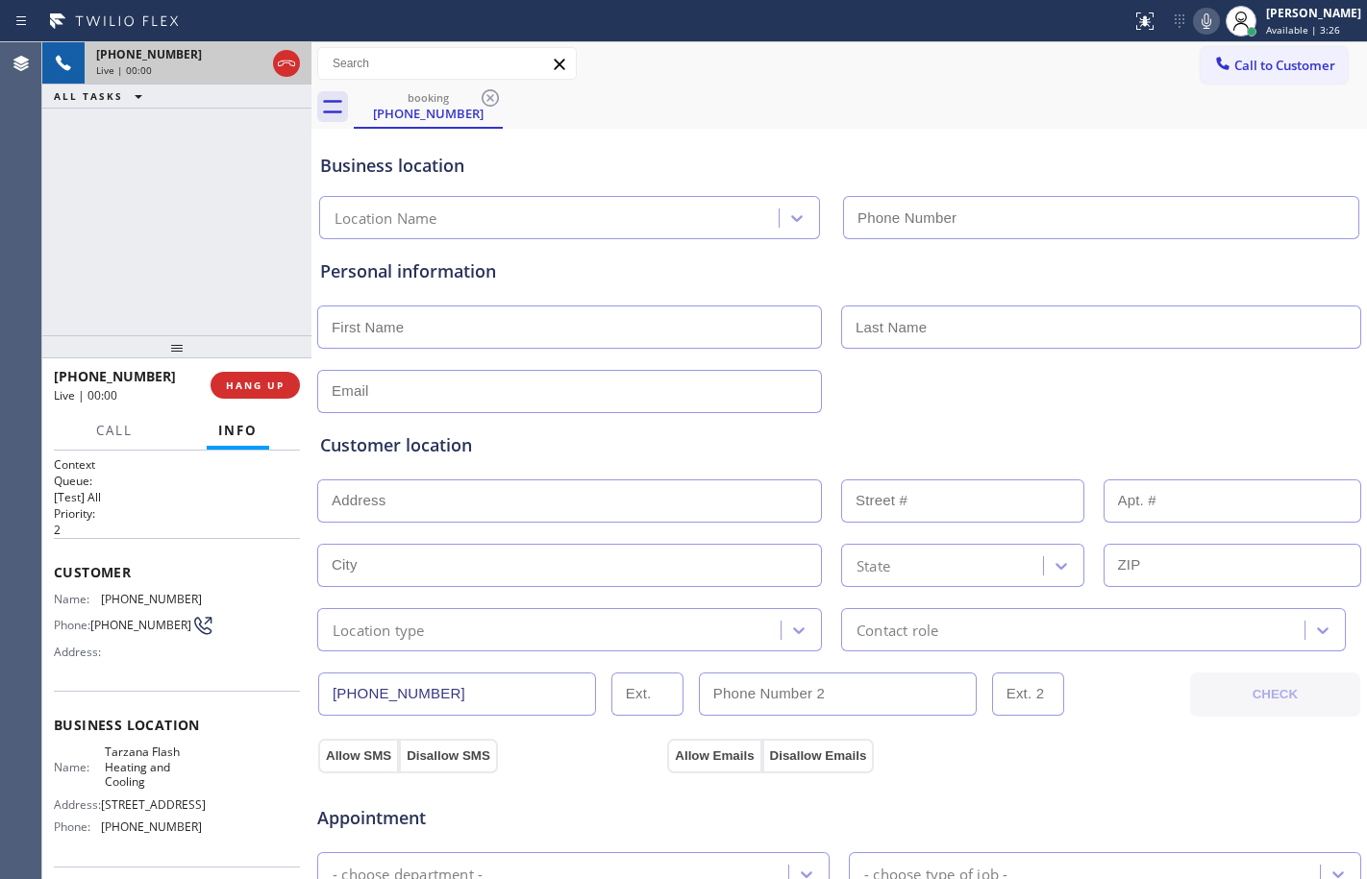
type input "[PHONE_NUMBER]"
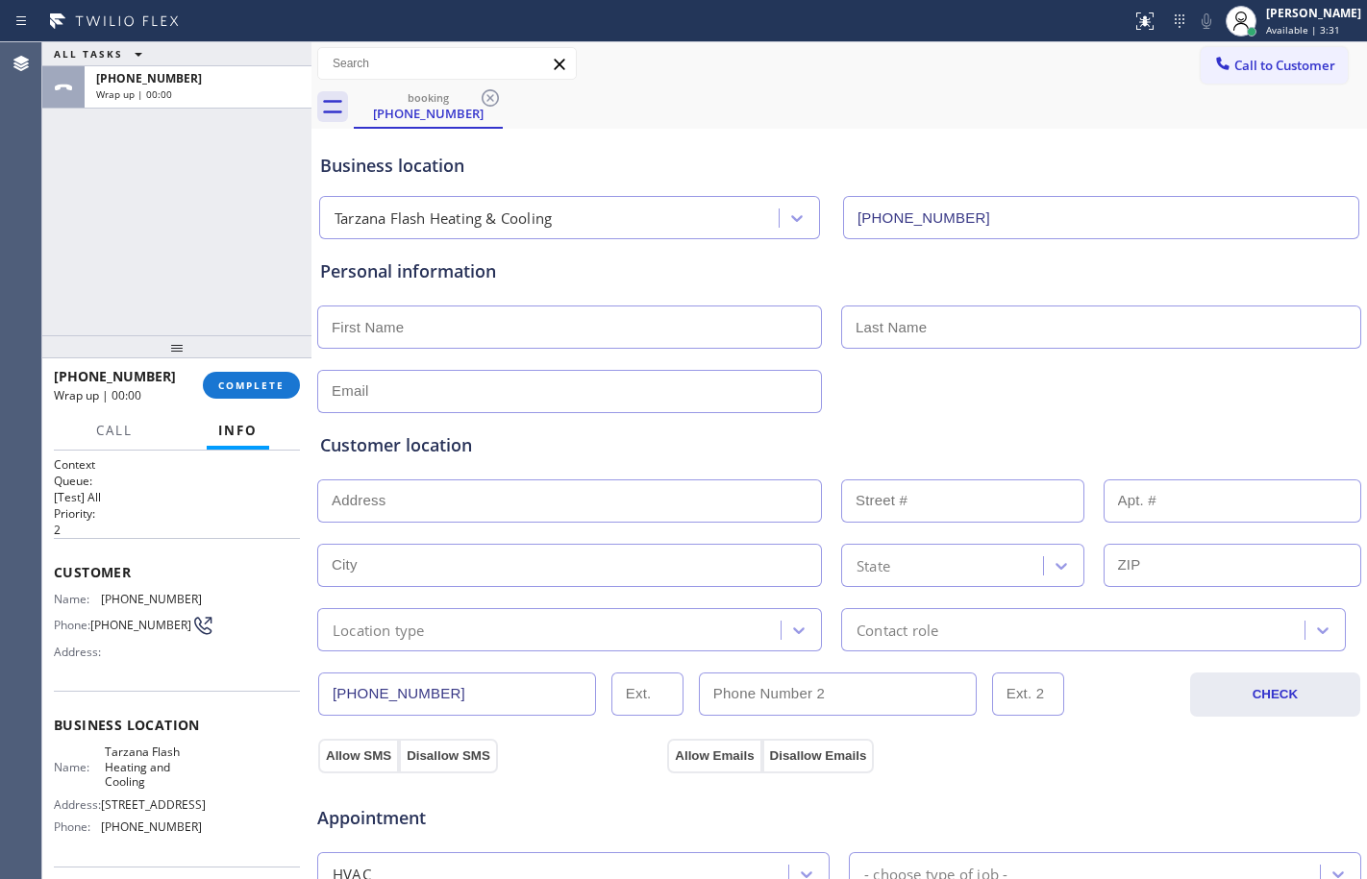
click at [57, 576] on span "Customer" at bounding box center [177, 572] width 246 height 18
click at [235, 383] on span "COMPLETE" at bounding box center [251, 385] width 66 height 13
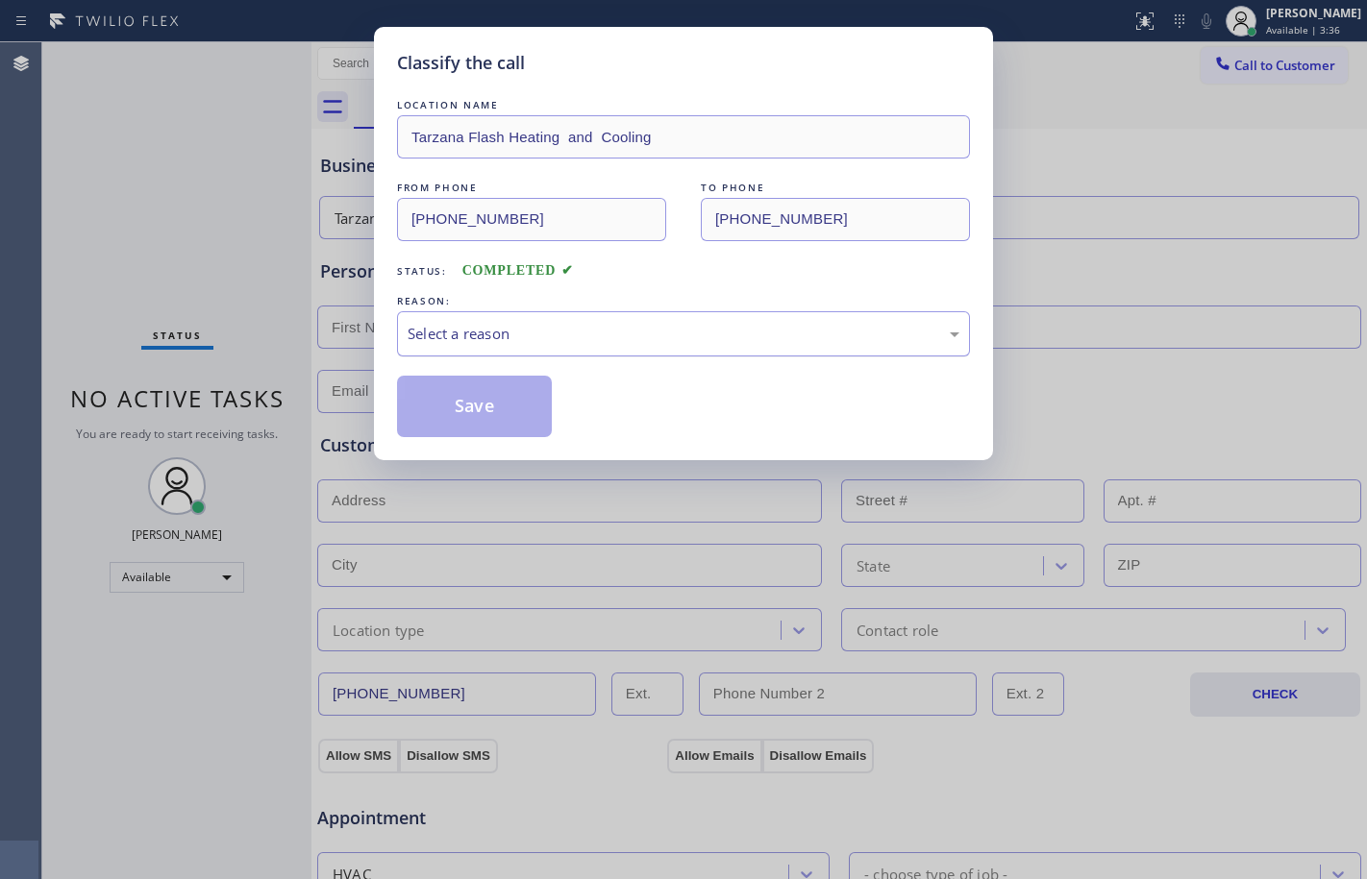
click at [597, 354] on div "Select a reason" at bounding box center [683, 333] width 573 height 45
click at [465, 400] on button "Save" at bounding box center [474, 407] width 155 height 62
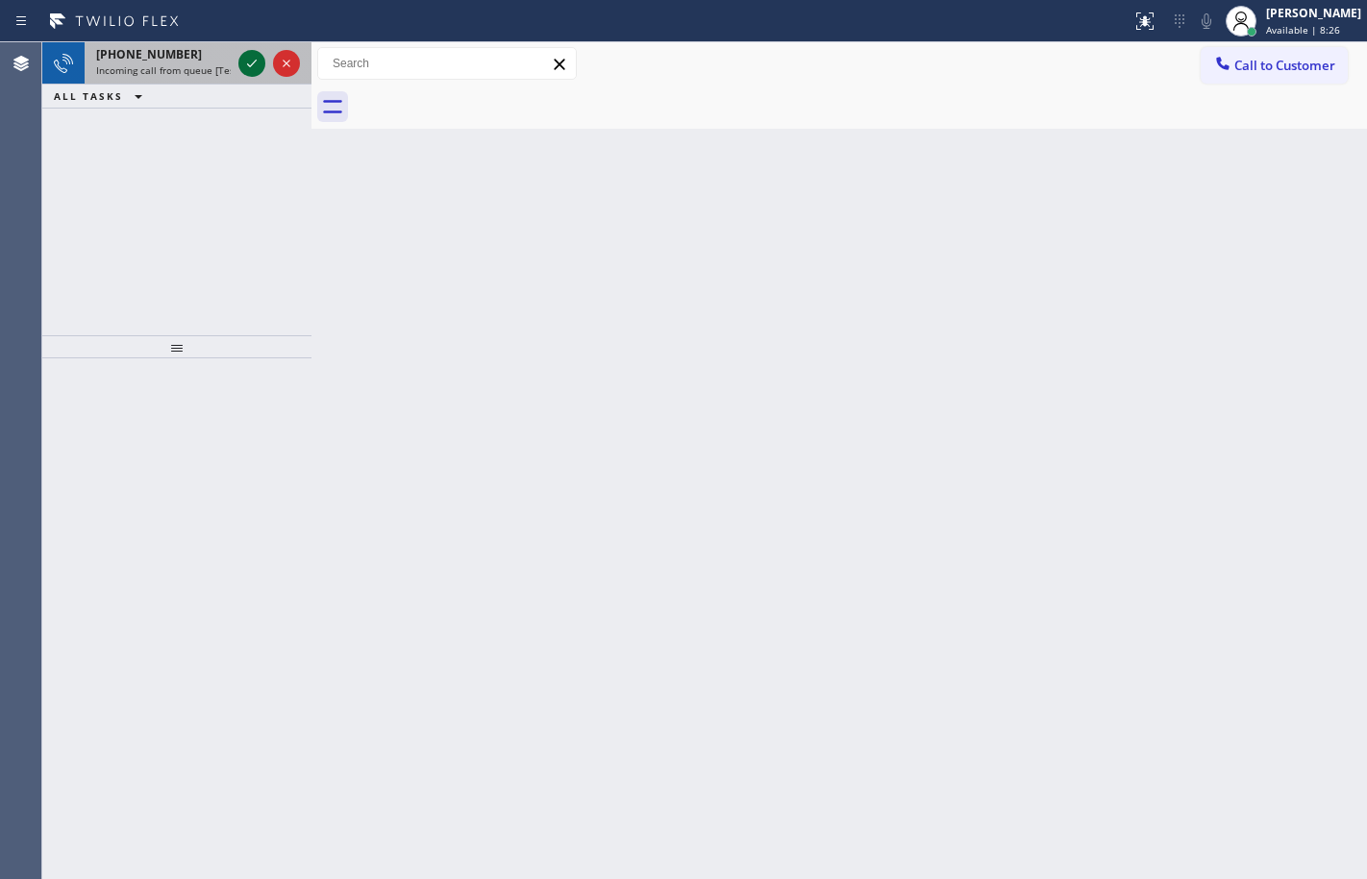
click at [250, 68] on icon at bounding box center [251, 63] width 23 height 23
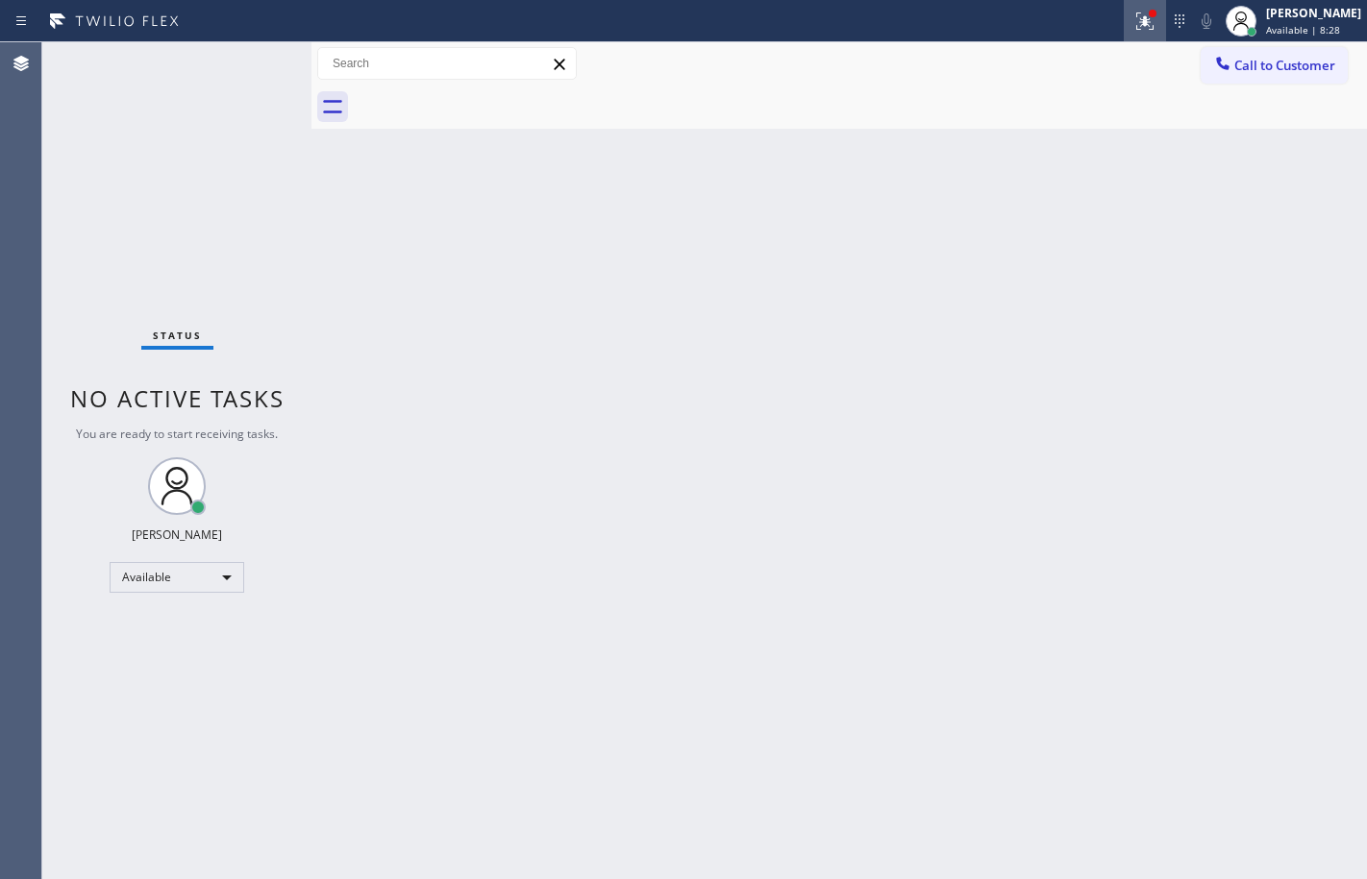
click at [1133, 26] on icon at bounding box center [1144, 21] width 23 height 23
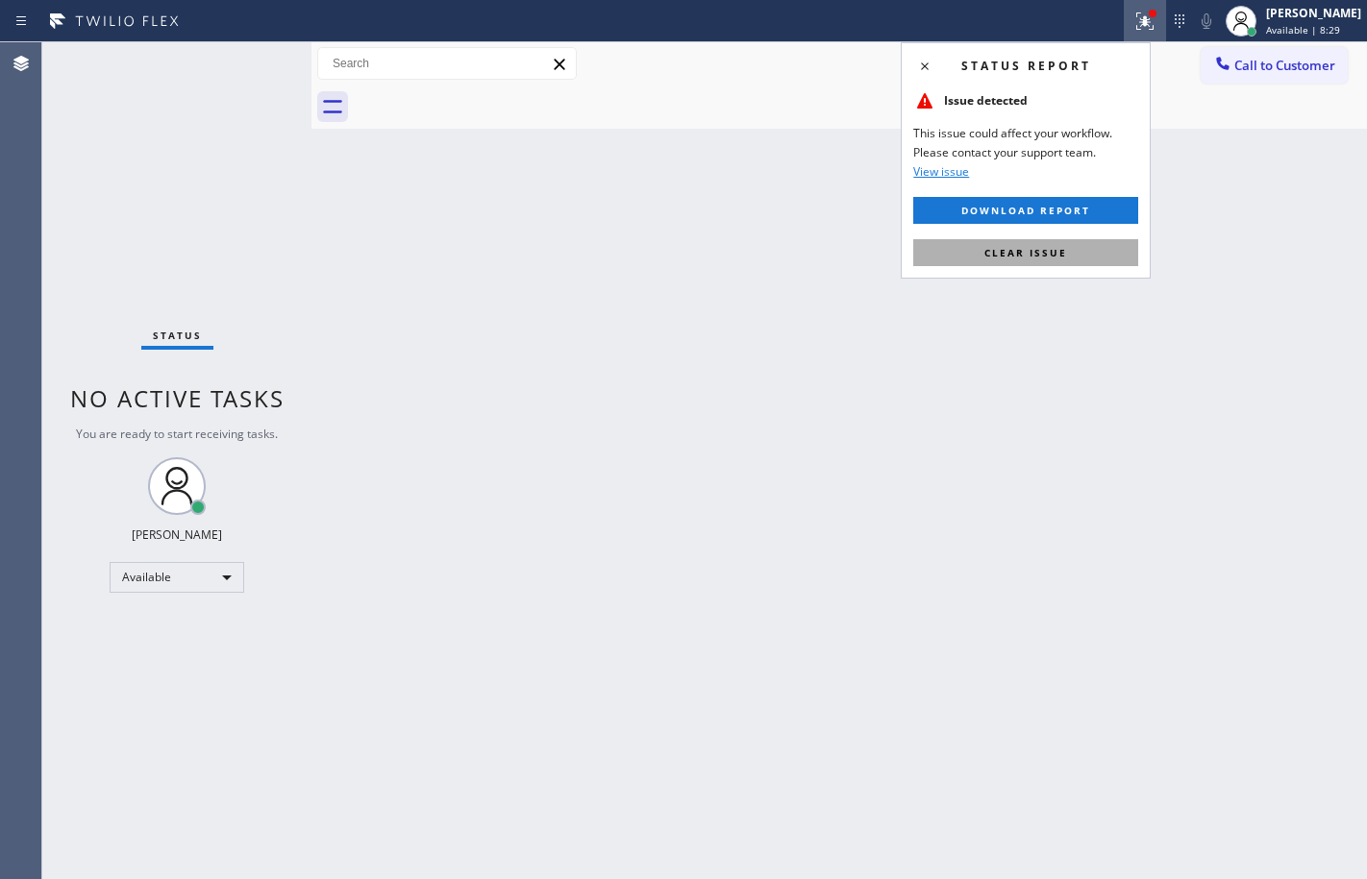
click at [1016, 246] on span "Clear issue" at bounding box center [1025, 252] width 83 height 13
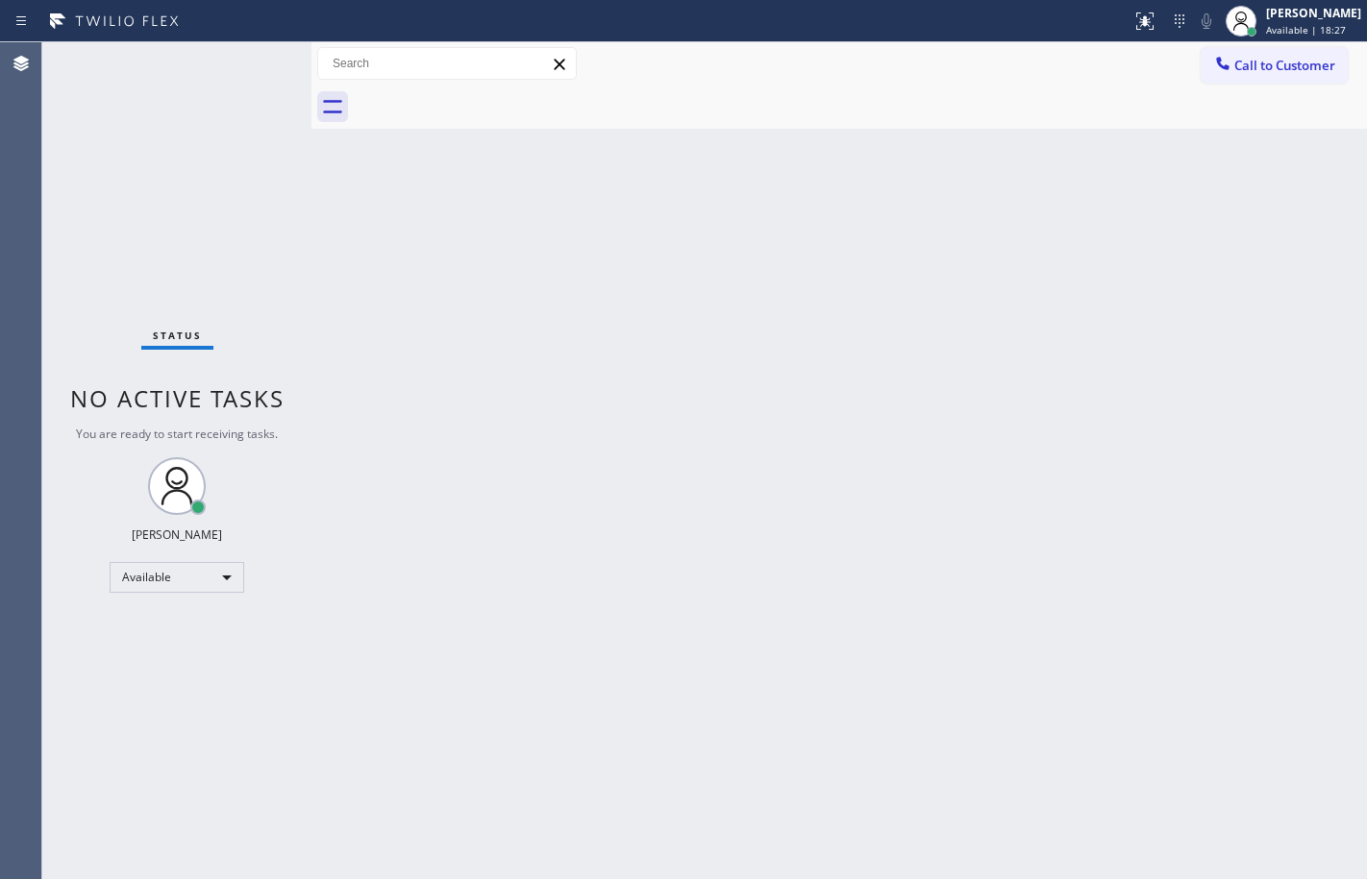
click at [287, 225] on div "Status No active tasks You are ready to start receiving tasks. [PERSON_NAME] Av…" at bounding box center [176, 460] width 269 height 837
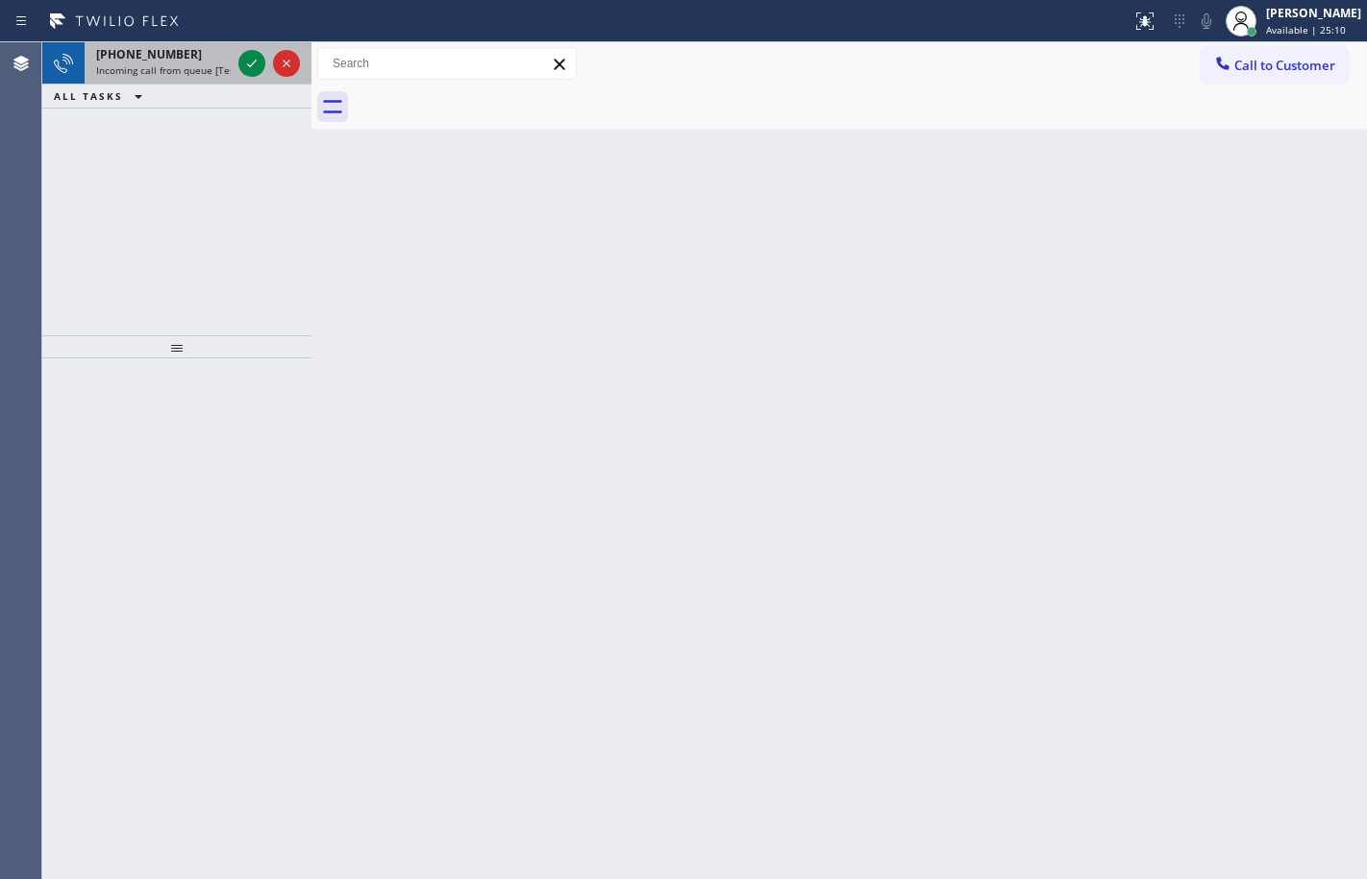
click at [237, 65] on div at bounding box center [269, 63] width 69 height 42
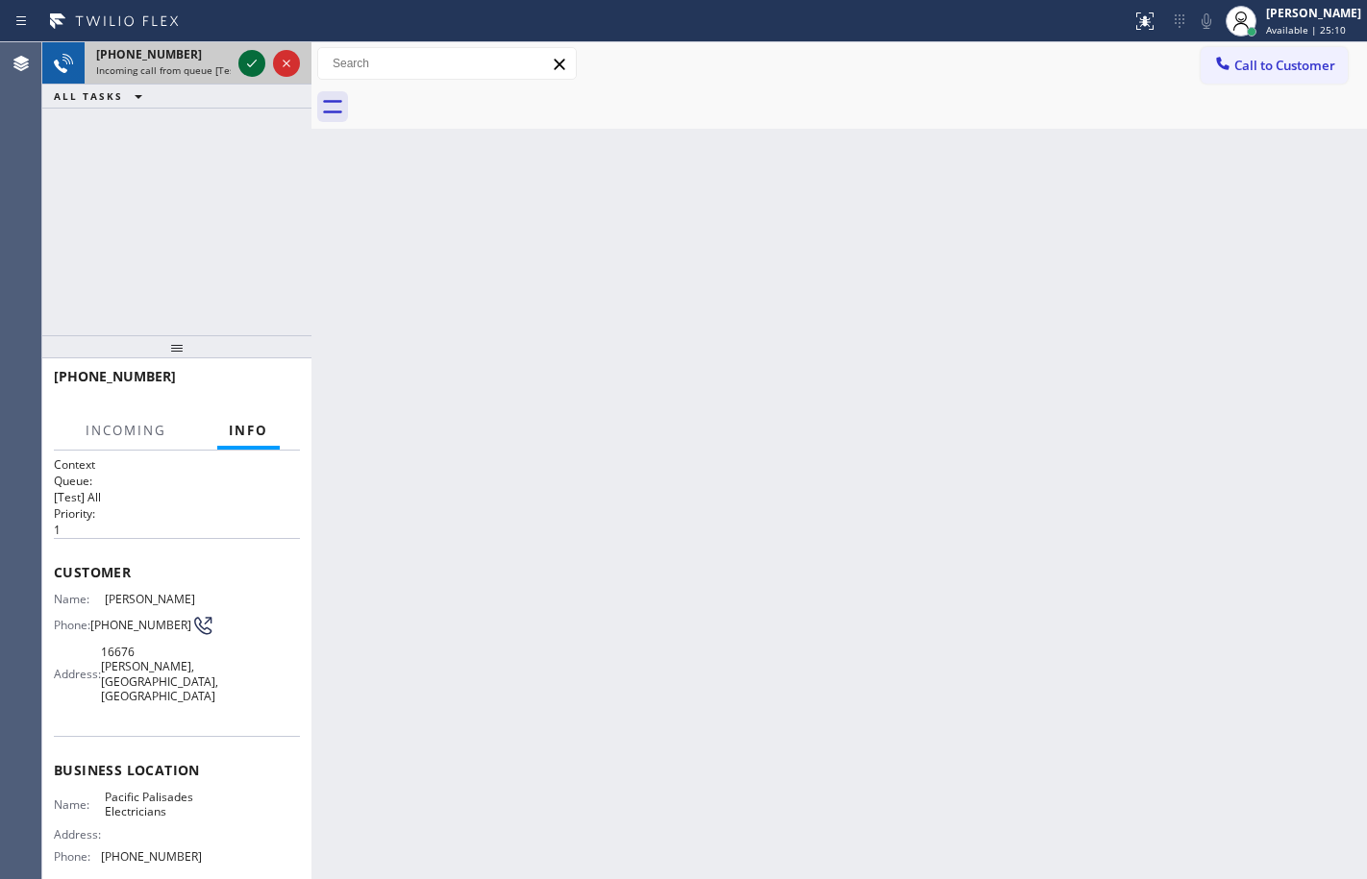
click at [254, 63] on icon at bounding box center [252, 64] width 10 height 8
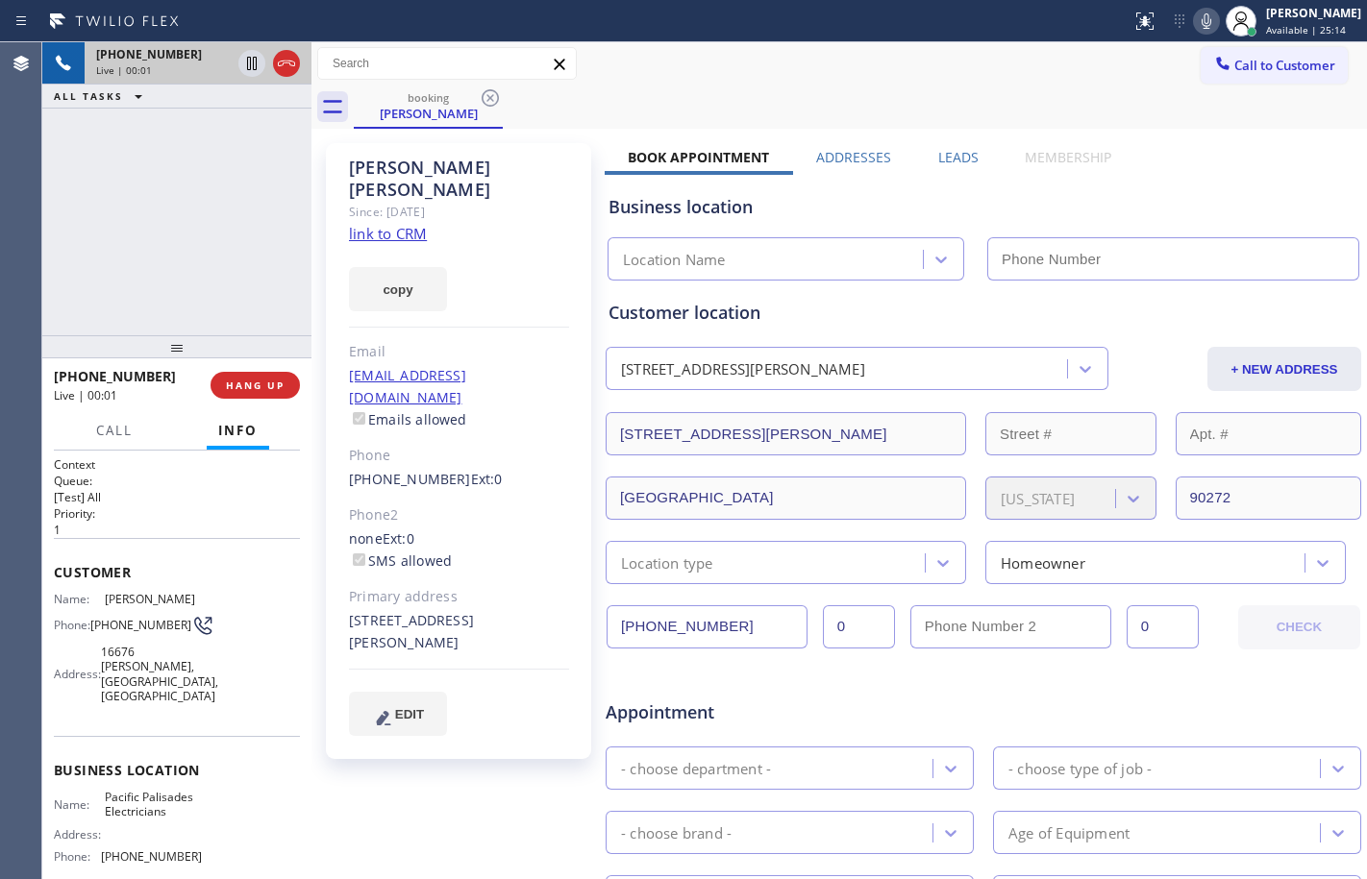
type input "[PHONE_NUMBER]"
click at [401, 224] on link "link to CRM" at bounding box center [388, 233] width 78 height 19
click at [199, 214] on div "[PHONE_NUMBER] Live | 00:41 ALL TASKS ALL TASKS ACTIVE TASKS TASKS IN WRAP UP" at bounding box center [176, 188] width 269 height 293
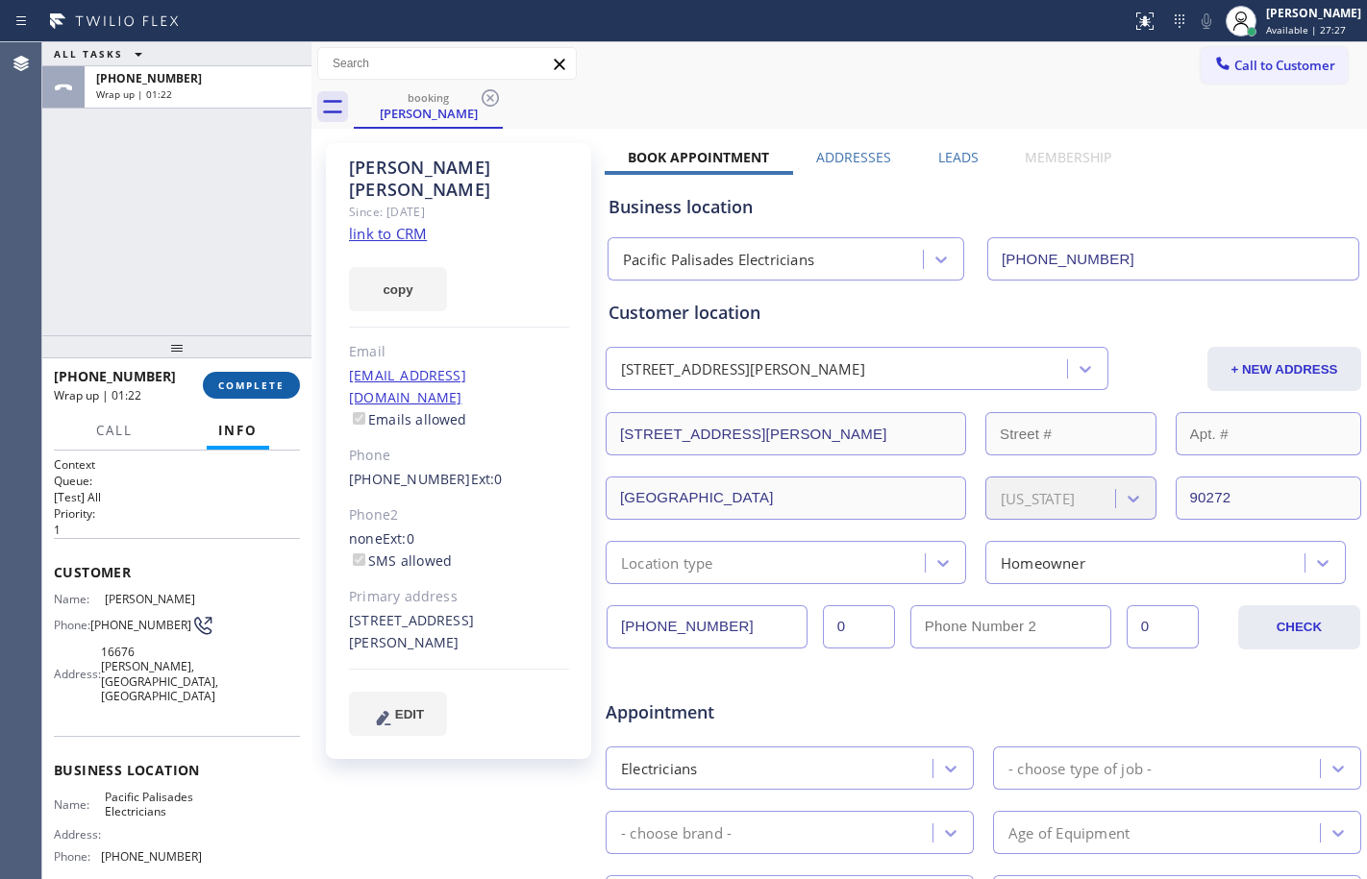
click at [254, 385] on span "COMPLETE" at bounding box center [251, 385] width 66 height 13
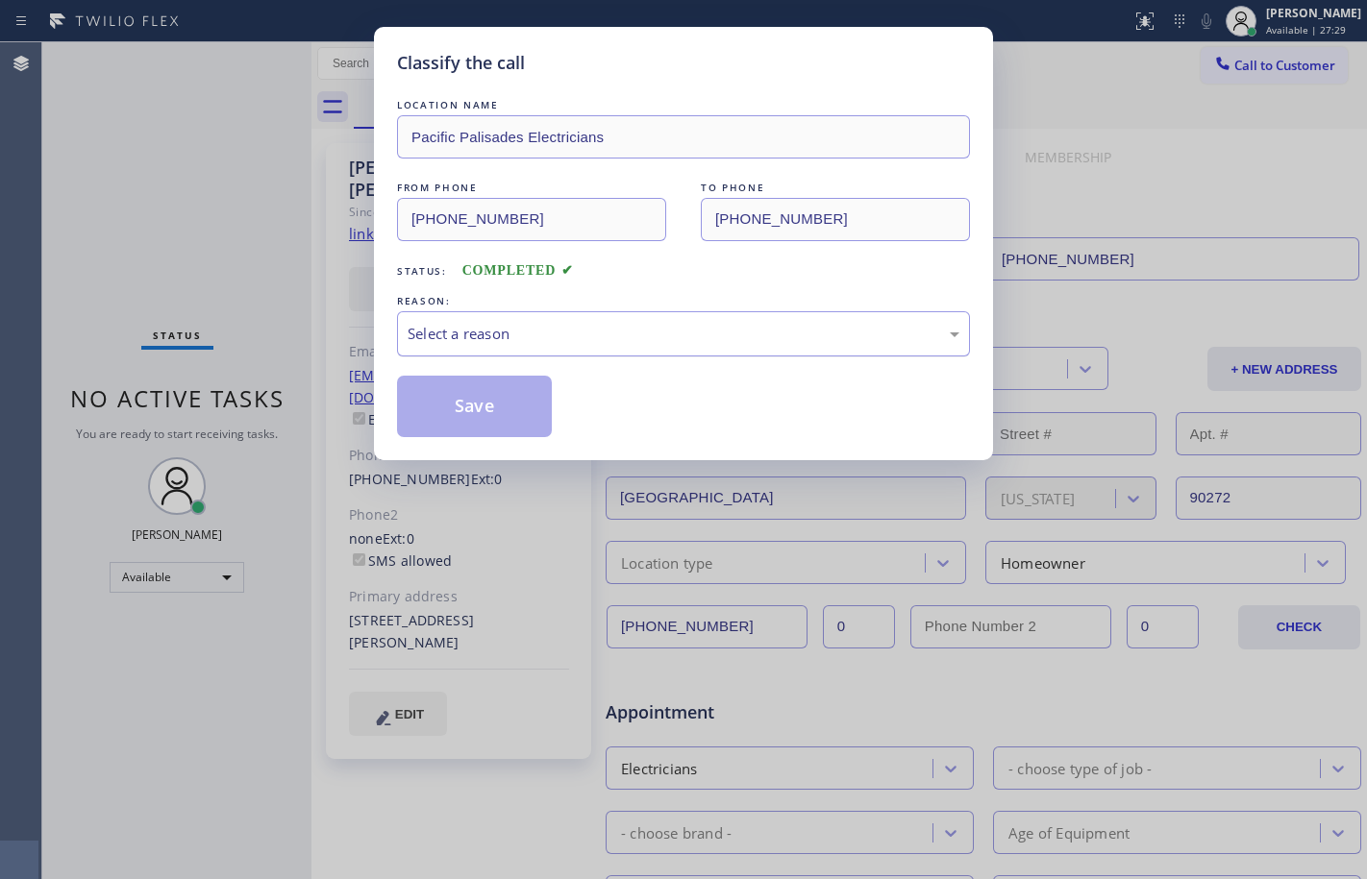
click at [580, 340] on div "Select a reason" at bounding box center [683, 334] width 552 height 22
click at [452, 388] on button "Save" at bounding box center [474, 407] width 155 height 62
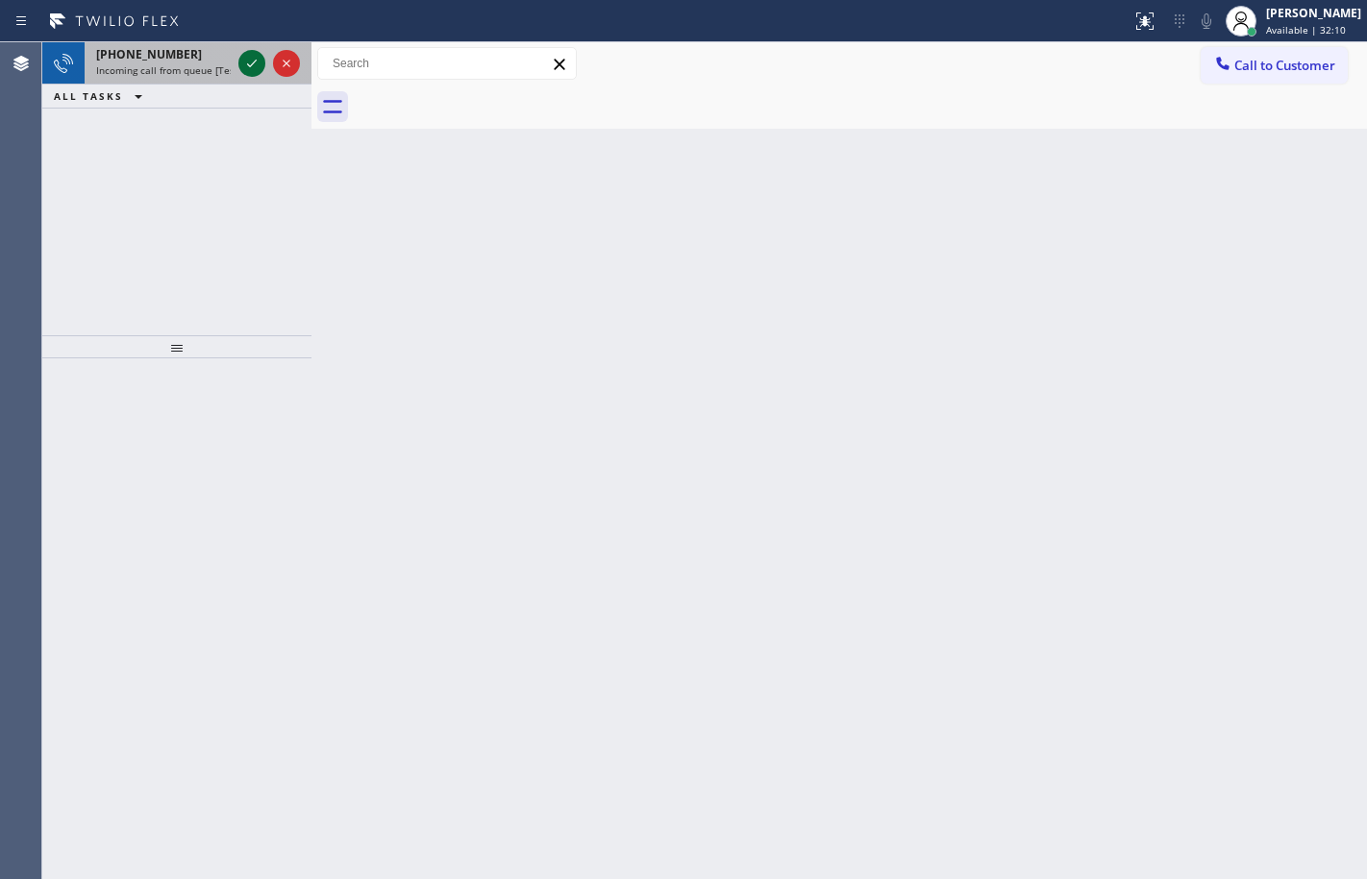
click at [263, 61] on div at bounding box center [251, 63] width 27 height 23
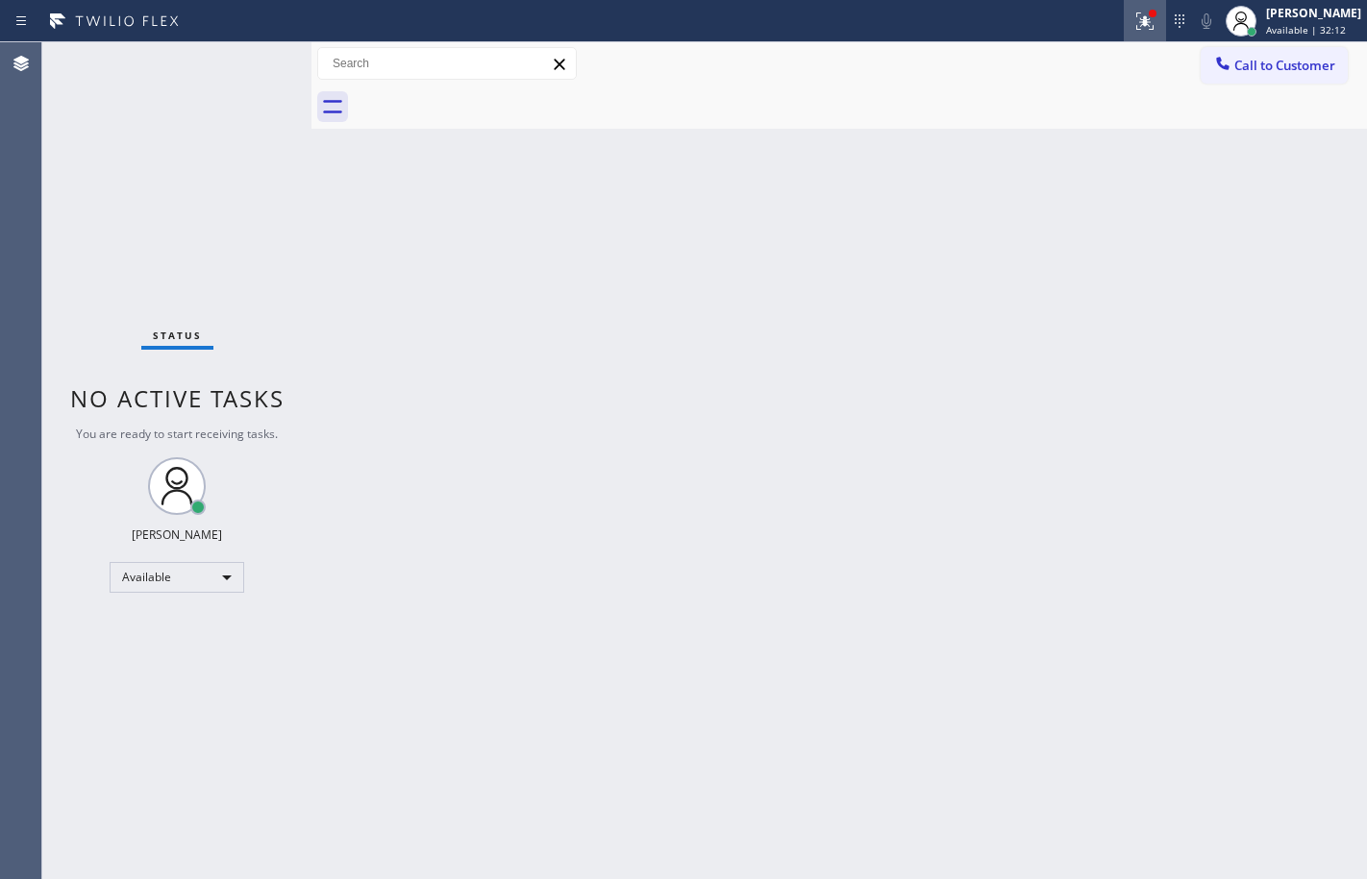
click at [1124, 36] on button at bounding box center [1145, 21] width 42 height 42
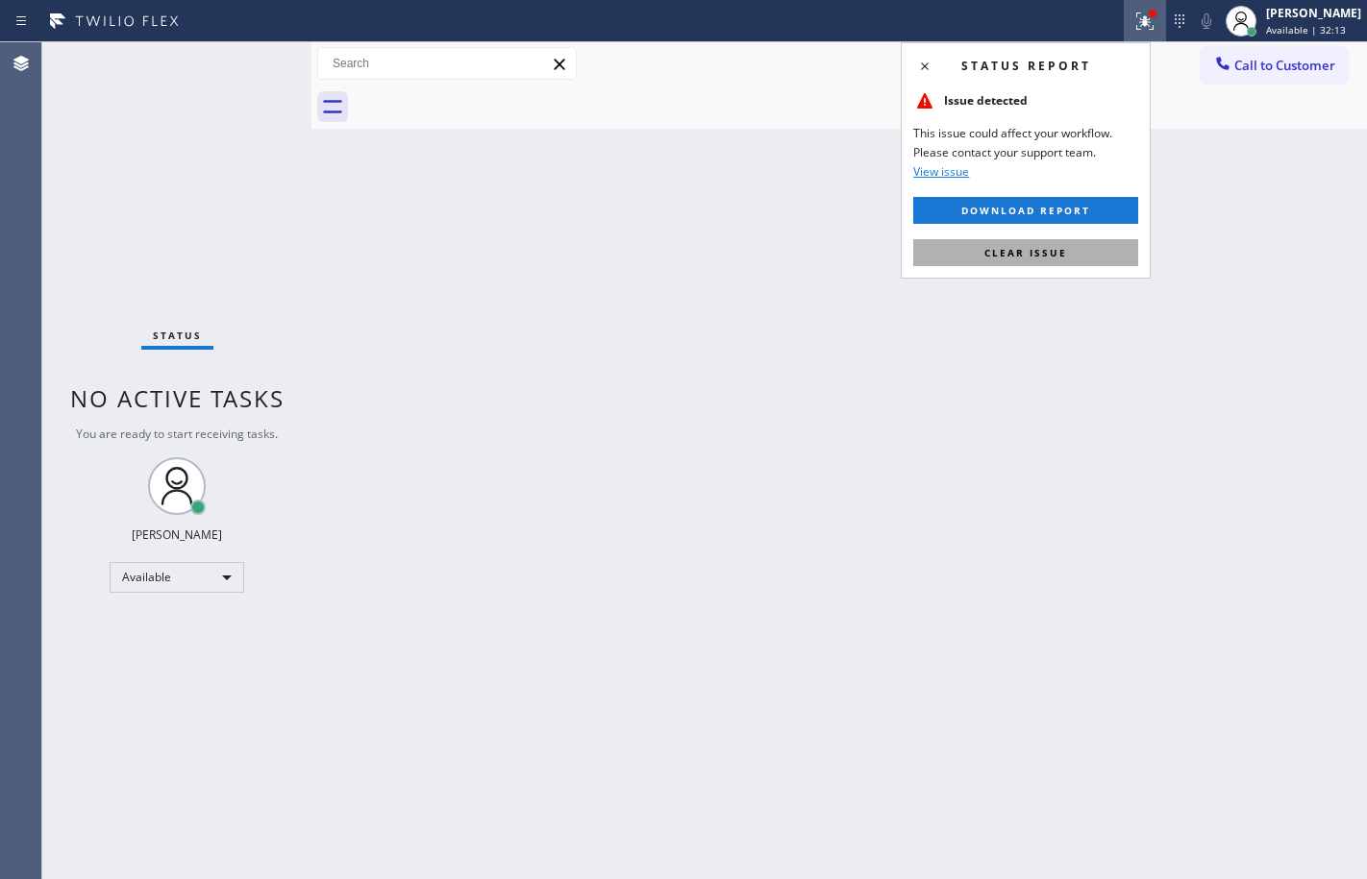
click at [1057, 244] on button "Clear issue" at bounding box center [1025, 252] width 225 height 27
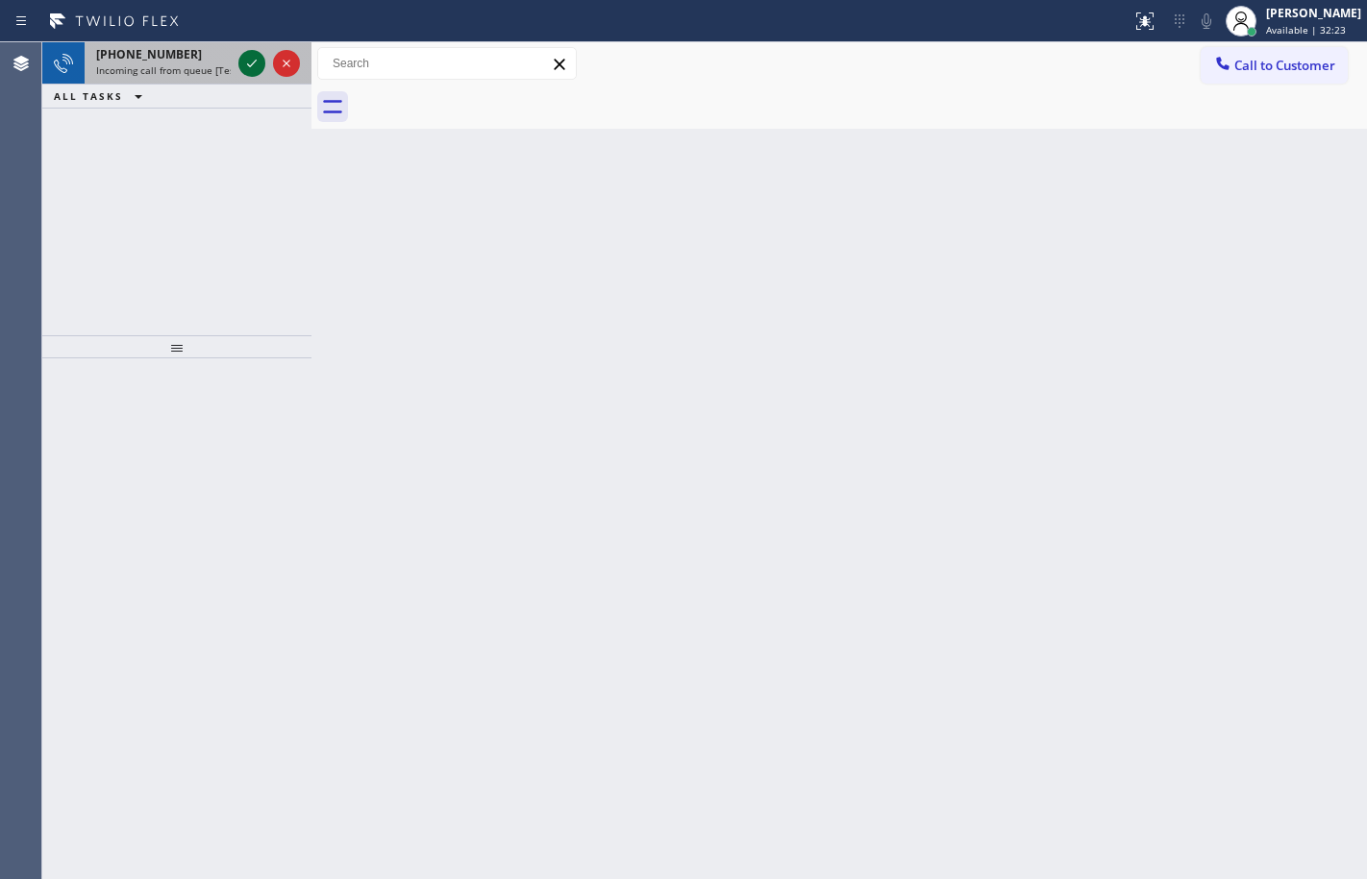
click at [259, 74] on icon at bounding box center [251, 63] width 23 height 23
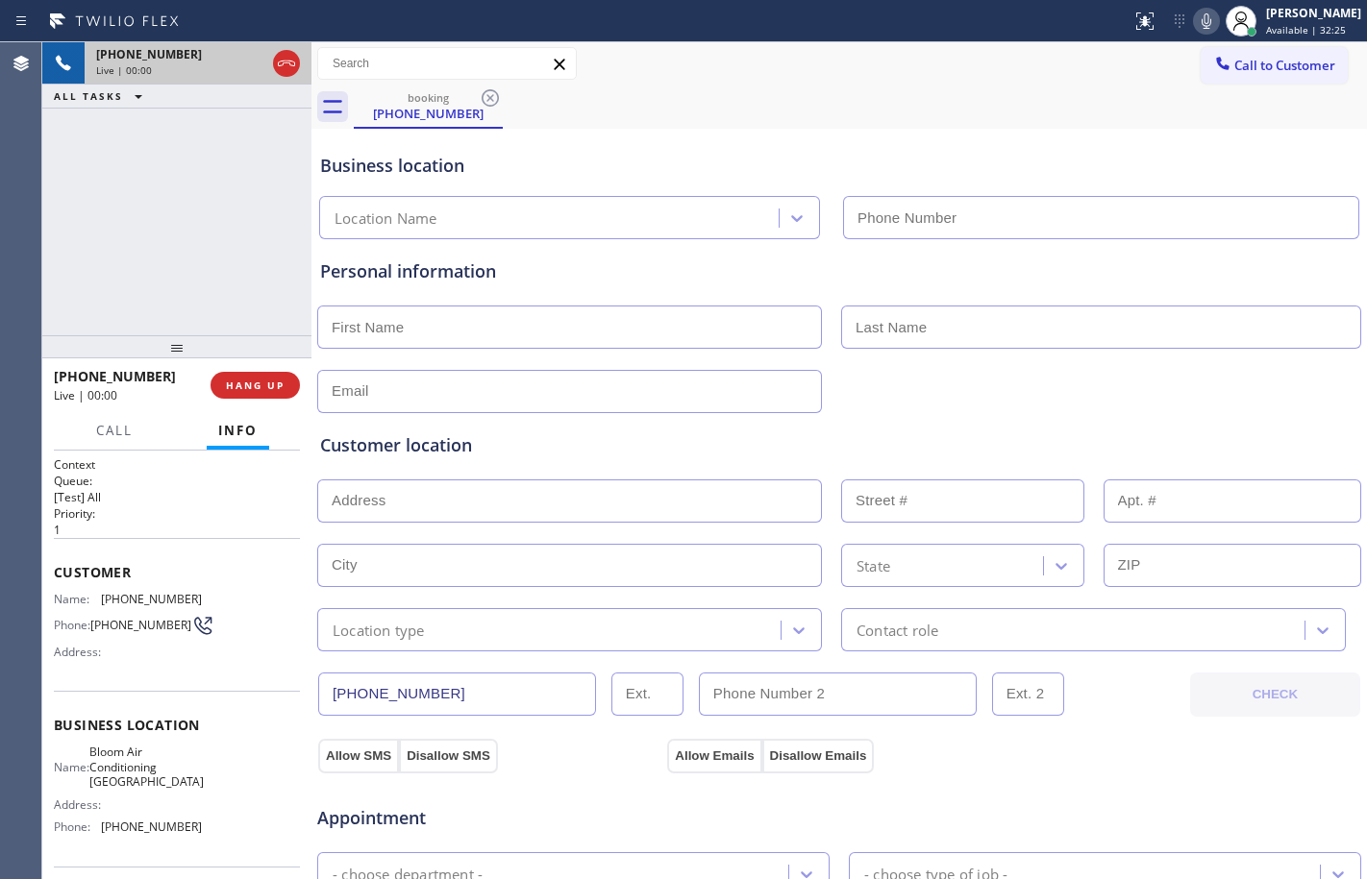
type input "[PHONE_NUMBER]"
click at [266, 399] on div "[PHONE_NUMBER] Live | 00:01 HANG UP" at bounding box center [177, 385] width 246 height 50
click at [264, 379] on span "HANG UP" at bounding box center [255, 385] width 59 height 13
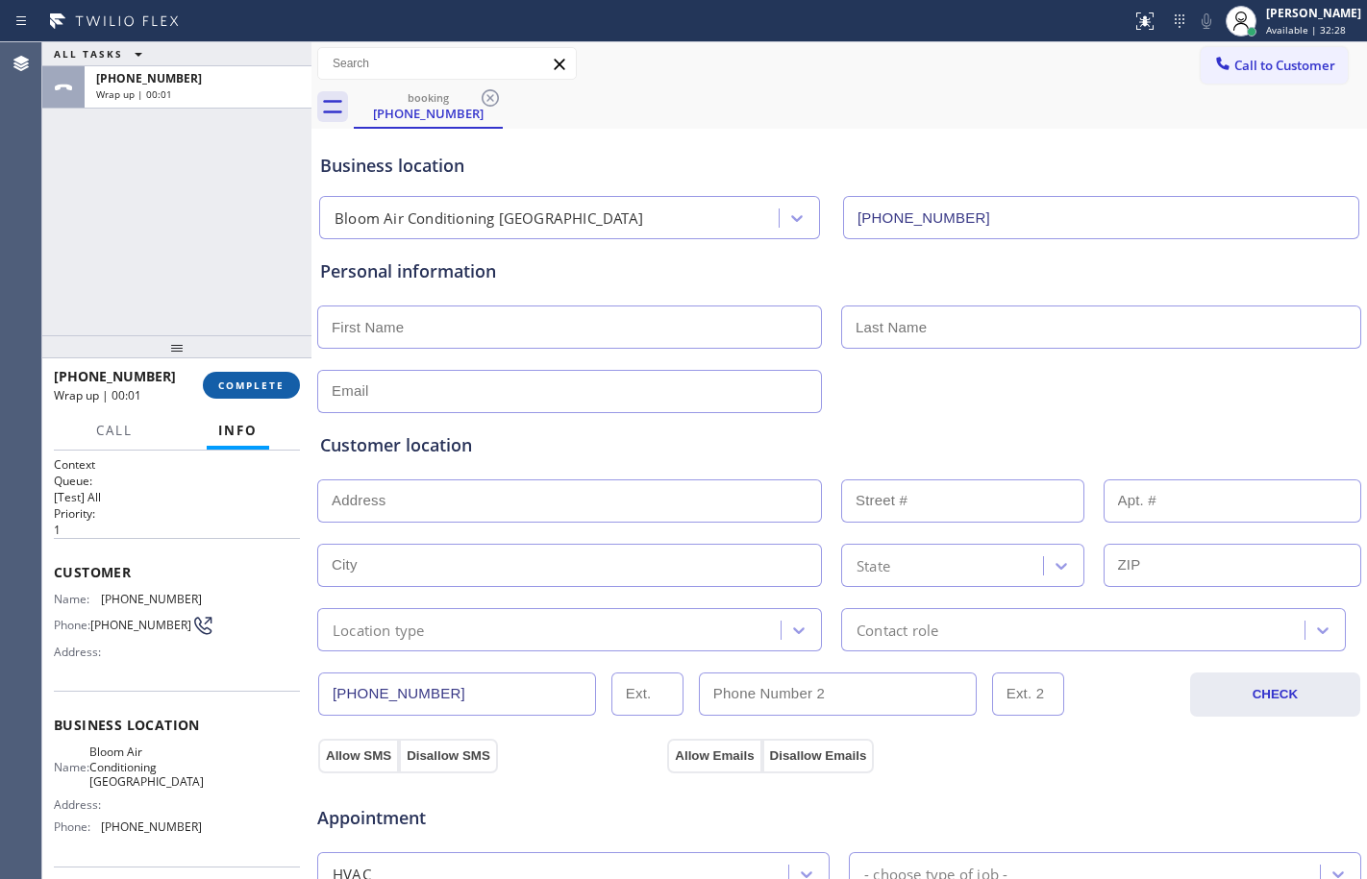
click at [264, 377] on button "COMPLETE" at bounding box center [251, 385] width 97 height 27
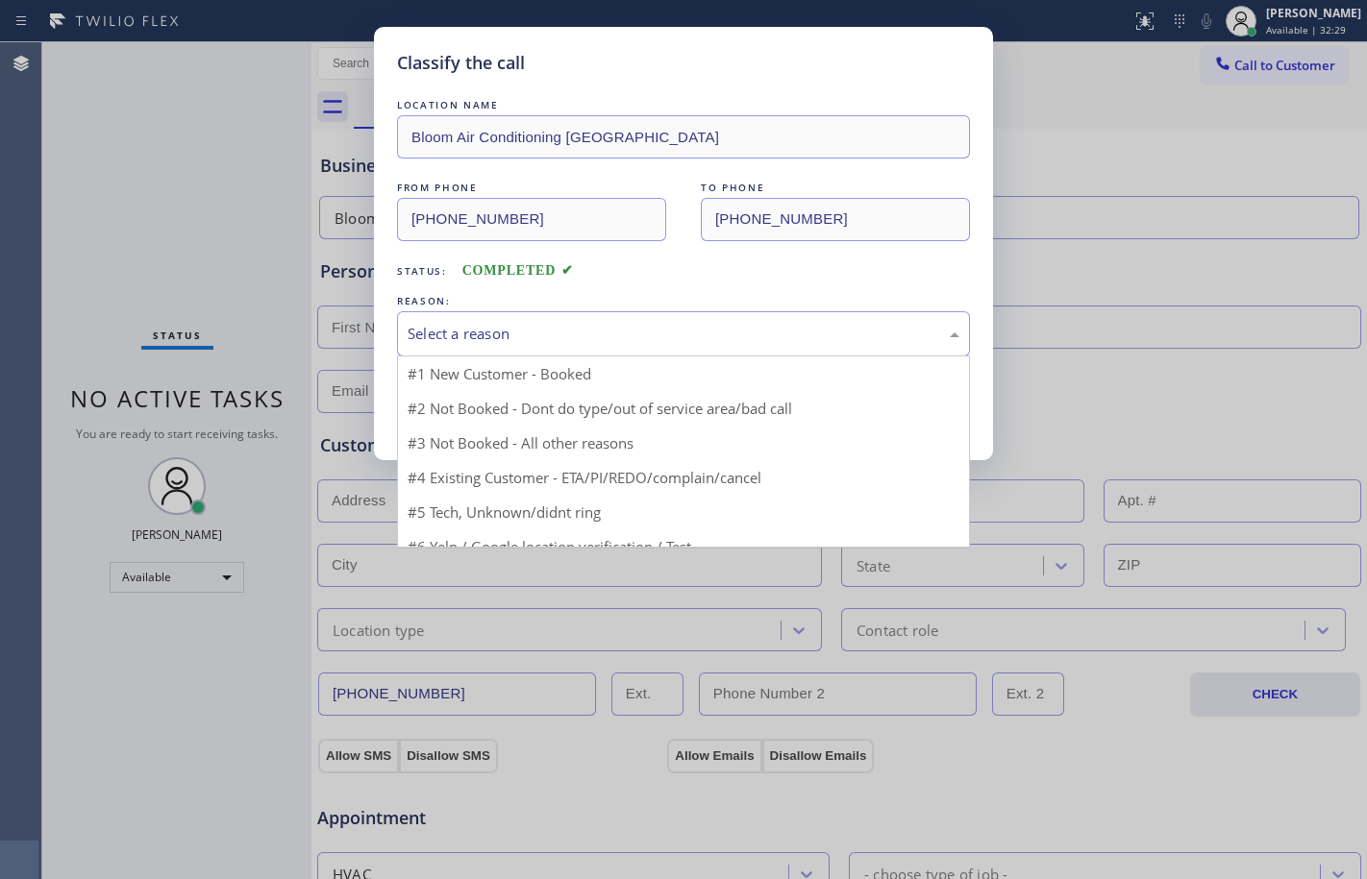
click at [663, 315] on div "Select a reason" at bounding box center [683, 333] width 573 height 45
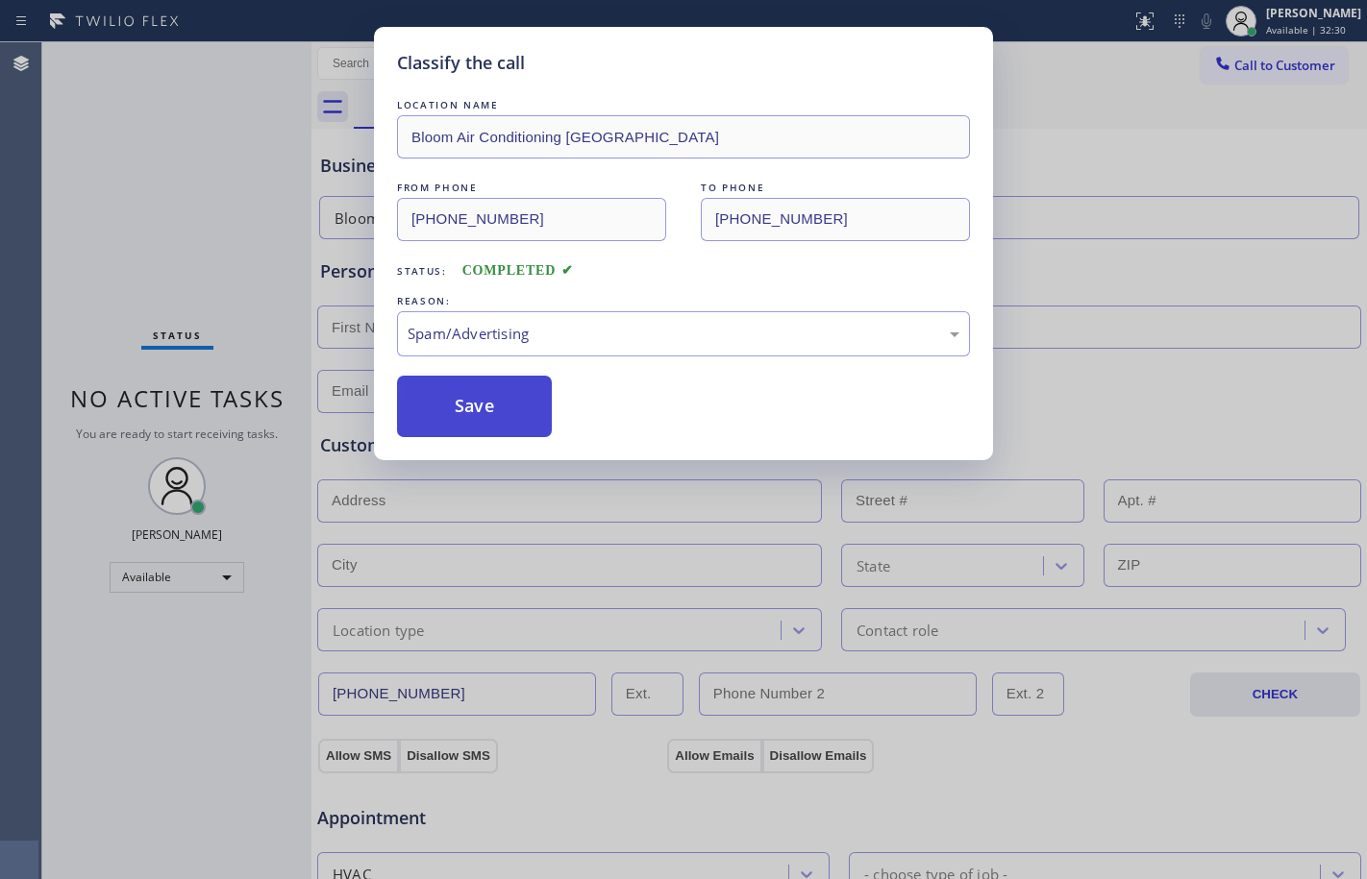
click at [451, 425] on button "Save" at bounding box center [474, 407] width 155 height 62
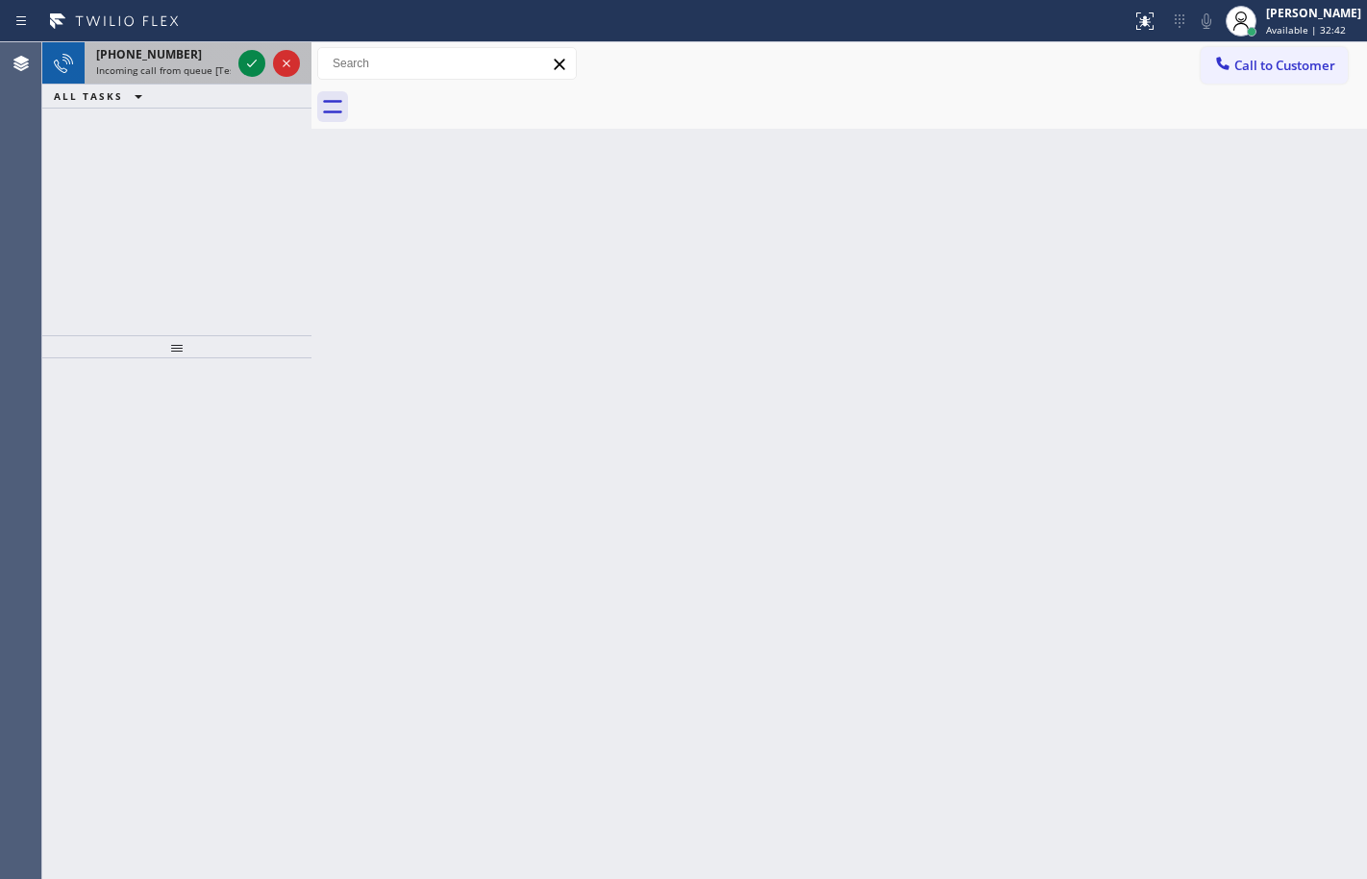
click at [174, 62] on span "[PHONE_NUMBER]" at bounding box center [149, 54] width 106 height 16
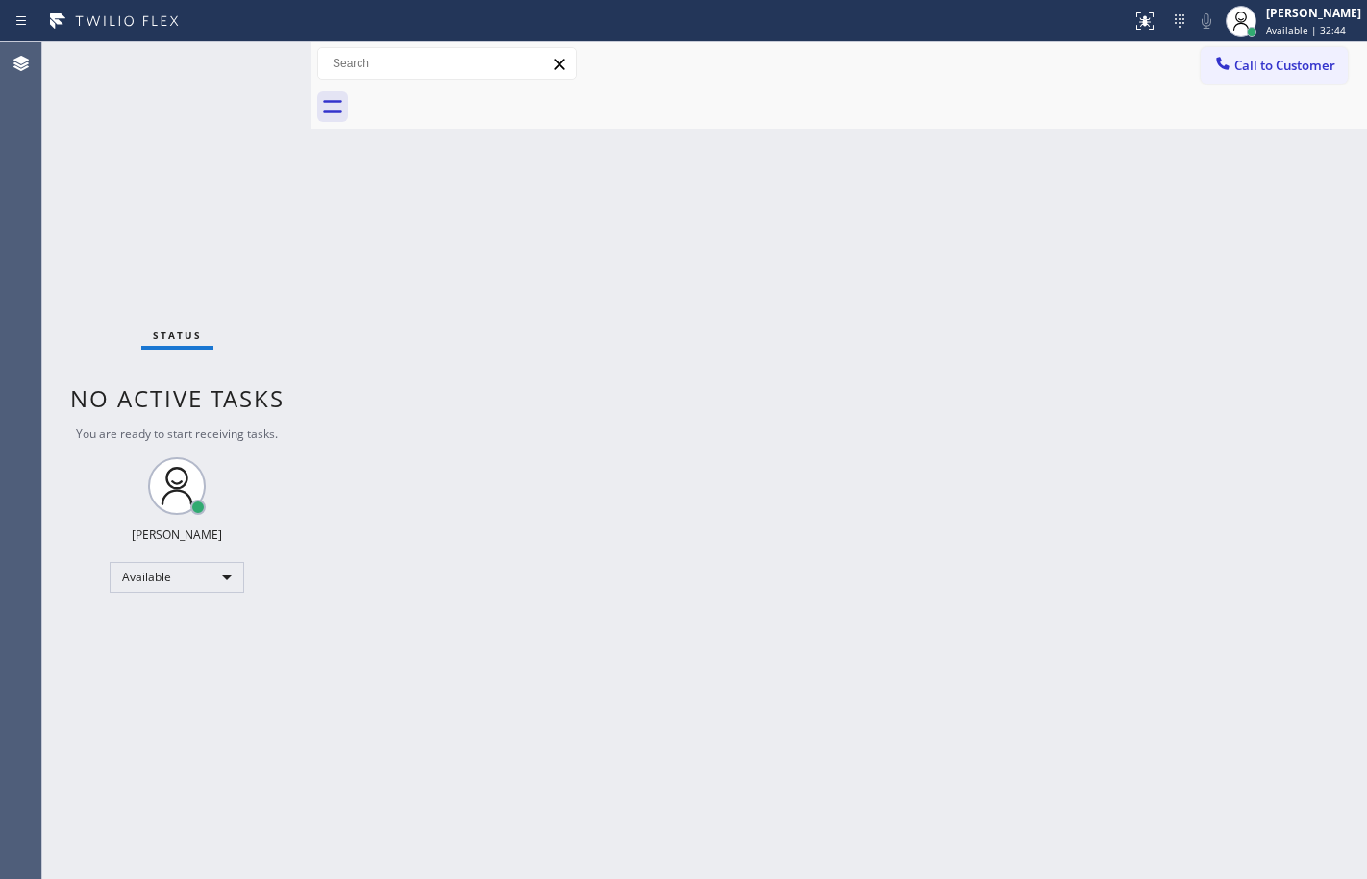
click at [250, 56] on div "Status No active tasks You are ready to start receiving tasks. [PERSON_NAME] Av…" at bounding box center [176, 460] width 269 height 837
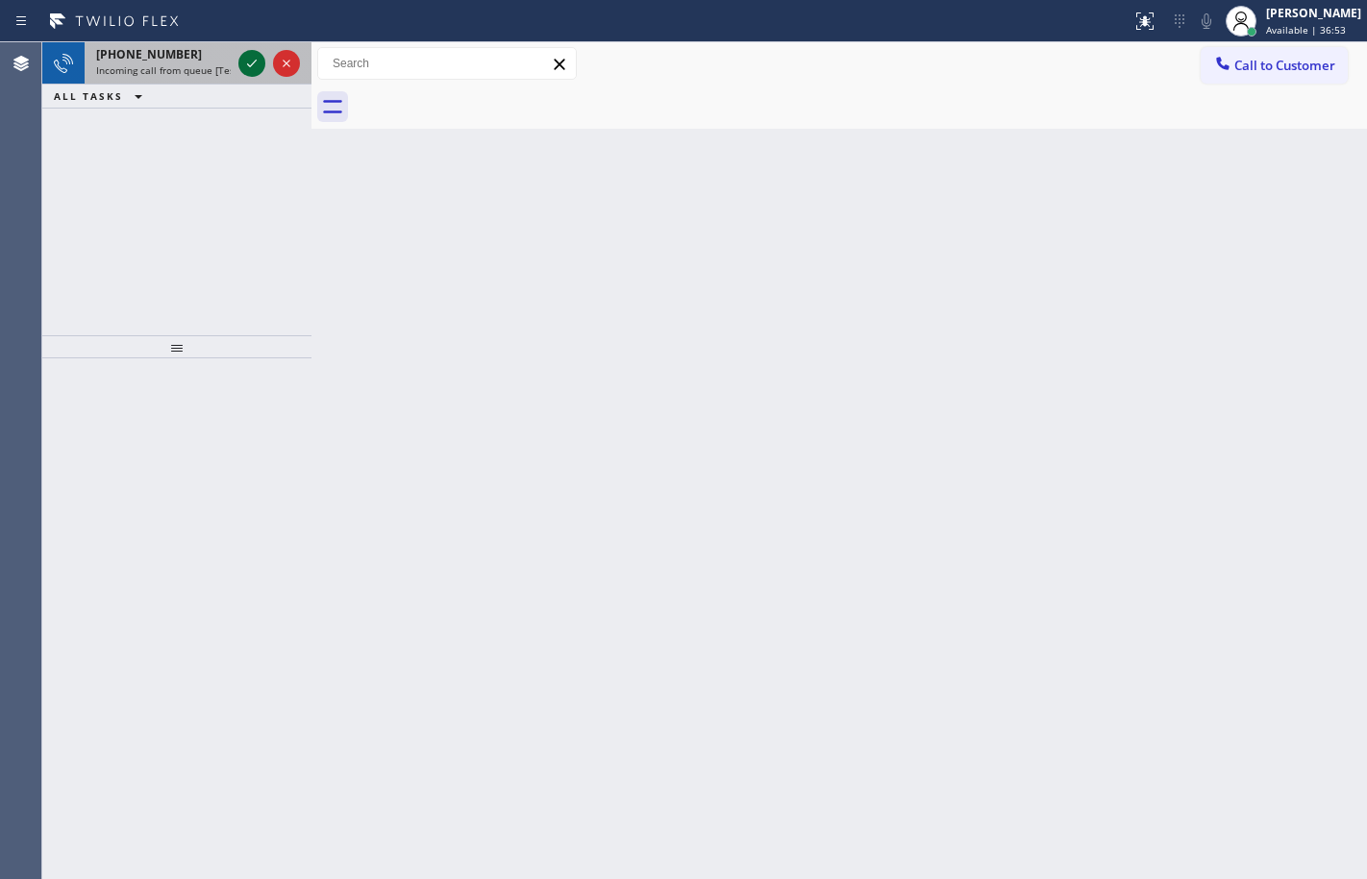
click at [248, 73] on icon at bounding box center [251, 63] width 23 height 23
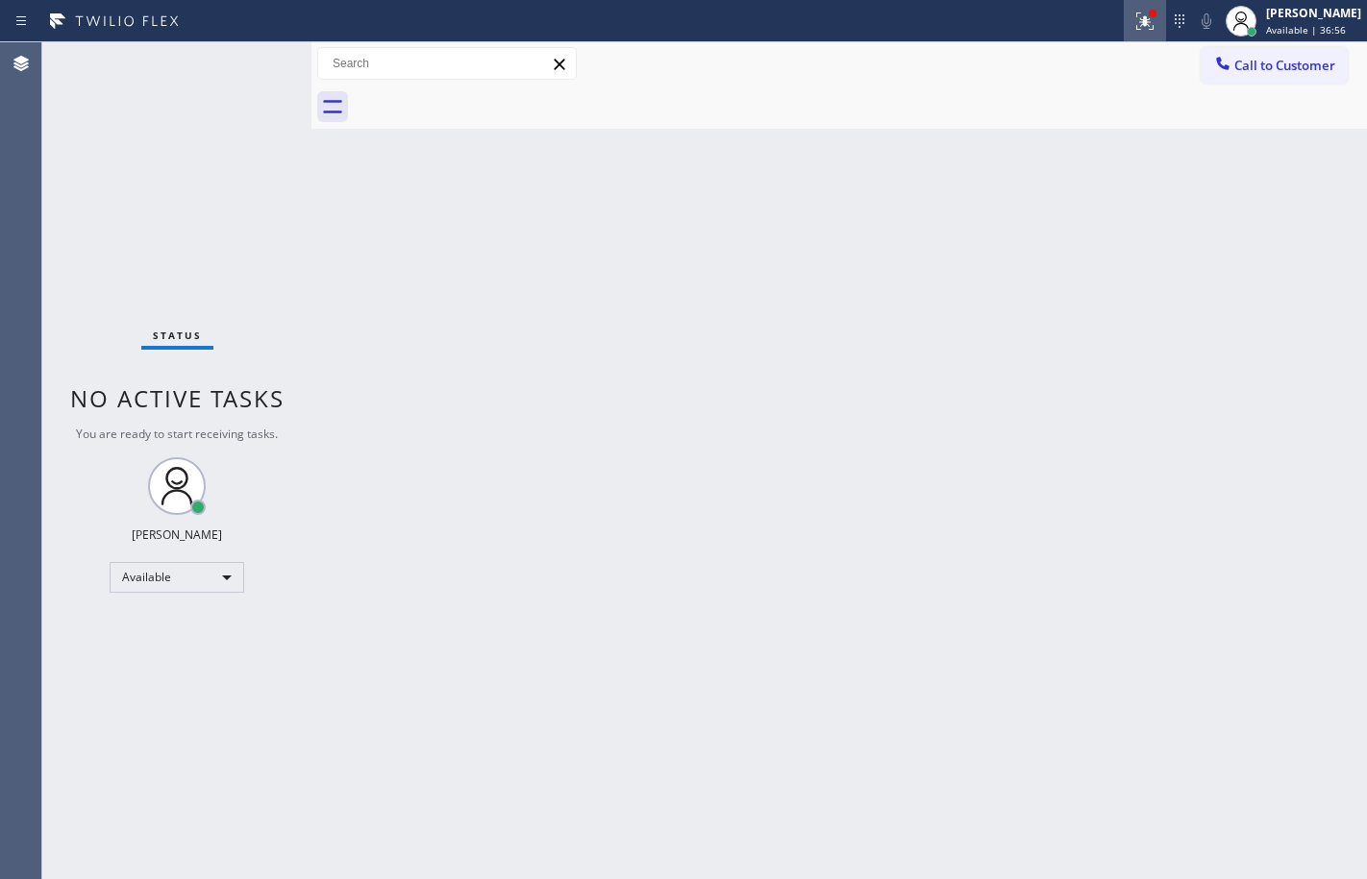
click at [1136, 20] on icon at bounding box center [1142, 18] width 12 height 13
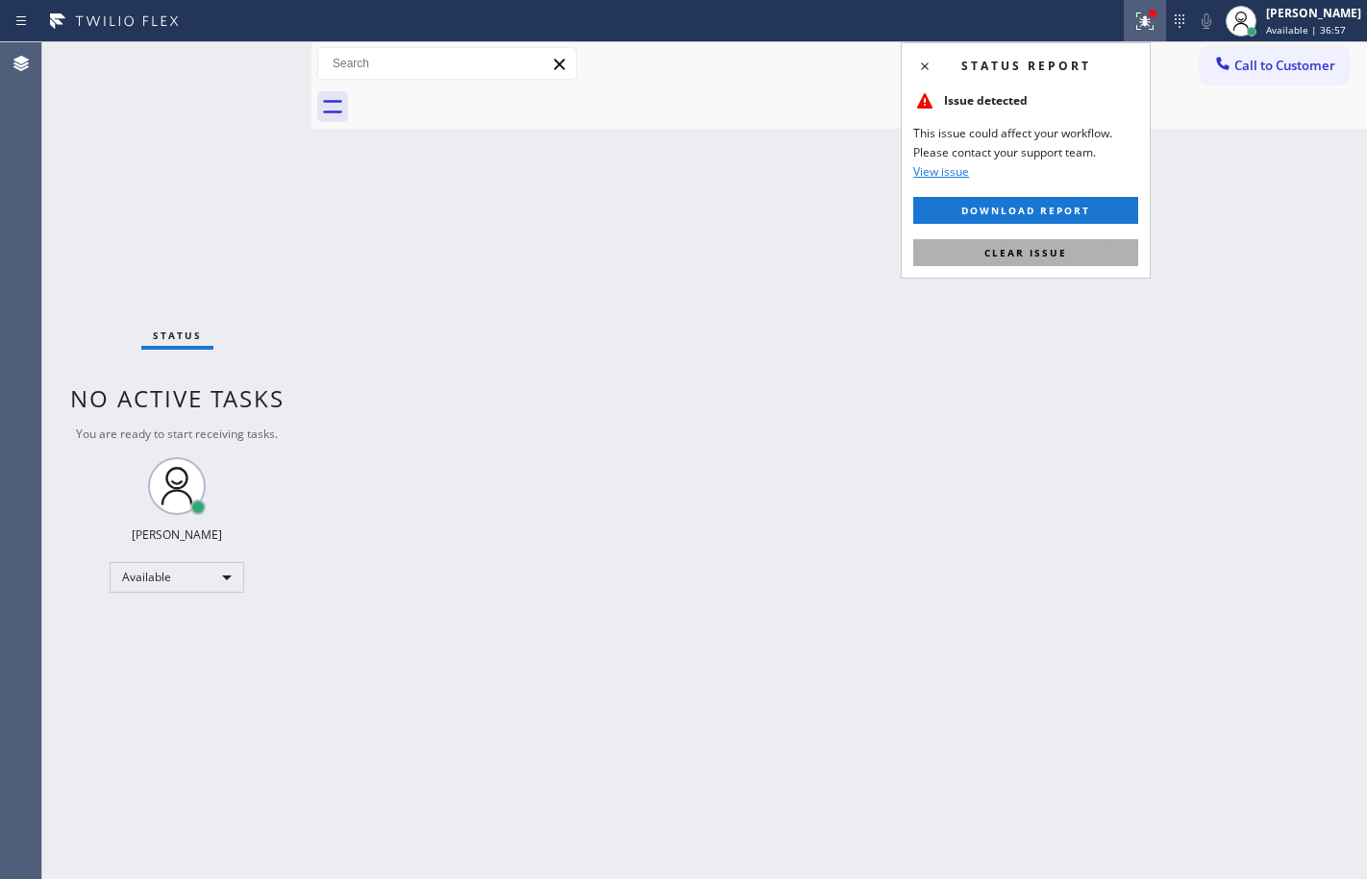
click at [1059, 246] on span "Clear issue" at bounding box center [1025, 252] width 83 height 13
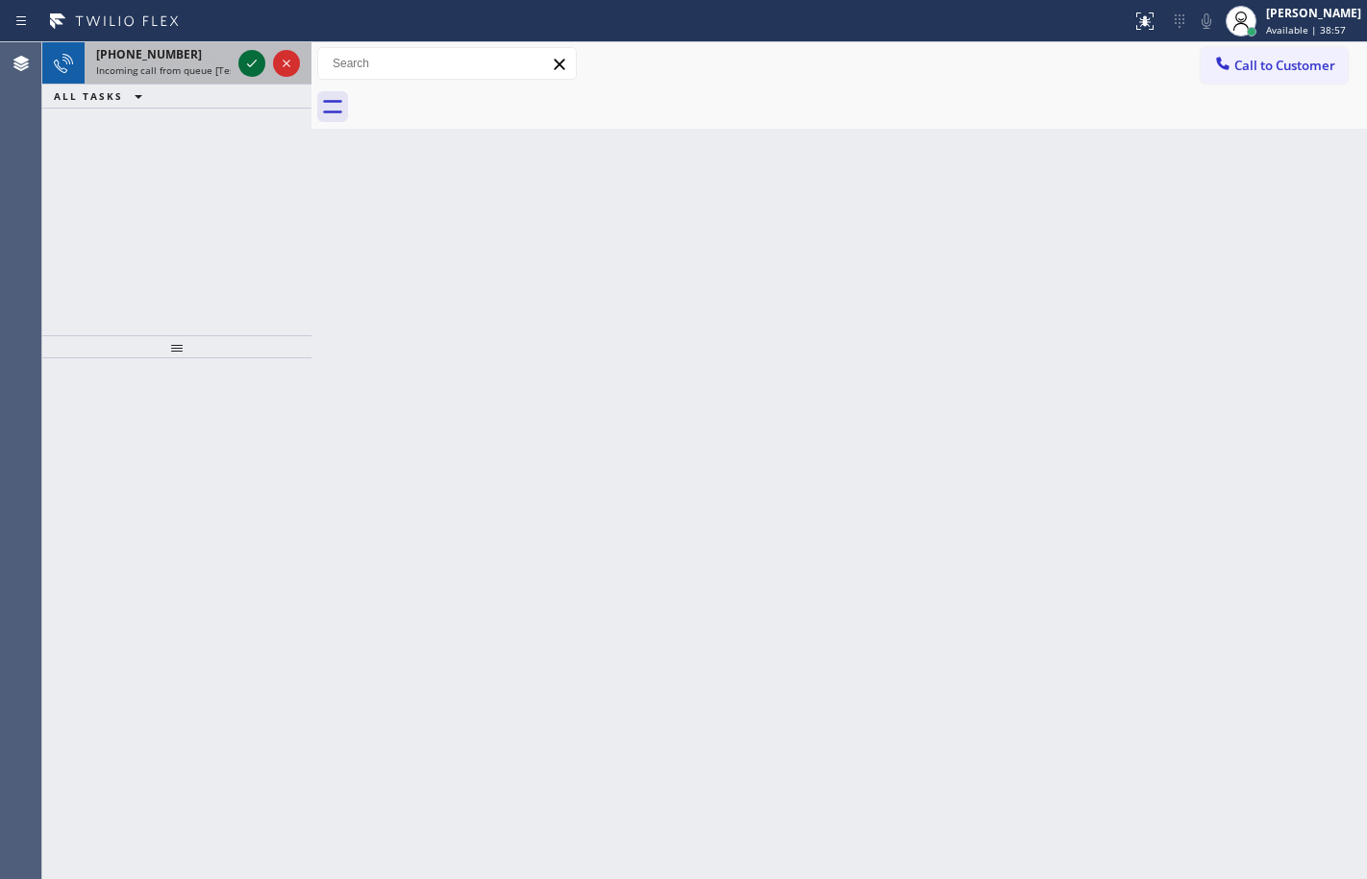
click at [249, 69] on icon at bounding box center [251, 63] width 23 height 23
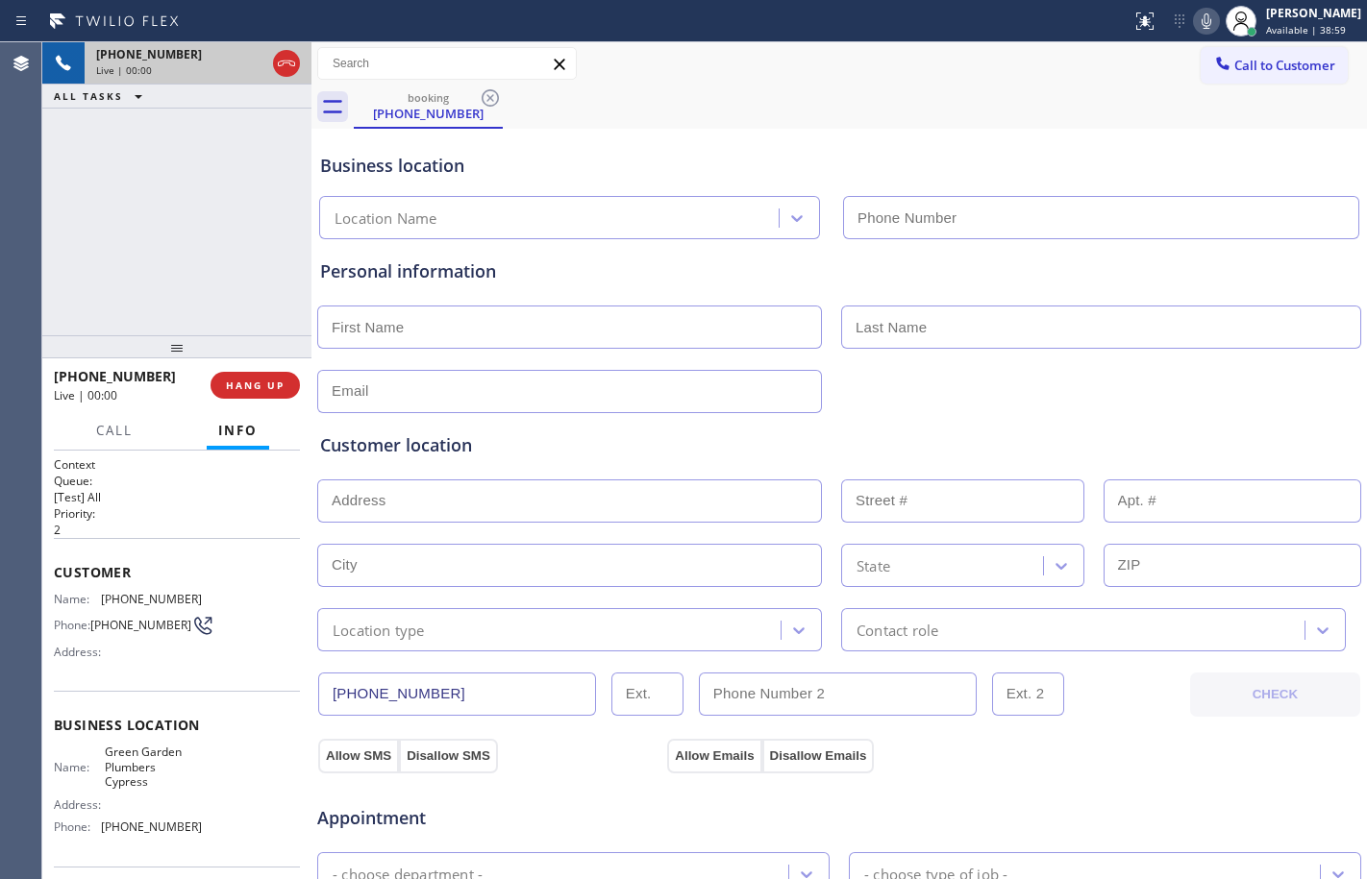
type input "[PHONE_NUMBER]"
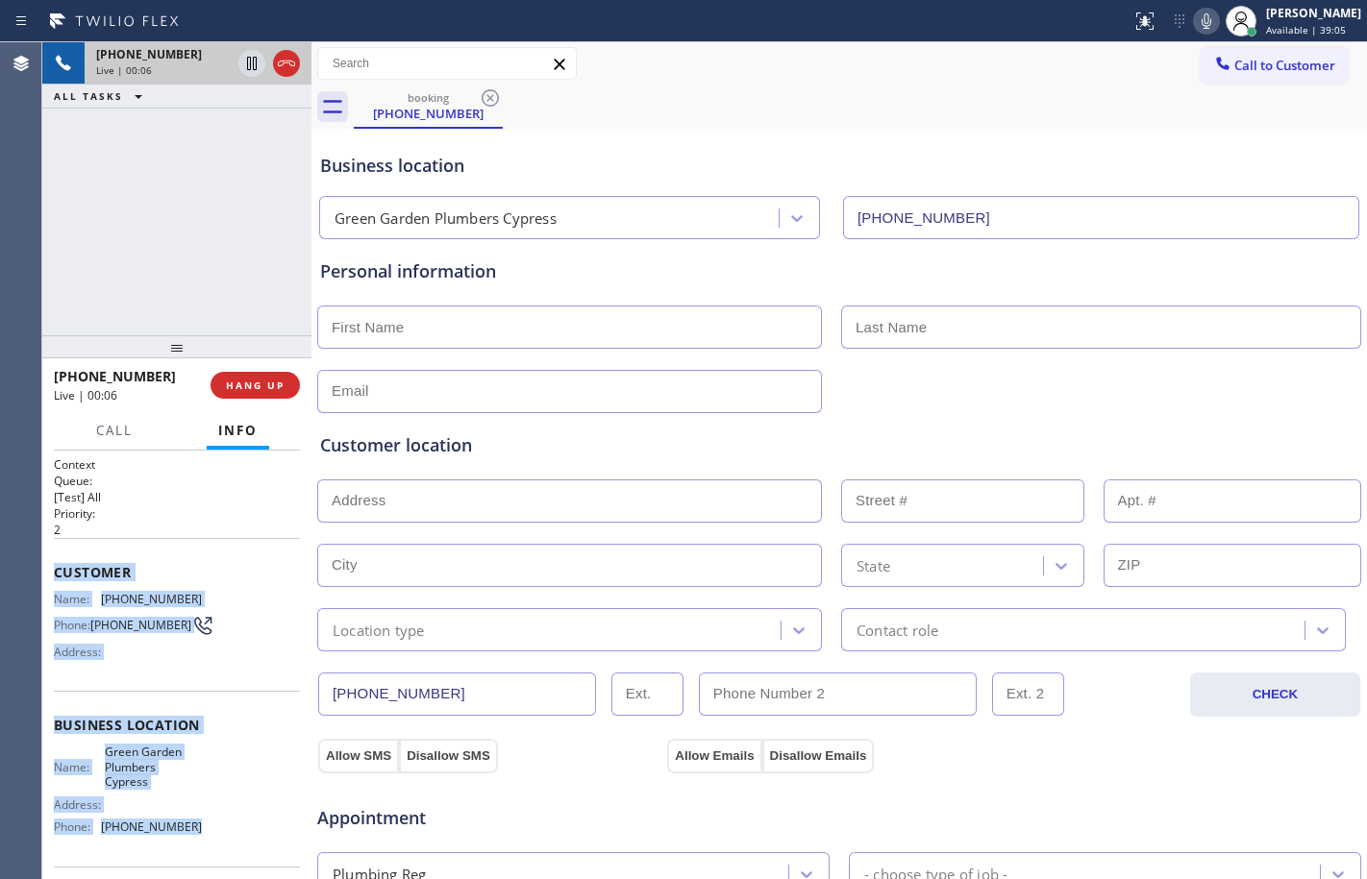
drag, startPoint x: 51, startPoint y: 570, endPoint x: 250, endPoint y: 830, distance: 327.7
click at [250, 830] on div "Context Queue: [Test] All Priority: 2 Customer Name: [PHONE_NUMBER] Phone: [PHO…" at bounding box center [176, 665] width 269 height 429
copy div "Customer Name: [PHONE_NUMBER] Phone: [PHONE_NUMBER] Address: Business location …"
click at [261, 390] on span "HANG UP" at bounding box center [255, 385] width 59 height 13
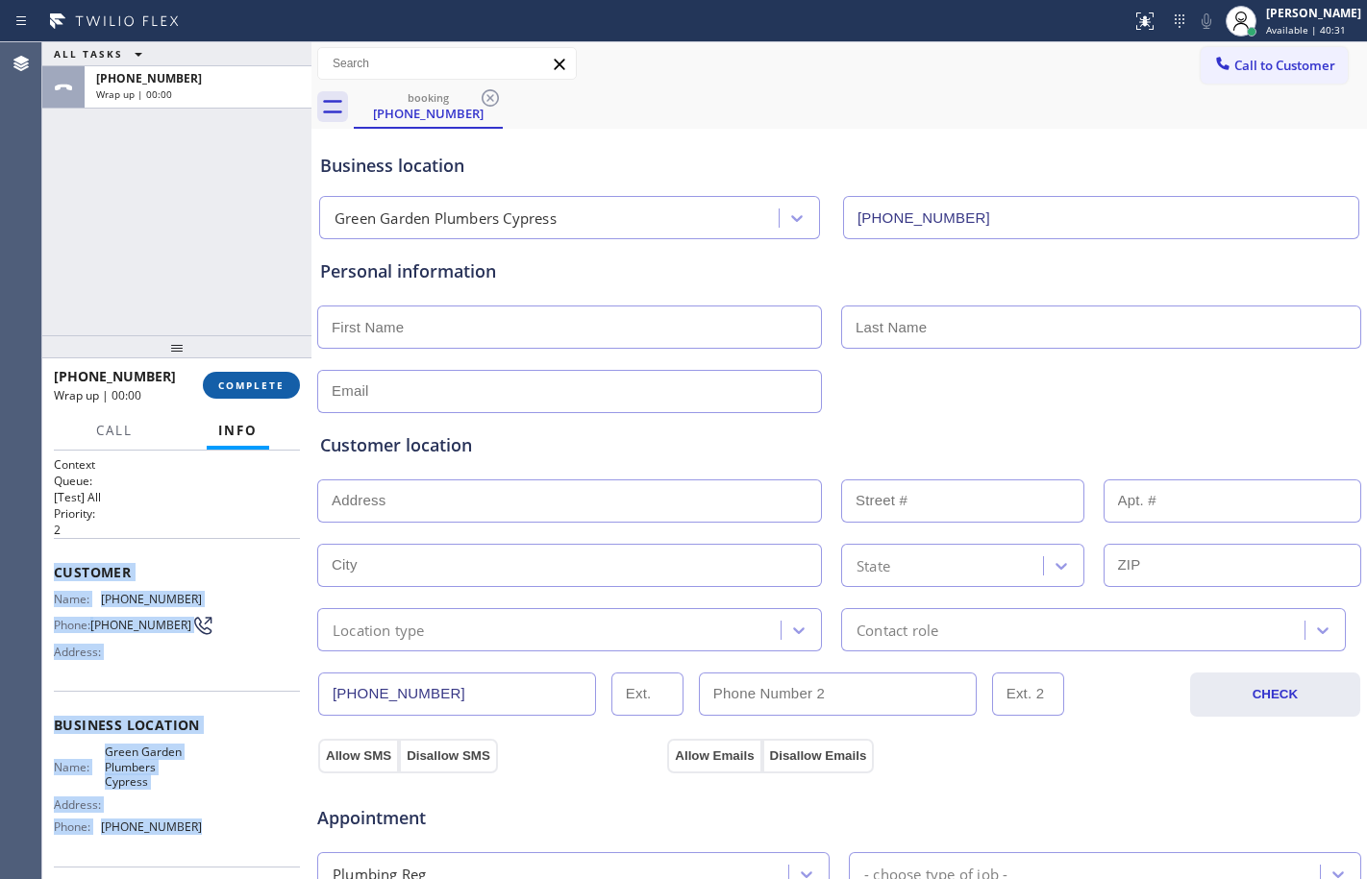
click at [263, 389] on span "COMPLETE" at bounding box center [251, 385] width 66 height 13
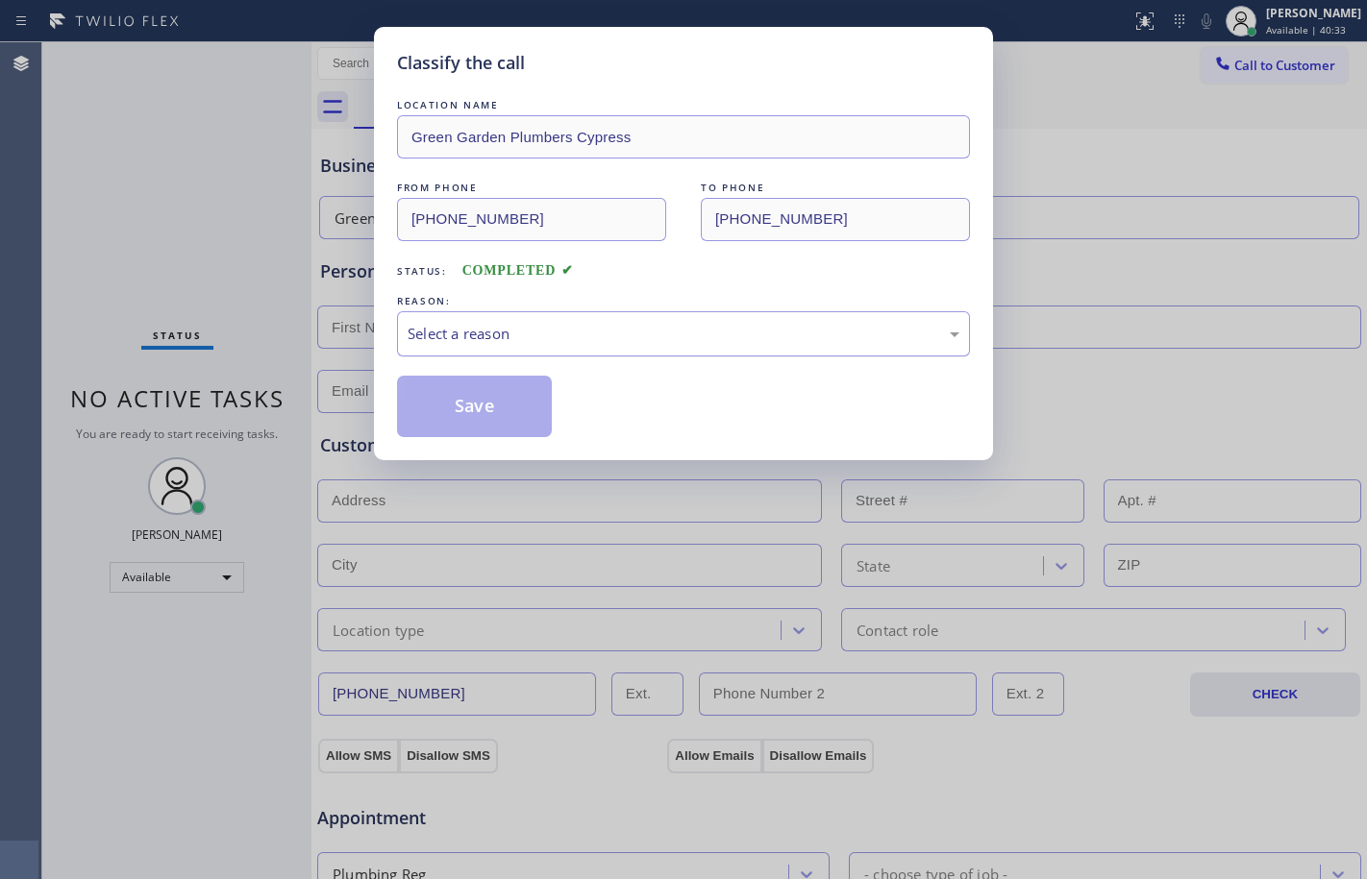
click at [670, 333] on div "Select a reason" at bounding box center [683, 334] width 552 height 22
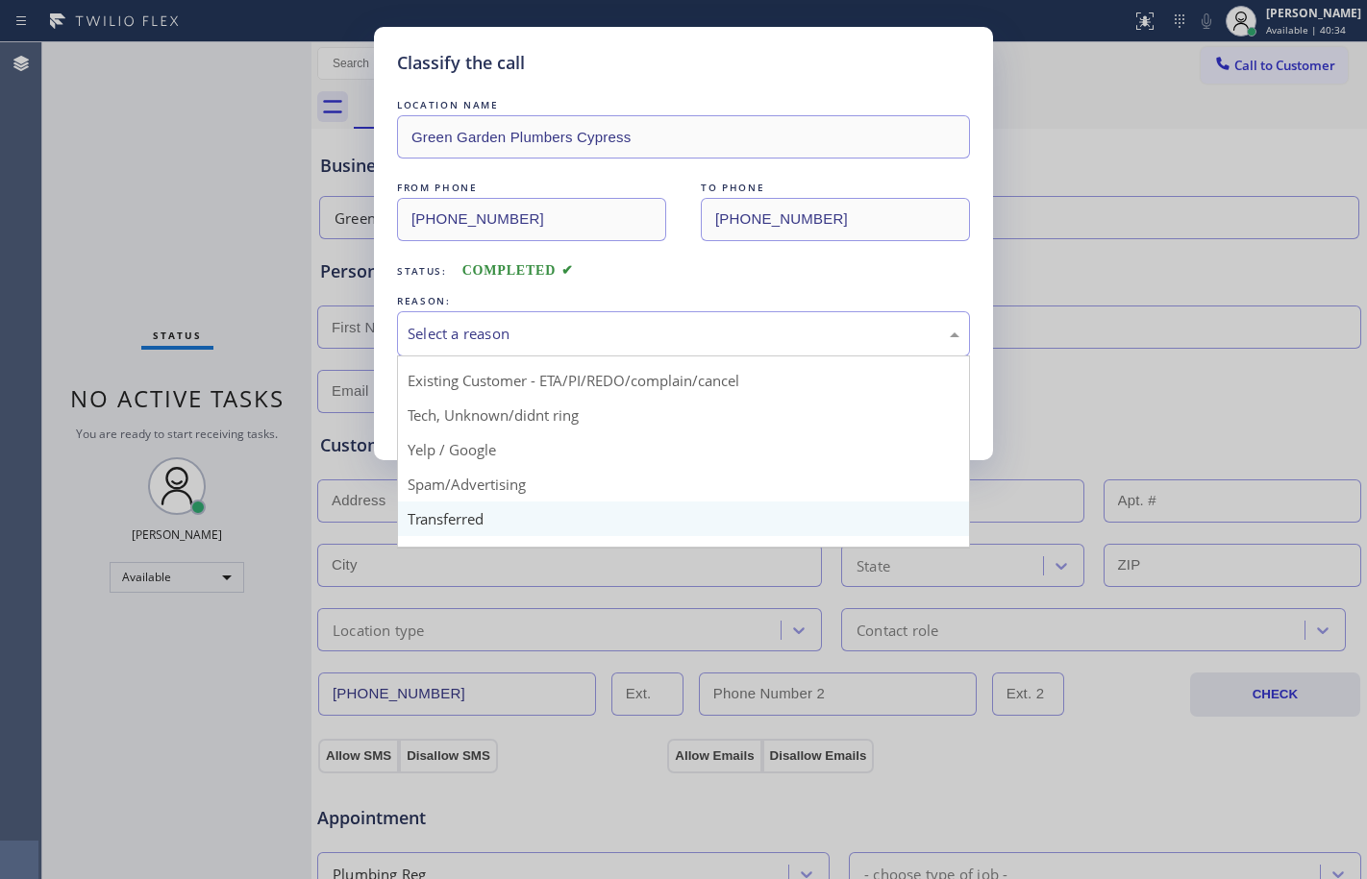
scroll to position [121, 0]
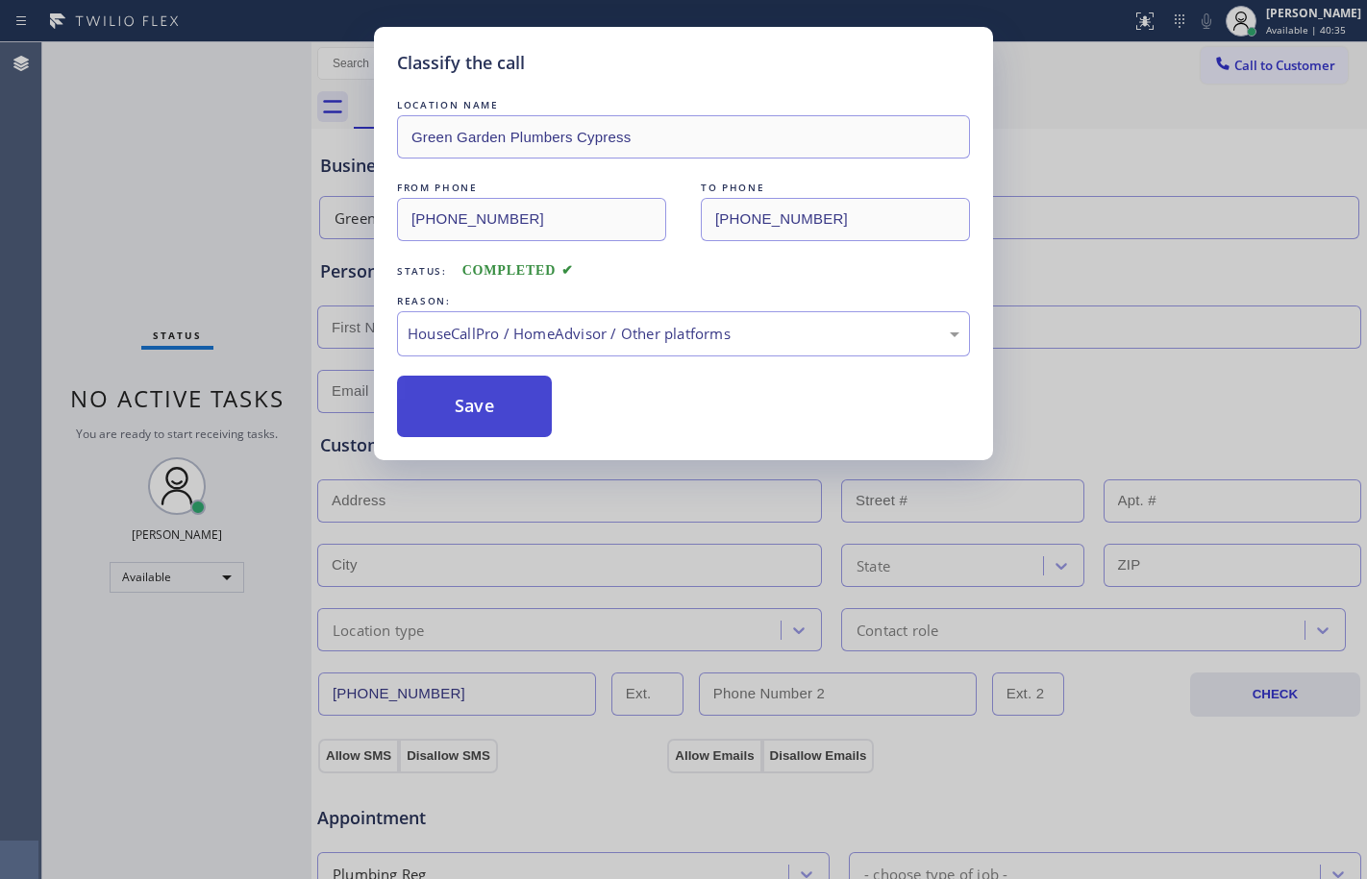
click at [480, 428] on button "Save" at bounding box center [474, 407] width 155 height 62
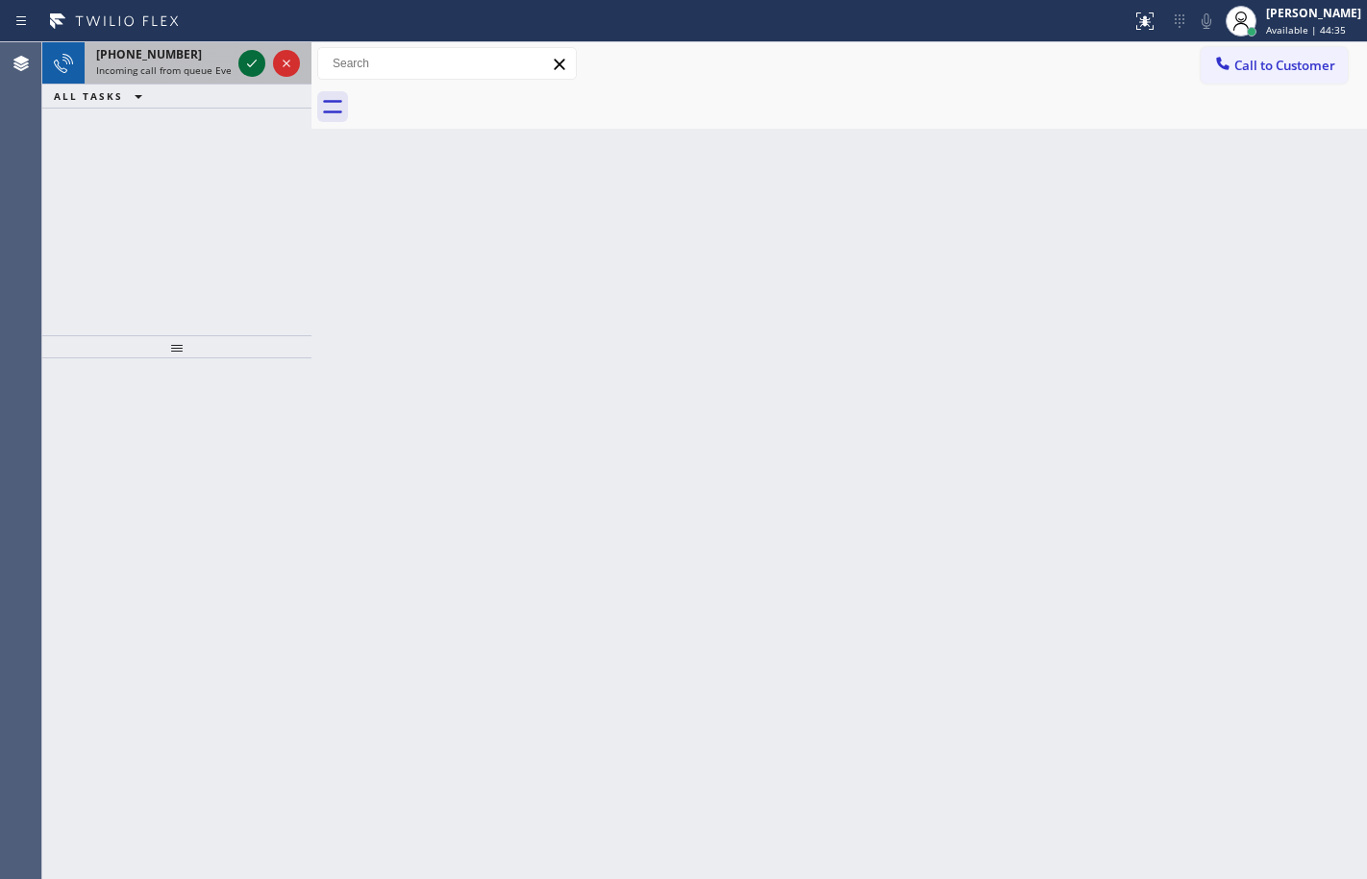
click at [244, 67] on icon at bounding box center [251, 63] width 23 height 23
click at [255, 57] on icon at bounding box center [251, 63] width 23 height 23
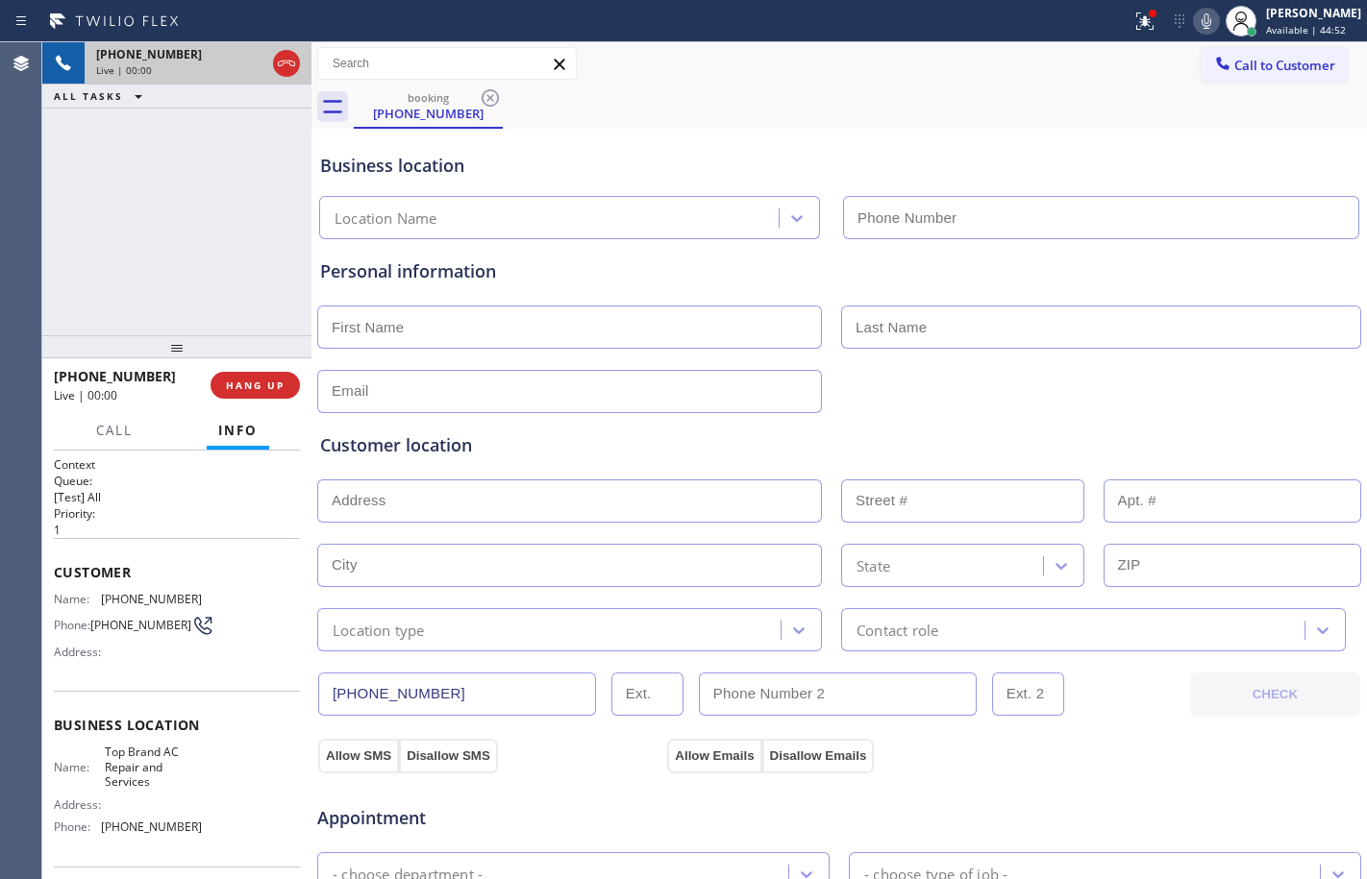
type input "[PHONE_NUMBER]"
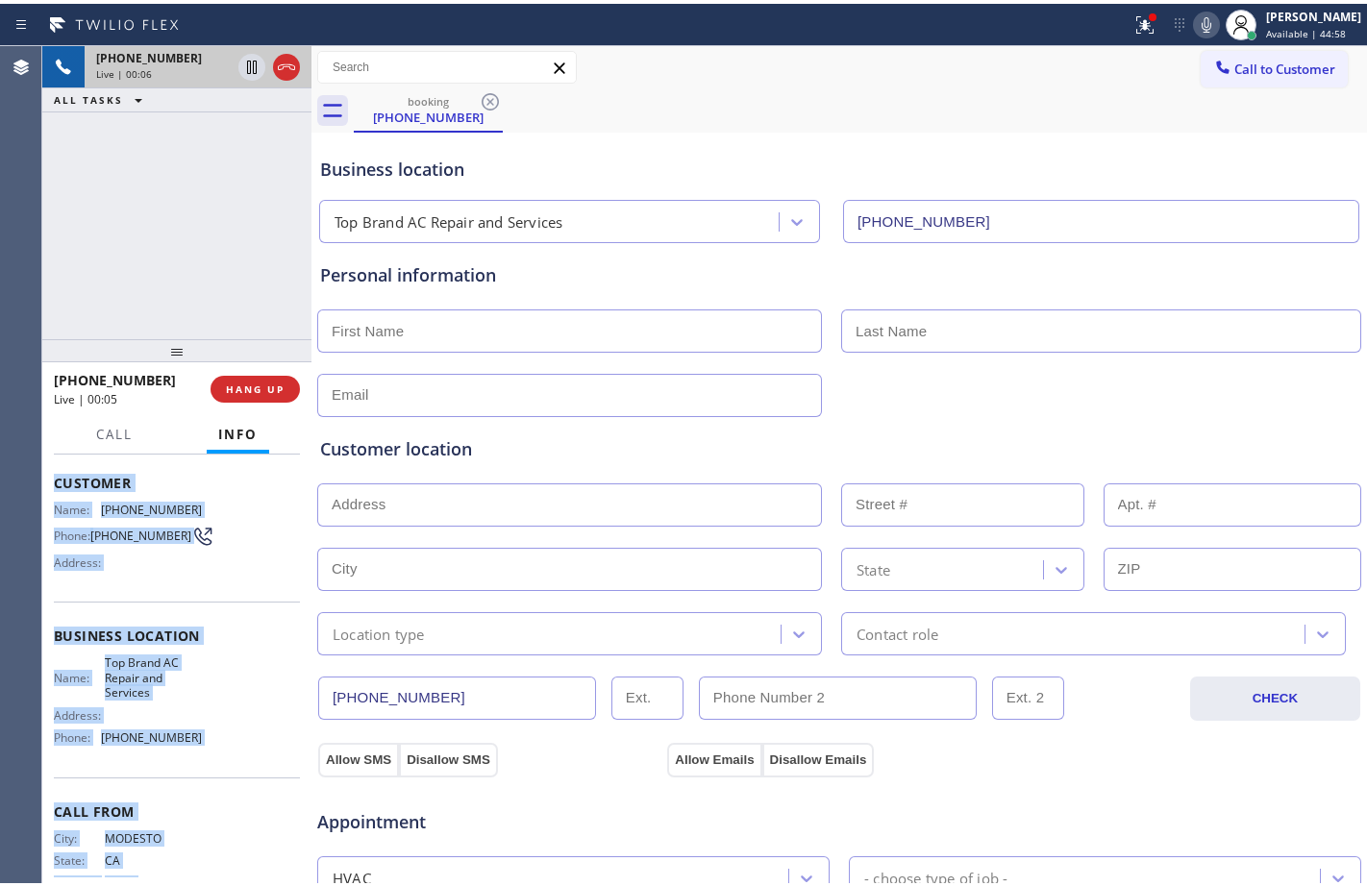
scroll to position [146, 0]
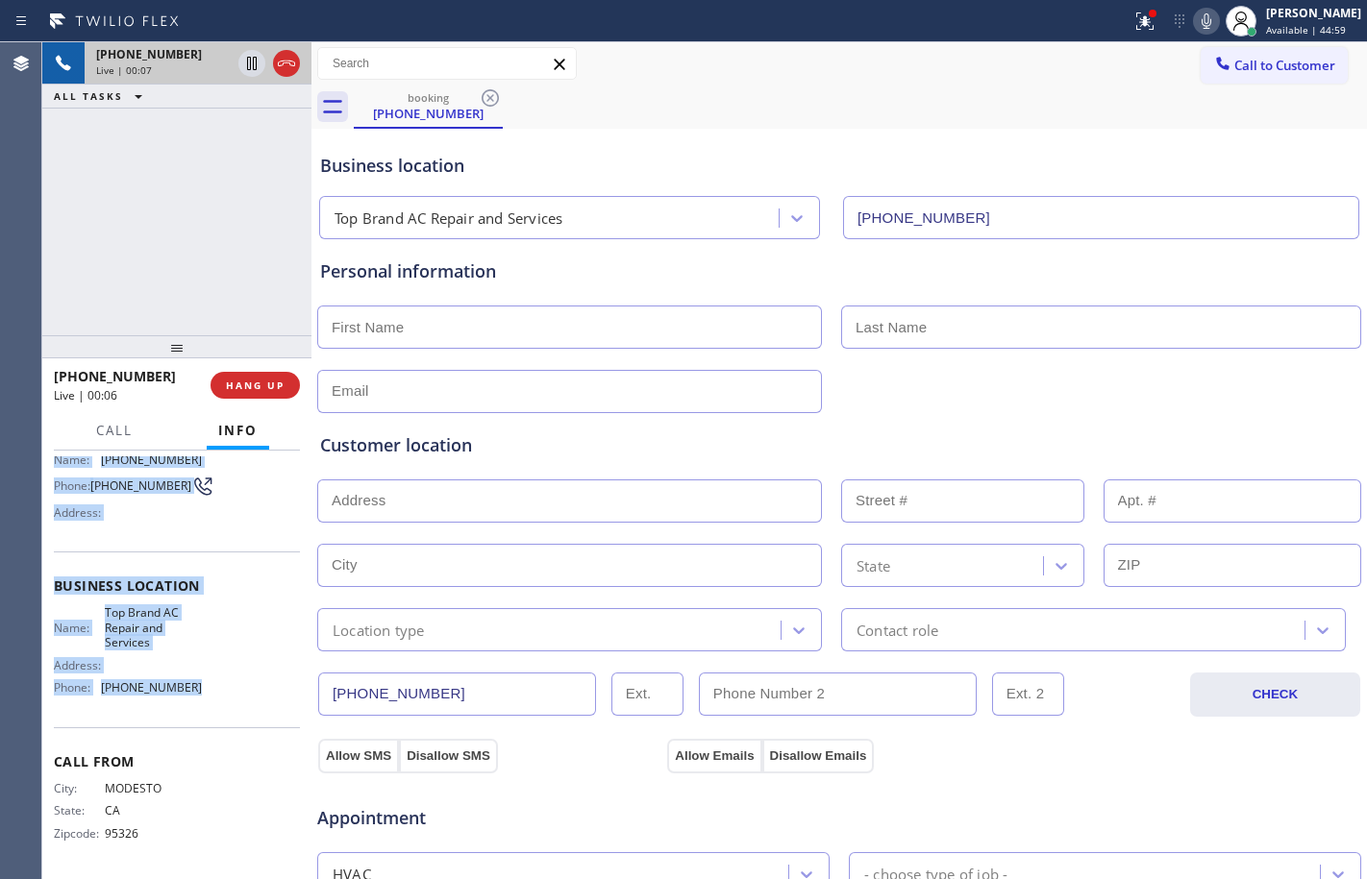
drag, startPoint x: 58, startPoint y: 571, endPoint x: 250, endPoint y: 684, distance: 223.2
click at [250, 684] on div "Context Queue: [Test] All Priority: 1 Customer Name: [PHONE_NUMBER] Phone: [PHO…" at bounding box center [177, 595] width 246 height 556
copy div "Customer Name: [PHONE_NUMBER] Phone: [PHONE_NUMBER] Address: Business location …"
click at [281, 385] on span "HANG UP" at bounding box center [255, 385] width 59 height 13
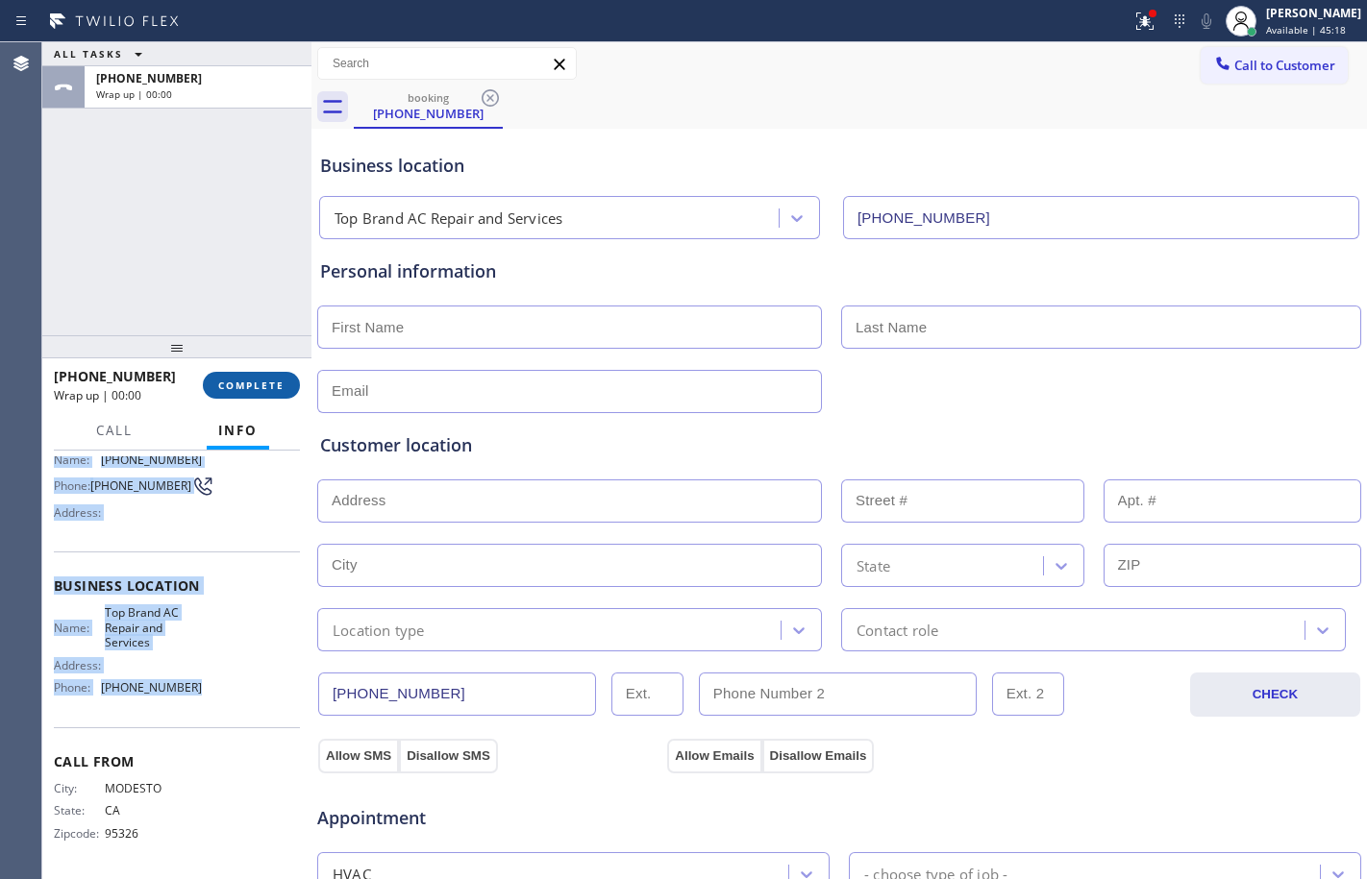
click at [281, 385] on span "COMPLETE" at bounding box center [251, 385] width 66 height 13
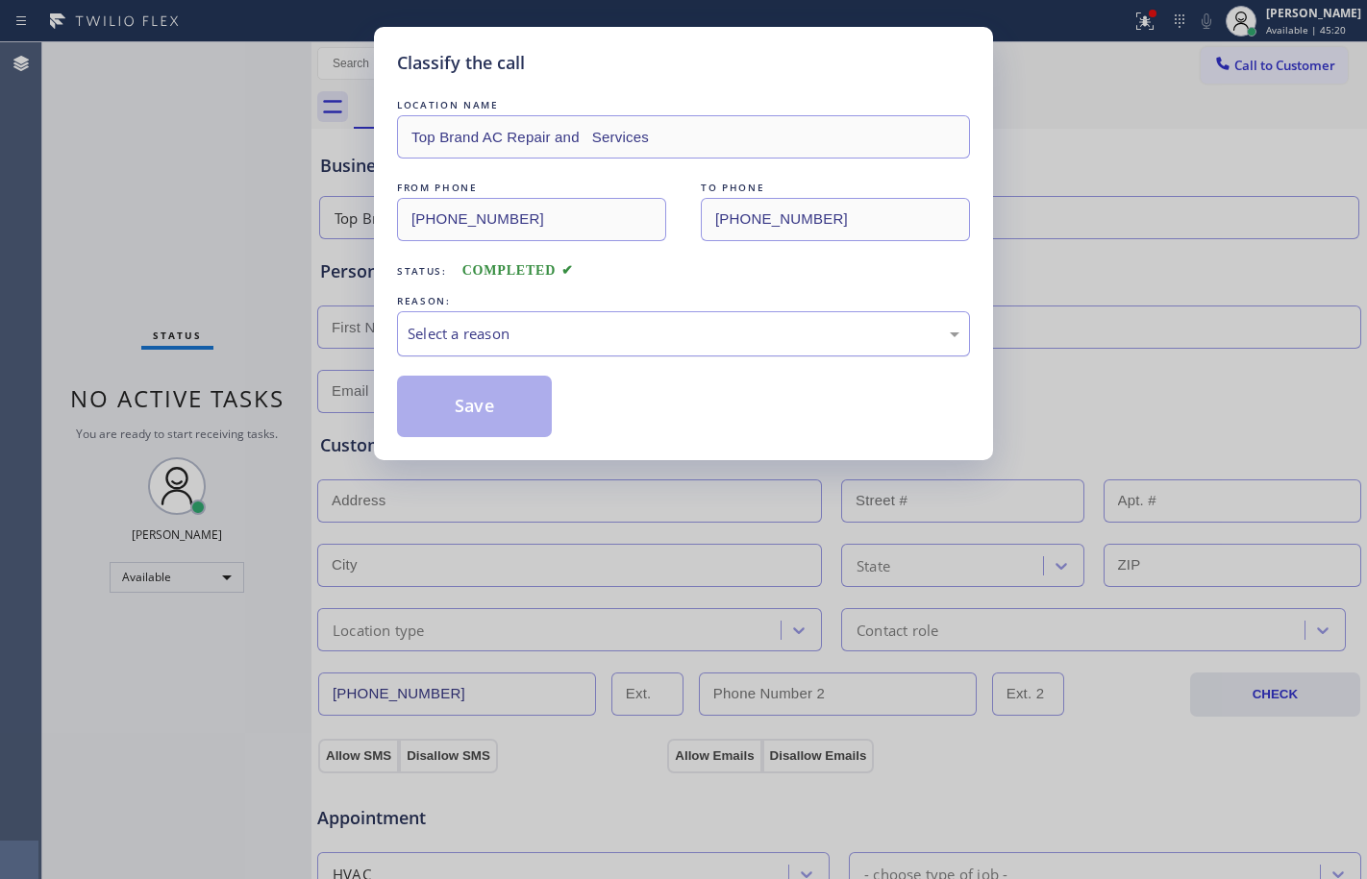
click at [695, 321] on div "Select a reason" at bounding box center [683, 333] width 573 height 45
click at [519, 403] on button "Save" at bounding box center [474, 407] width 155 height 62
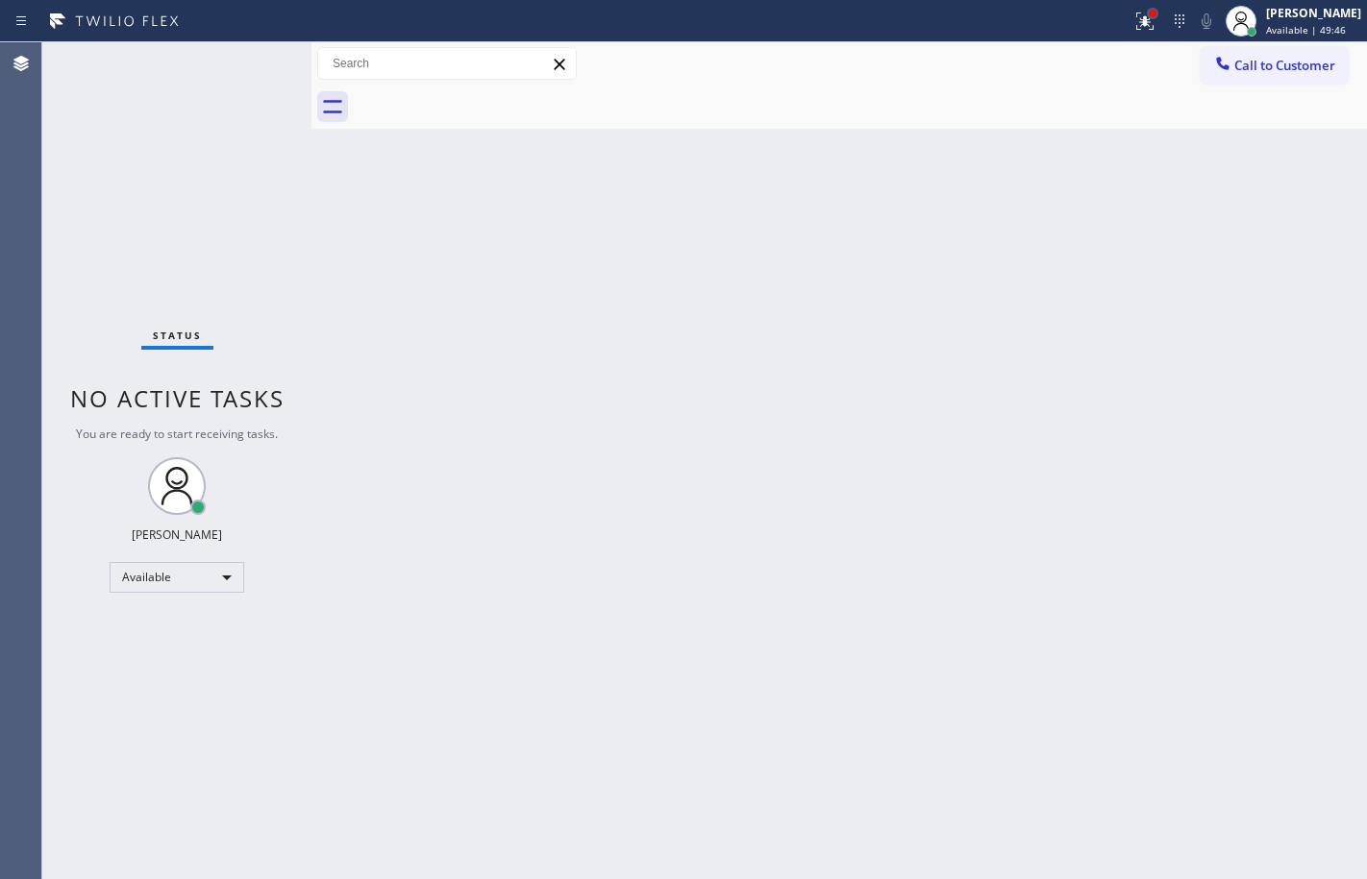
click at [1147, 18] on div at bounding box center [1153, 14] width 12 height 12
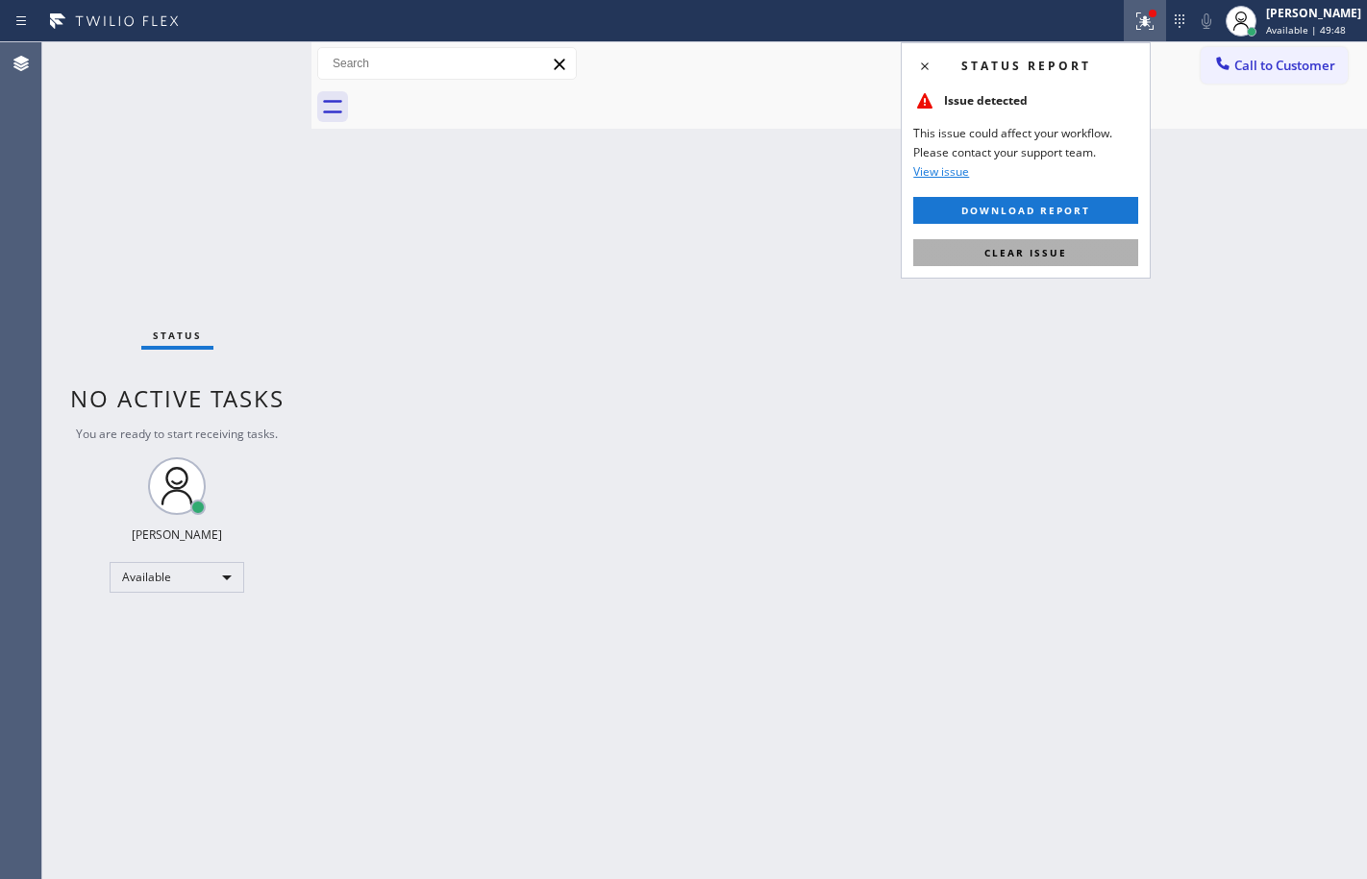
click at [1000, 243] on button "Clear issue" at bounding box center [1025, 252] width 225 height 27
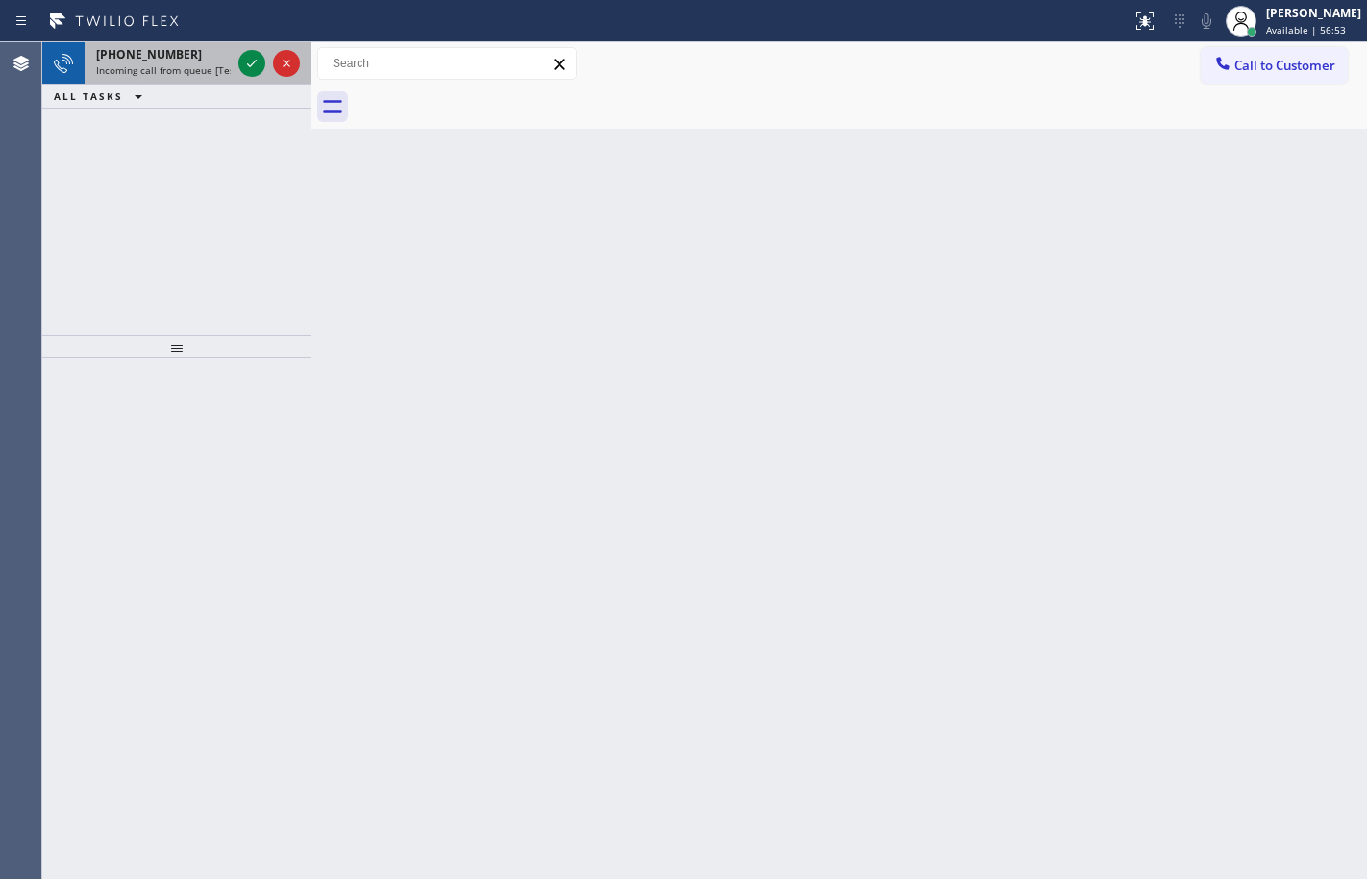
click at [124, 46] on span "[PHONE_NUMBER]" at bounding box center [149, 54] width 106 height 16
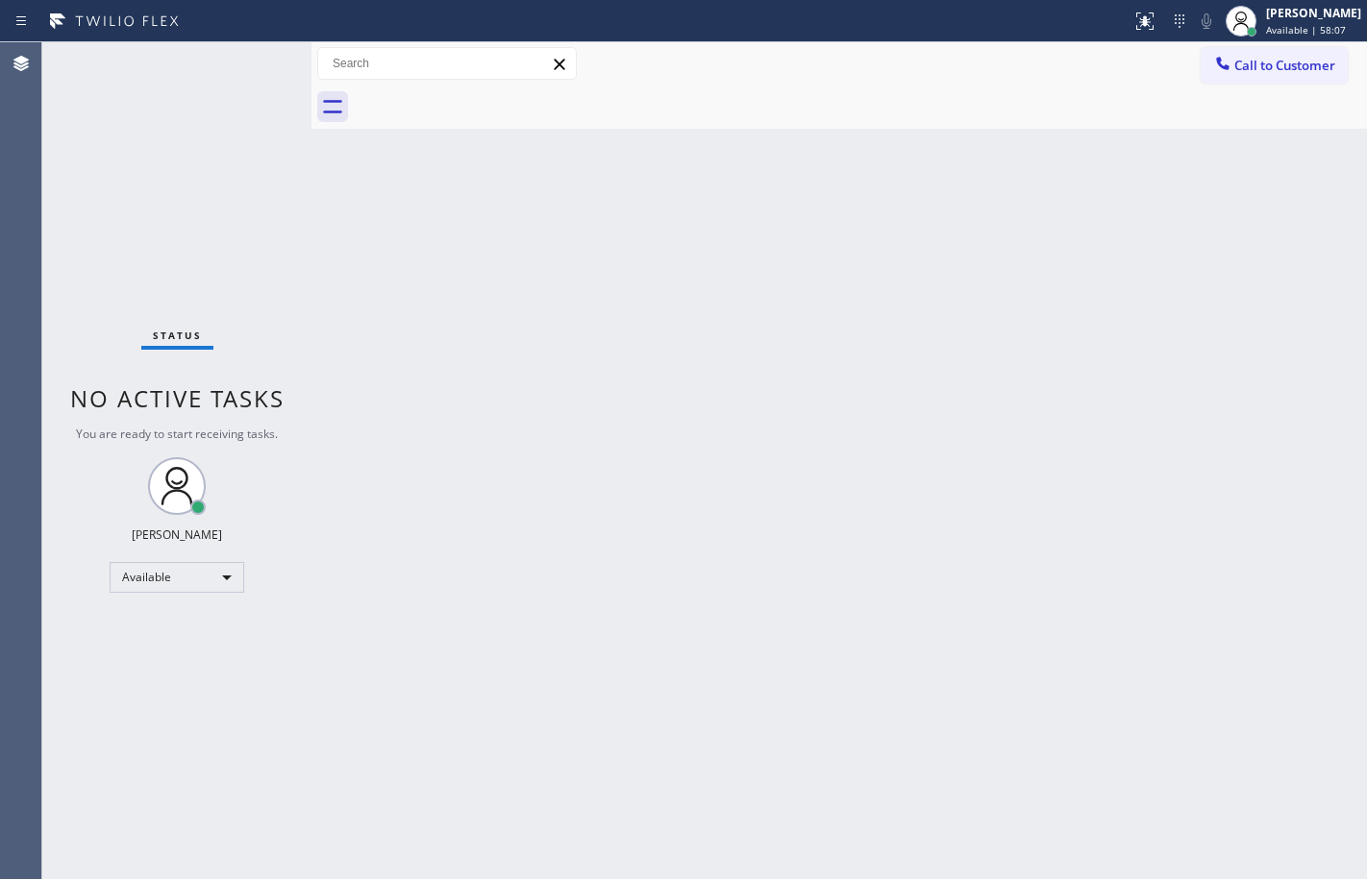
click at [311, 215] on div at bounding box center [311, 460] width 0 height 837
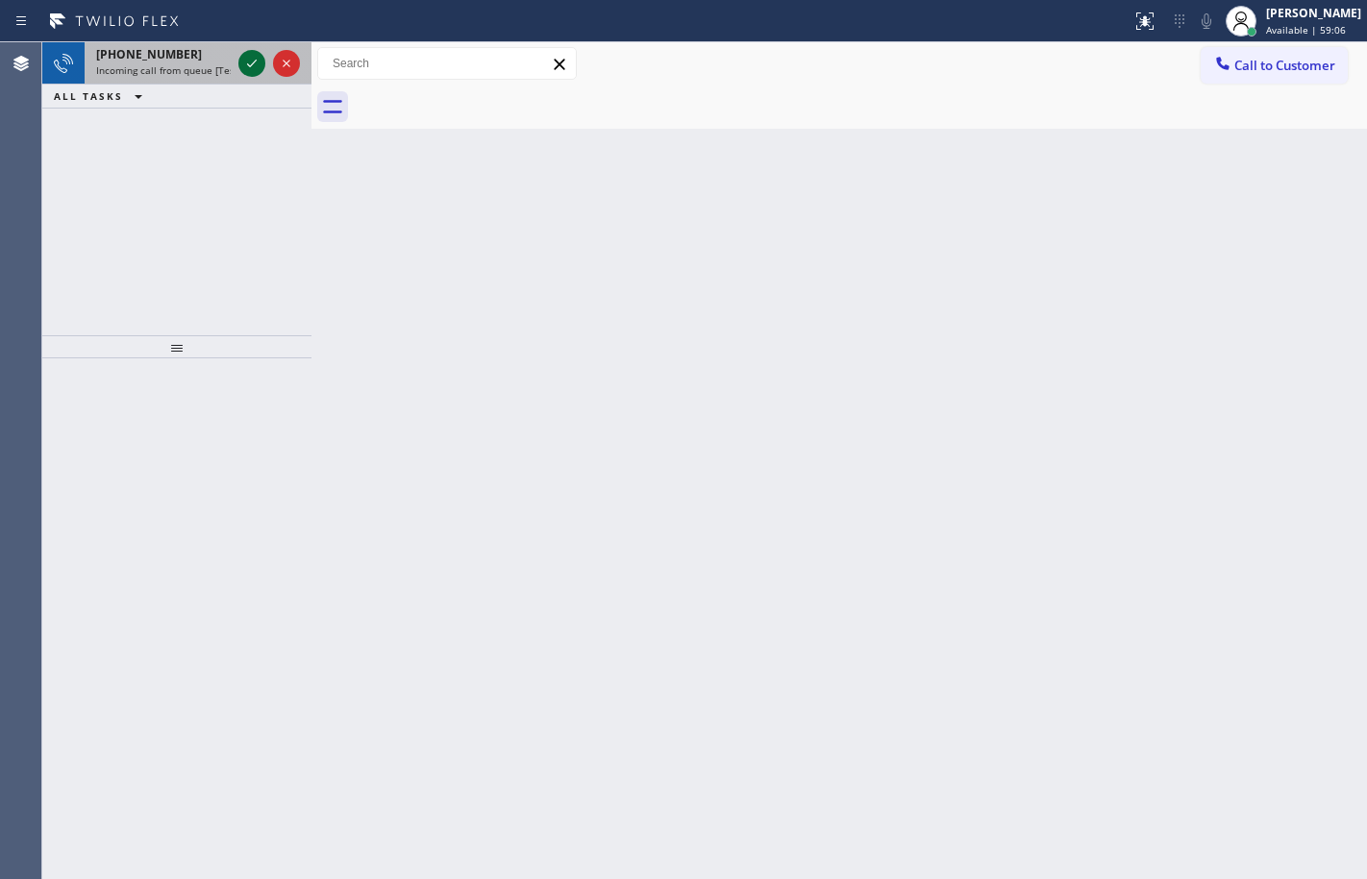
click at [247, 71] on icon at bounding box center [251, 63] width 23 height 23
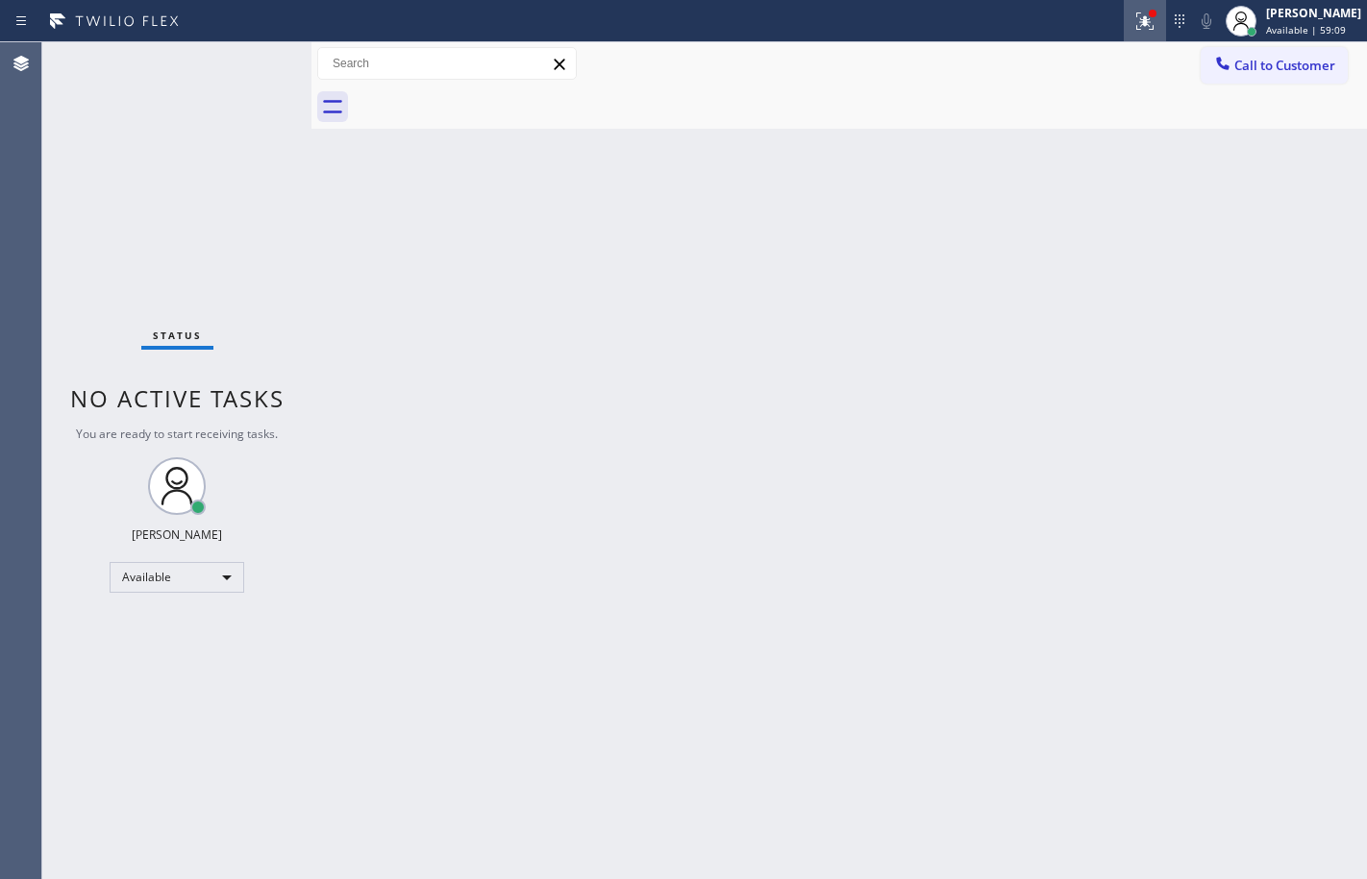
click at [1125, 33] on button at bounding box center [1145, 21] width 42 height 42
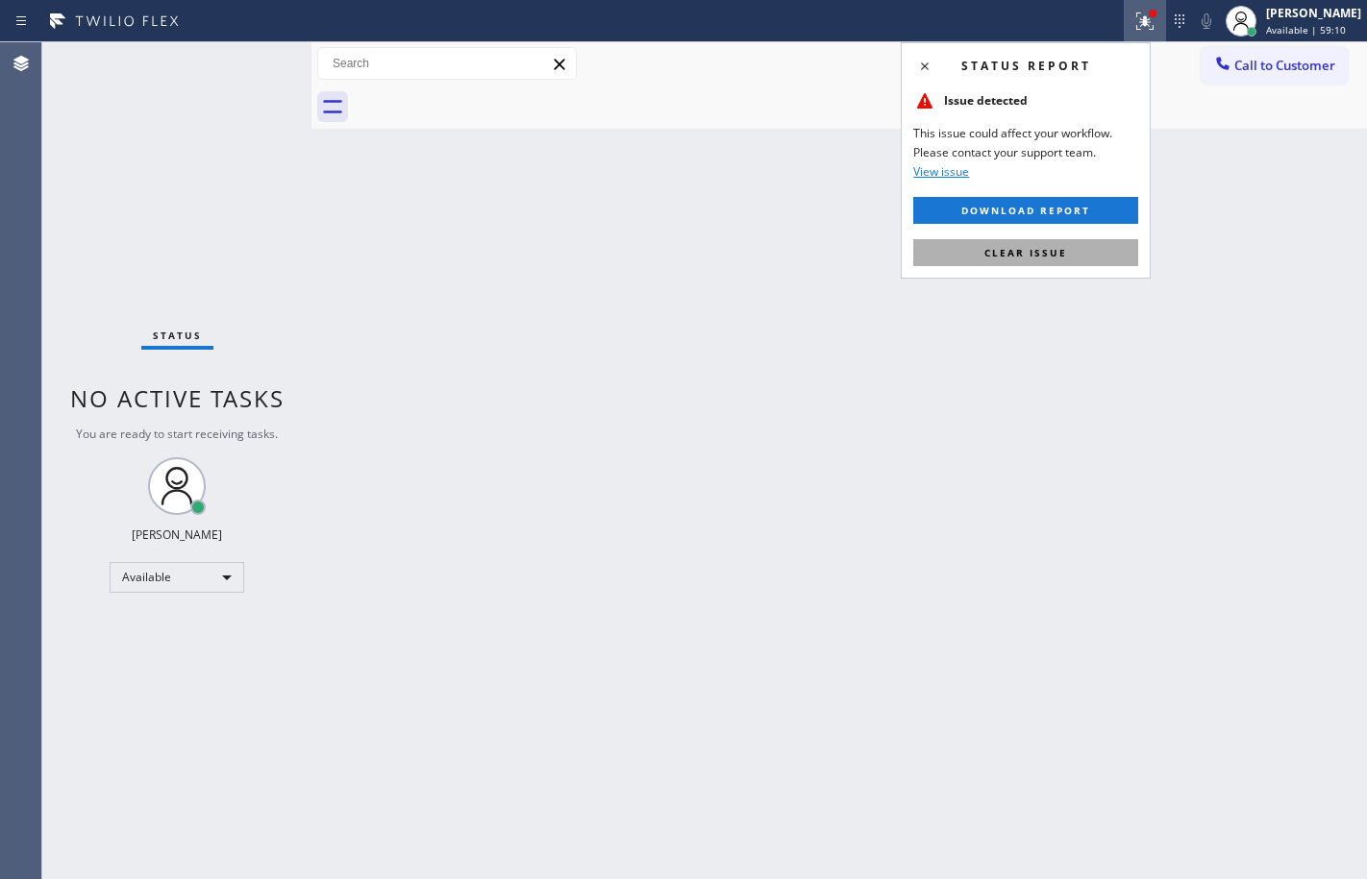
click at [1053, 258] on span "Clear issue" at bounding box center [1025, 252] width 83 height 13
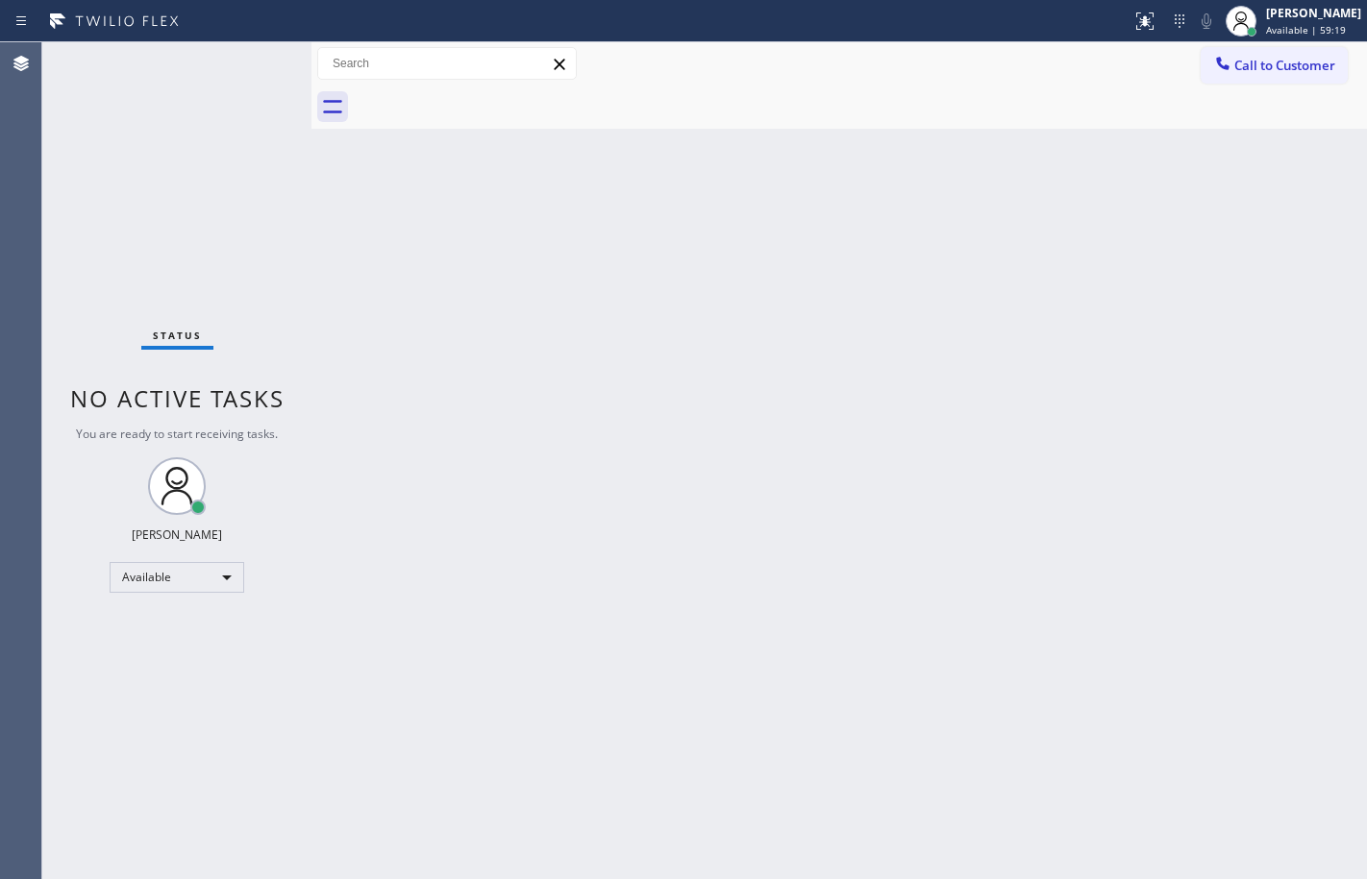
click at [162, 61] on div "Status No active tasks You are ready to start receiving tasks. [PERSON_NAME] Av…" at bounding box center [176, 460] width 269 height 837
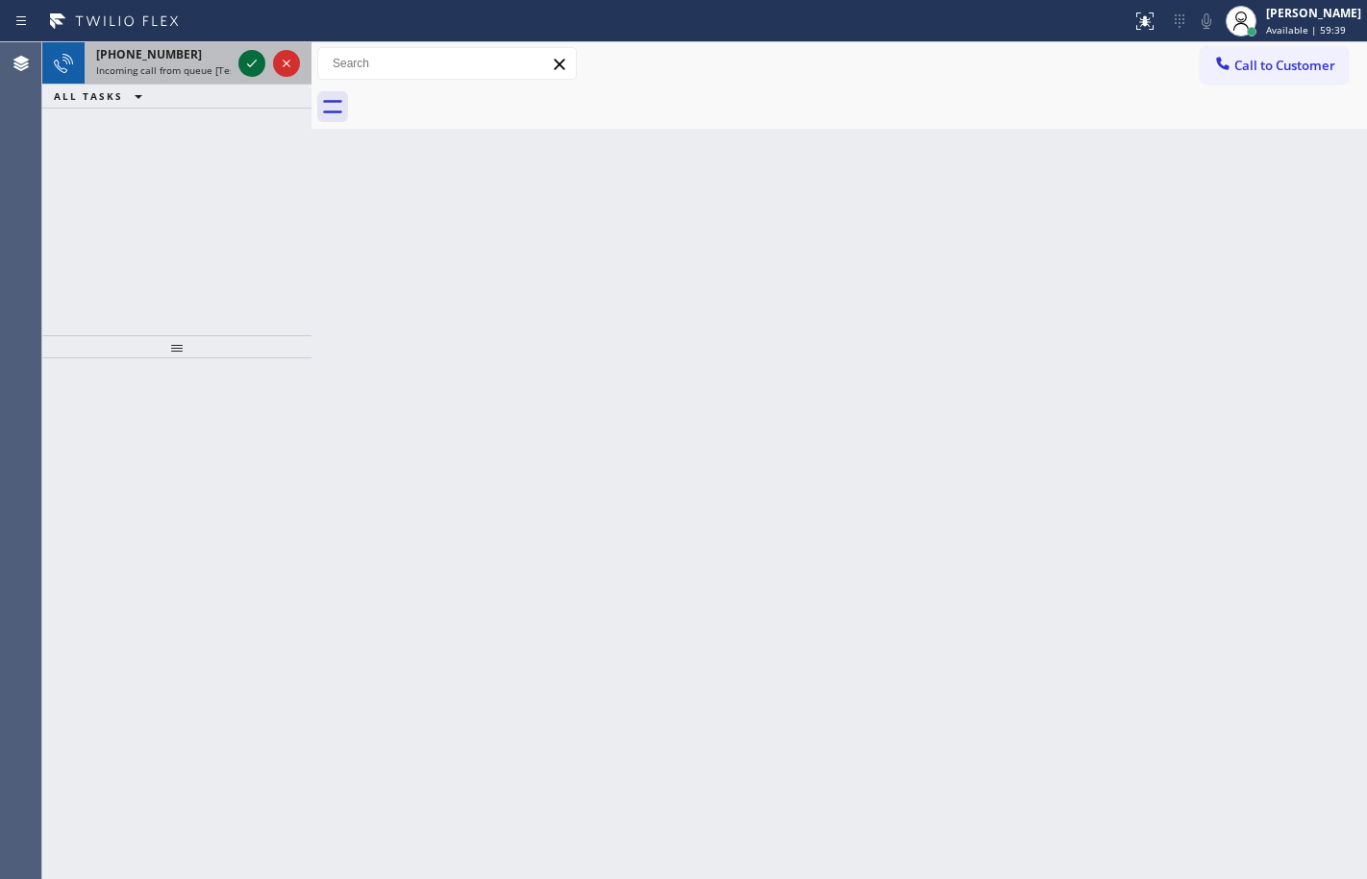
click at [243, 57] on icon at bounding box center [251, 63] width 23 height 23
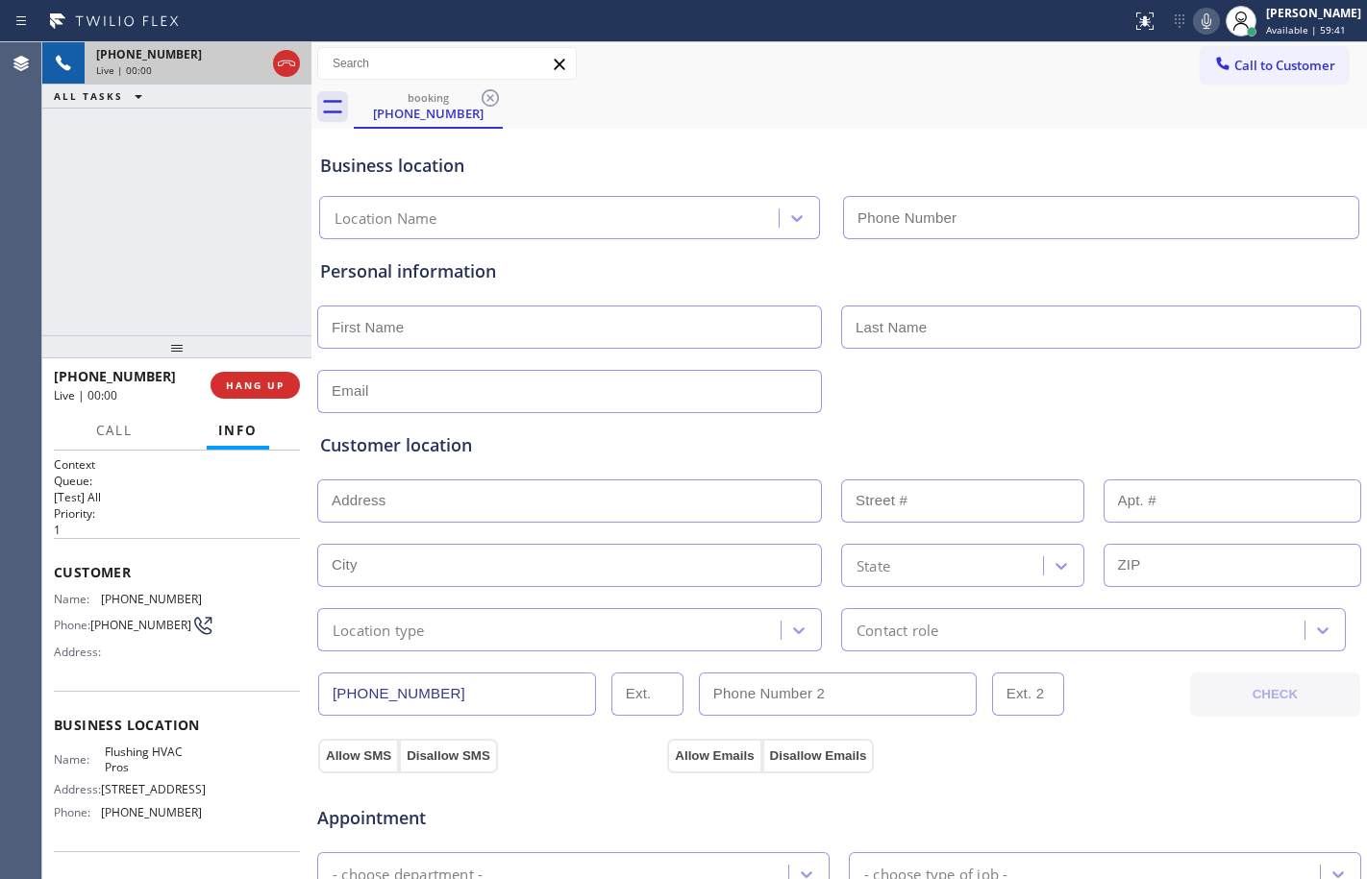
type input "[PHONE_NUMBER]"
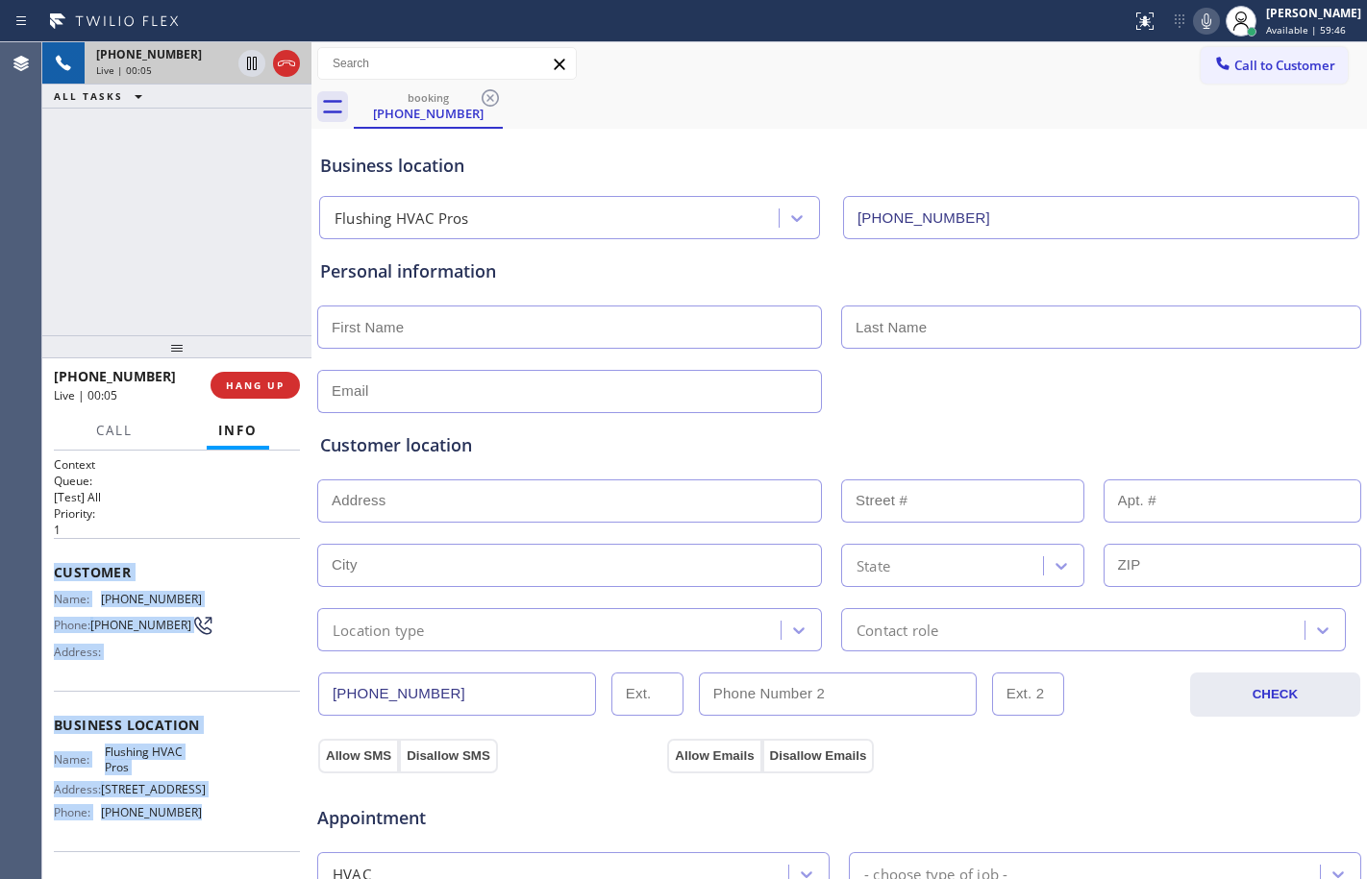
drag, startPoint x: 56, startPoint y: 579, endPoint x: 214, endPoint y: 847, distance: 311.5
click at [214, 847] on div "Context Queue: [Test] All Priority: 1 Customer Name: [PHONE_NUMBER] Phone: [PHO…" at bounding box center [177, 727] width 246 height 541
click at [261, 393] on button "HANG UP" at bounding box center [254, 385] width 89 height 27
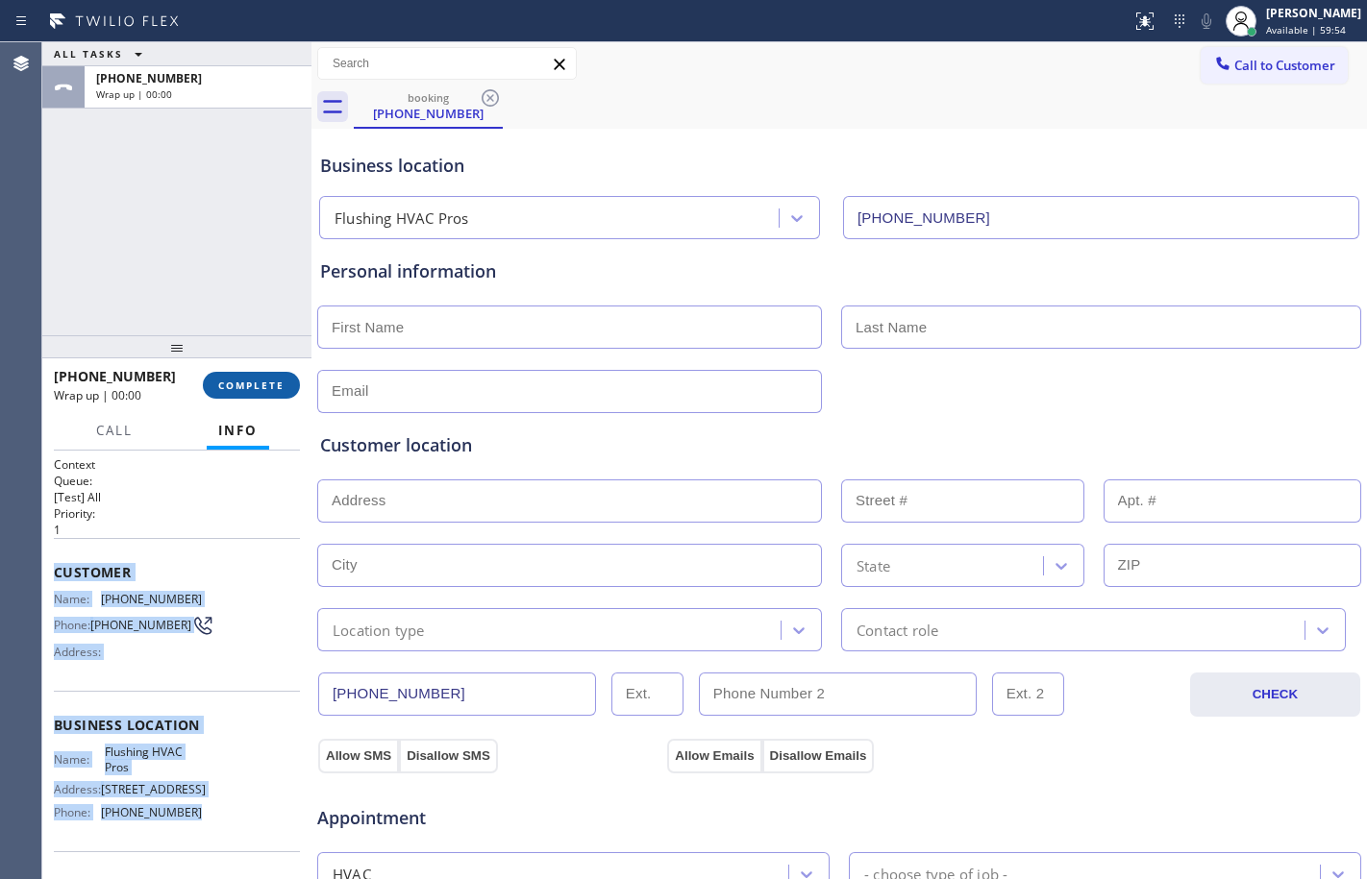
click at [261, 384] on span "COMPLETE" at bounding box center [251, 385] width 66 height 13
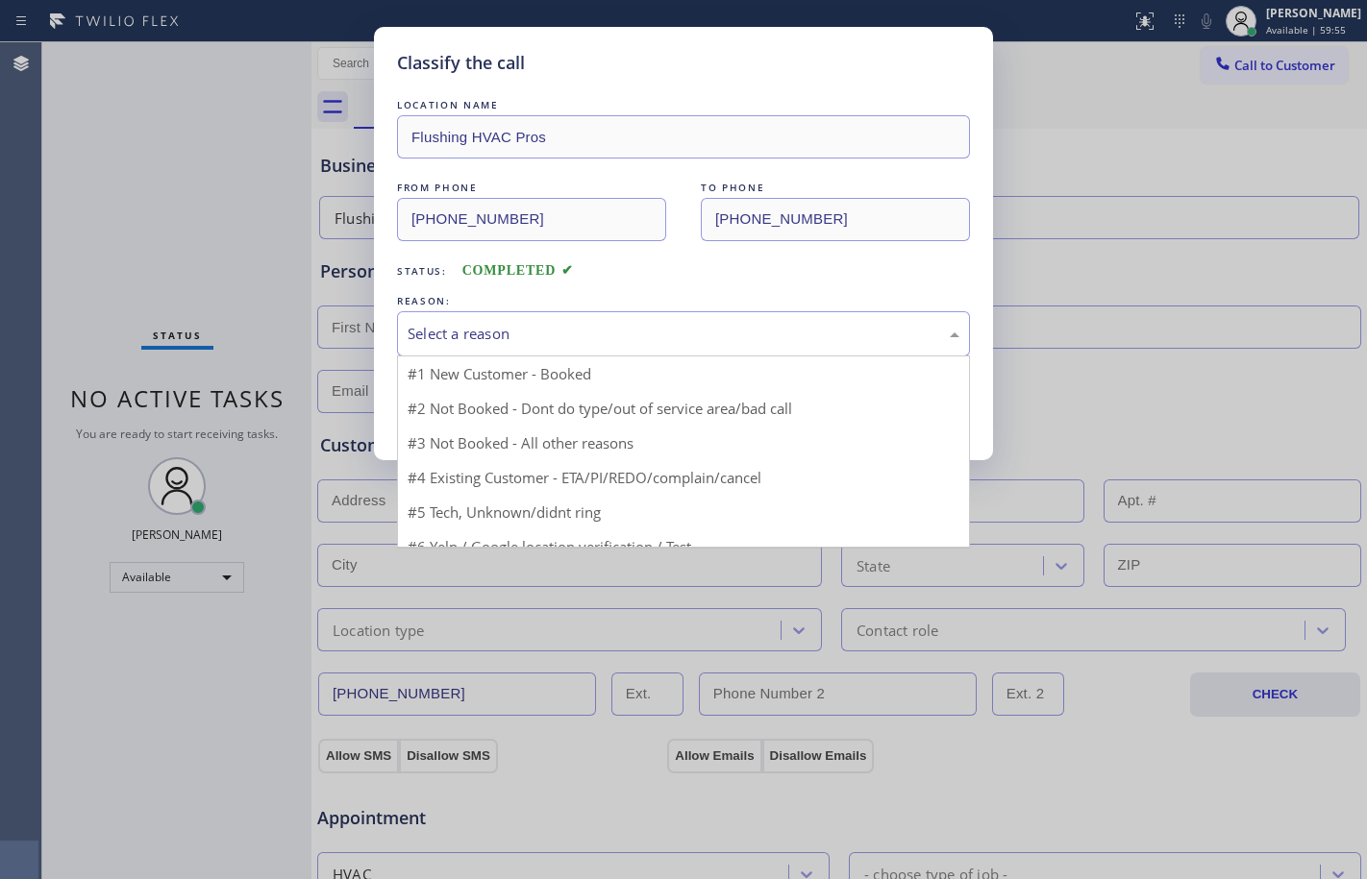
click at [794, 325] on div "Select a reason" at bounding box center [683, 334] width 552 height 22
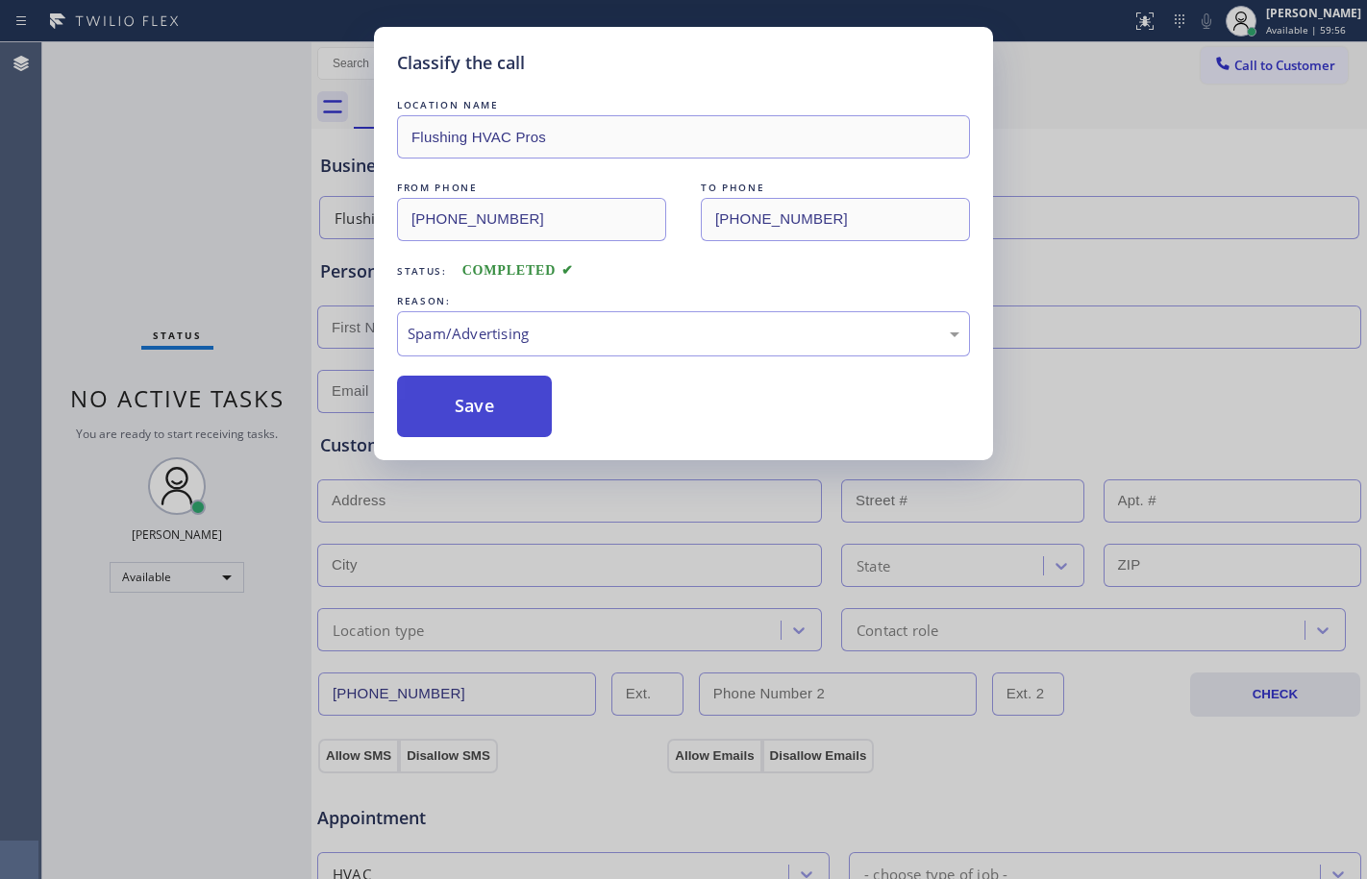
click at [480, 413] on button "Save" at bounding box center [474, 407] width 155 height 62
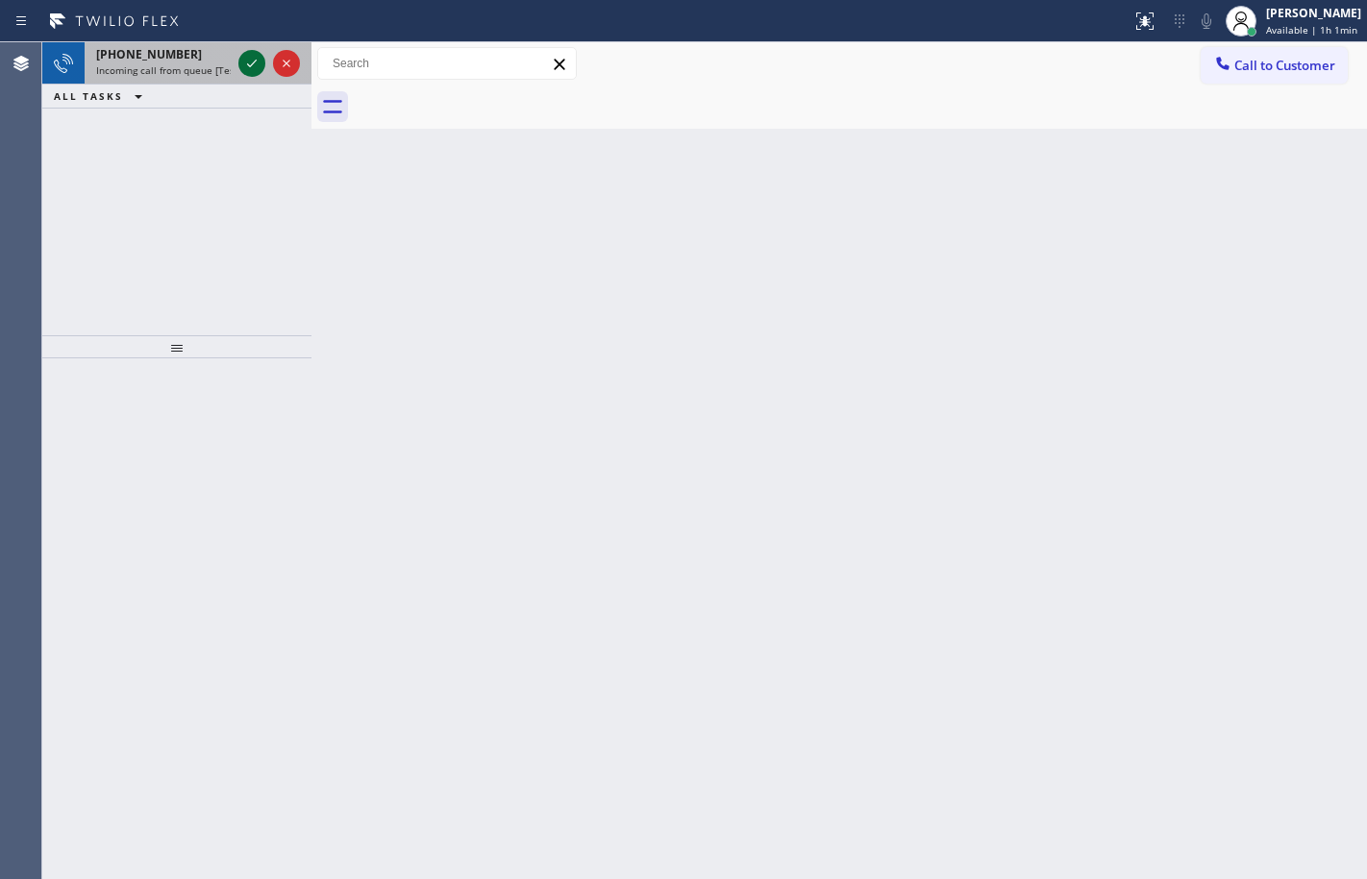
click at [251, 66] on icon at bounding box center [252, 64] width 10 height 8
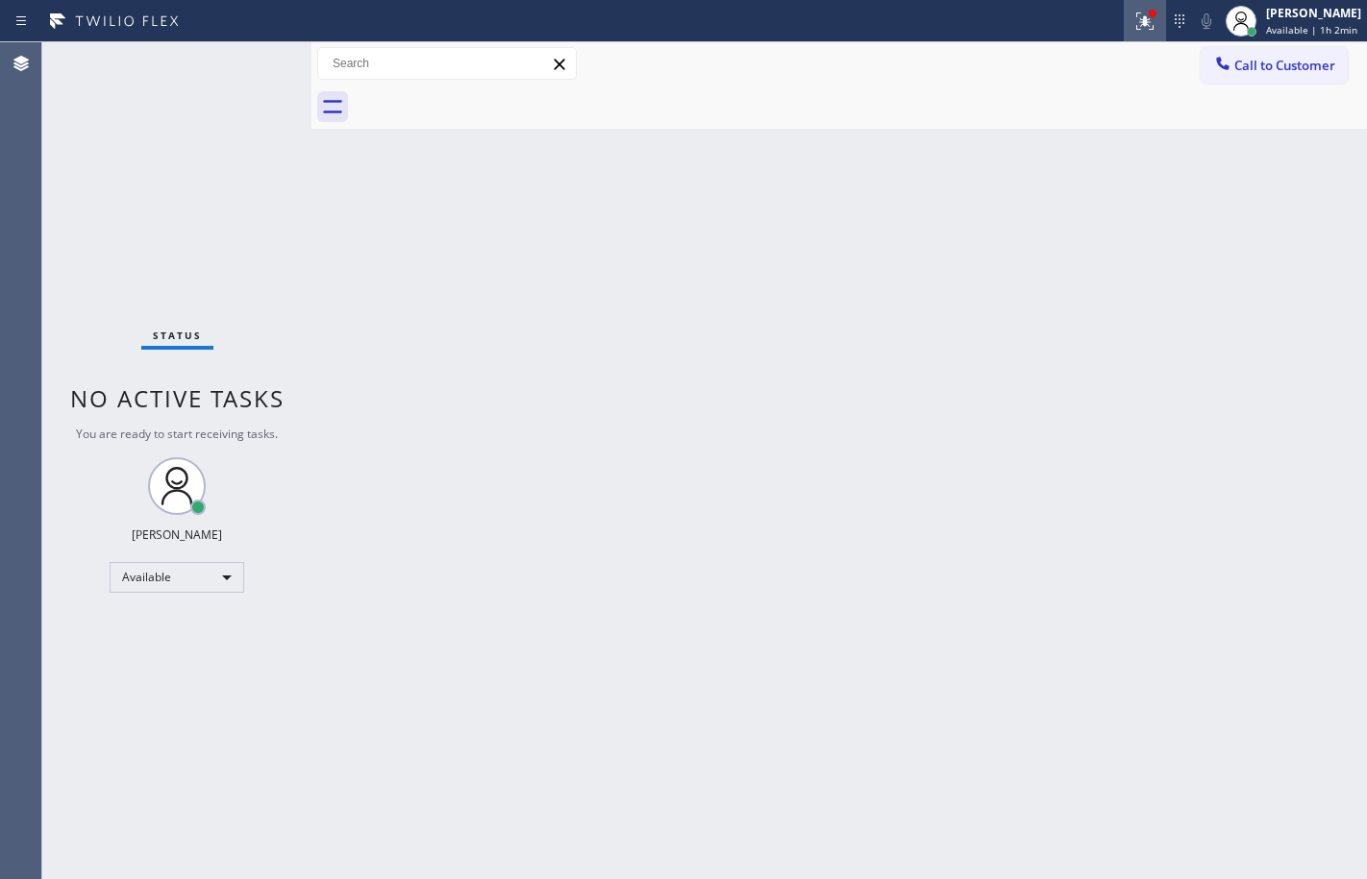
click at [1146, 25] on div at bounding box center [1145, 21] width 42 height 23
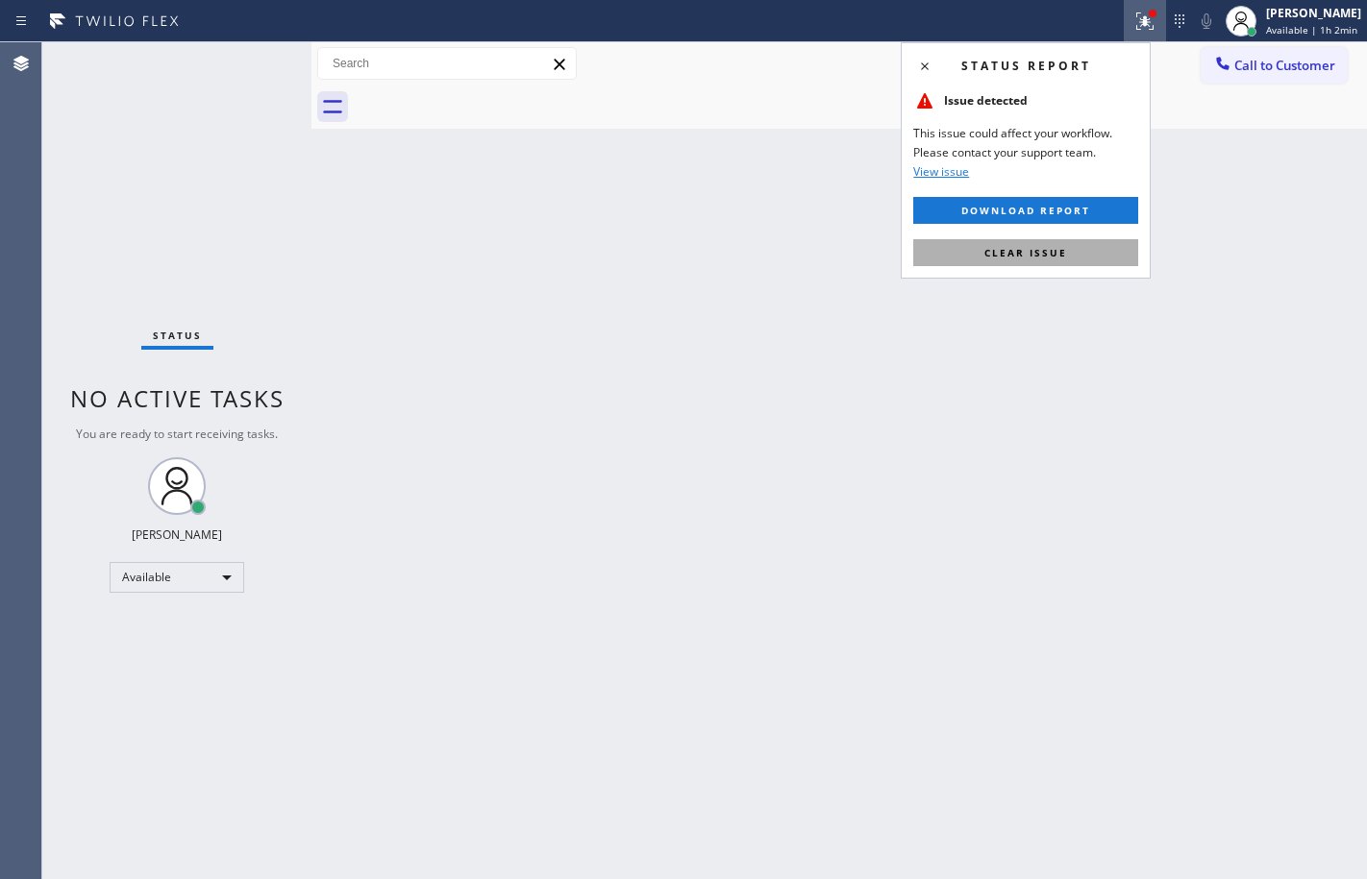
click at [1076, 247] on button "Clear issue" at bounding box center [1025, 252] width 225 height 27
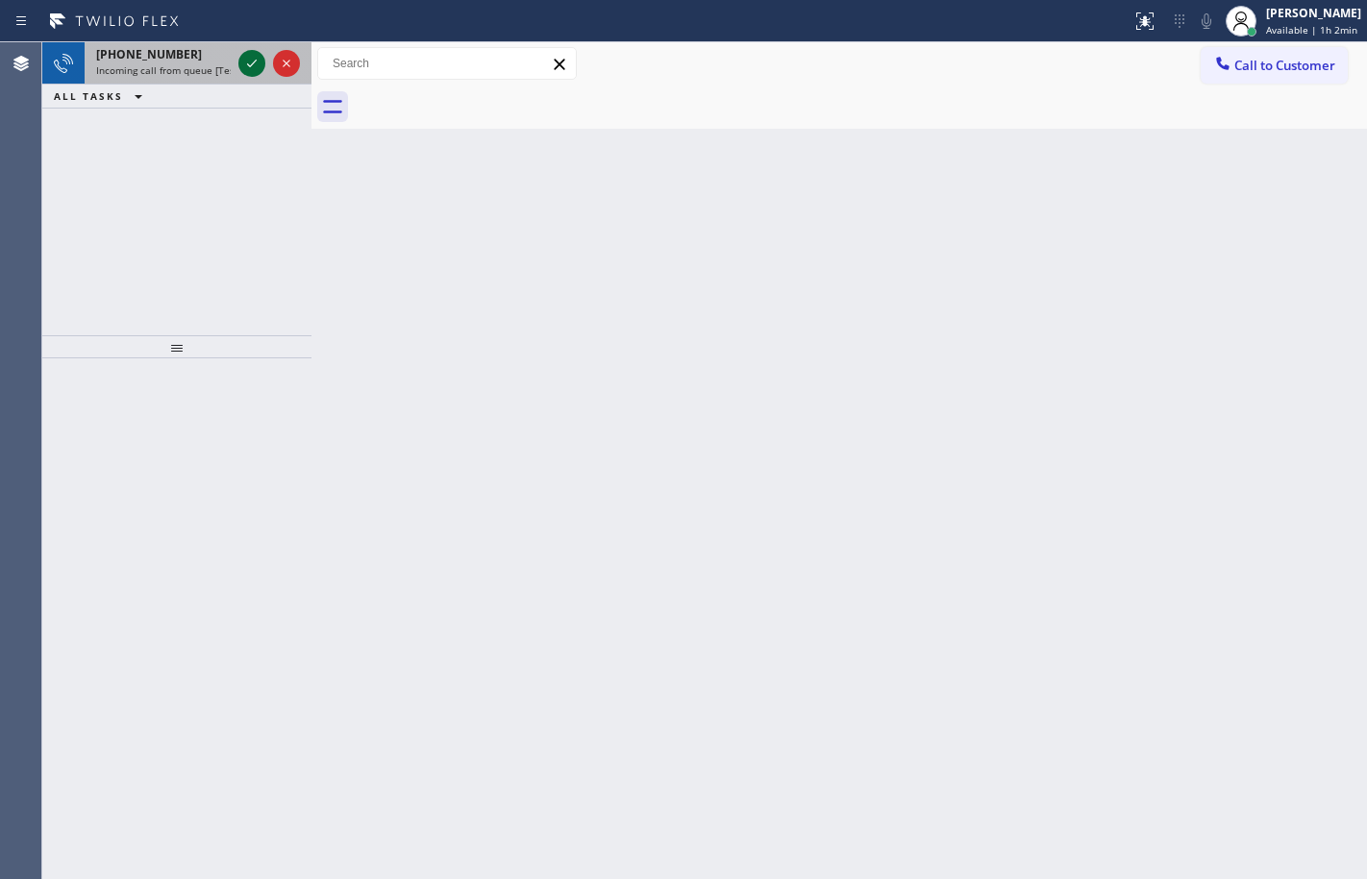
click at [240, 66] on icon at bounding box center [251, 63] width 23 height 23
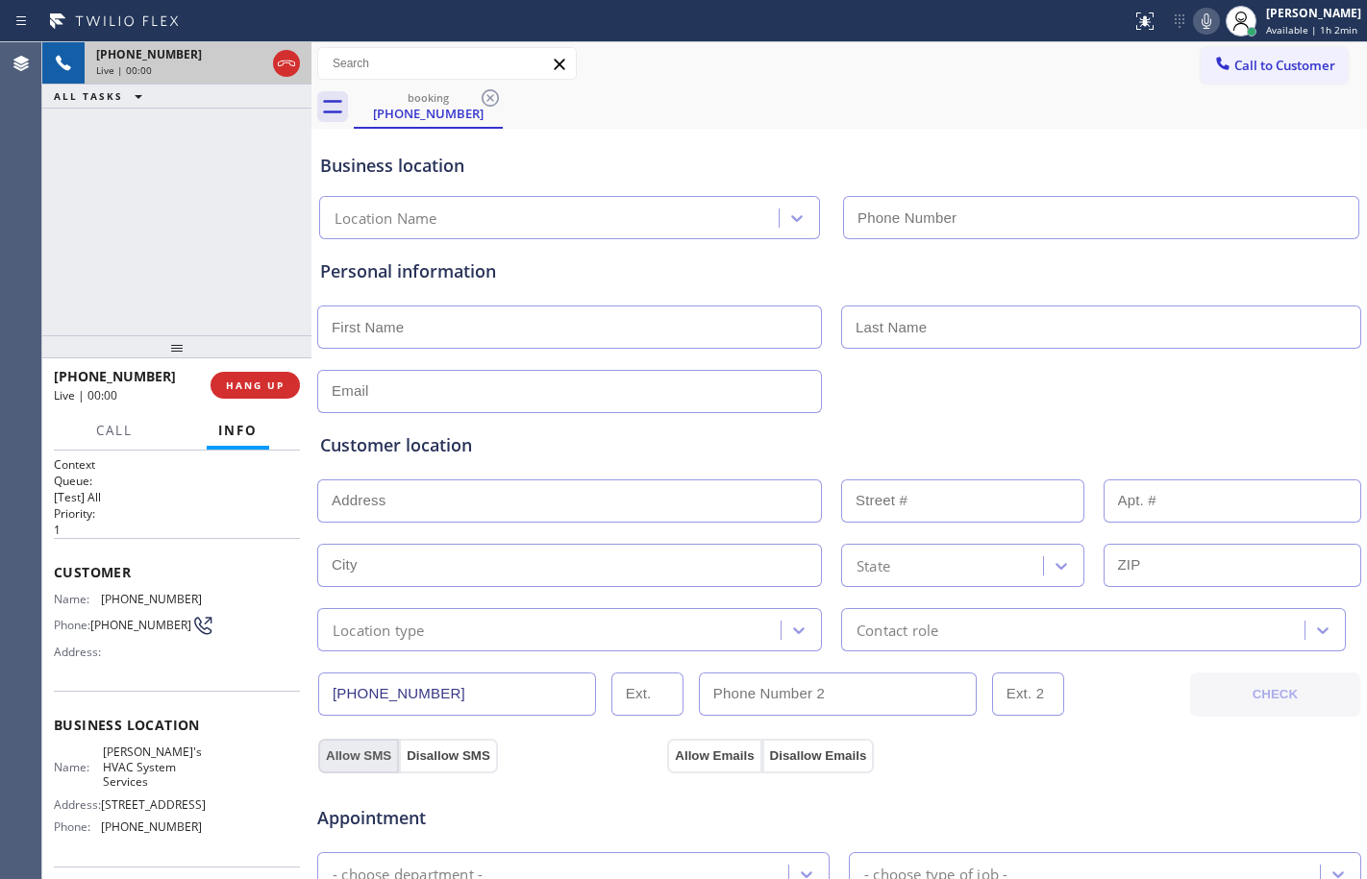
type input "[PHONE_NUMBER]"
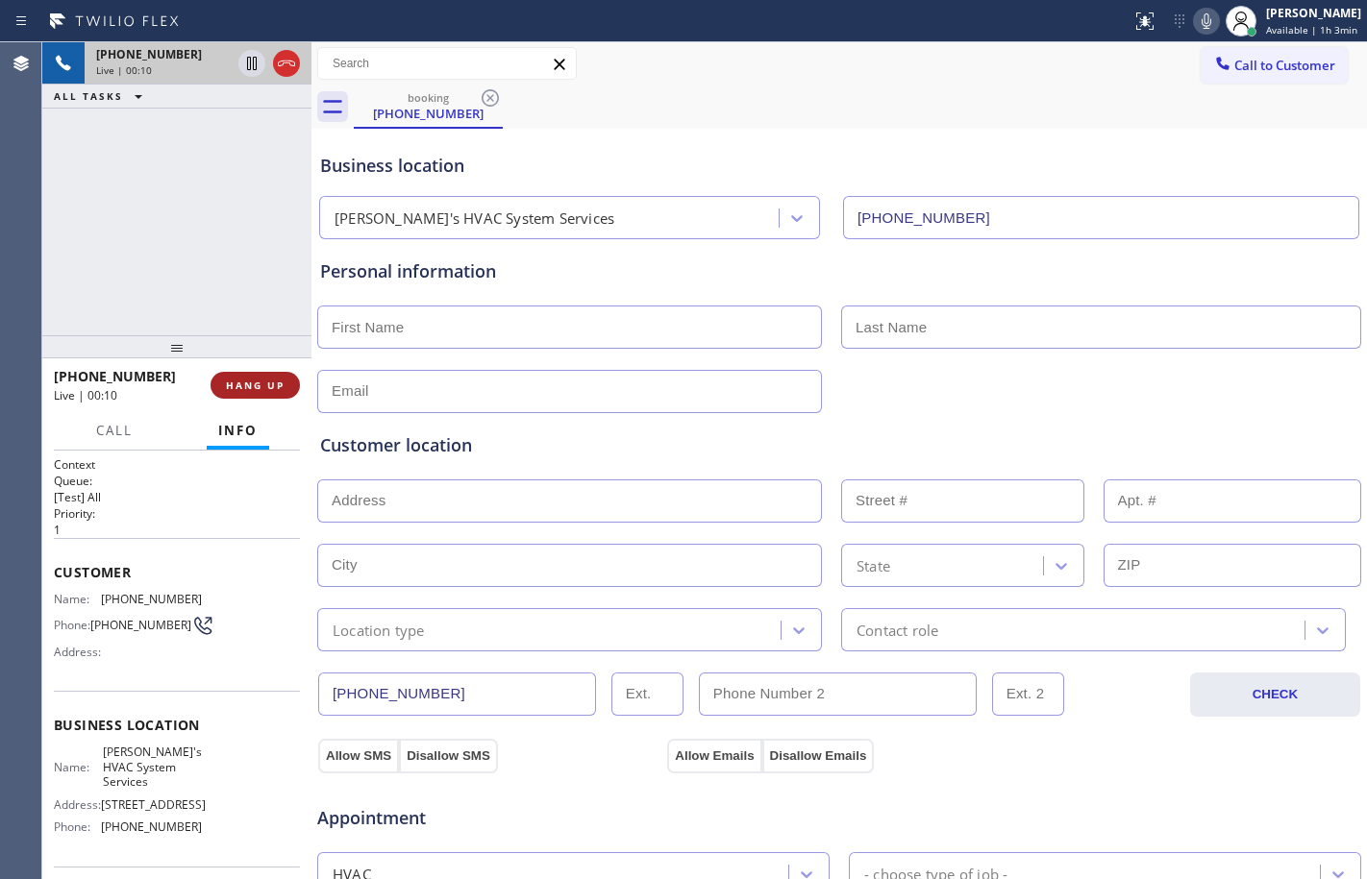
click at [263, 393] on button "HANG UP" at bounding box center [254, 385] width 89 height 27
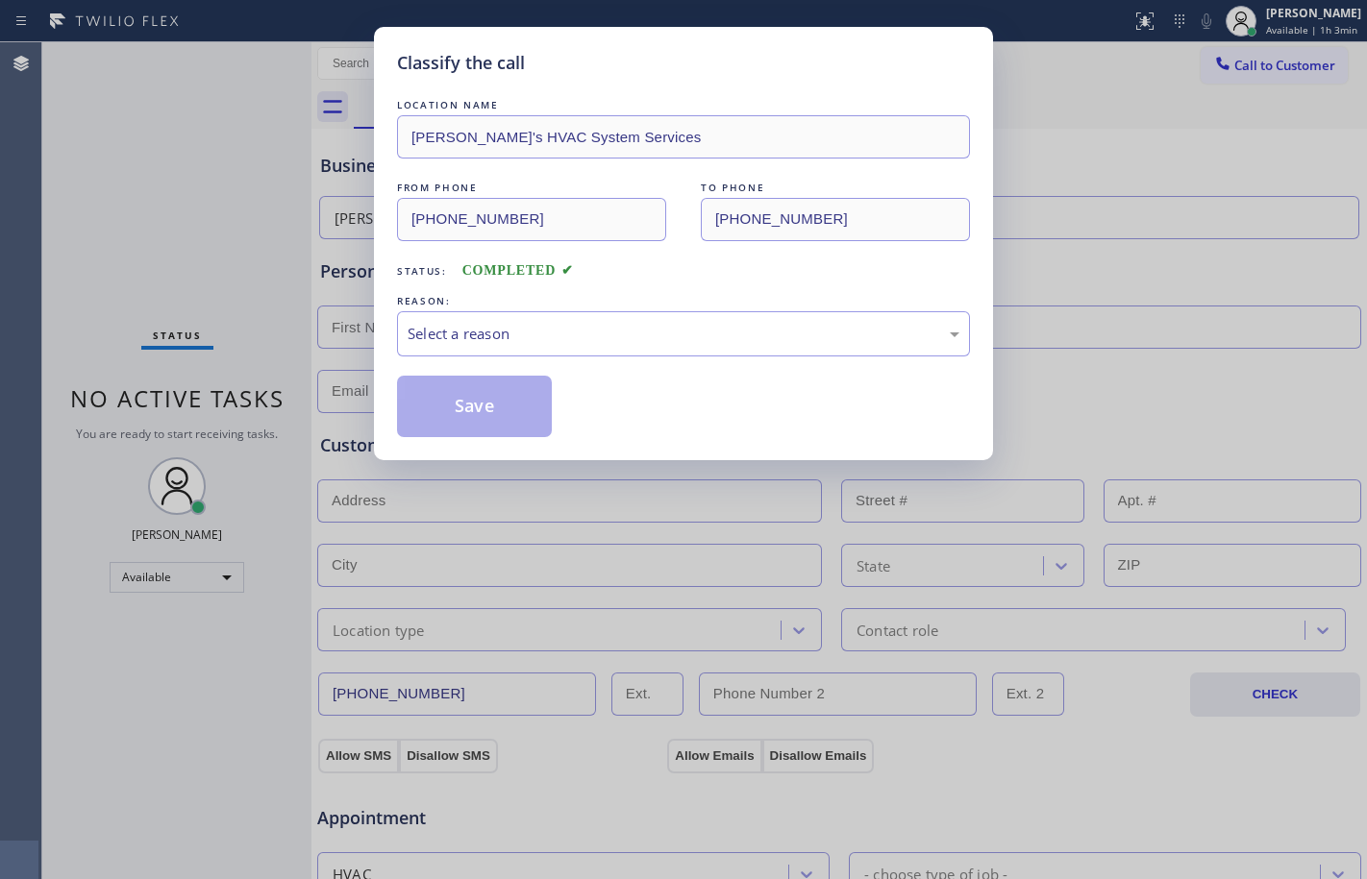
click at [500, 358] on div "LOCATION NAME [PERSON_NAME]'s HVAC System Services FROM PHONE [PHONE_NUMBER] TO…" at bounding box center [683, 266] width 573 height 342
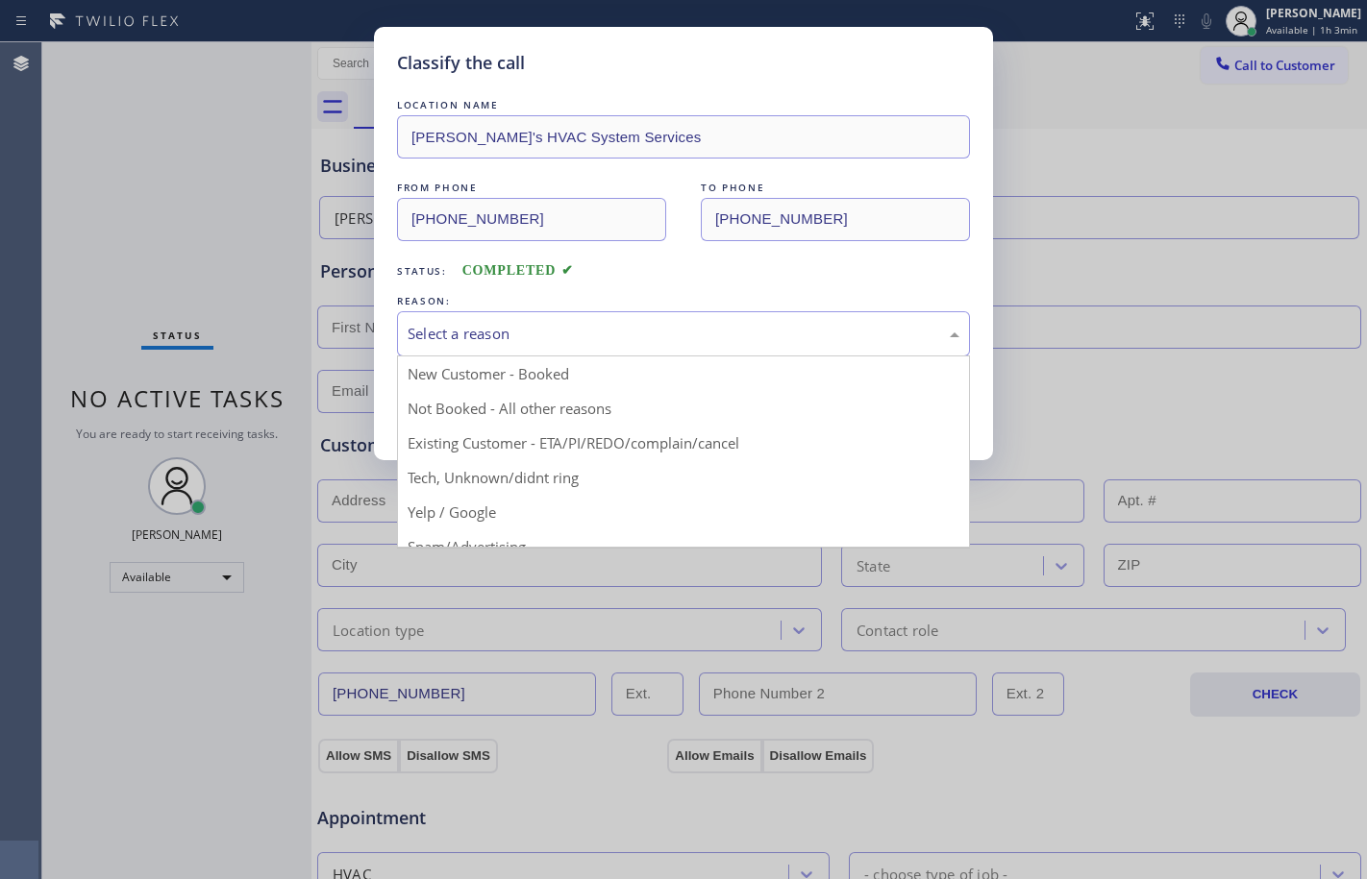
click at [515, 341] on div "Select a reason" at bounding box center [683, 334] width 552 height 22
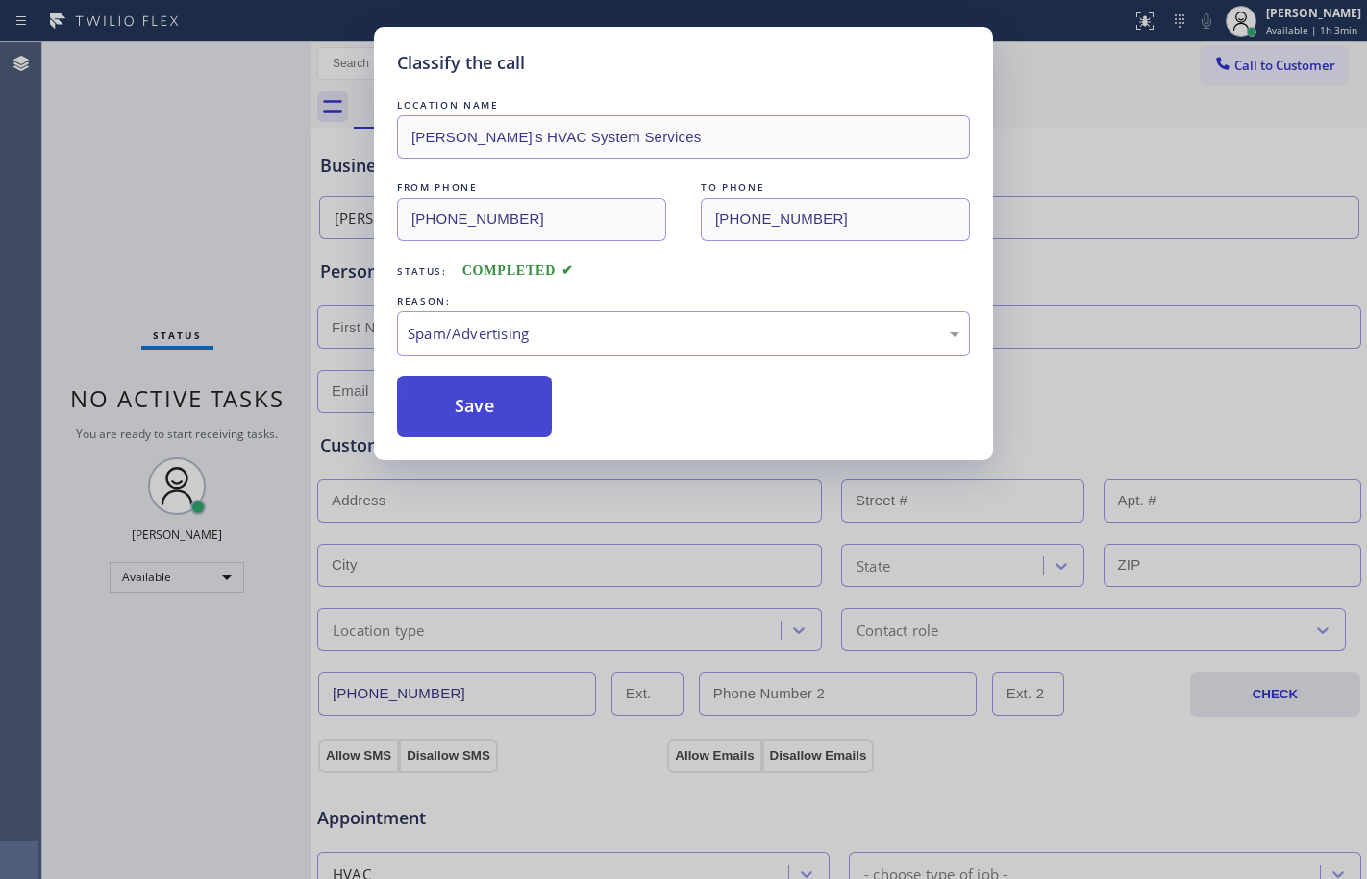
click at [468, 414] on button "Save" at bounding box center [474, 407] width 155 height 62
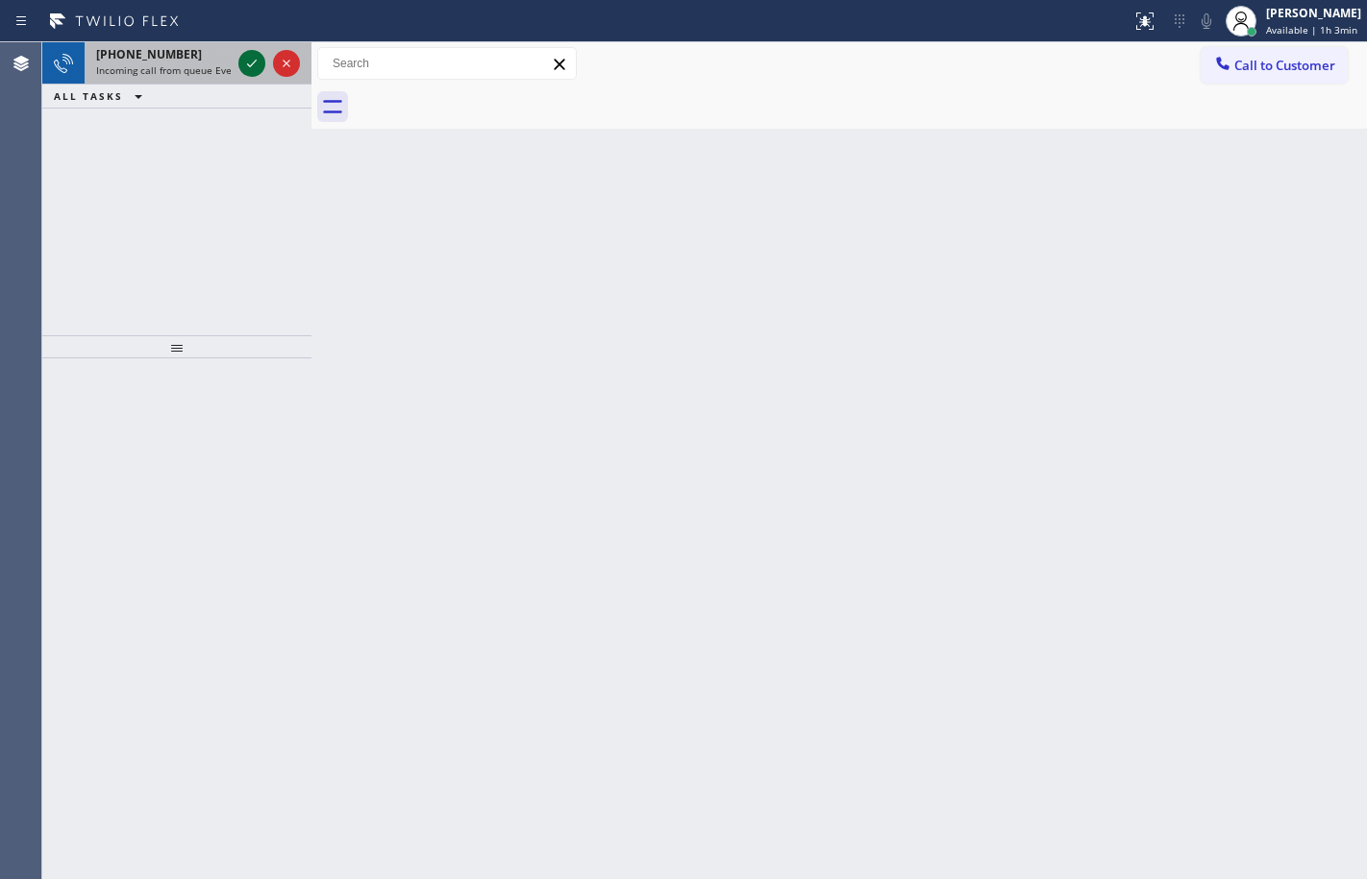
click at [248, 66] on icon at bounding box center [251, 63] width 23 height 23
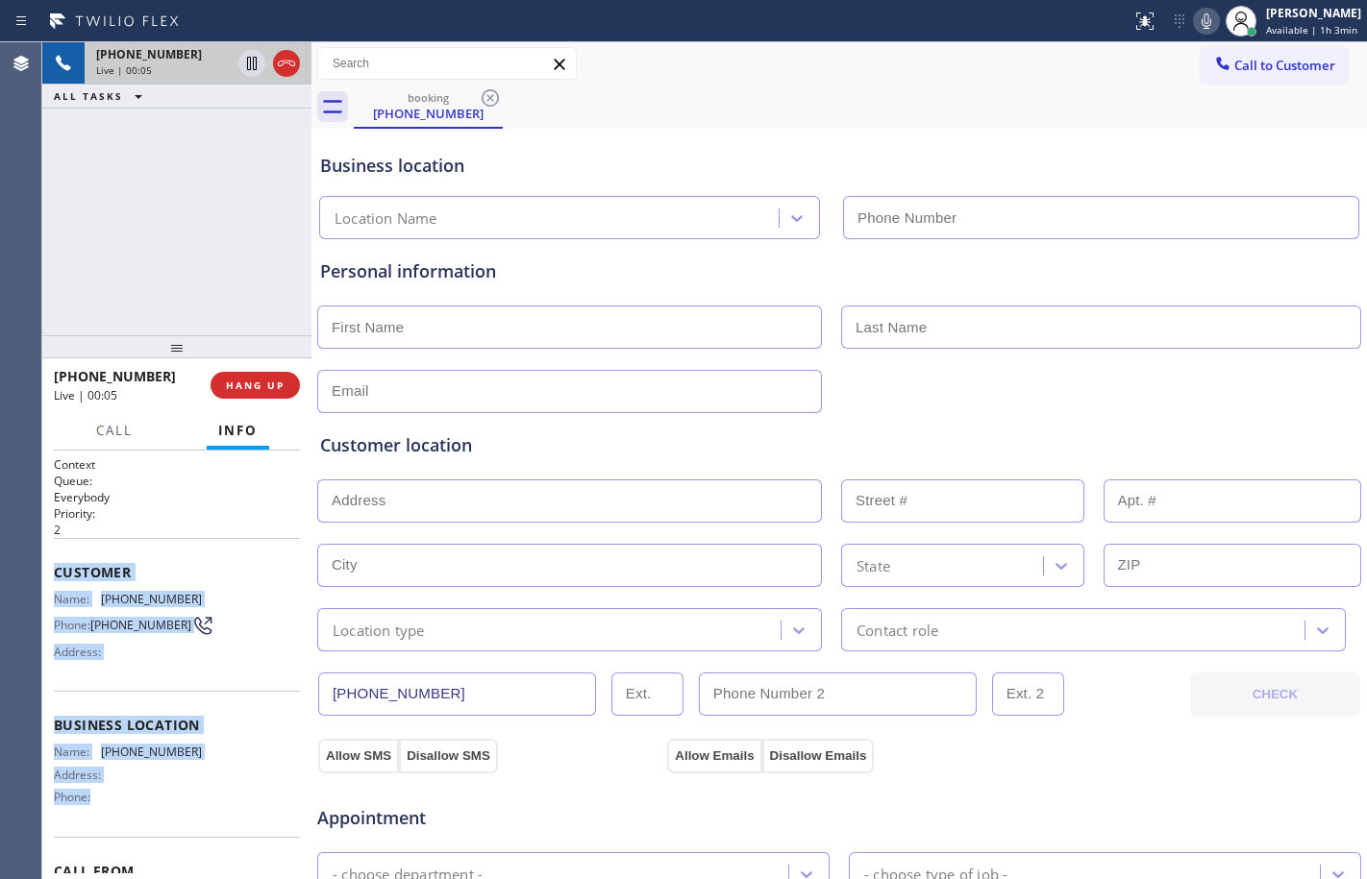
drag, startPoint x: 52, startPoint y: 578, endPoint x: 190, endPoint y: 835, distance: 292.4
click at [190, 835] on div "Context Queue: Everybody Priority: 2 Customer Name: [PHONE_NUMBER] Phone: [PHON…" at bounding box center [176, 665] width 269 height 429
copy div "Customer Name: [PHONE_NUMBER] Phone: [PHONE_NUMBER] Address: Business location …"
click at [248, 581] on div "Customer Name: [PHONE_NUMBER] Phone: [PHONE_NUMBER] Address:" at bounding box center [177, 615] width 246 height 154
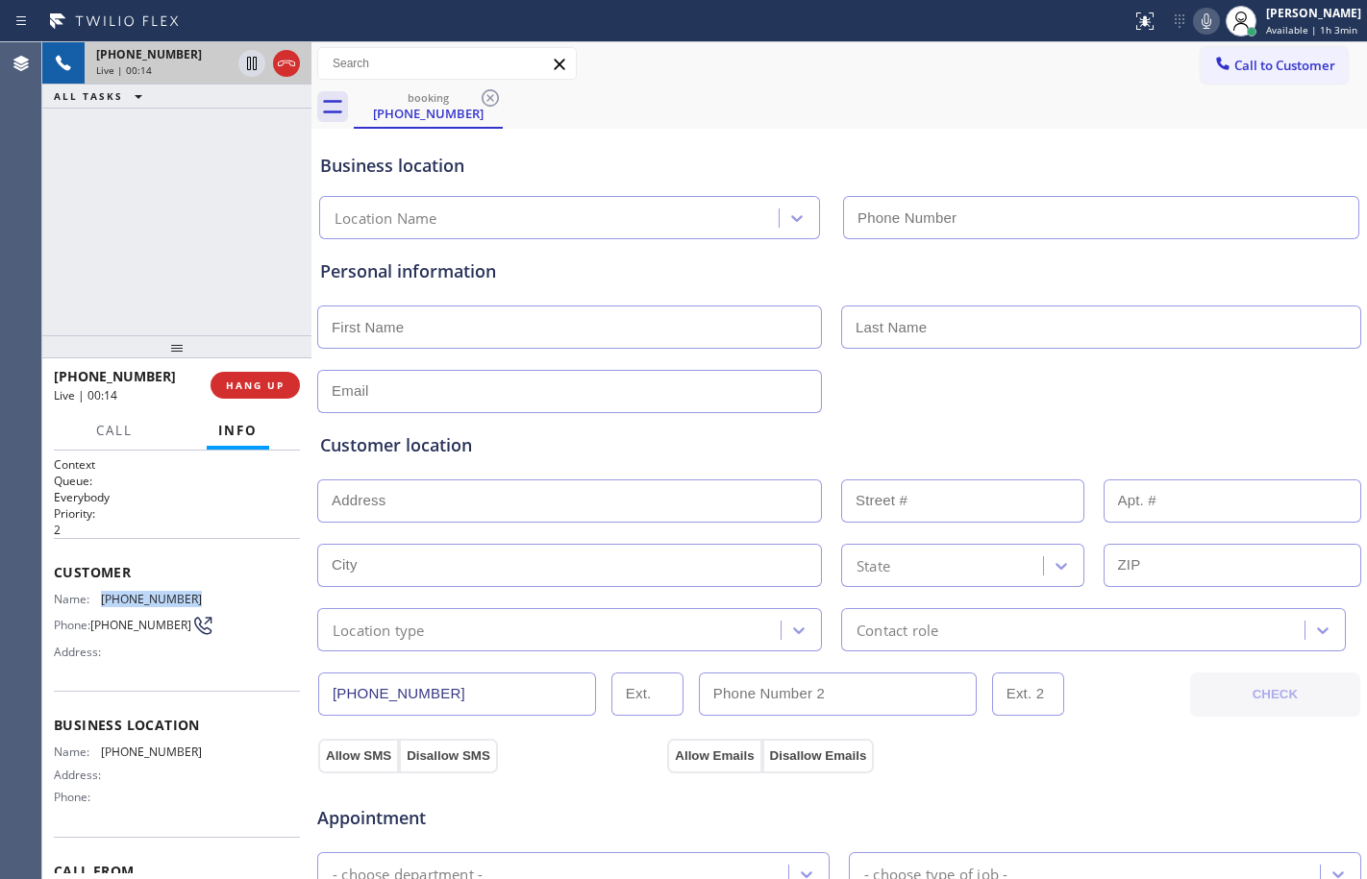
drag, startPoint x: 101, startPoint y: 603, endPoint x: 199, endPoint y: 597, distance: 98.2
click at [199, 597] on div "Name: [PHONE_NUMBER] Phone: [PHONE_NUMBER] Address:" at bounding box center [177, 630] width 246 height 76
copy div "[PHONE_NUMBER]"
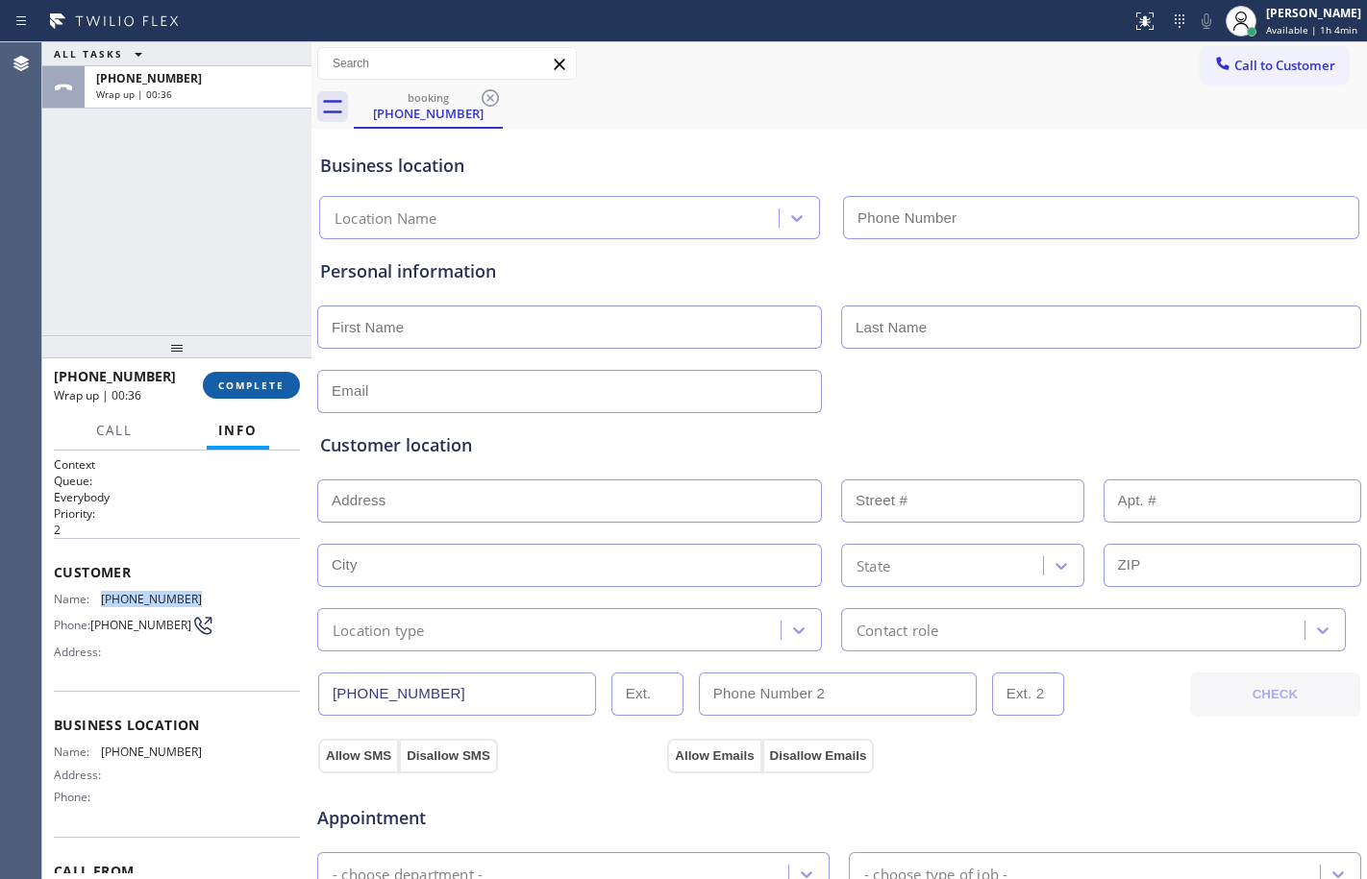
click at [234, 391] on span "COMPLETE" at bounding box center [251, 385] width 66 height 13
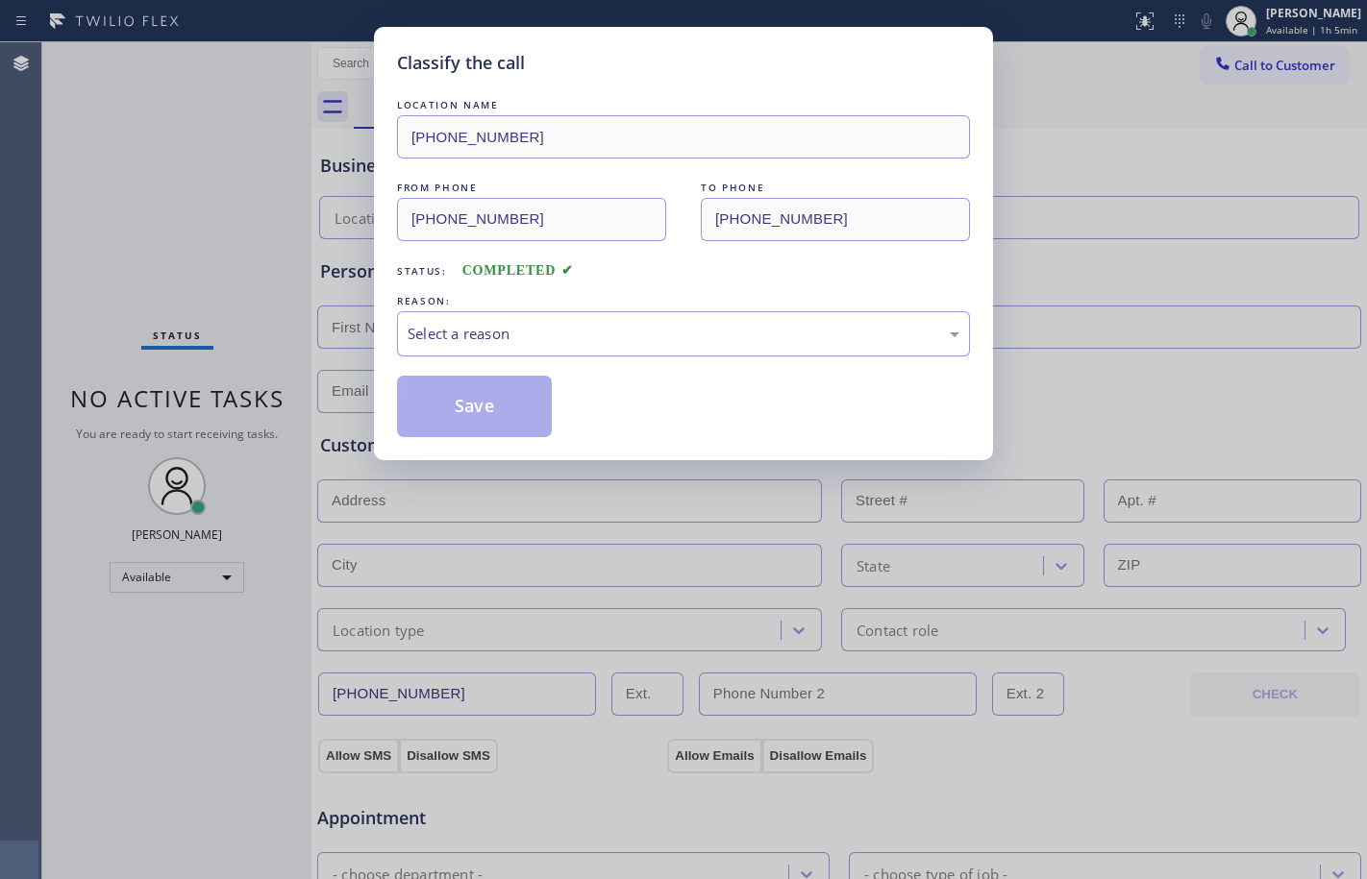
click at [652, 318] on div "Select a reason" at bounding box center [683, 333] width 573 height 45
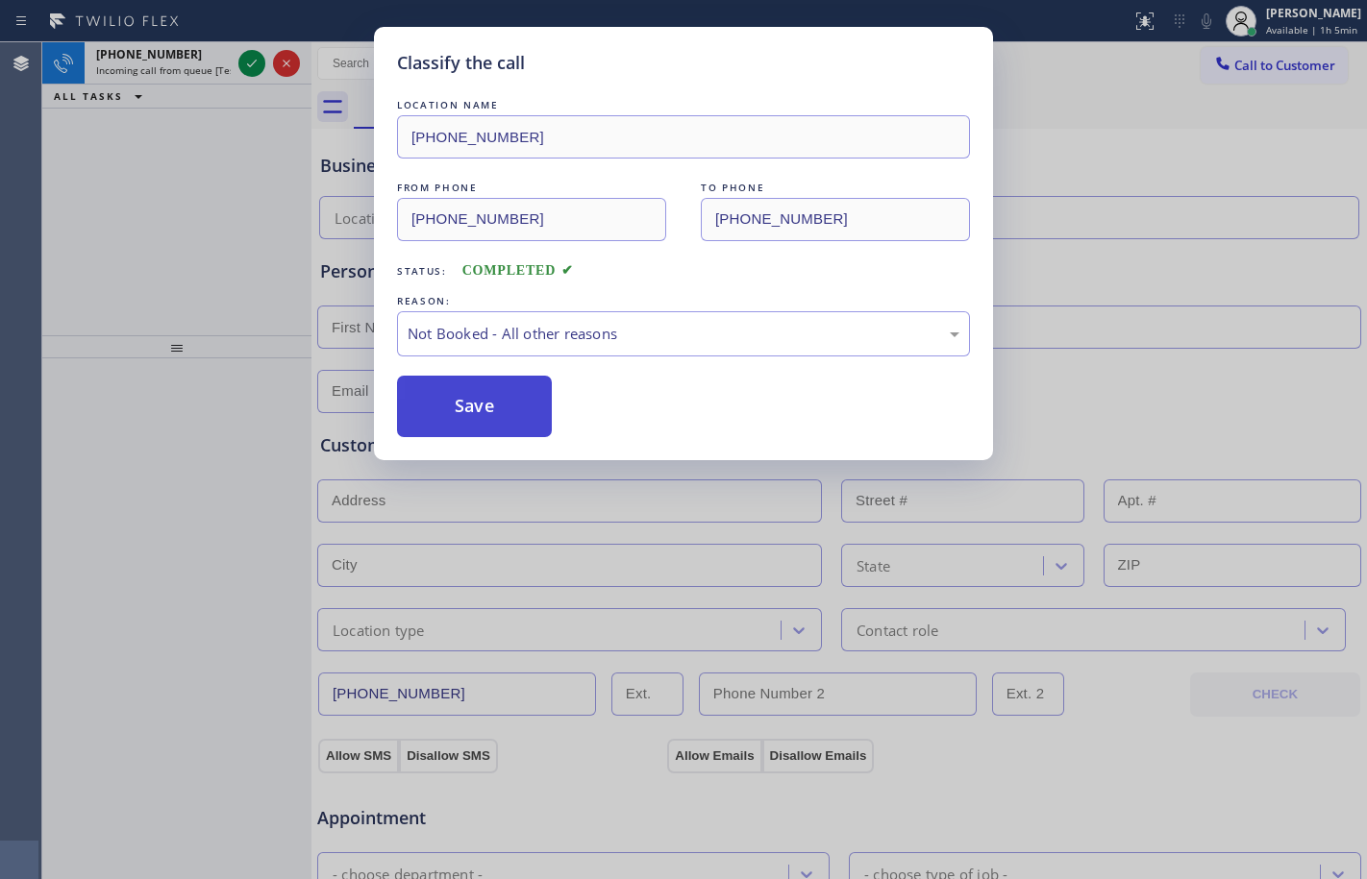
click at [495, 390] on button "Save" at bounding box center [474, 407] width 155 height 62
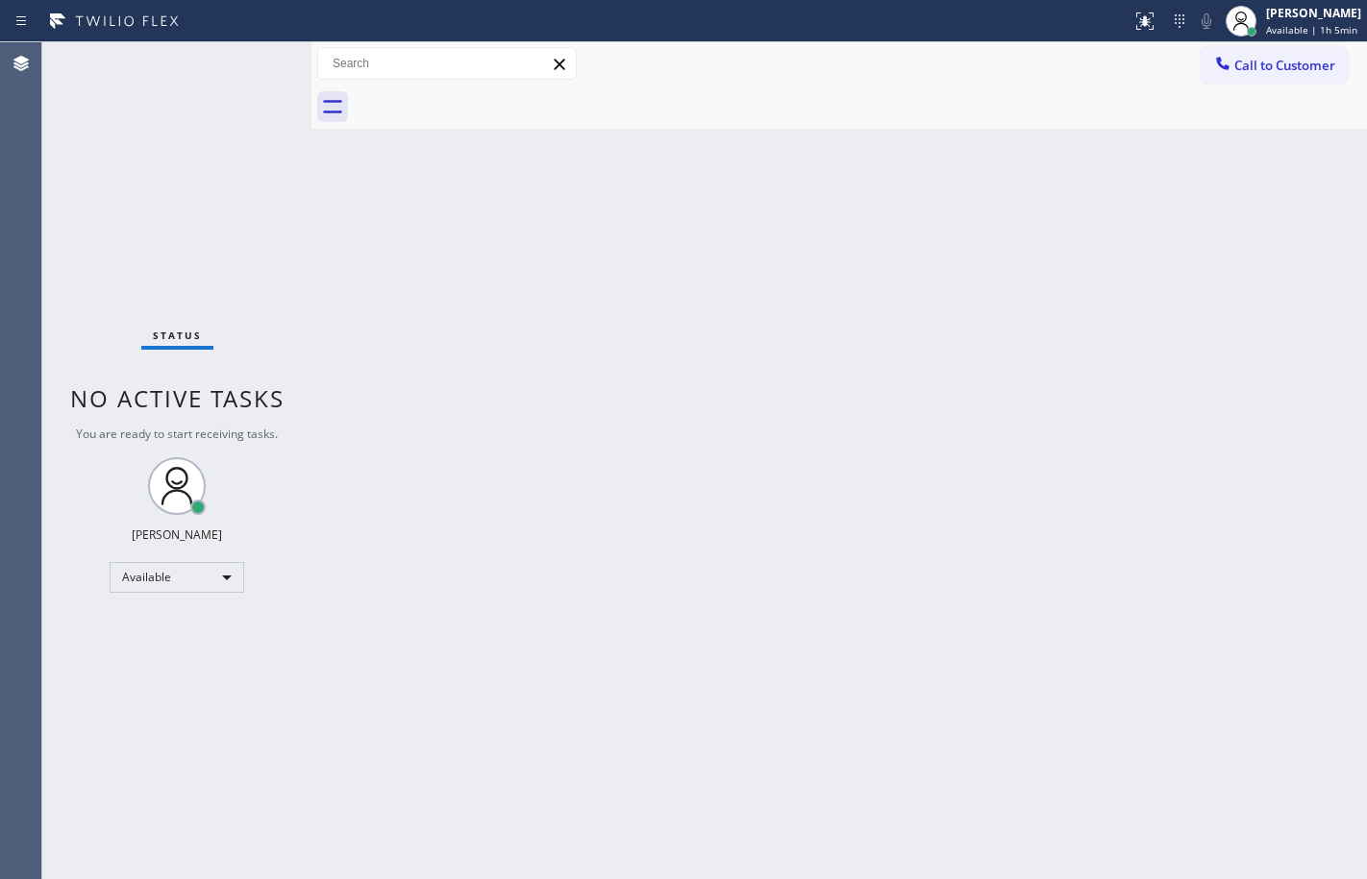
click at [262, 56] on div "Status No active tasks You are ready to start receiving tasks. [PERSON_NAME] Av…" at bounding box center [176, 460] width 269 height 837
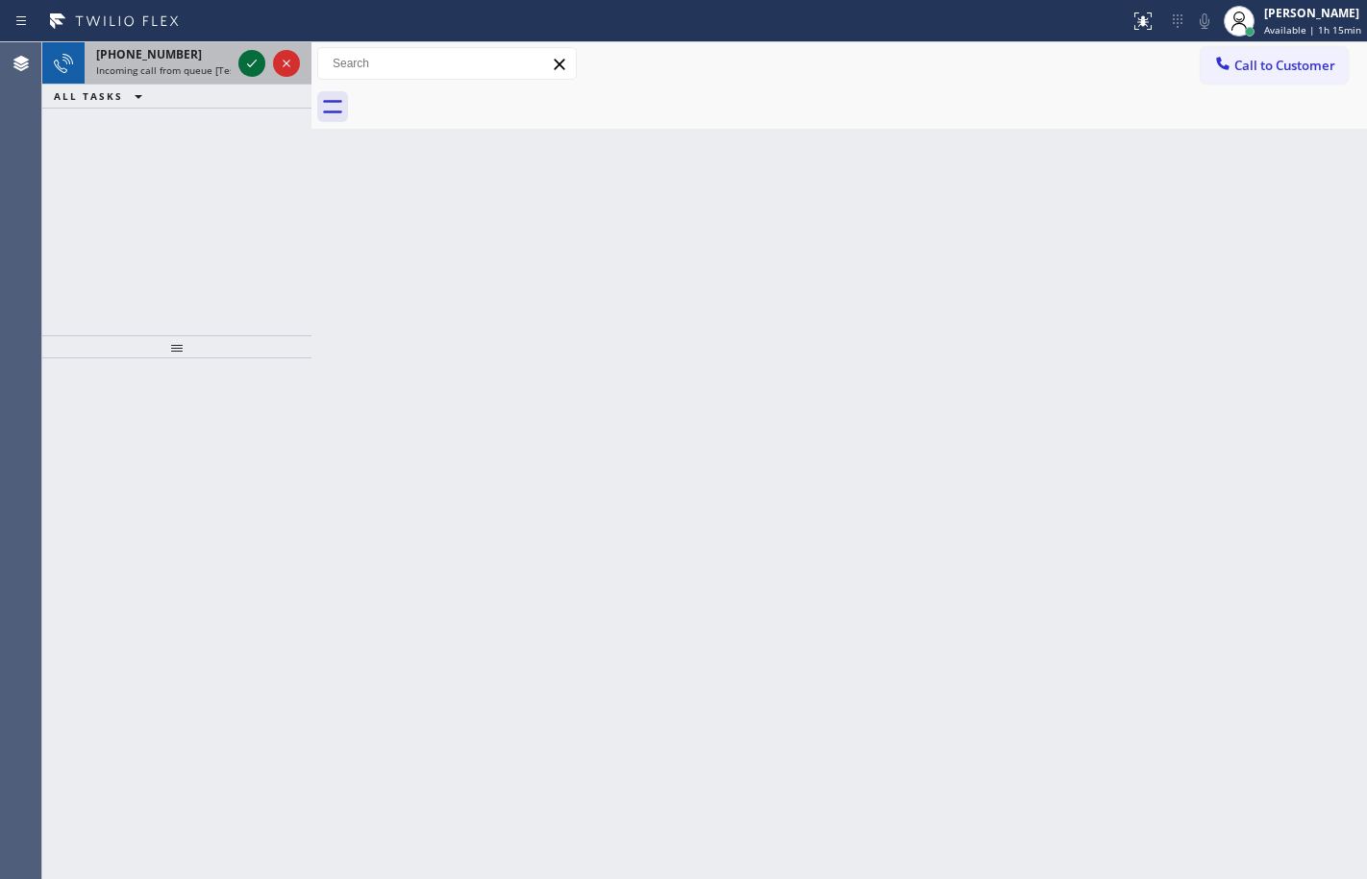
click at [247, 60] on icon at bounding box center [251, 63] width 23 height 23
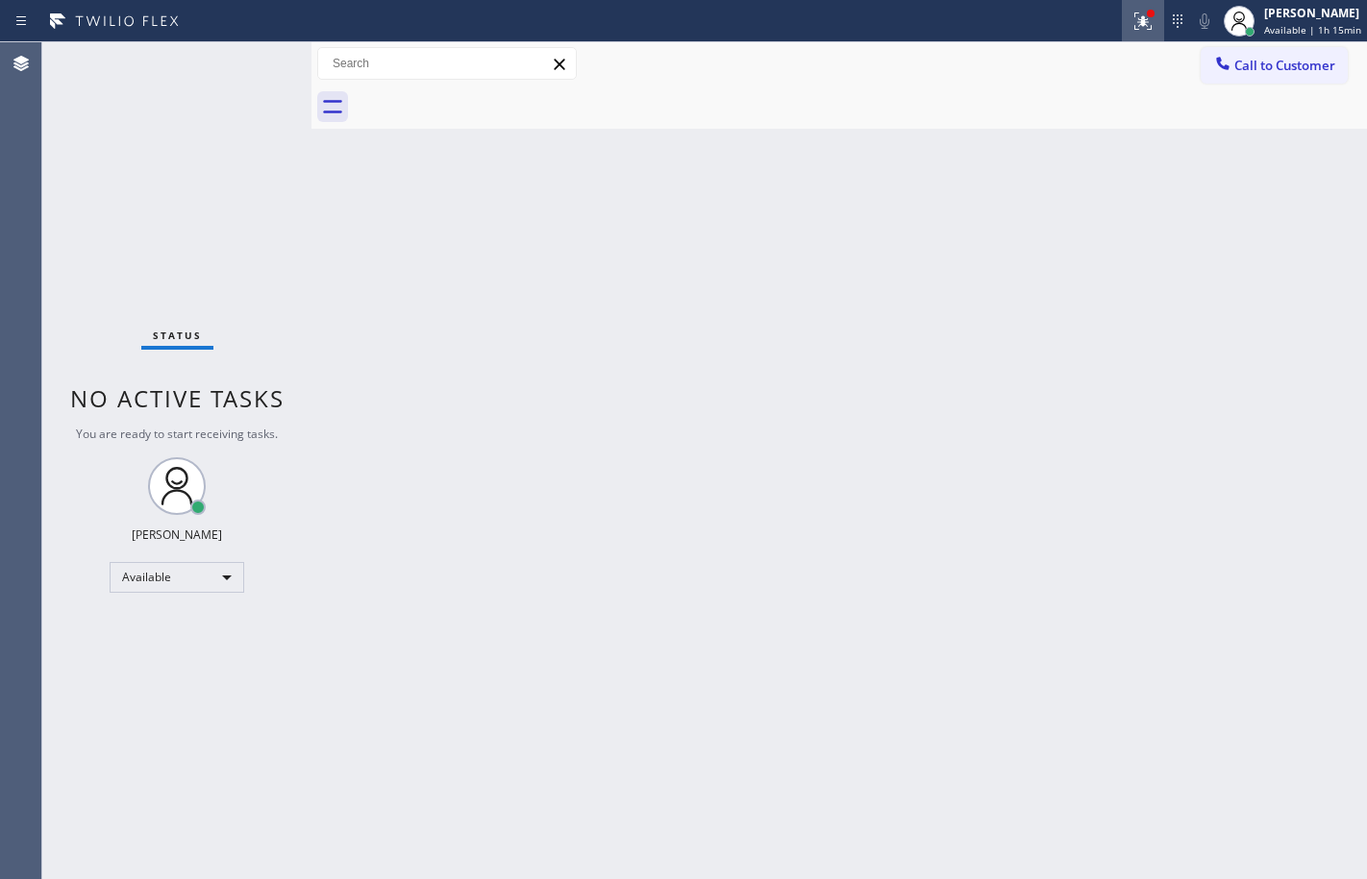
click at [1131, 29] on icon at bounding box center [1142, 21] width 23 height 23
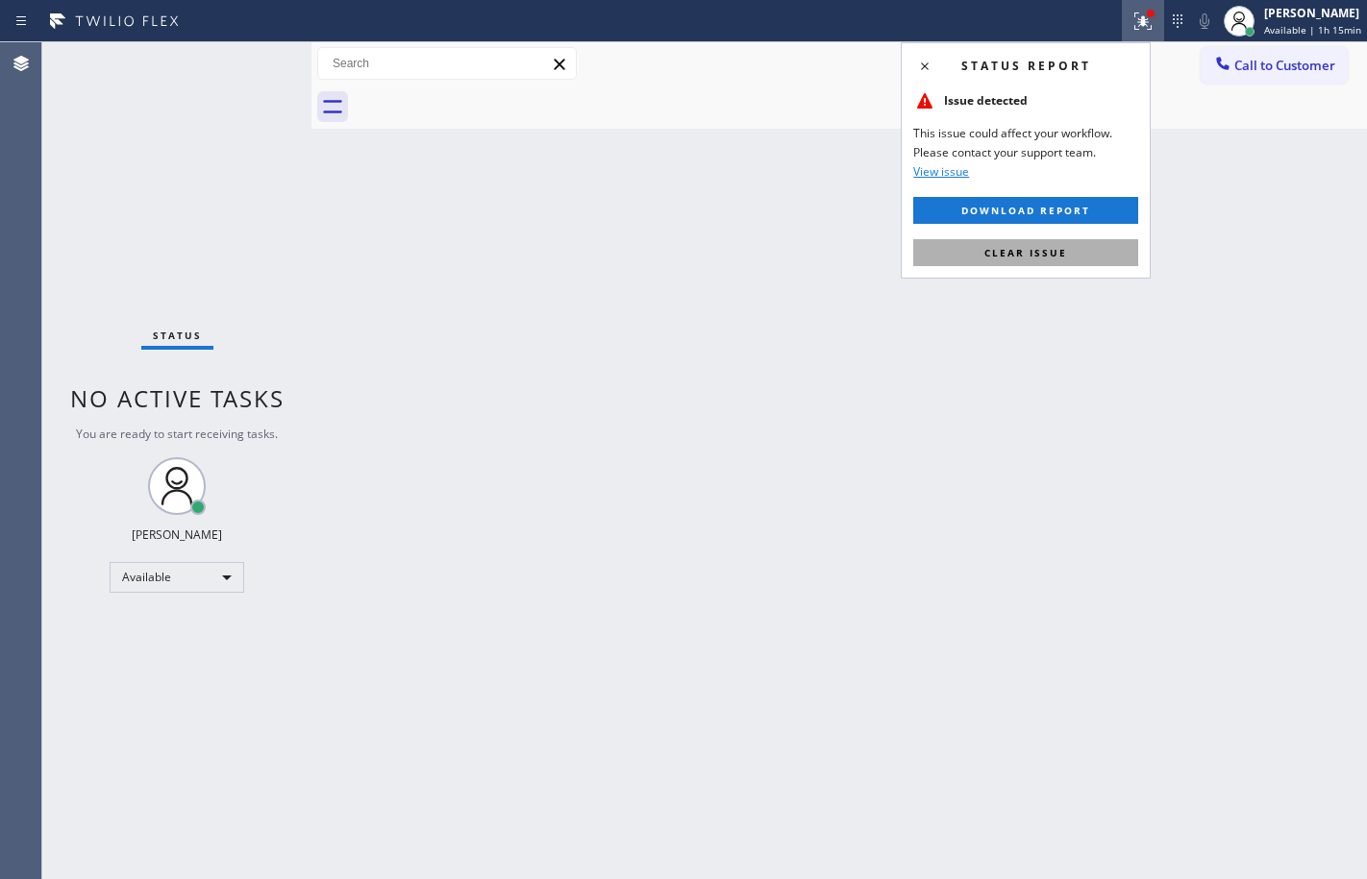
click at [1087, 252] on button "Clear issue" at bounding box center [1025, 252] width 225 height 27
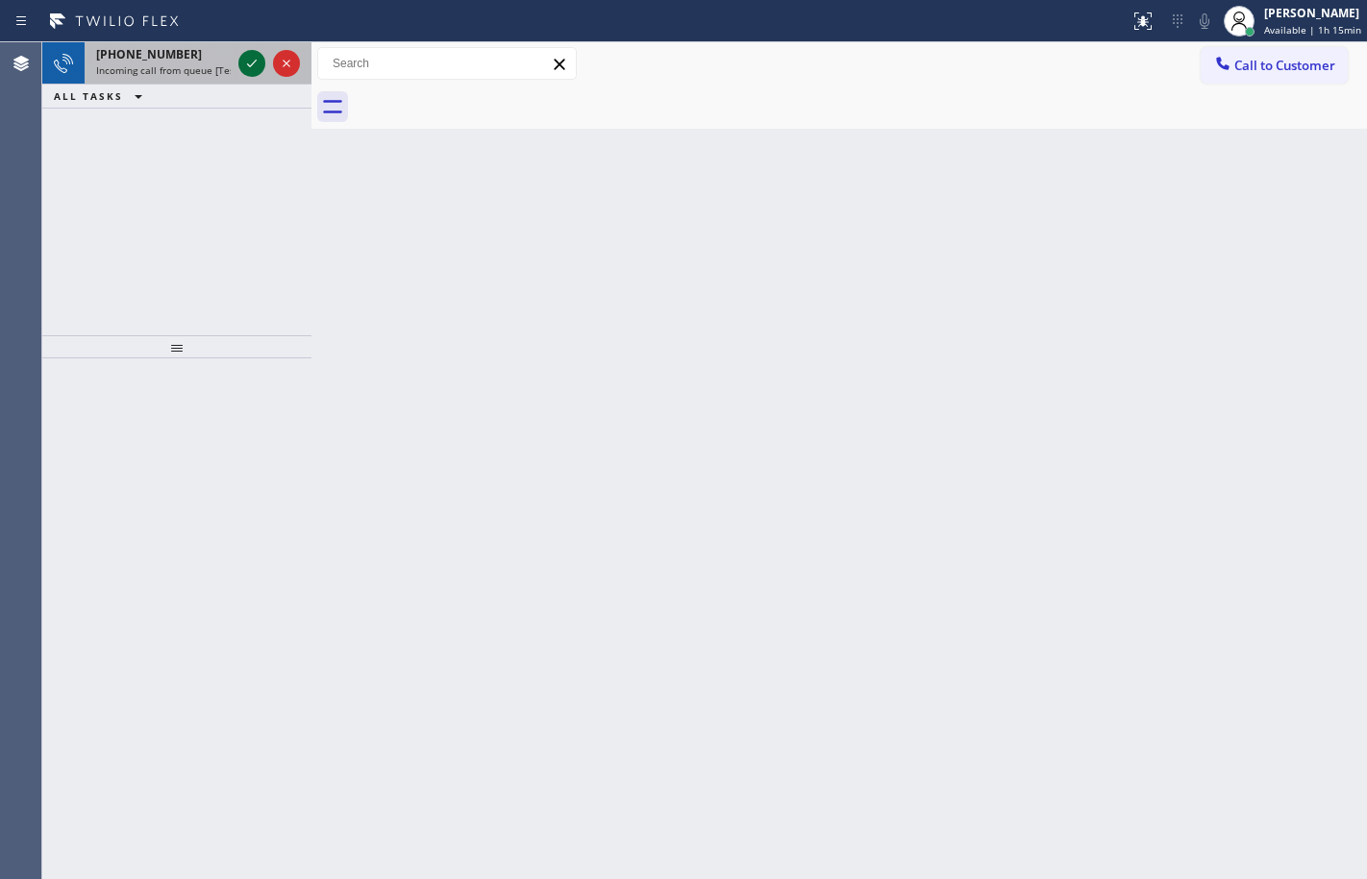
click at [255, 71] on icon at bounding box center [251, 63] width 23 height 23
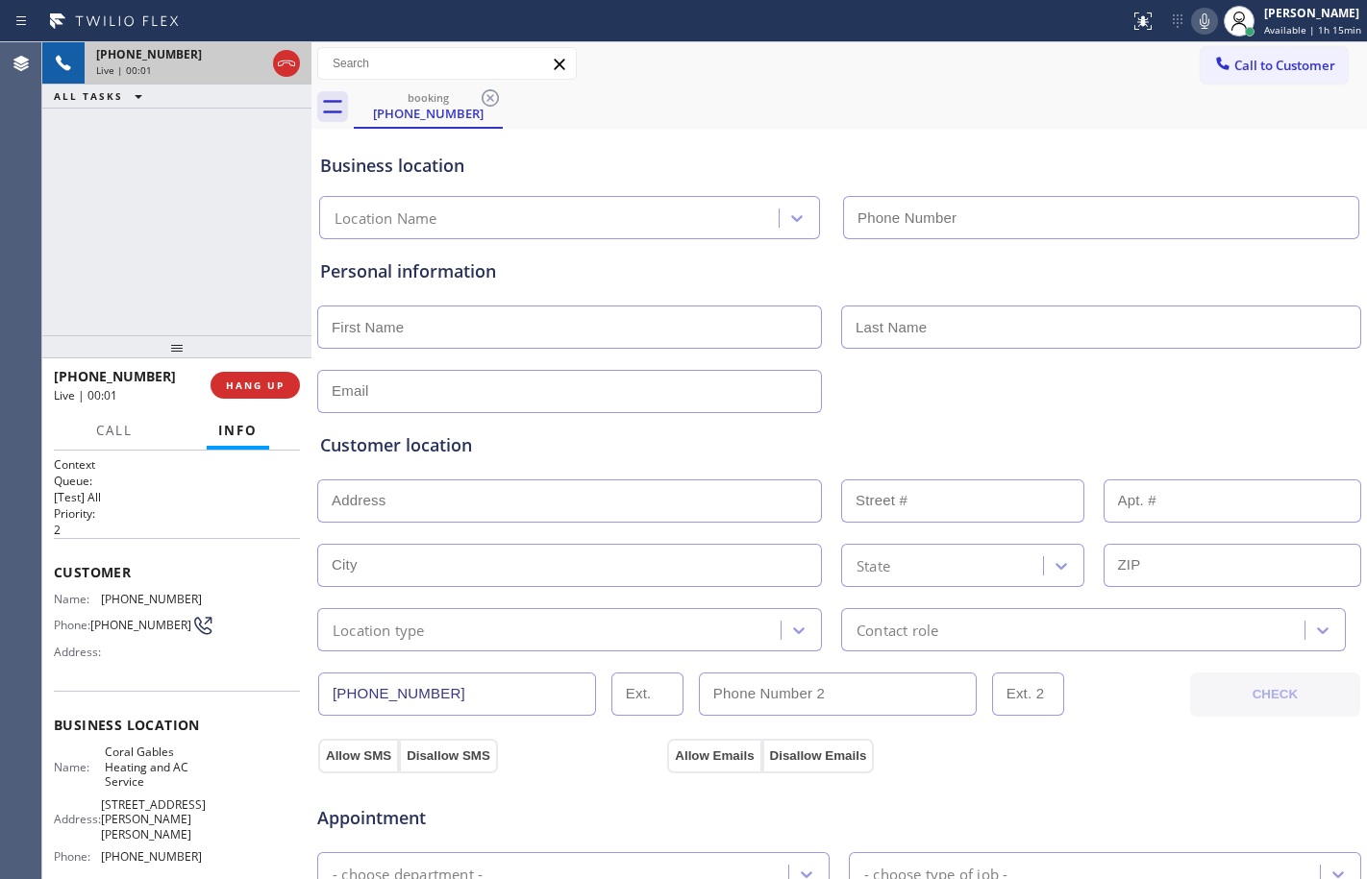
type input "[PHONE_NUMBER]"
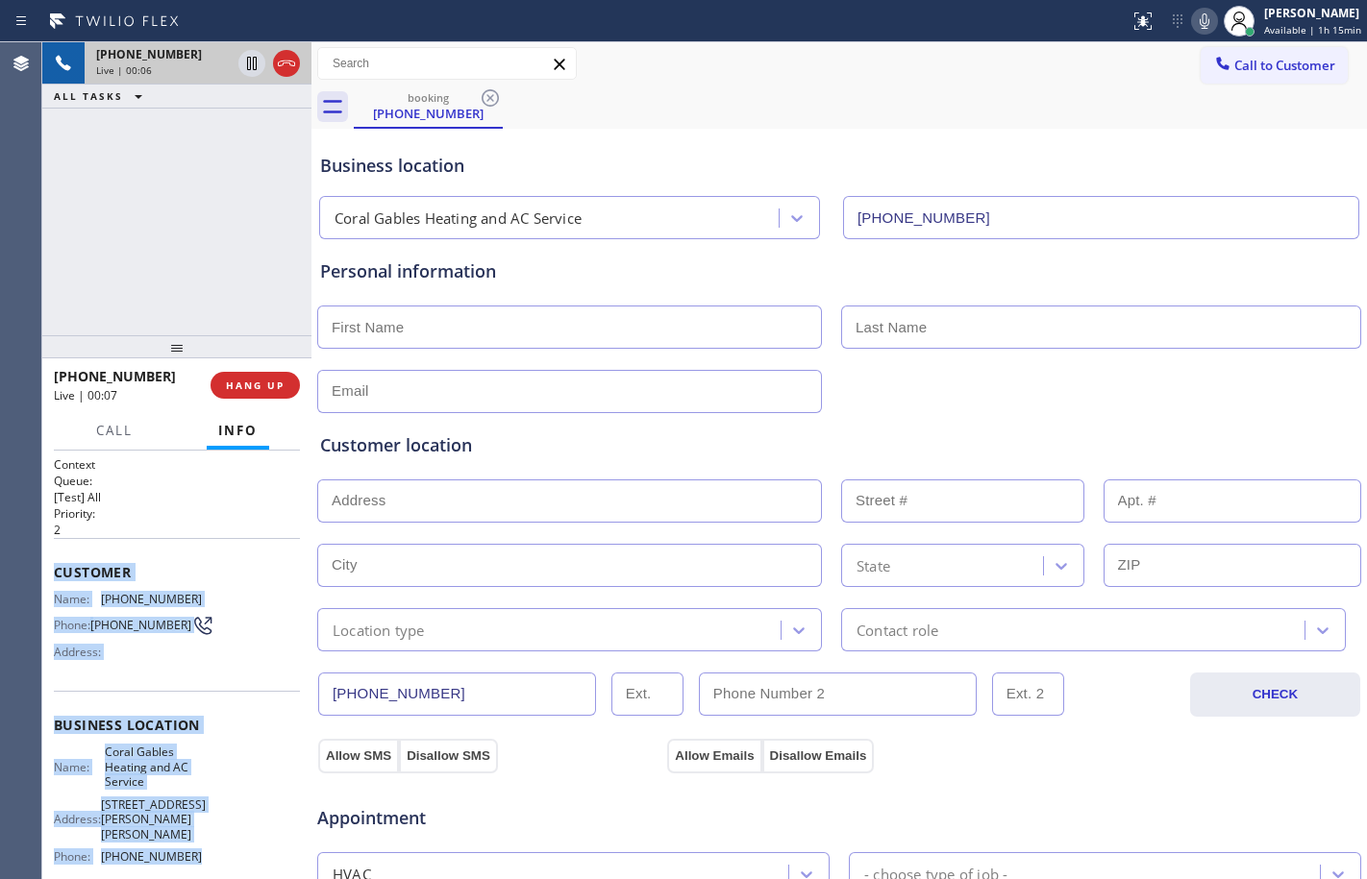
drag, startPoint x: 54, startPoint y: 566, endPoint x: 220, endPoint y: 824, distance: 306.6
click at [219, 848] on div "Context Queue: [Test] All Priority: 2 Customer Name: [PHONE_NUMBER] Phone: [PHO…" at bounding box center [177, 750] width 246 height 586
click at [248, 380] on span "HANG UP" at bounding box center [255, 385] width 59 height 13
click at [247, 380] on span "HANG UP" at bounding box center [255, 385] width 59 height 13
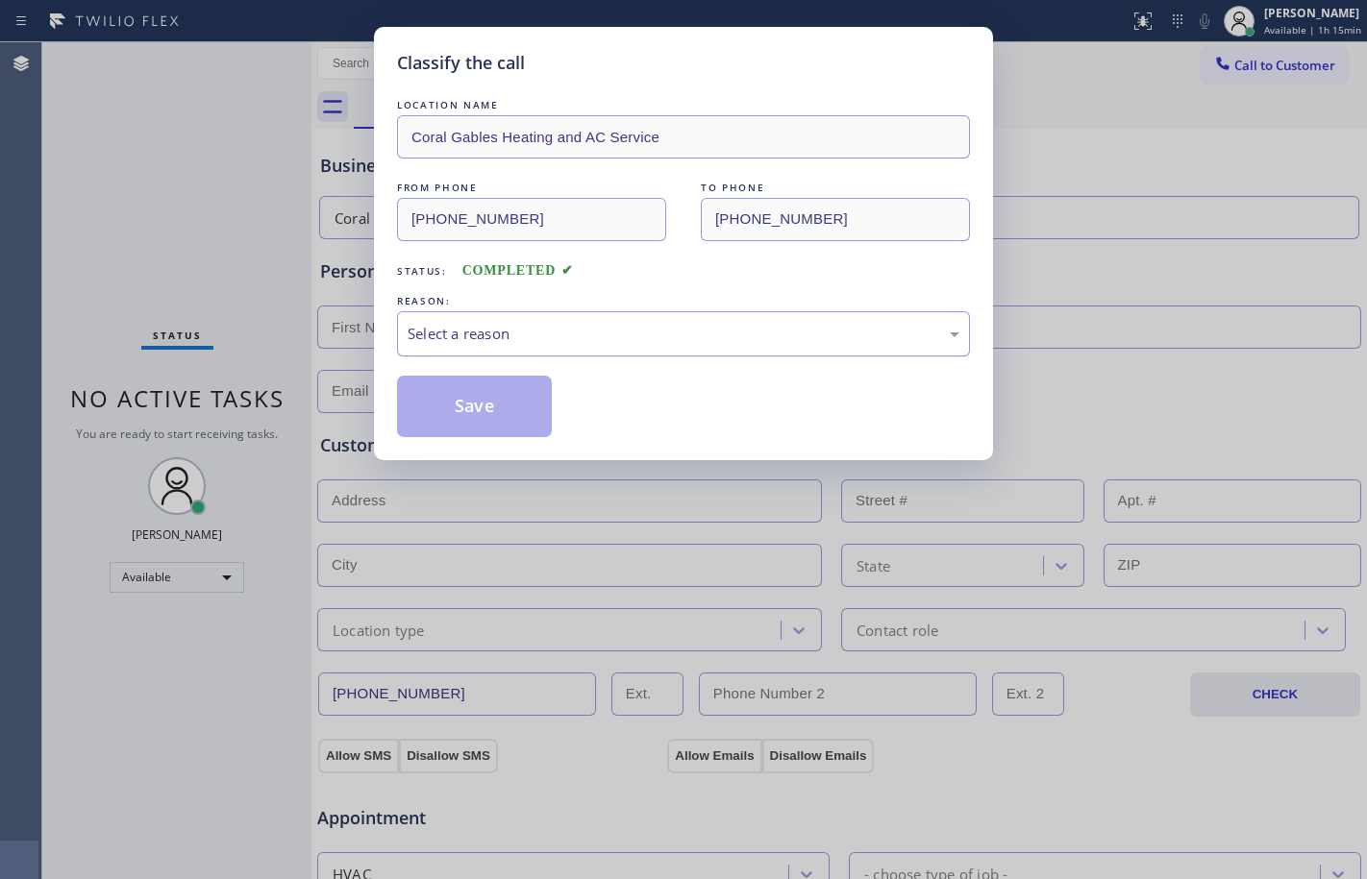
click at [448, 327] on div "Select a reason" at bounding box center [683, 334] width 552 height 22
click at [424, 408] on button "Save" at bounding box center [474, 407] width 155 height 62
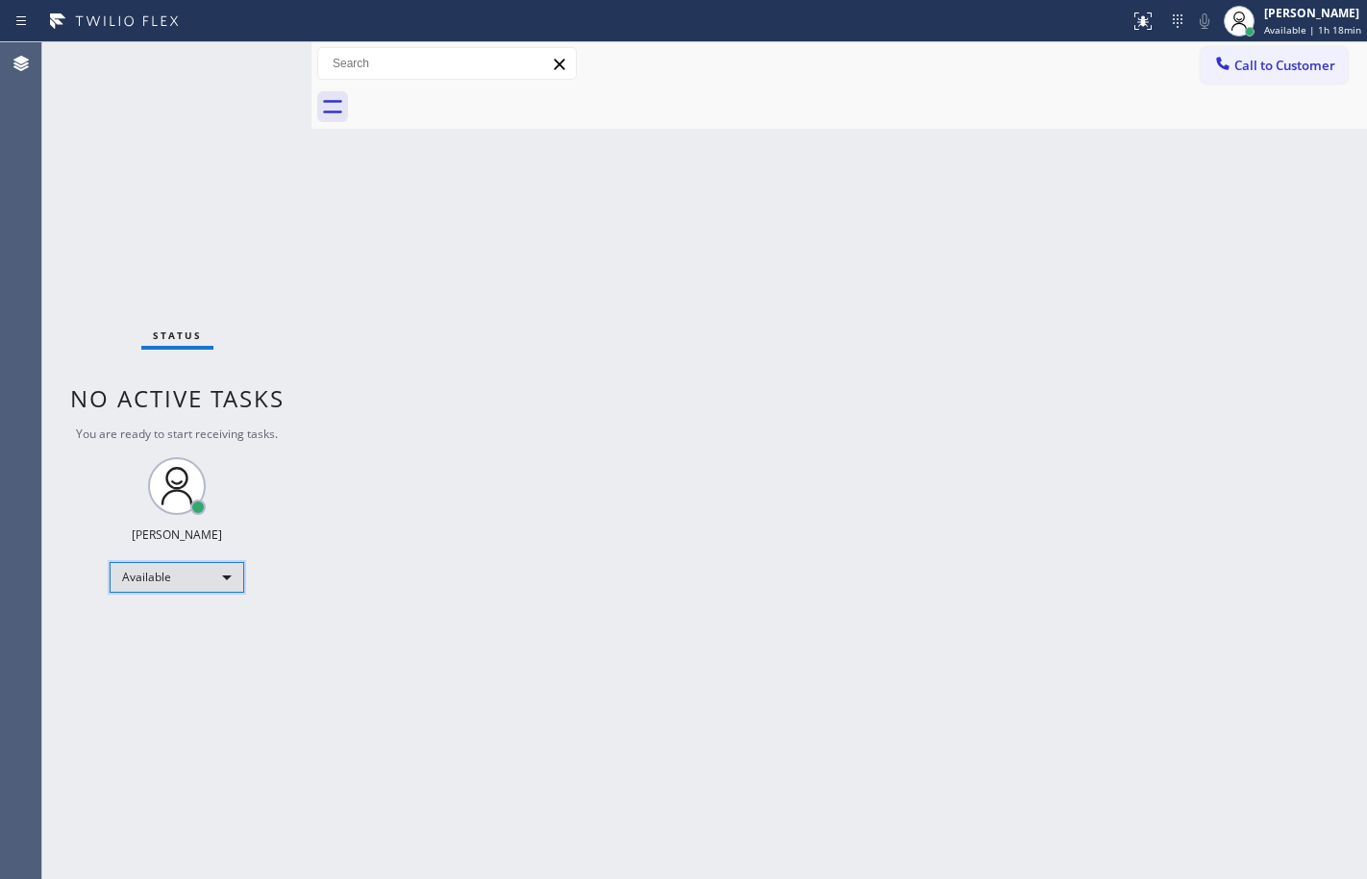
click at [182, 581] on div "Available" at bounding box center [177, 577] width 135 height 31
click at [170, 681] on li "Break" at bounding box center [176, 676] width 131 height 23
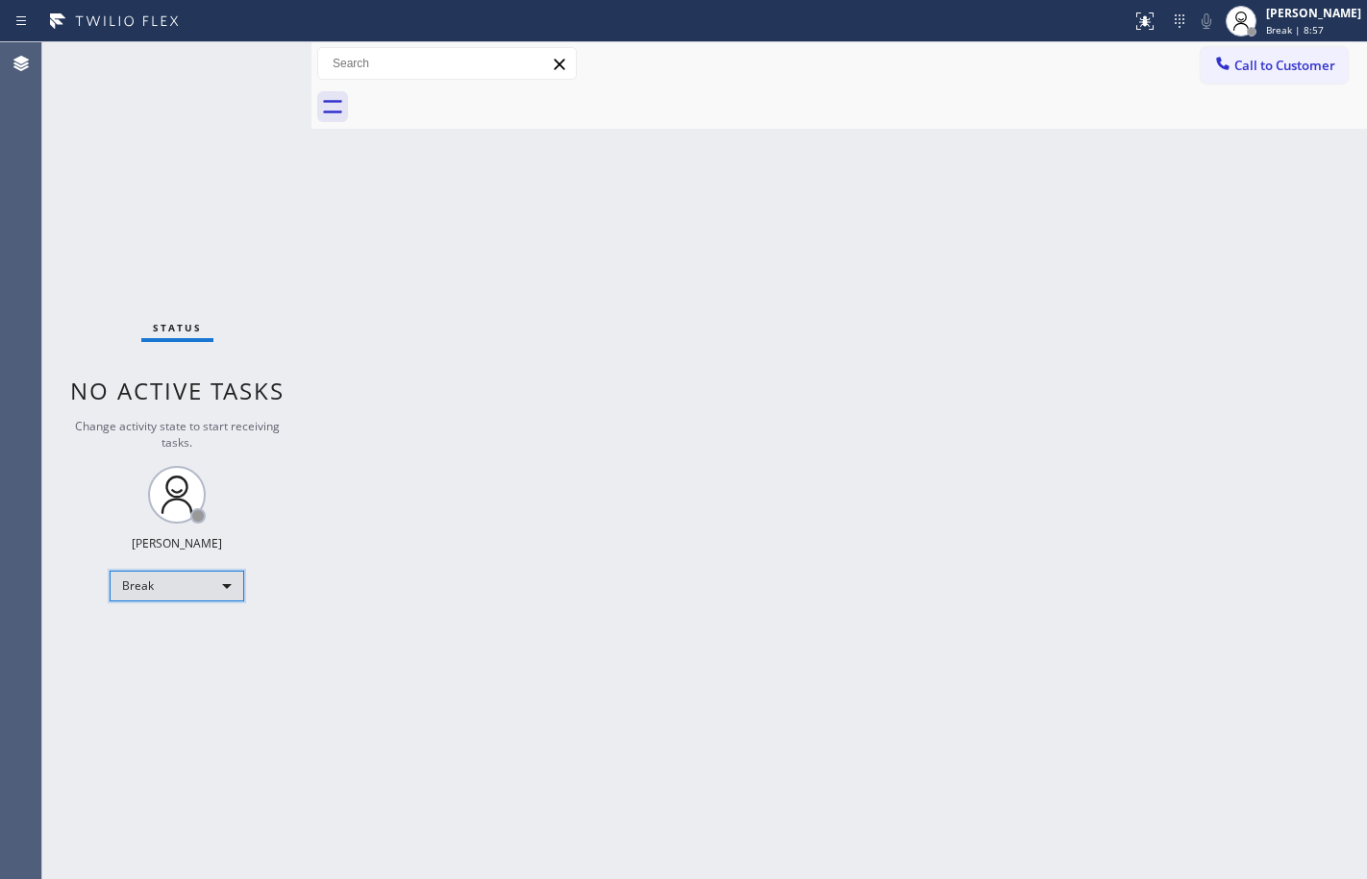
click at [155, 581] on div "Break" at bounding box center [177, 586] width 135 height 31
click at [130, 634] on li "Available" at bounding box center [176, 637] width 131 height 23
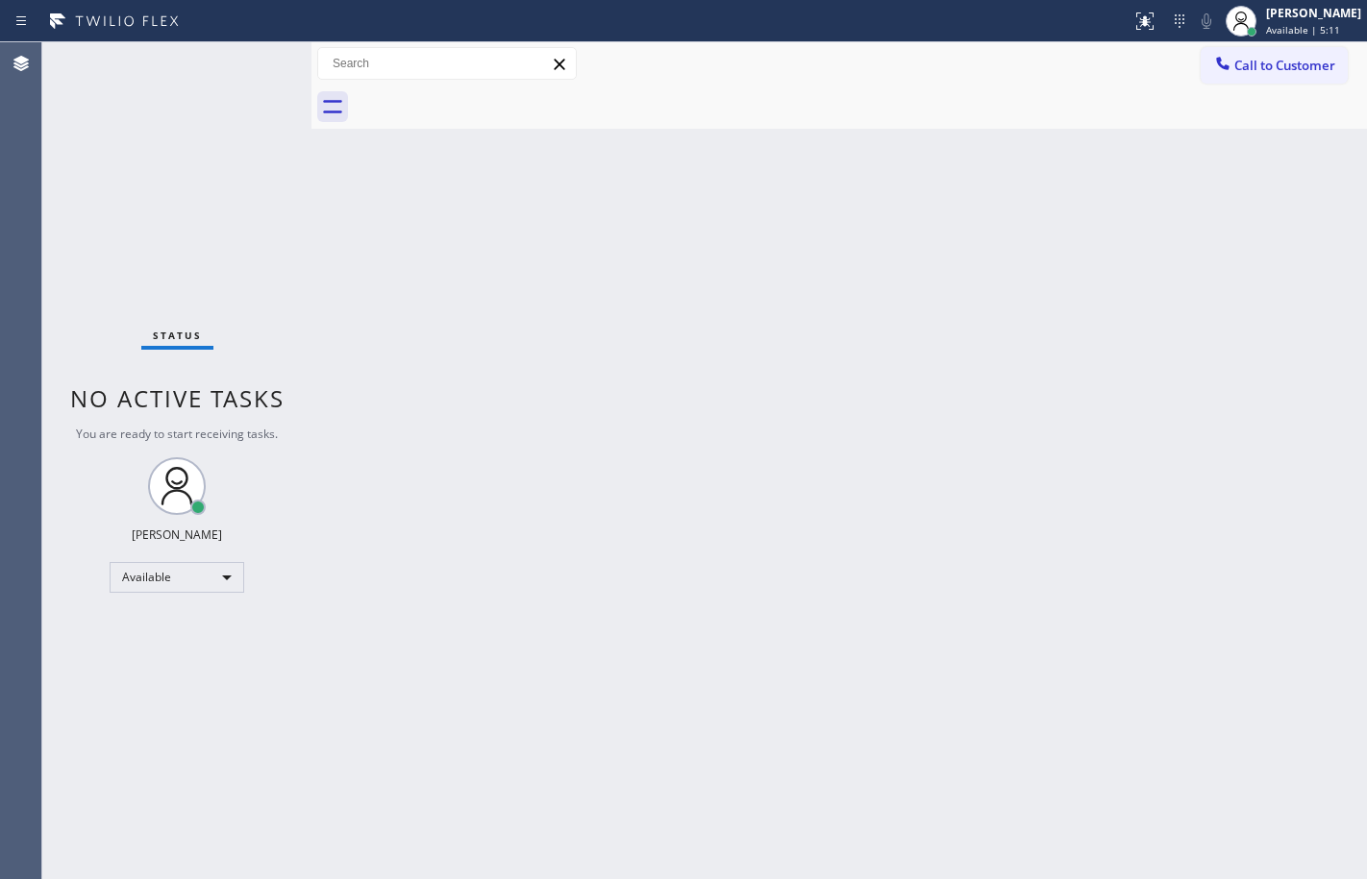
click at [244, 53] on div "Status No active tasks You are ready to start receiving tasks. [PERSON_NAME] Av…" at bounding box center [176, 460] width 269 height 837
click at [259, 62] on div "Status No active tasks You are ready to start receiving tasks. [PERSON_NAME] Av…" at bounding box center [176, 460] width 269 height 837
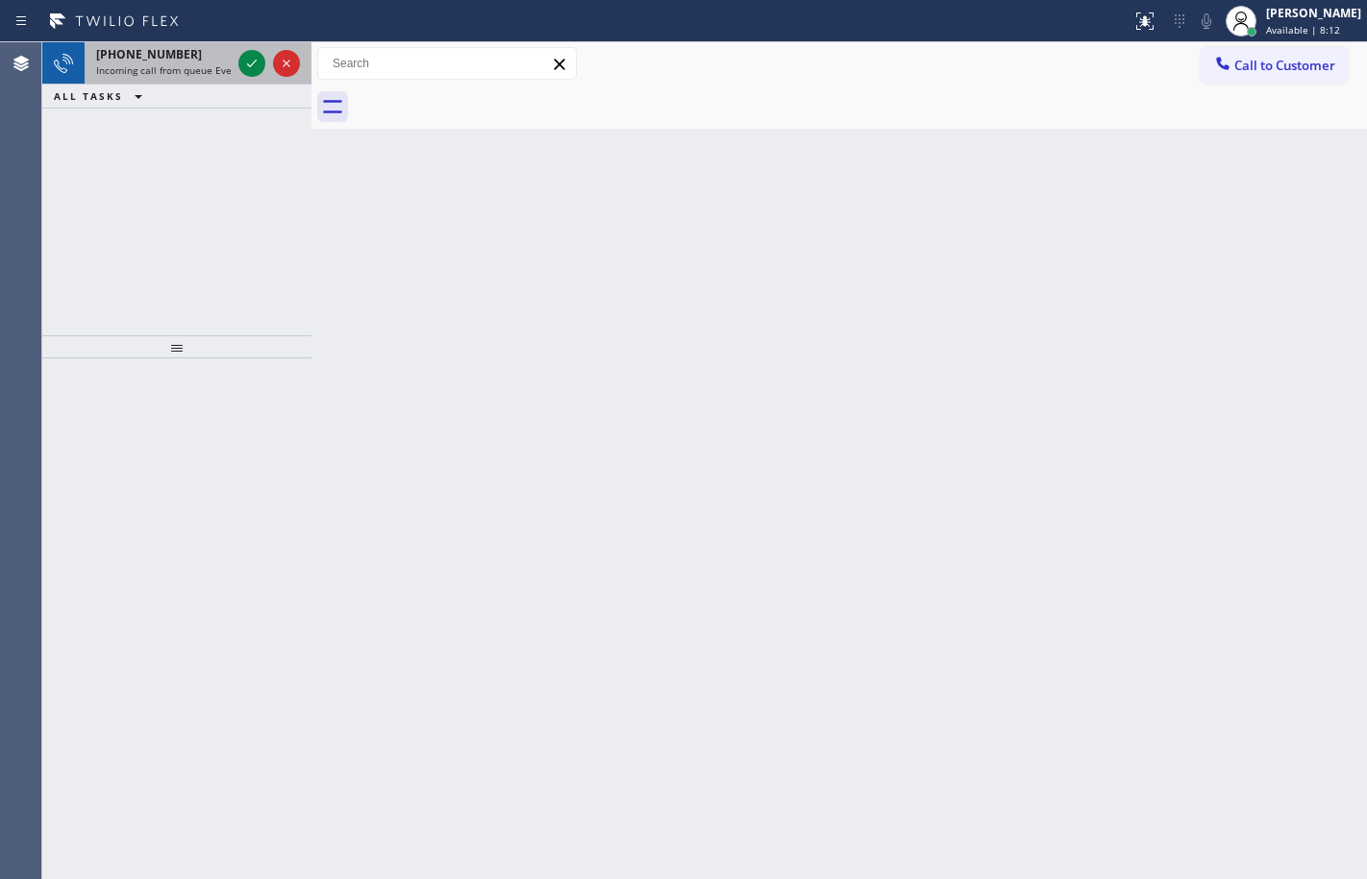
click at [184, 69] on span "Incoming call from queue Everybody" at bounding box center [179, 69] width 166 height 13
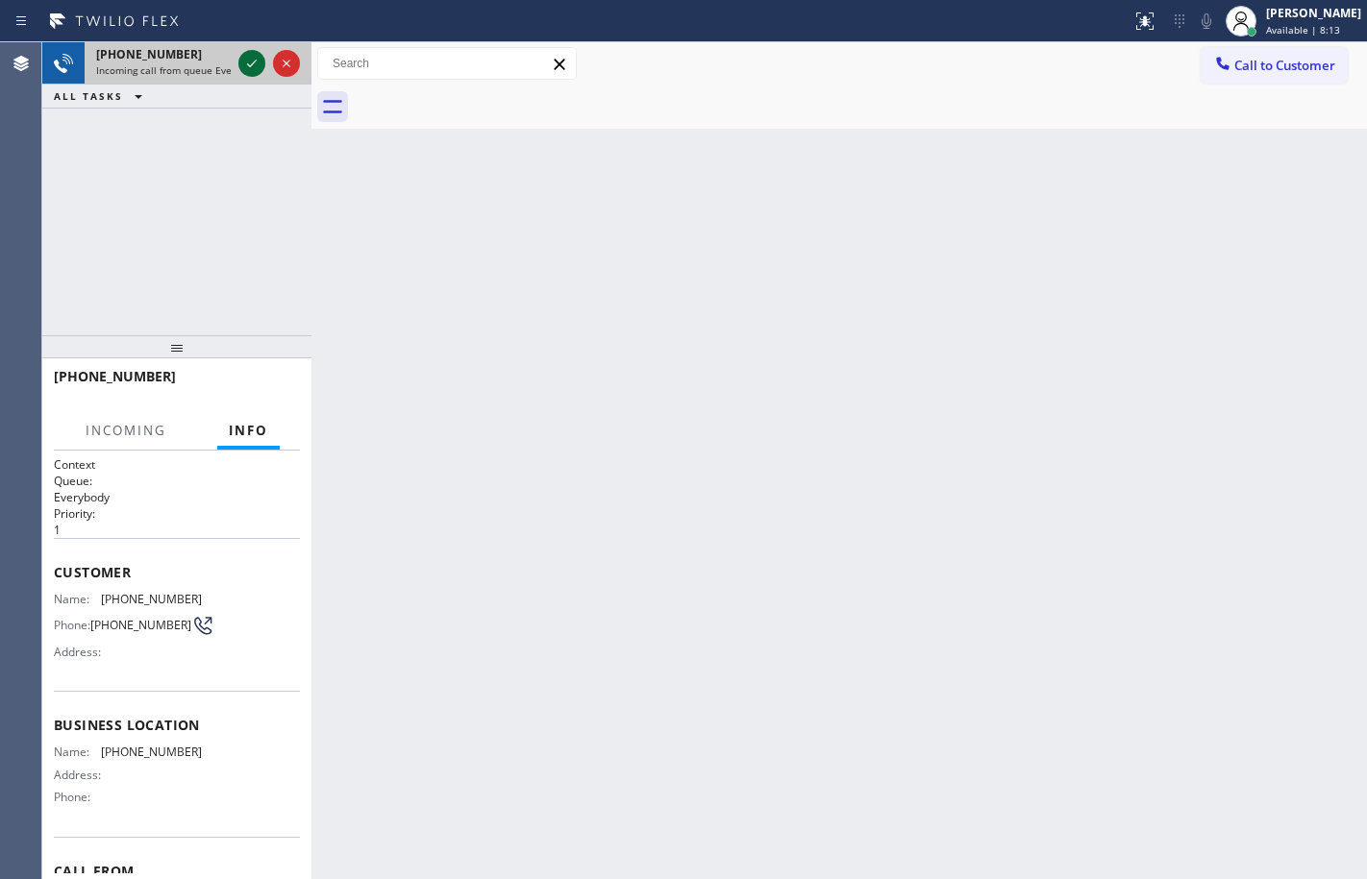
click at [245, 62] on icon at bounding box center [251, 63] width 23 height 23
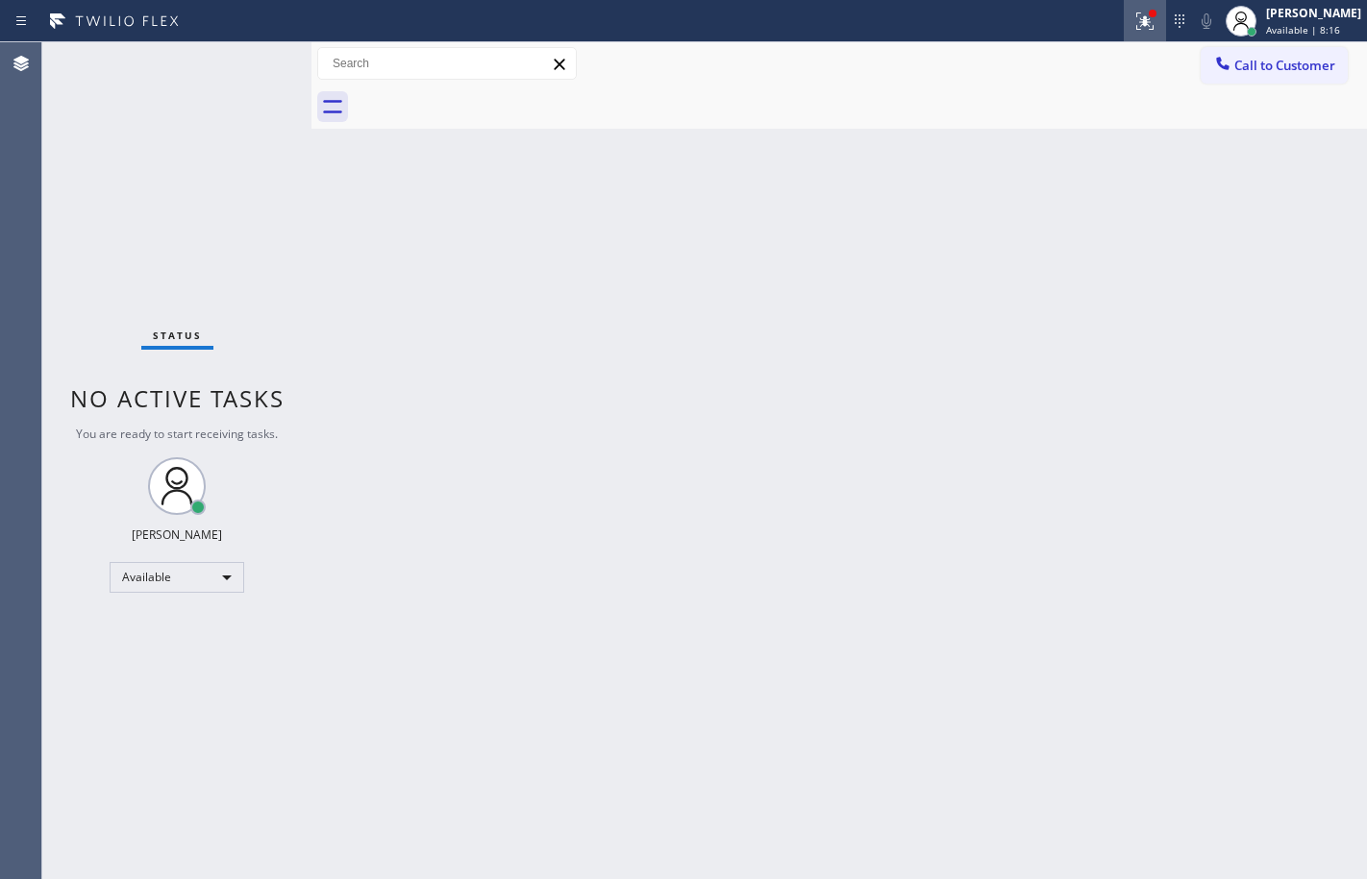
click at [1133, 30] on icon at bounding box center [1144, 21] width 23 height 23
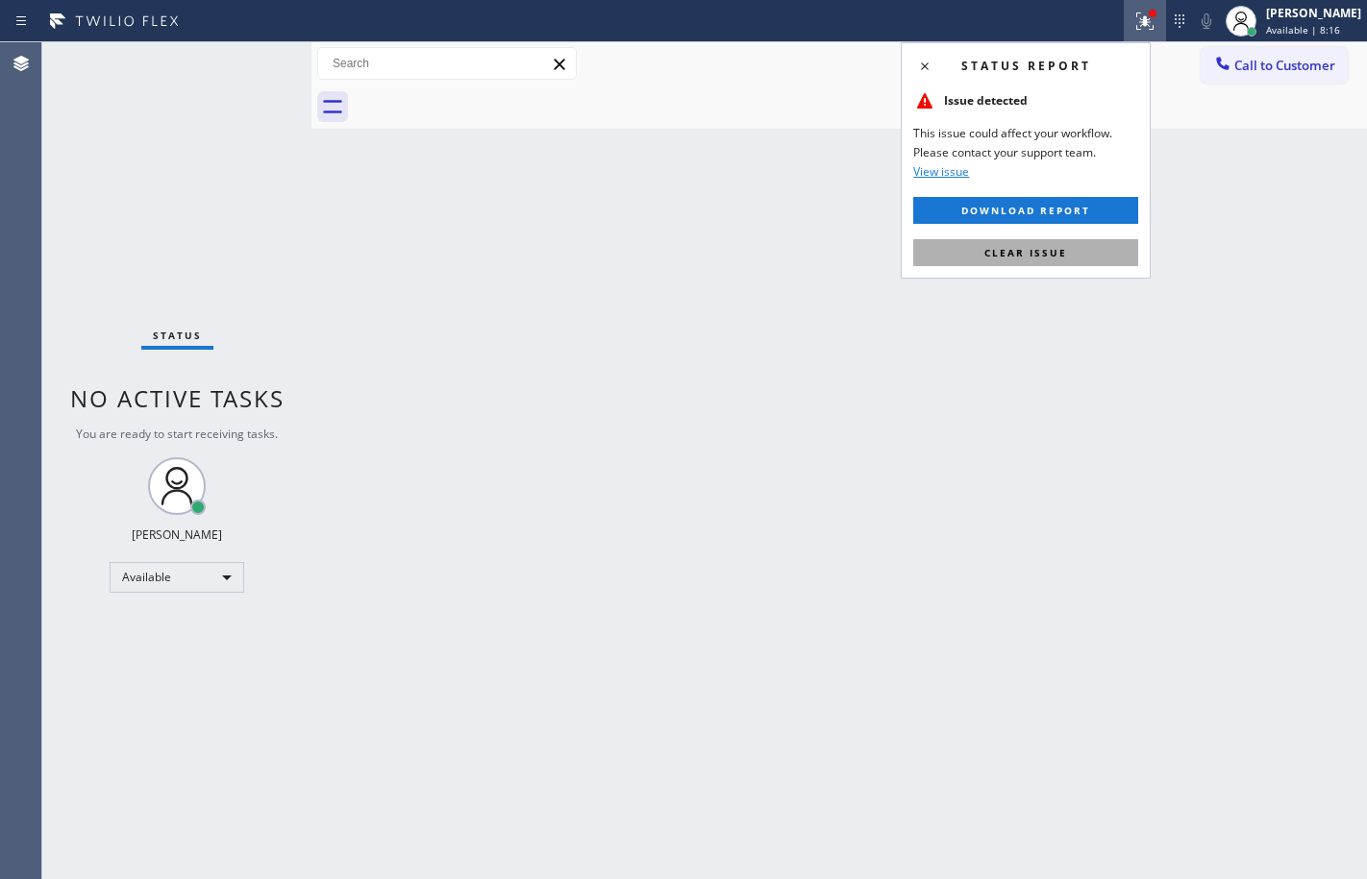
click at [1067, 240] on button "Clear issue" at bounding box center [1025, 252] width 225 height 27
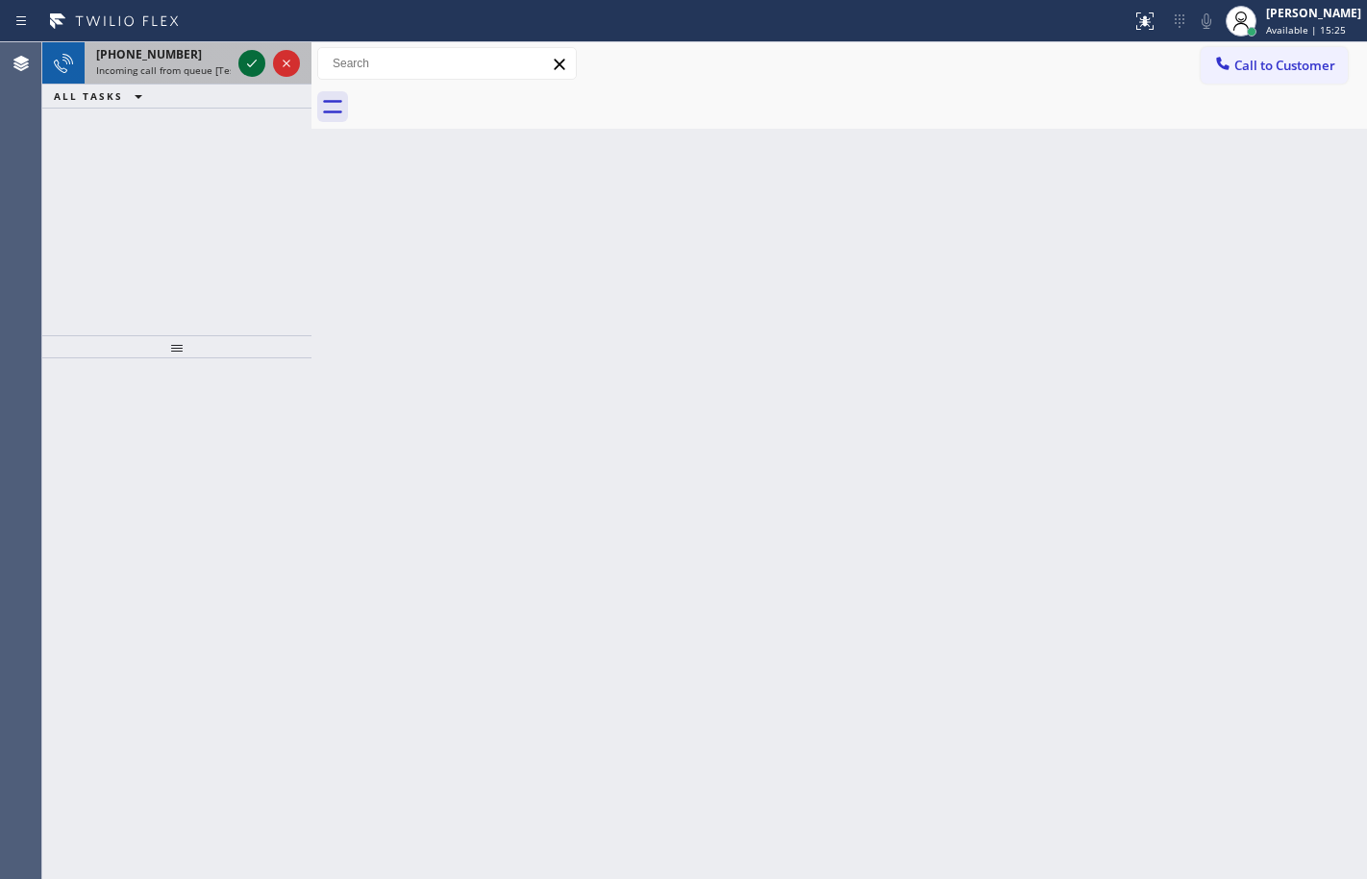
click at [244, 64] on icon at bounding box center [251, 63] width 23 height 23
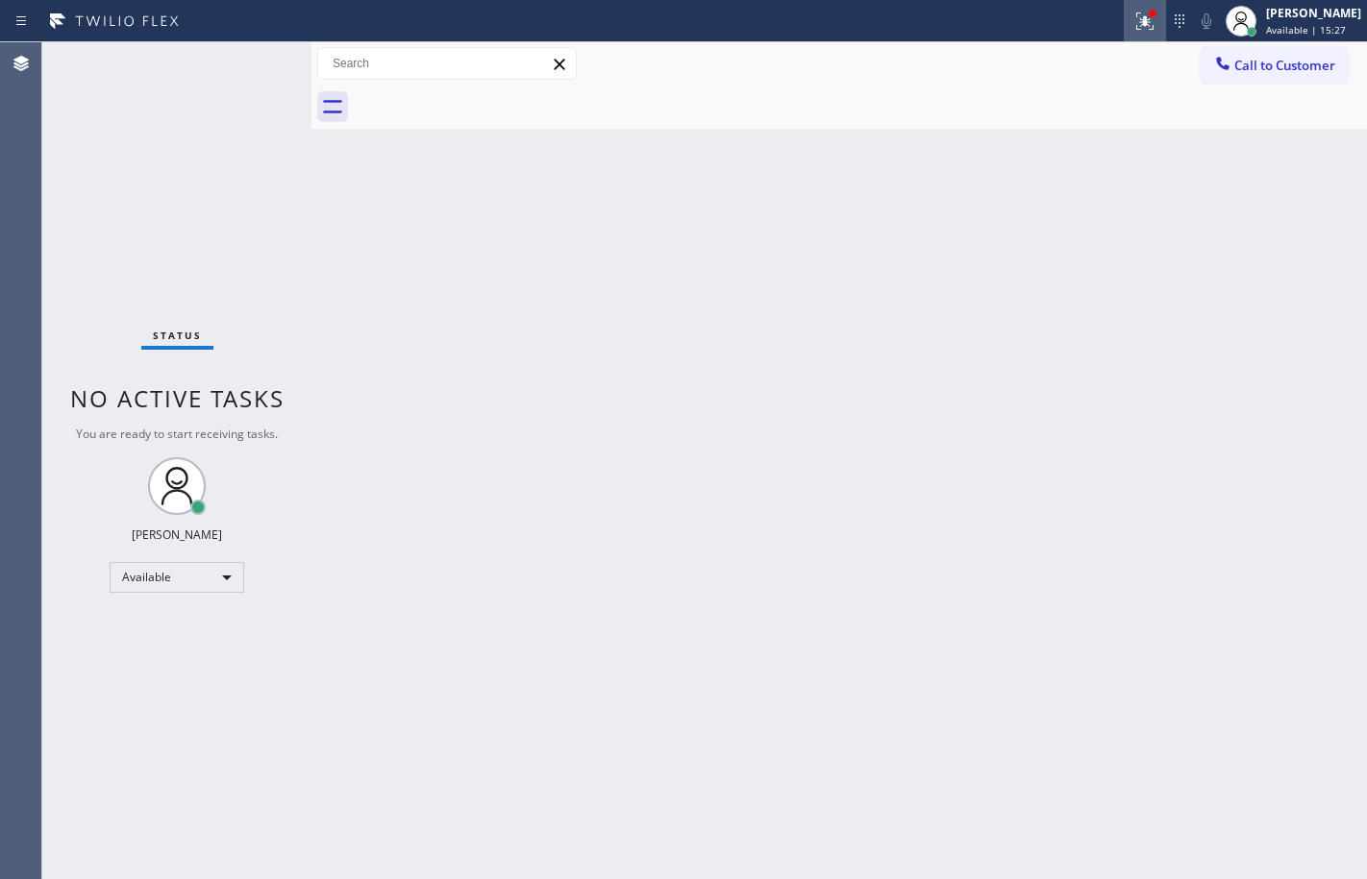
click at [1135, 27] on icon at bounding box center [1144, 21] width 23 height 23
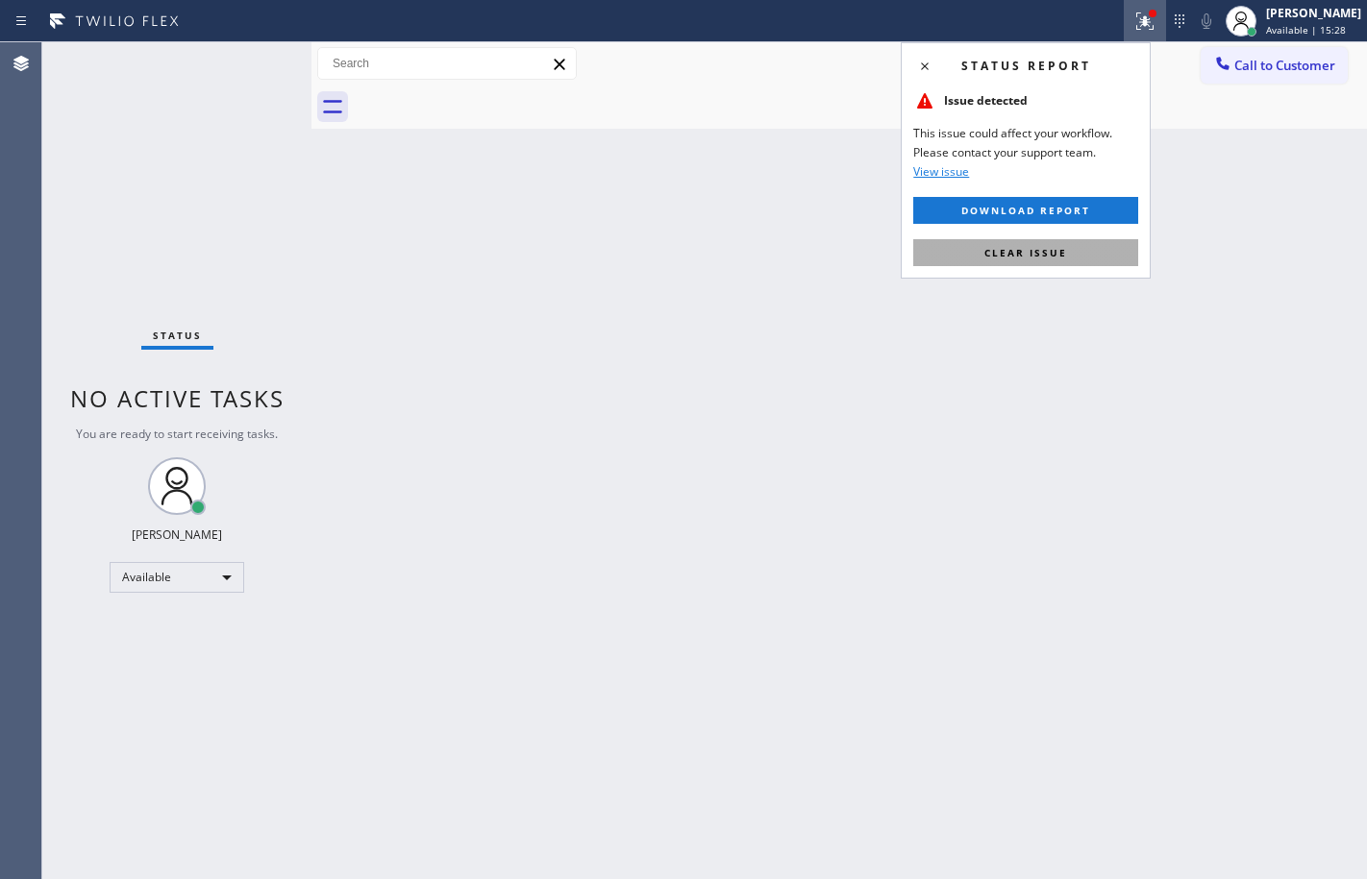
click at [1030, 255] on span "Clear issue" at bounding box center [1025, 252] width 83 height 13
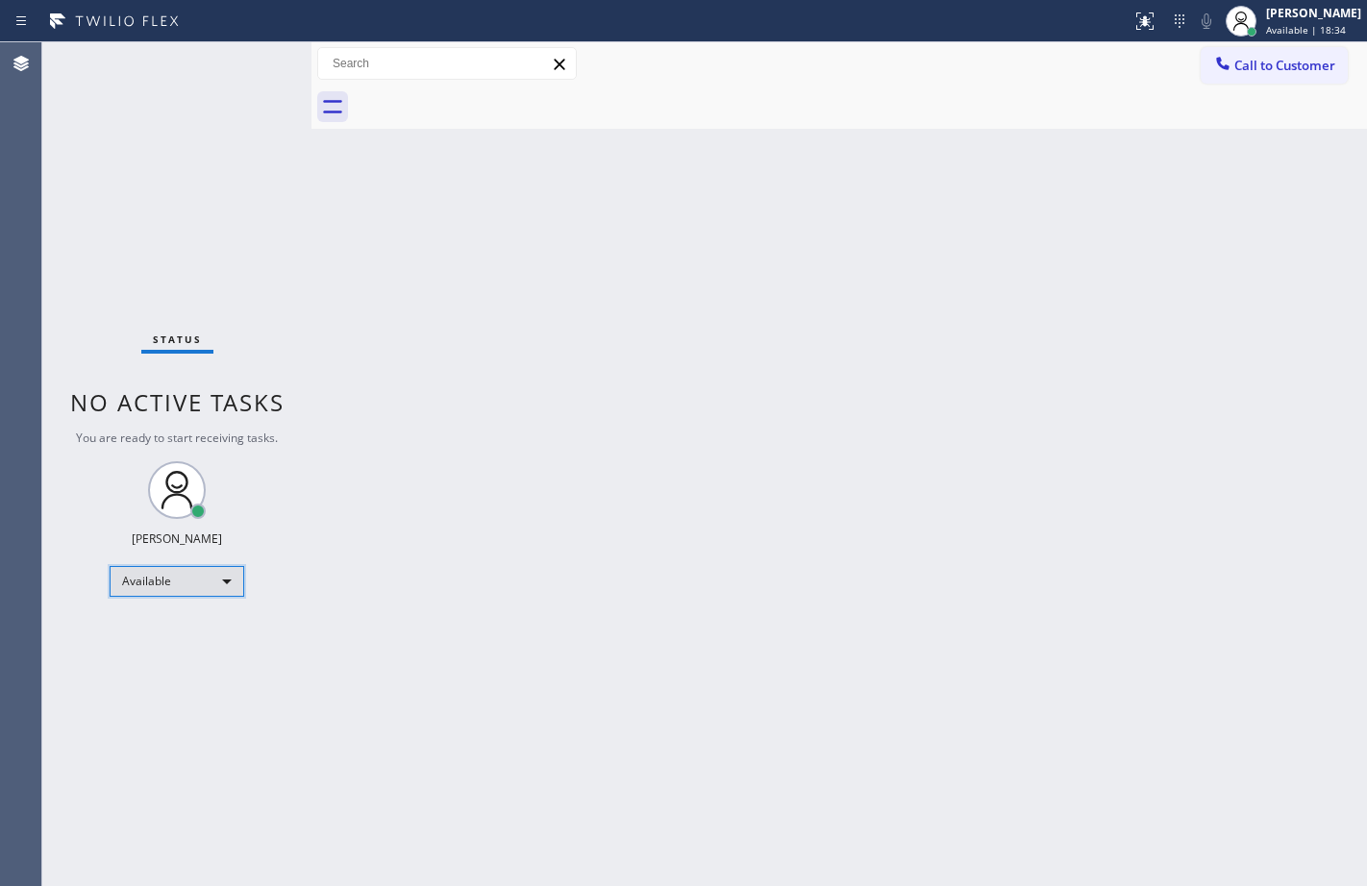
click at [215, 586] on div "Available" at bounding box center [177, 581] width 135 height 31
click at [179, 684] on li "Break" at bounding box center [176, 680] width 131 height 23
